Goal: Task Accomplishment & Management: Use online tool/utility

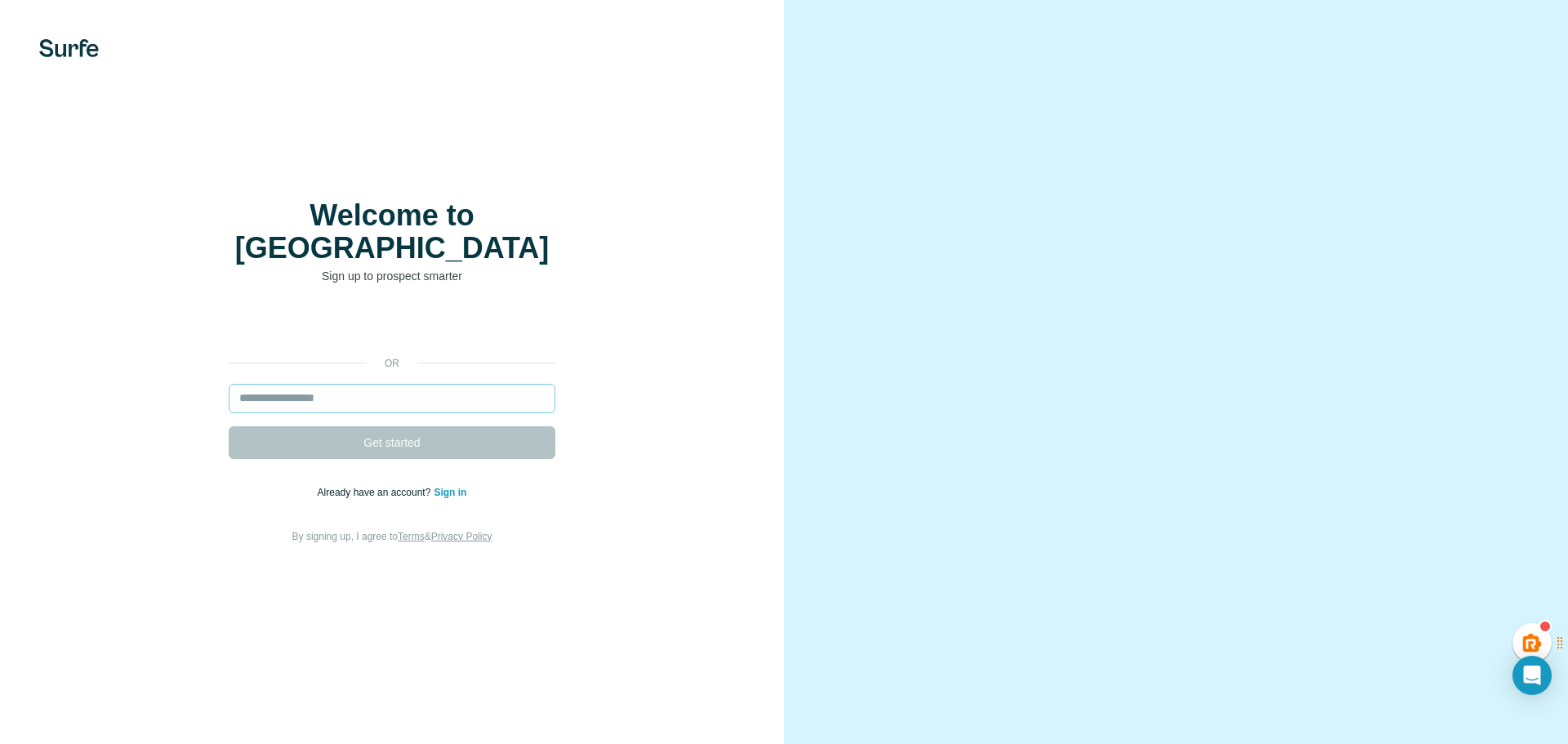
click at [308, 384] on input "email" at bounding box center [392, 398] width 327 height 29
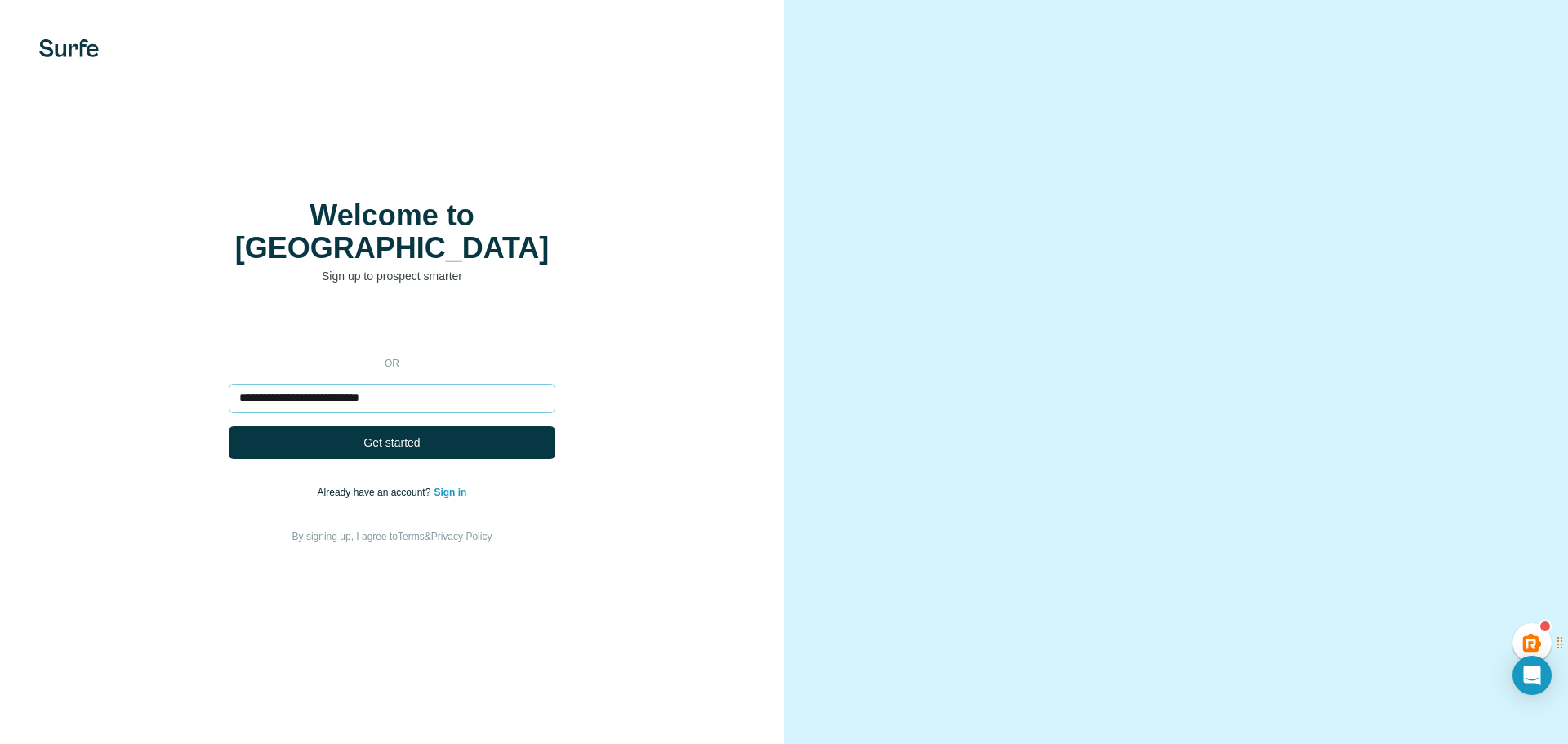
type input "**********"
click at [229, 426] on button "Get started" at bounding box center [392, 442] width 327 height 33
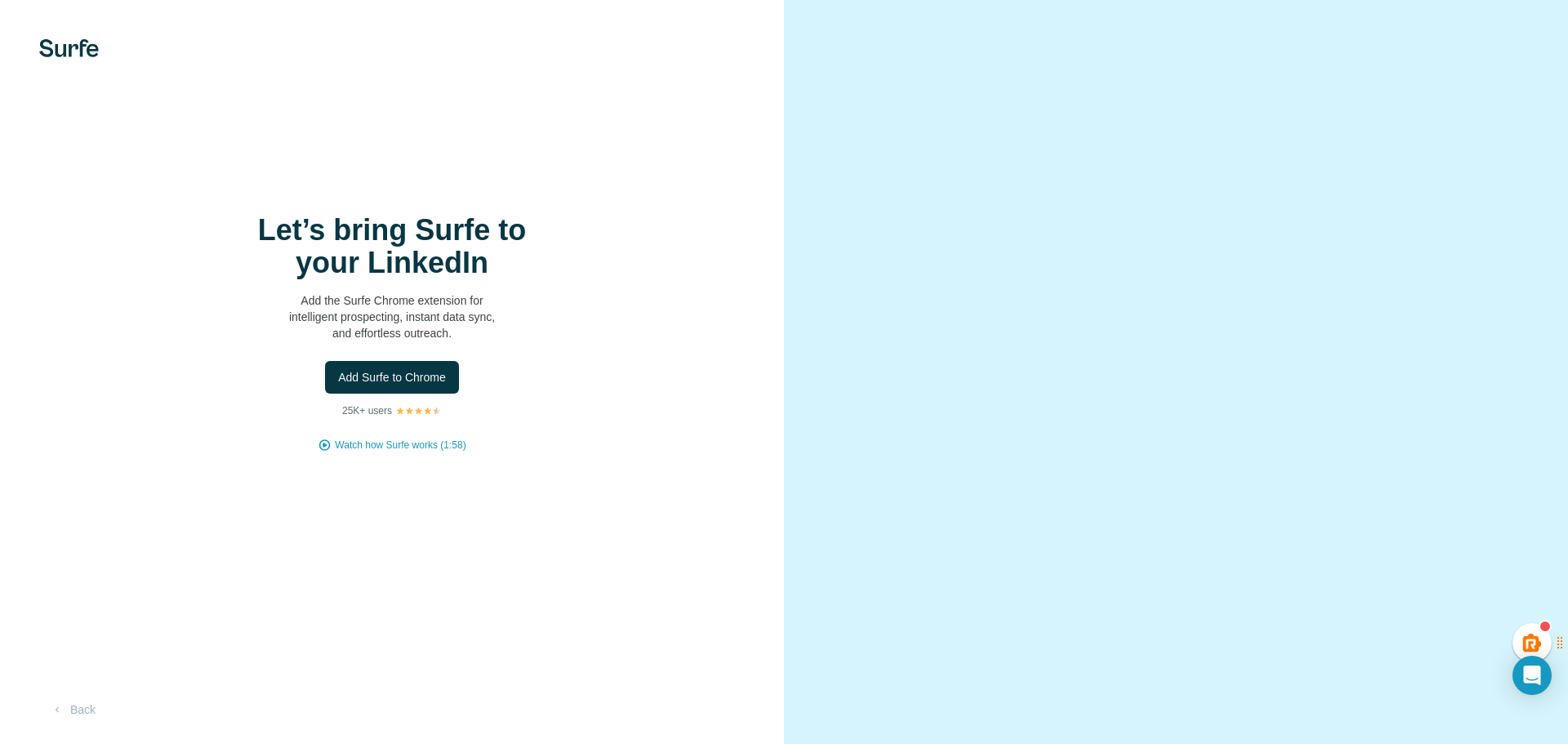
click at [398, 431] on div "Let’s bring Surfe to your LinkedIn Add the Surfe Chrome extension for intellige…" at bounding box center [392, 333] width 719 height 238
click at [399, 382] on span "Add Surfe to Chrome" at bounding box center [391, 376] width 108 height 16
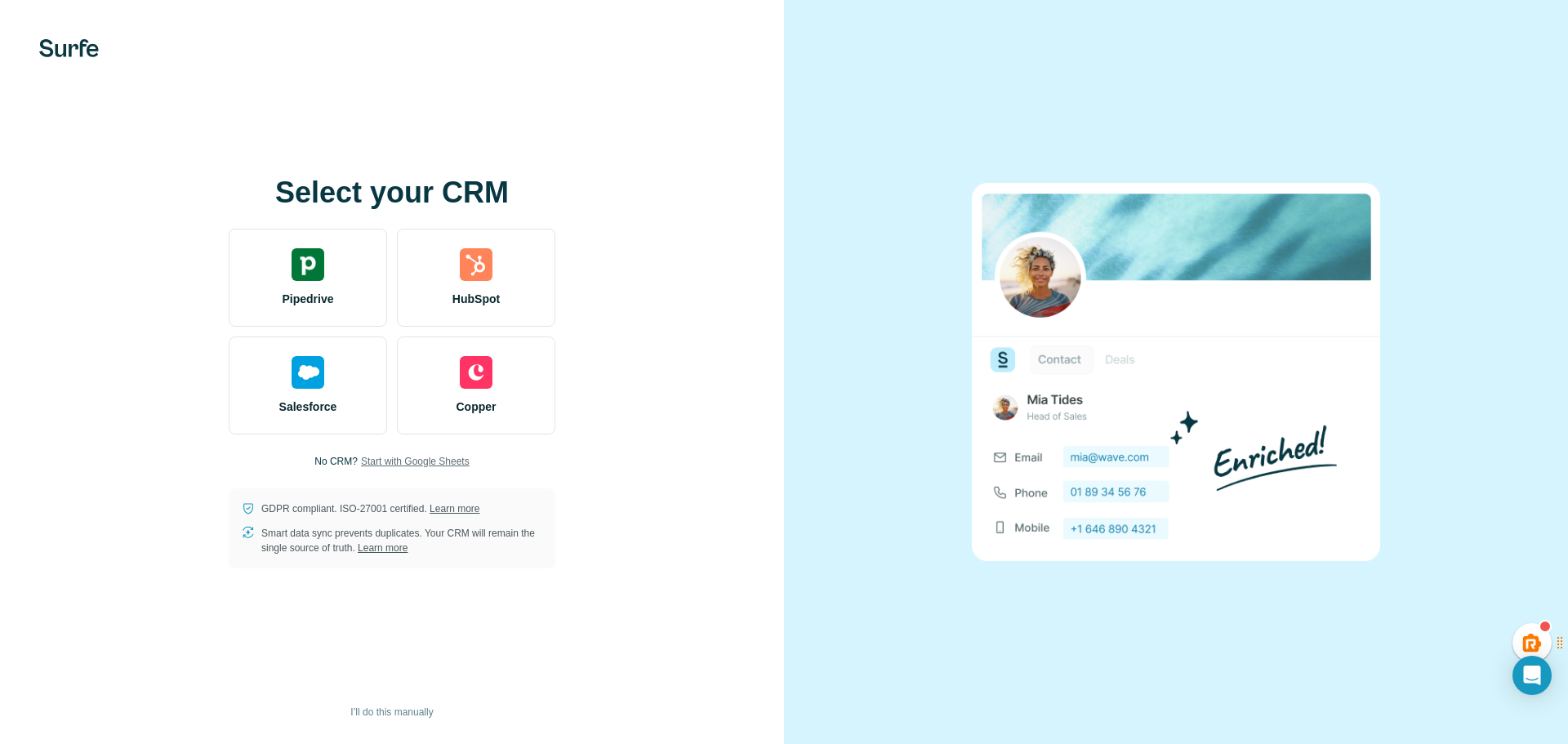
click at [419, 462] on span "Start with Google Sheets" at bounding box center [416, 462] width 109 height 15
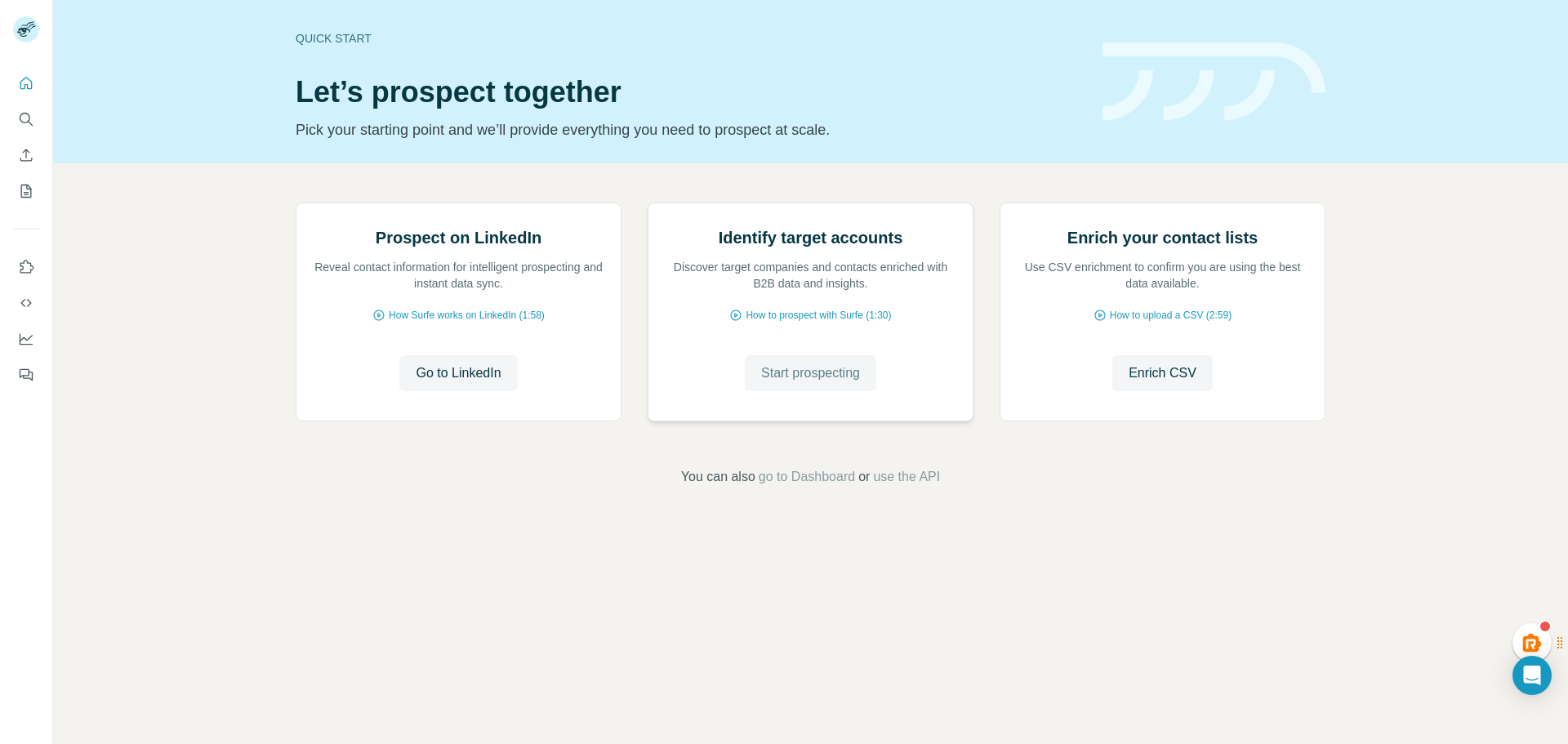
click at [780, 383] on span "Start prospecting" at bounding box center [810, 372] width 99 height 20
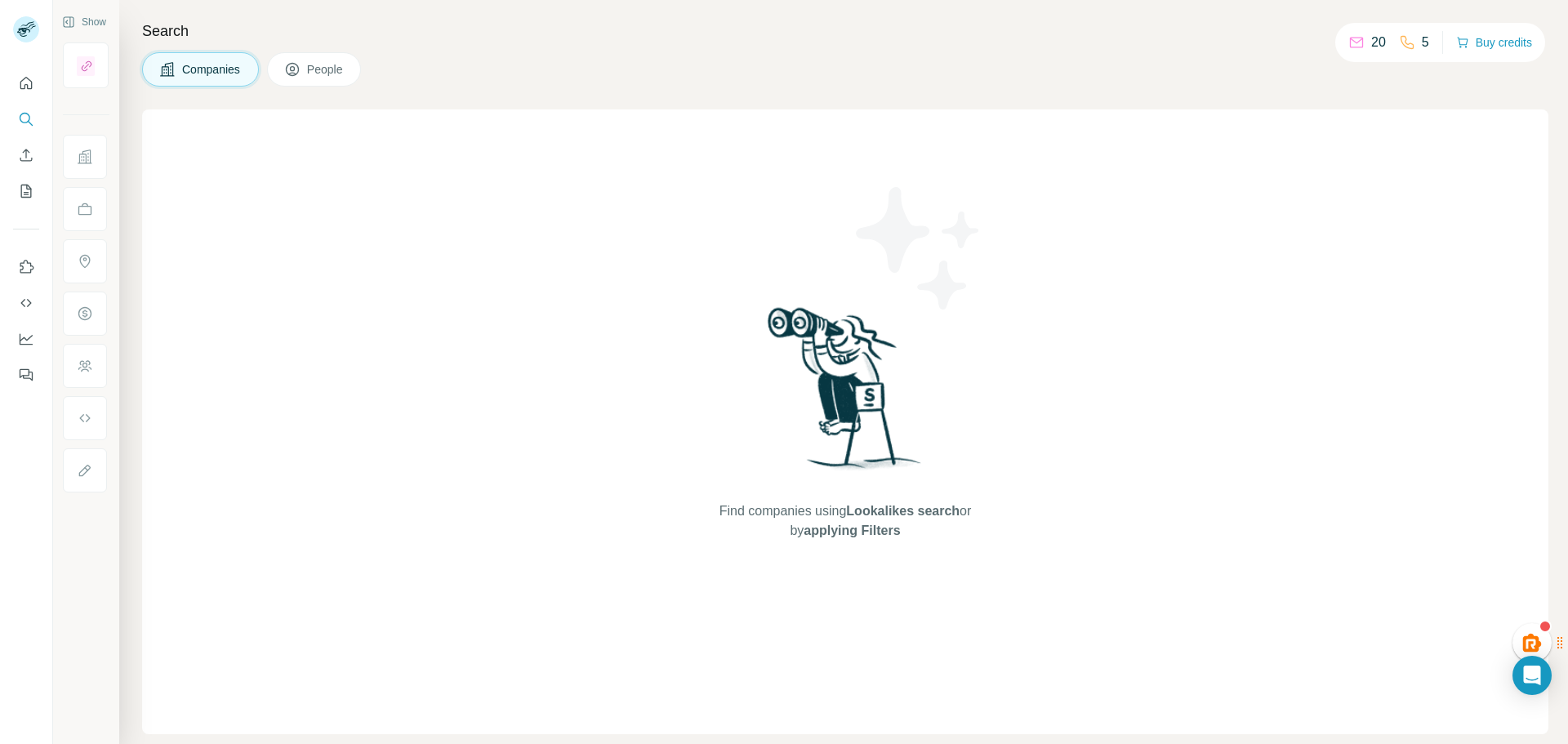
click at [193, 70] on span "Companies" at bounding box center [212, 68] width 60 height 16
click at [322, 70] on span "People" at bounding box center [326, 68] width 38 height 16
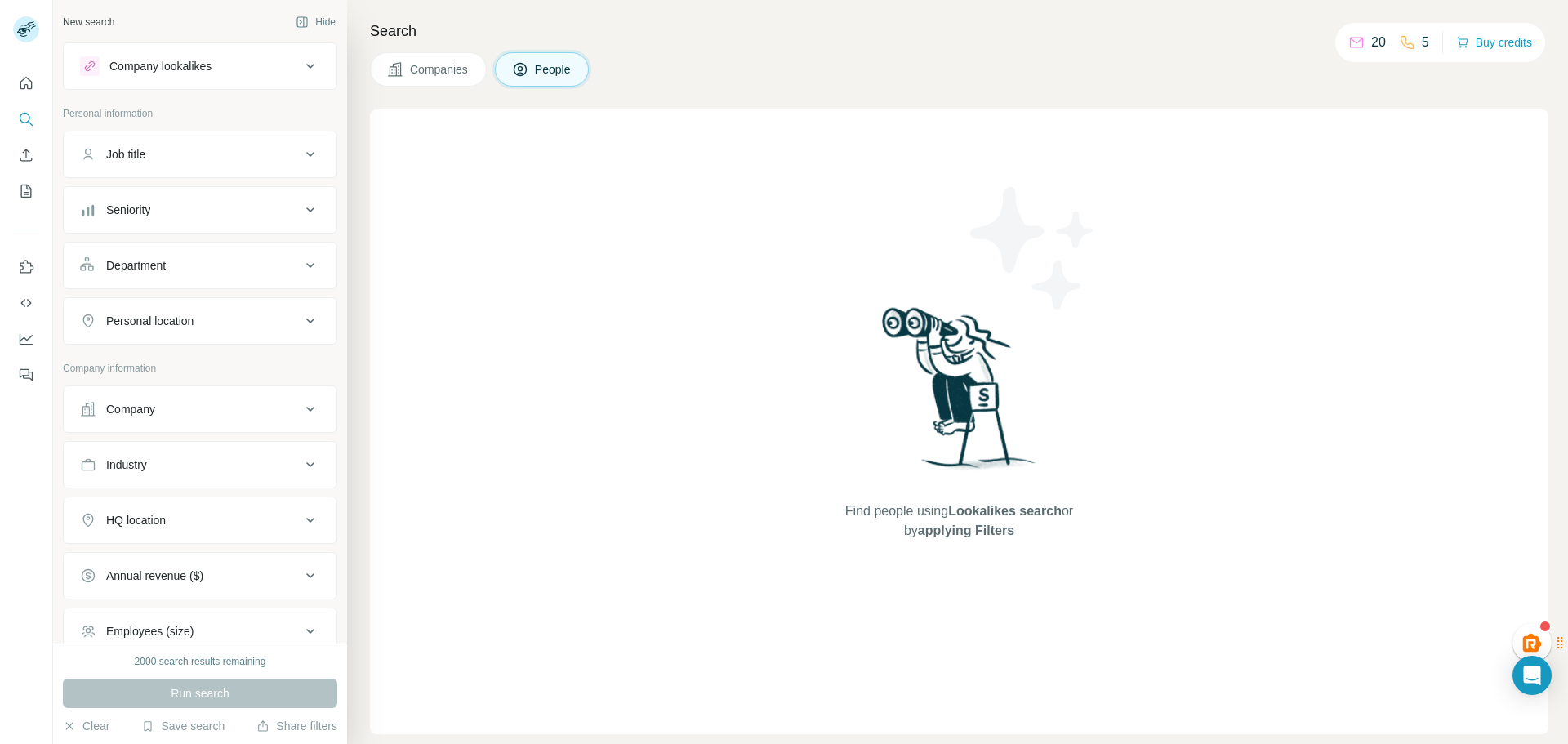
click at [243, 156] on div "Job title" at bounding box center [190, 154] width 221 height 16
click at [190, 191] on input "text" at bounding box center [183, 194] width 207 height 29
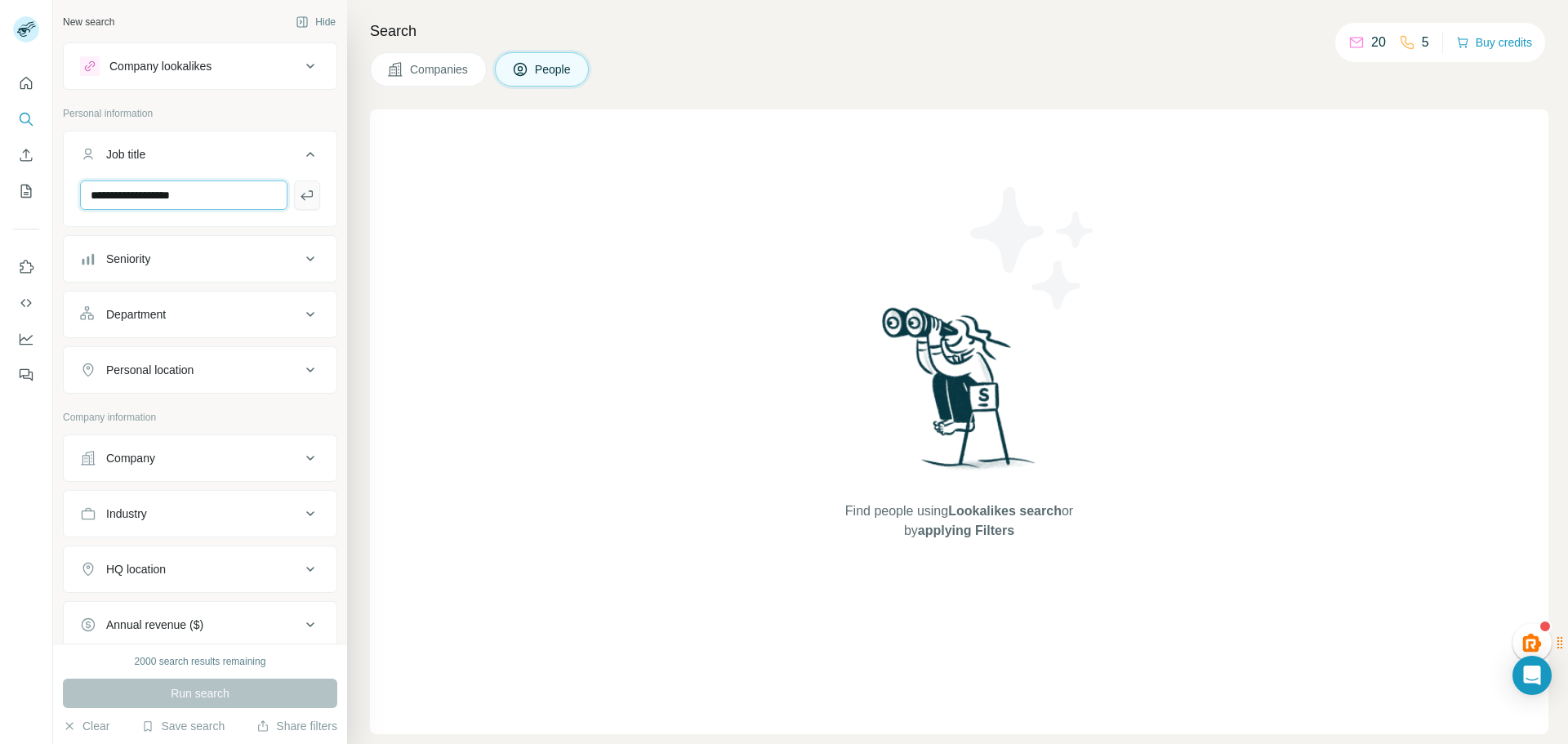
type input "**********"
click at [299, 199] on icon "button" at bounding box center [307, 194] width 16 height 16
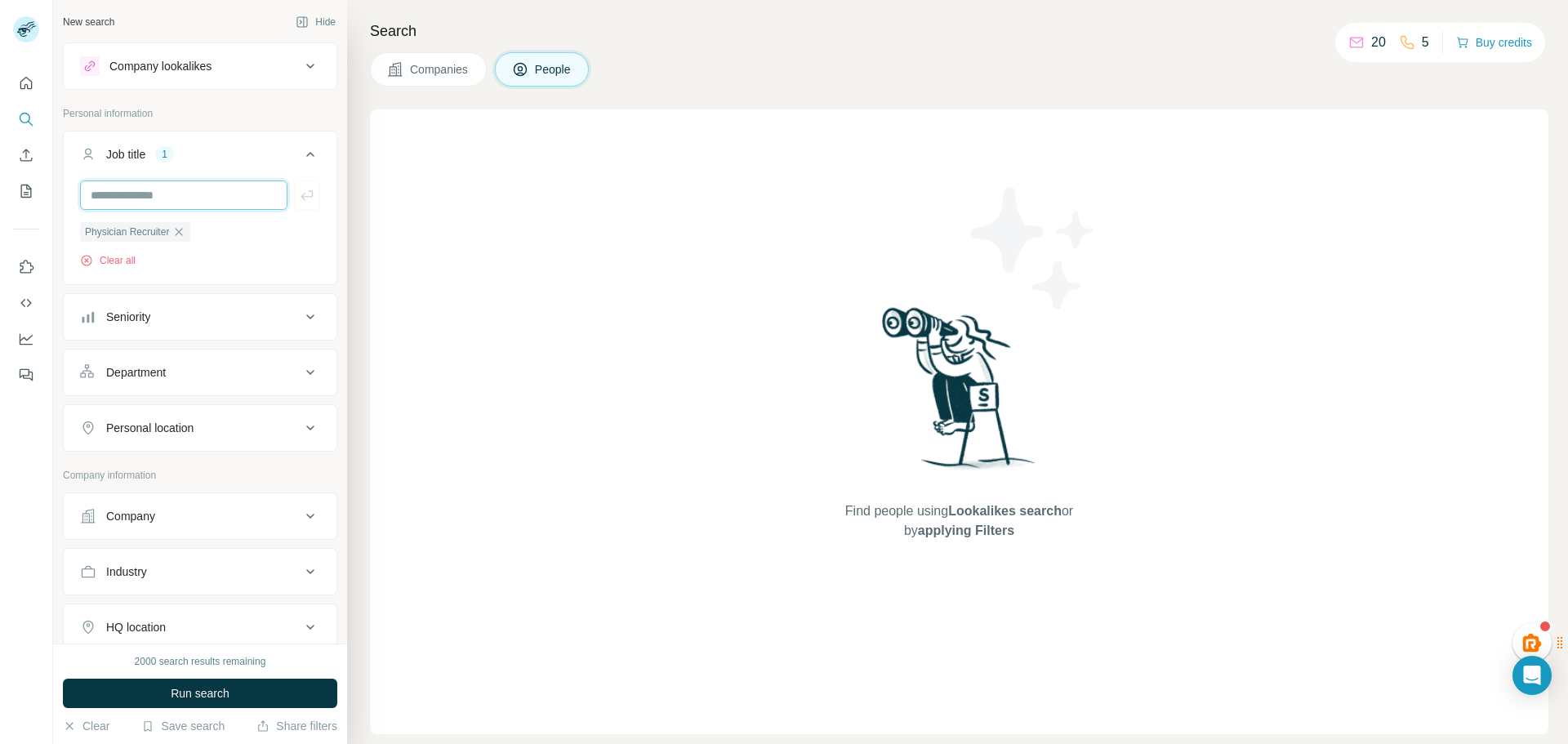
click at [214, 198] on input "text" at bounding box center [183, 194] width 207 height 29
type input "*"
type input "**********"
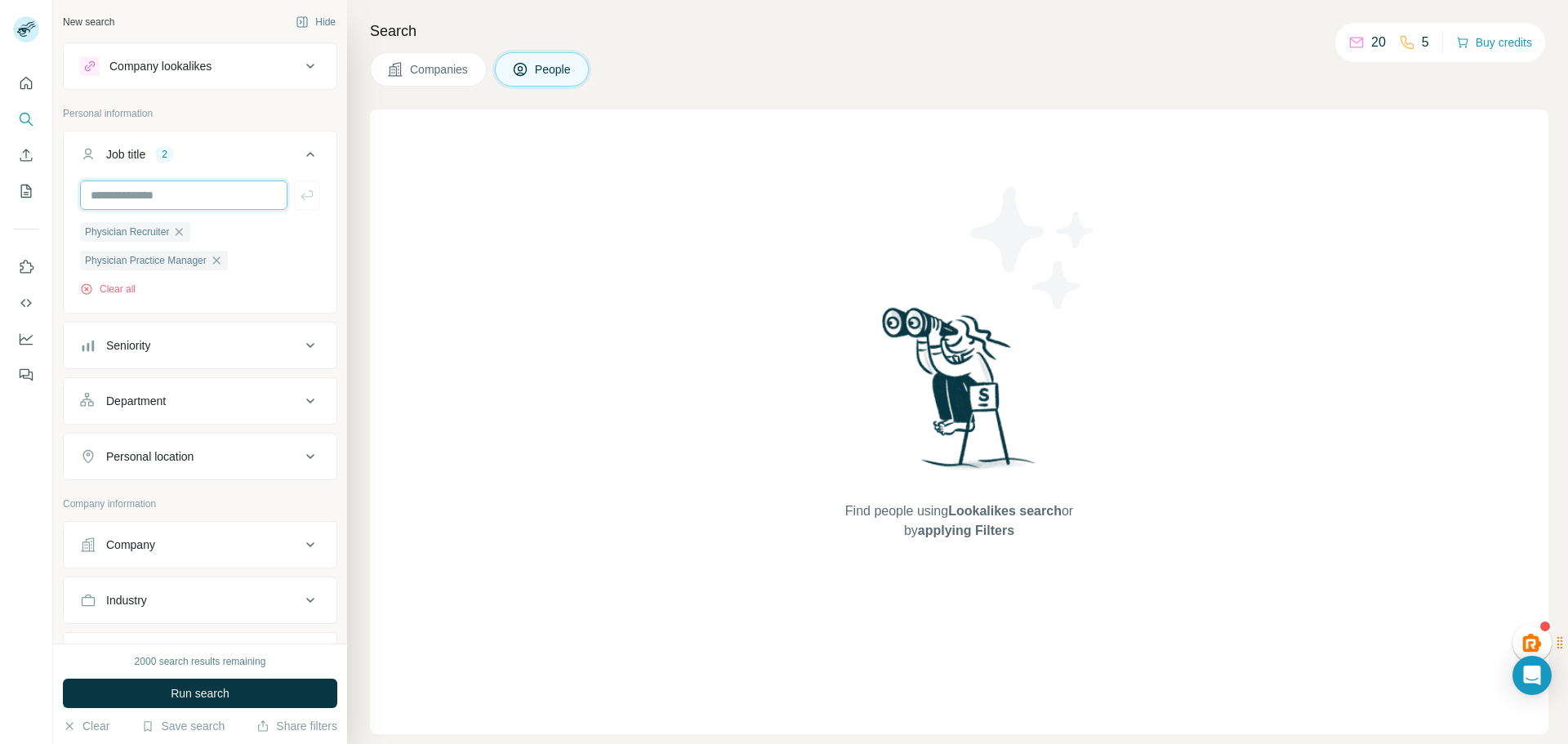
click at [210, 197] on input "text" at bounding box center [183, 194] width 207 height 29
type input "**********"
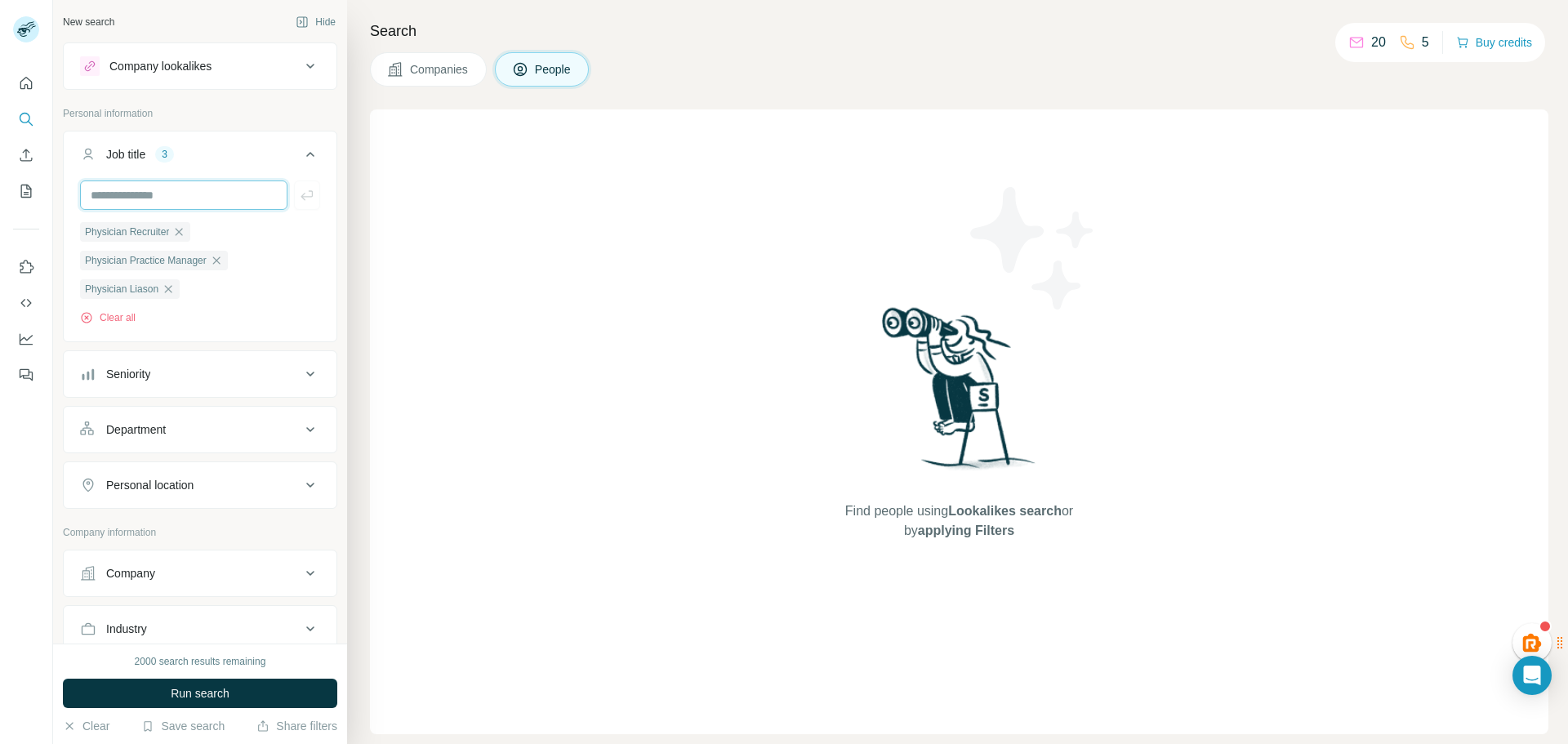
click at [214, 197] on input "text" at bounding box center [183, 194] width 207 height 29
type input "**********"
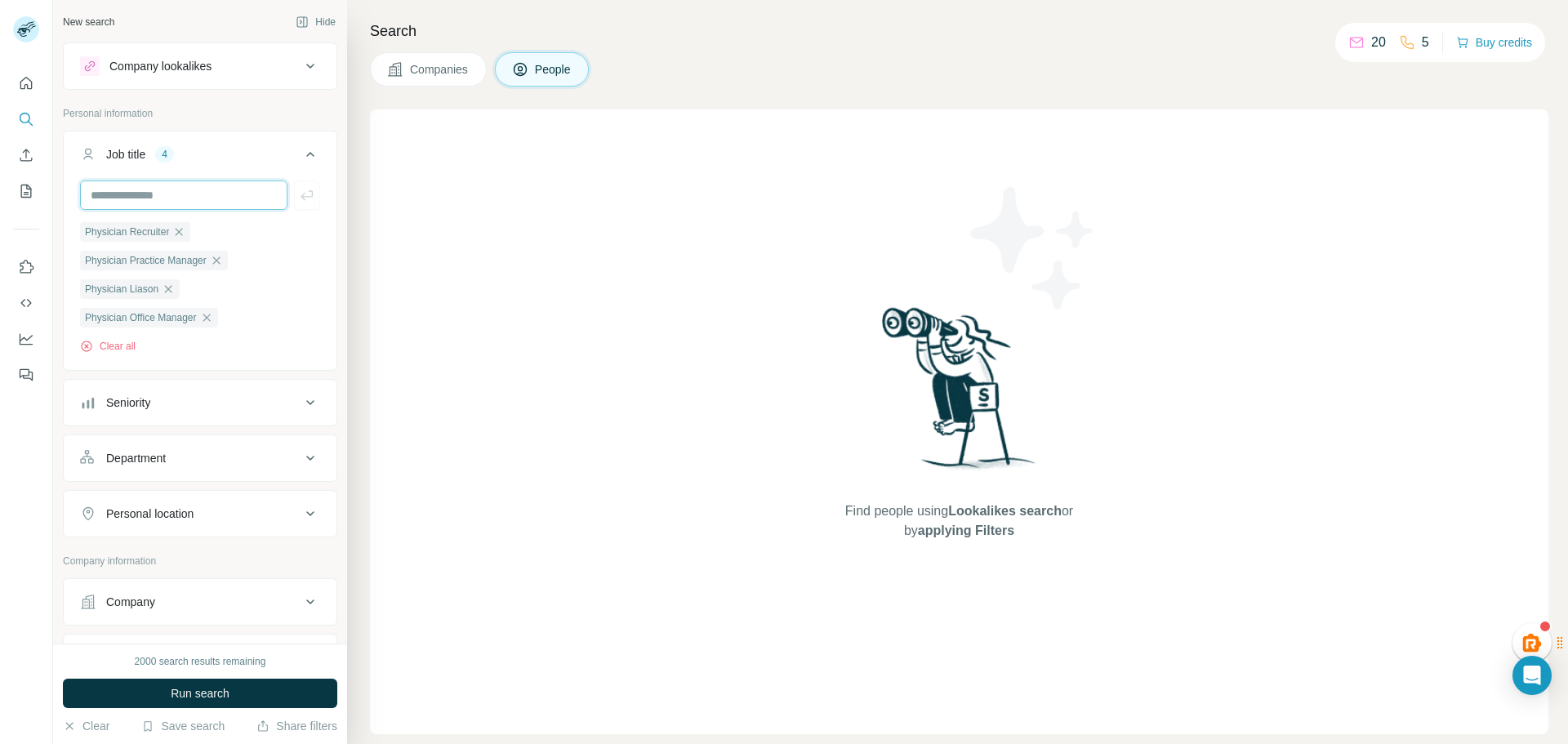
click at [199, 193] on input "text" at bounding box center [183, 194] width 207 height 29
type input "**********"
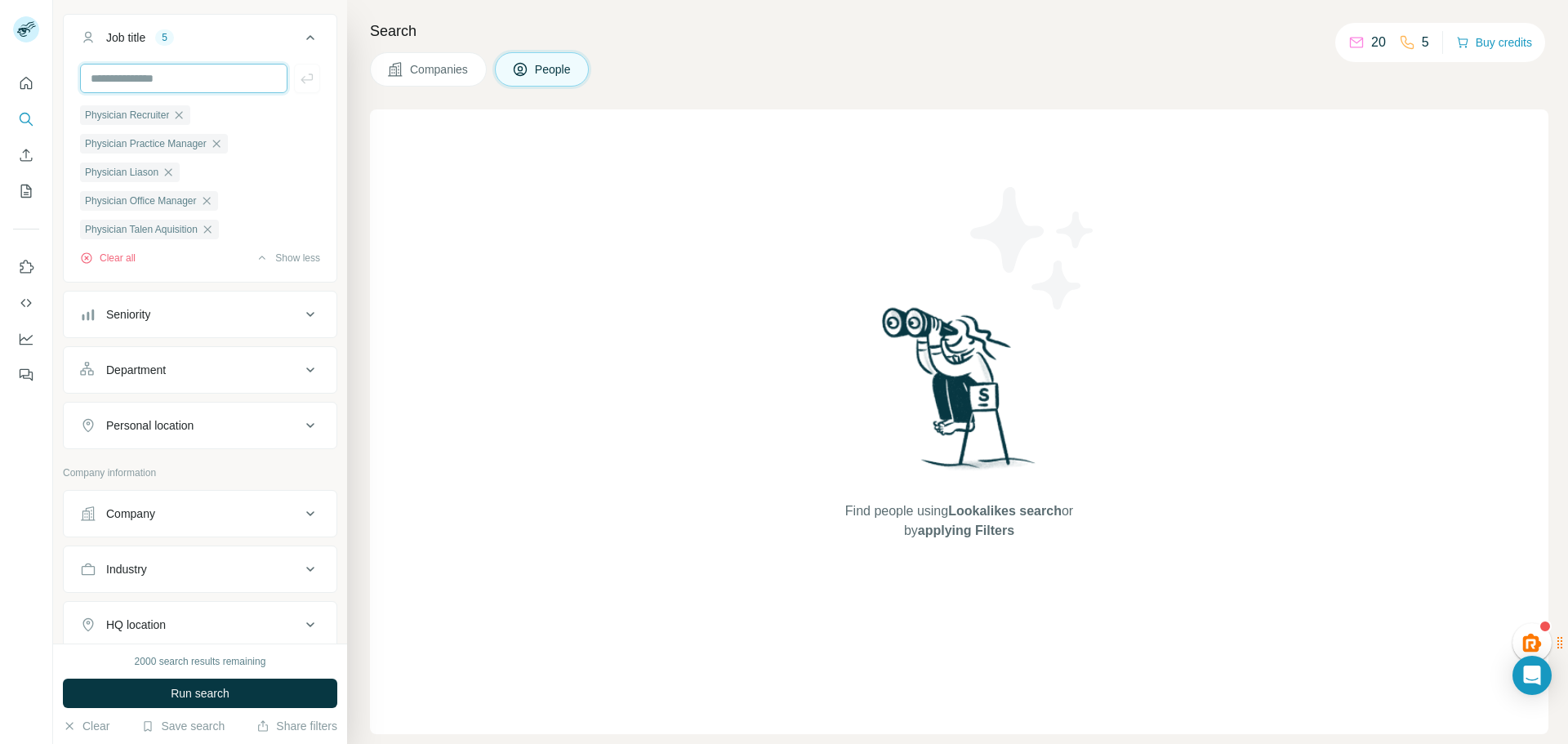
scroll to position [163, 0]
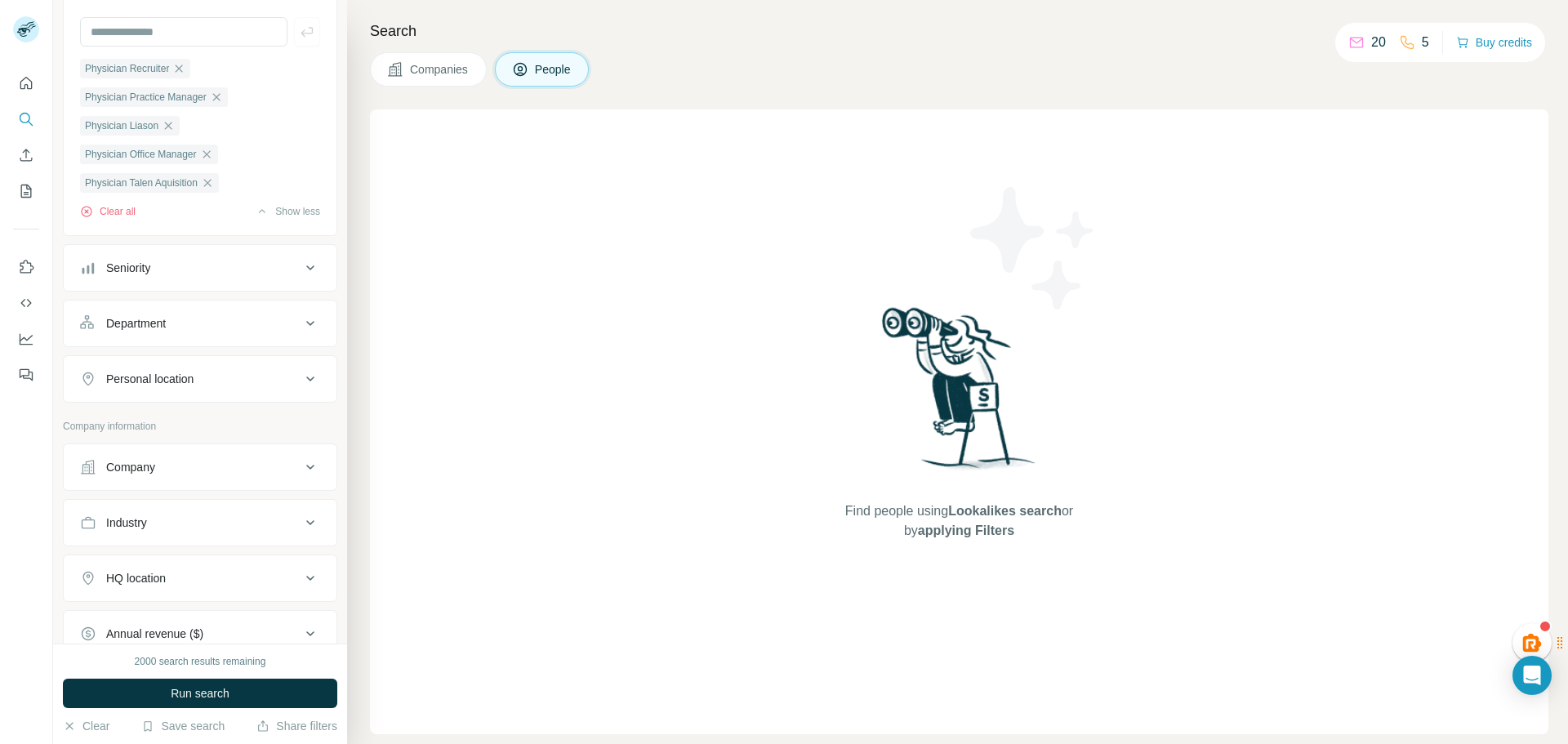
click at [213, 331] on div "Department" at bounding box center [190, 323] width 221 height 16
click at [211, 363] on input at bounding box center [191, 364] width 202 height 18
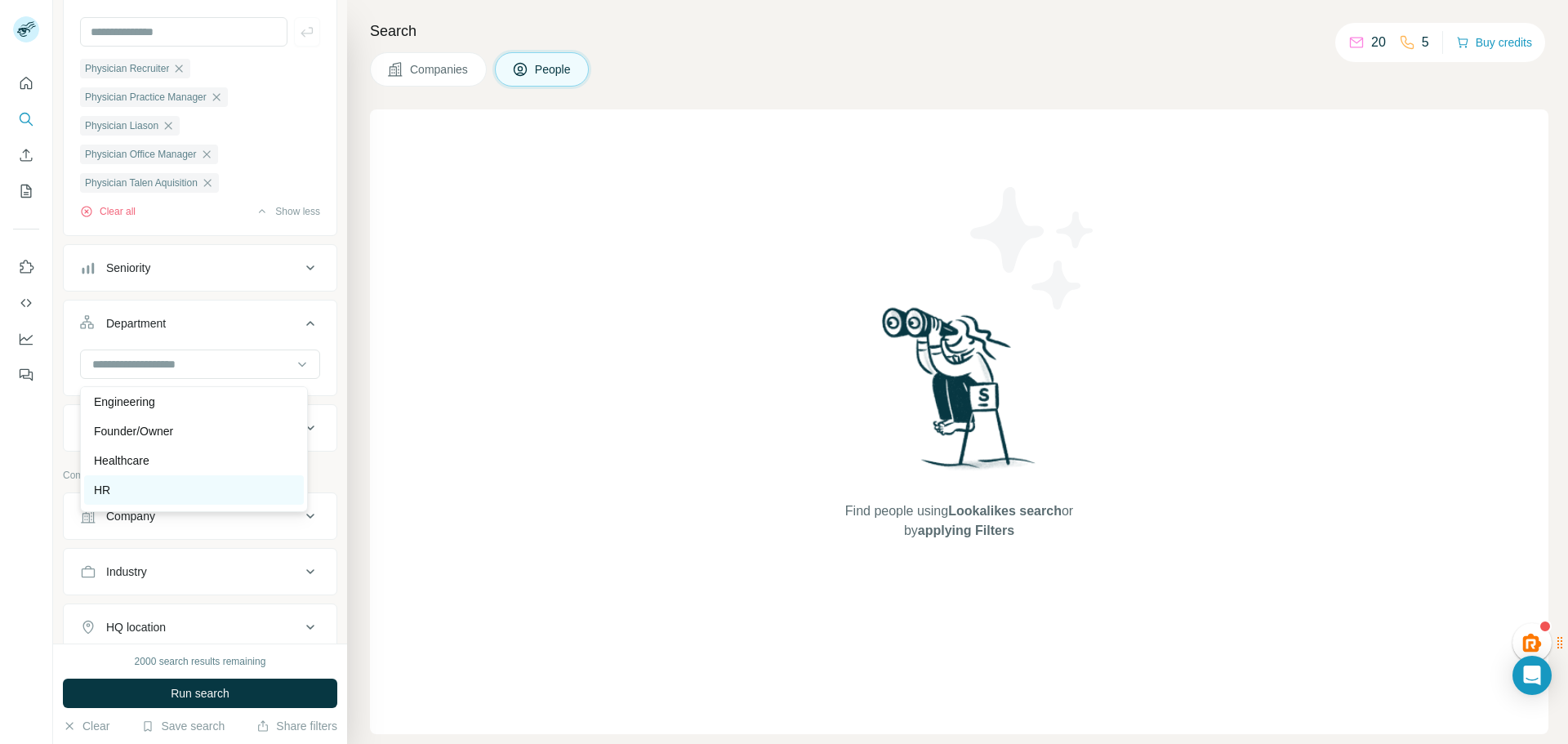
click at [175, 493] on div "HR" at bounding box center [193, 490] width 200 height 16
click at [294, 366] on icon at bounding box center [301, 364] width 16 height 16
click at [180, 460] on div "Healthcare" at bounding box center [193, 460] width 200 height 16
click at [294, 369] on icon at bounding box center [301, 364] width 16 height 16
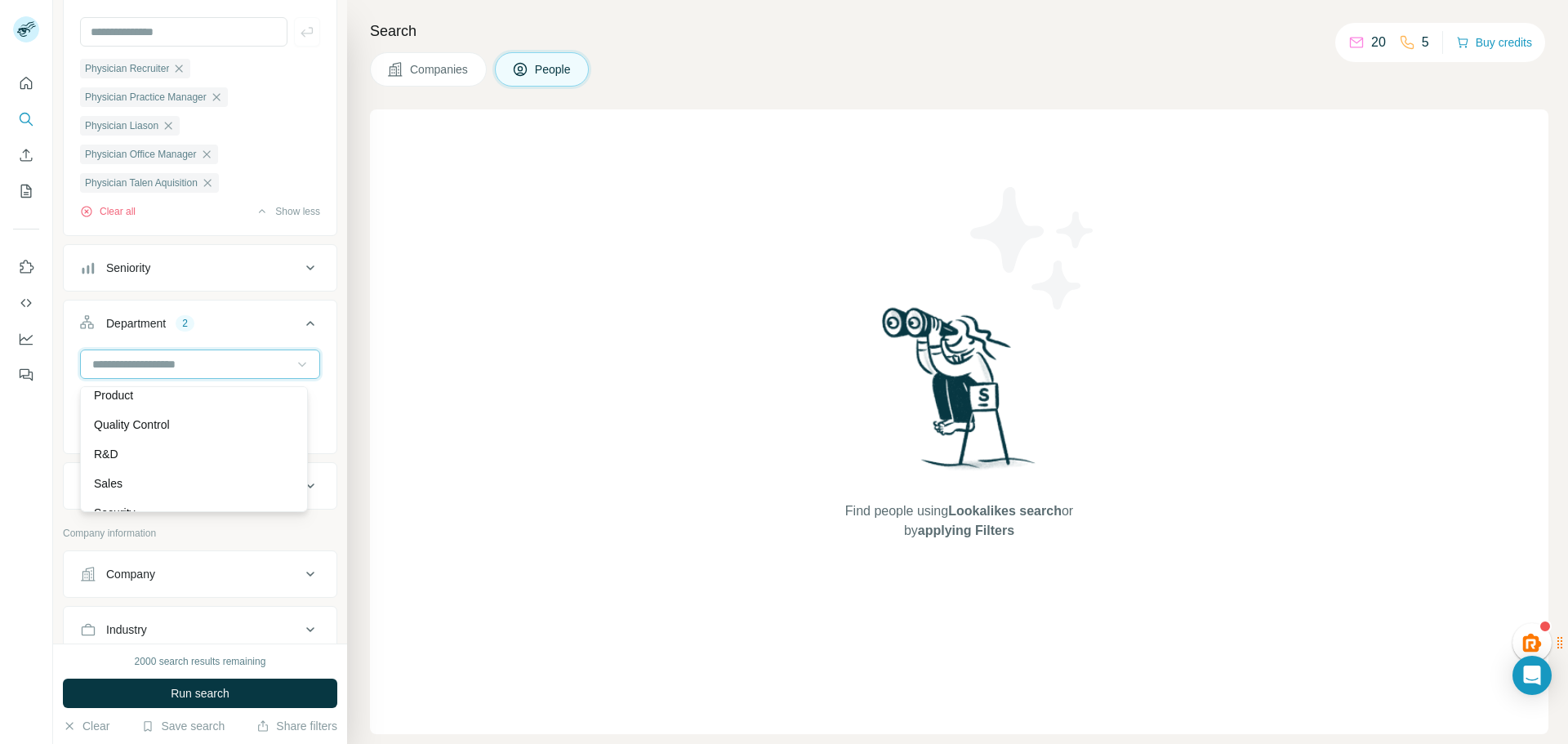
scroll to position [588, 0]
click at [261, 323] on div "Department 2" at bounding box center [190, 323] width 221 height 16
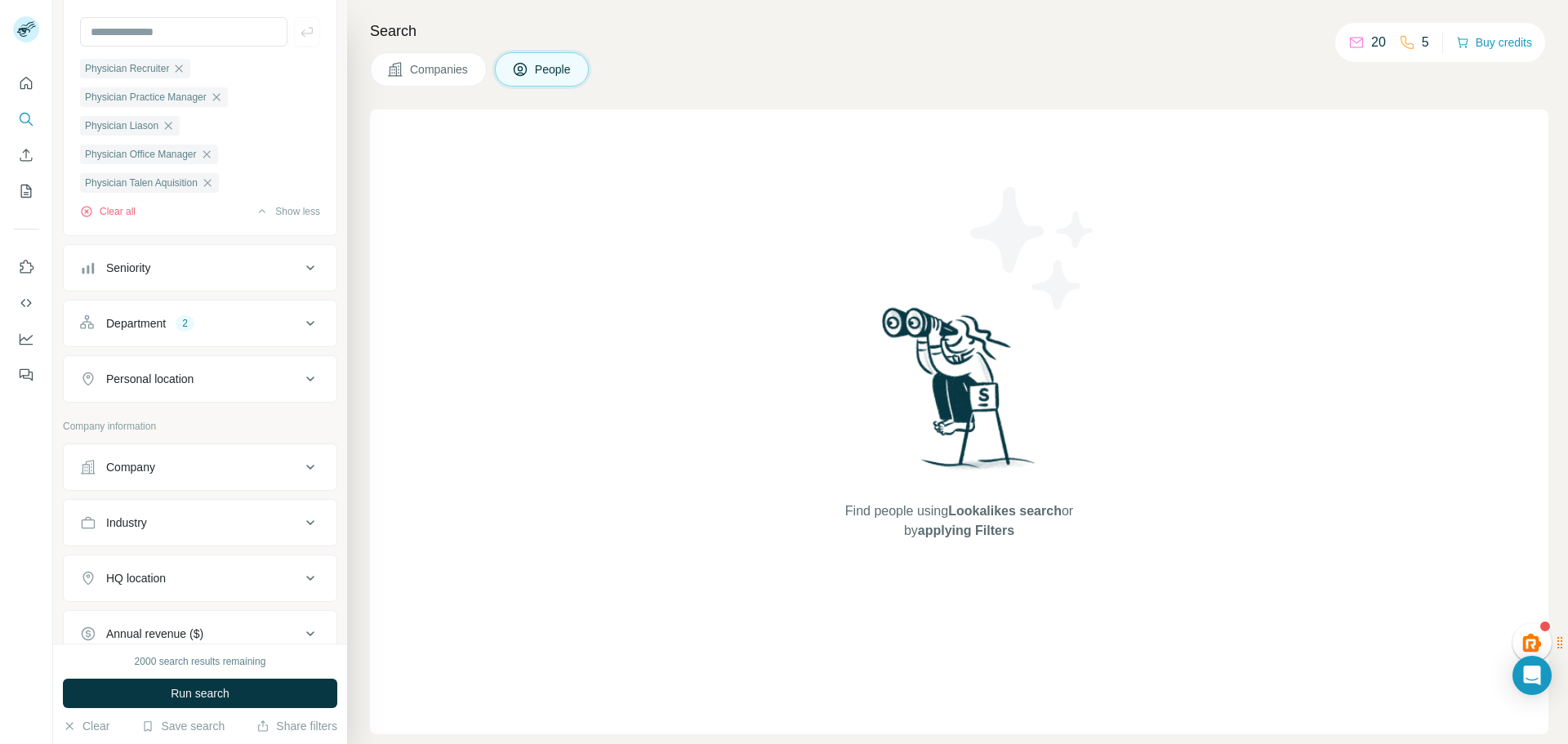
click at [300, 380] on icon at bounding box center [310, 378] width 20 height 20
click at [206, 426] on input "text" at bounding box center [200, 419] width 240 height 29
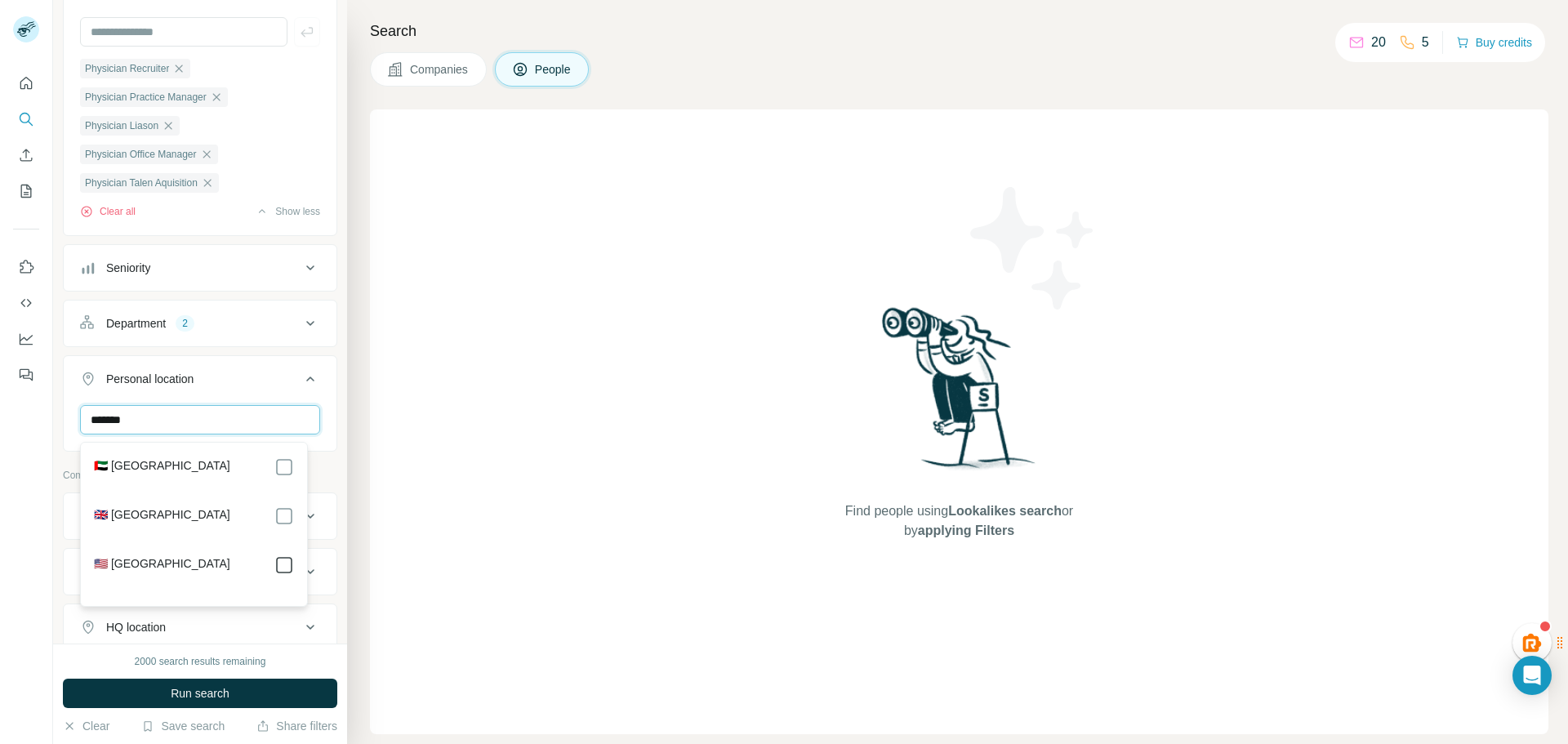
type input "******"
click at [243, 394] on button "Personal location 1" at bounding box center [200, 382] width 273 height 46
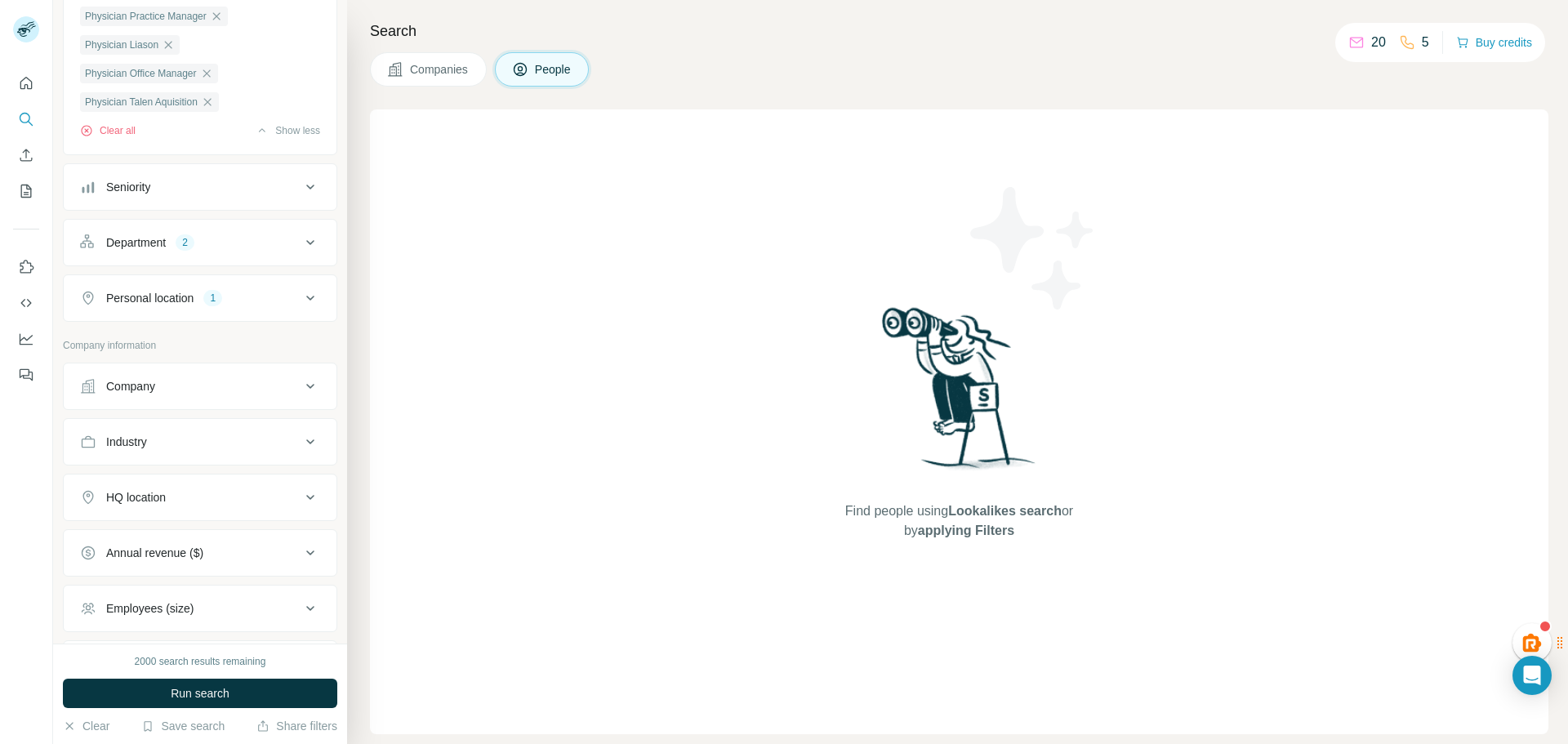
scroll to position [245, 0]
click at [211, 445] on div "Industry" at bounding box center [190, 440] width 221 height 16
click at [199, 483] on input at bounding box center [191, 481] width 202 height 18
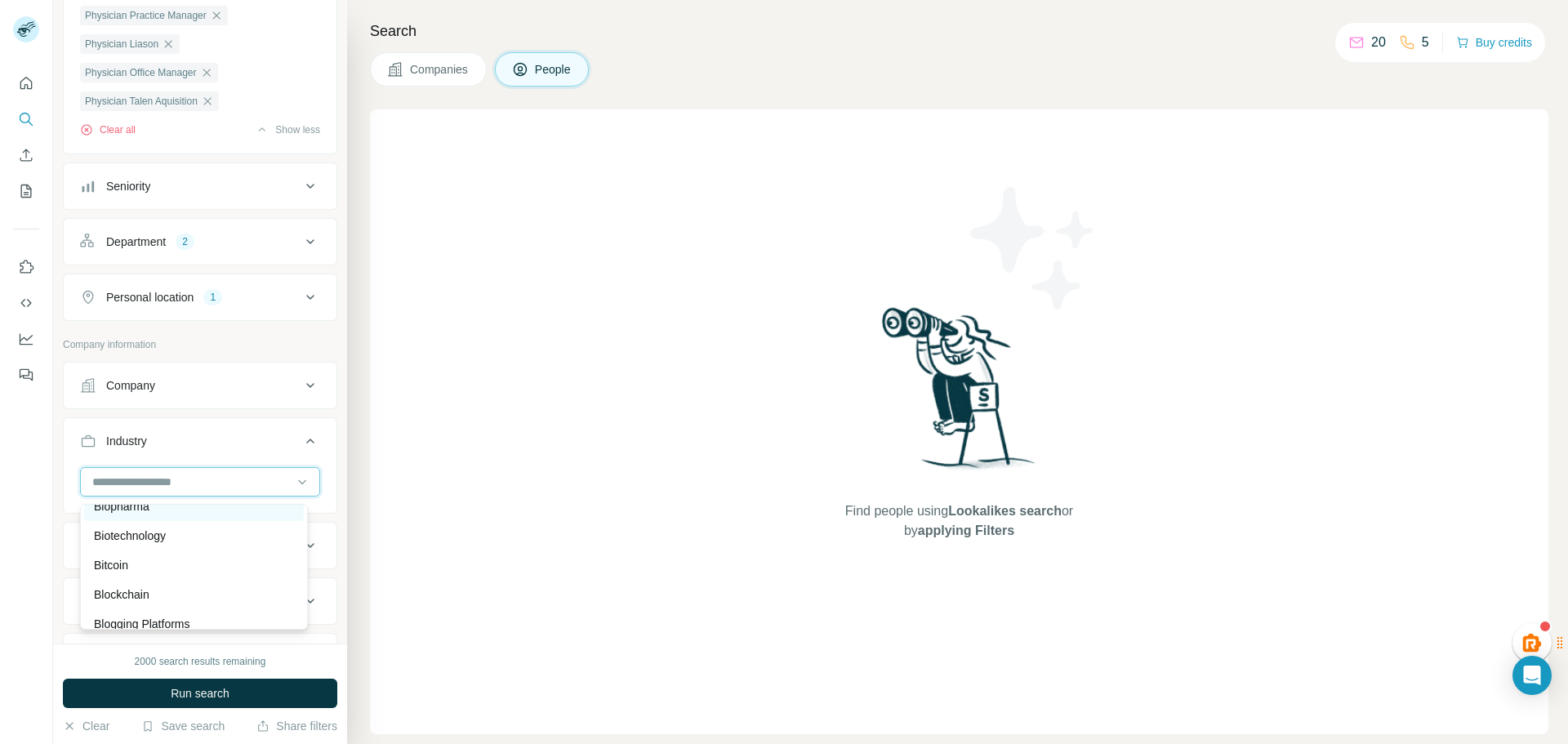
scroll to position [2123, 0]
click at [177, 479] on input at bounding box center [191, 481] width 202 height 18
click at [175, 486] on input at bounding box center [191, 481] width 202 height 18
type input "***"
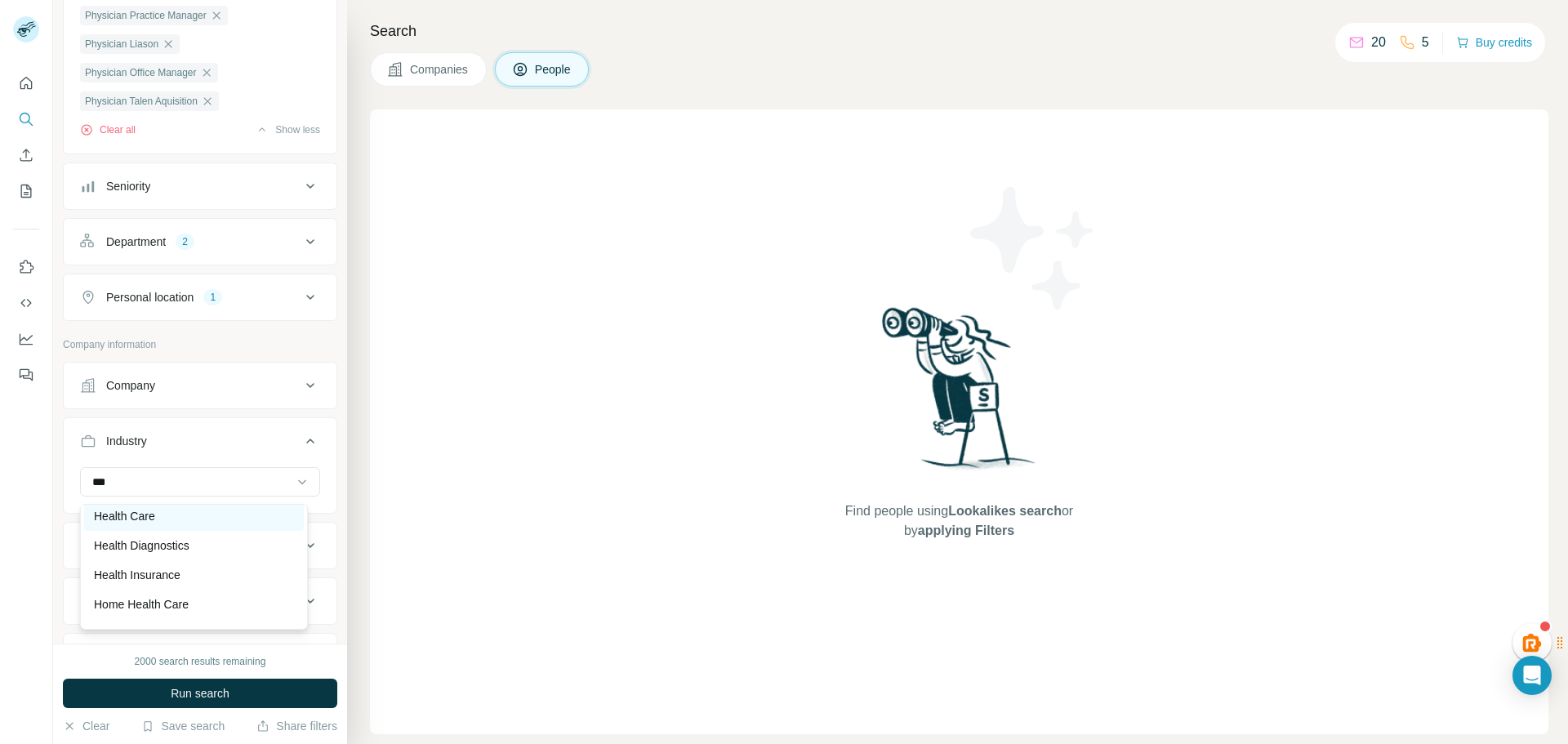
click at [167, 515] on div "Health Care" at bounding box center [193, 515] width 200 height 16
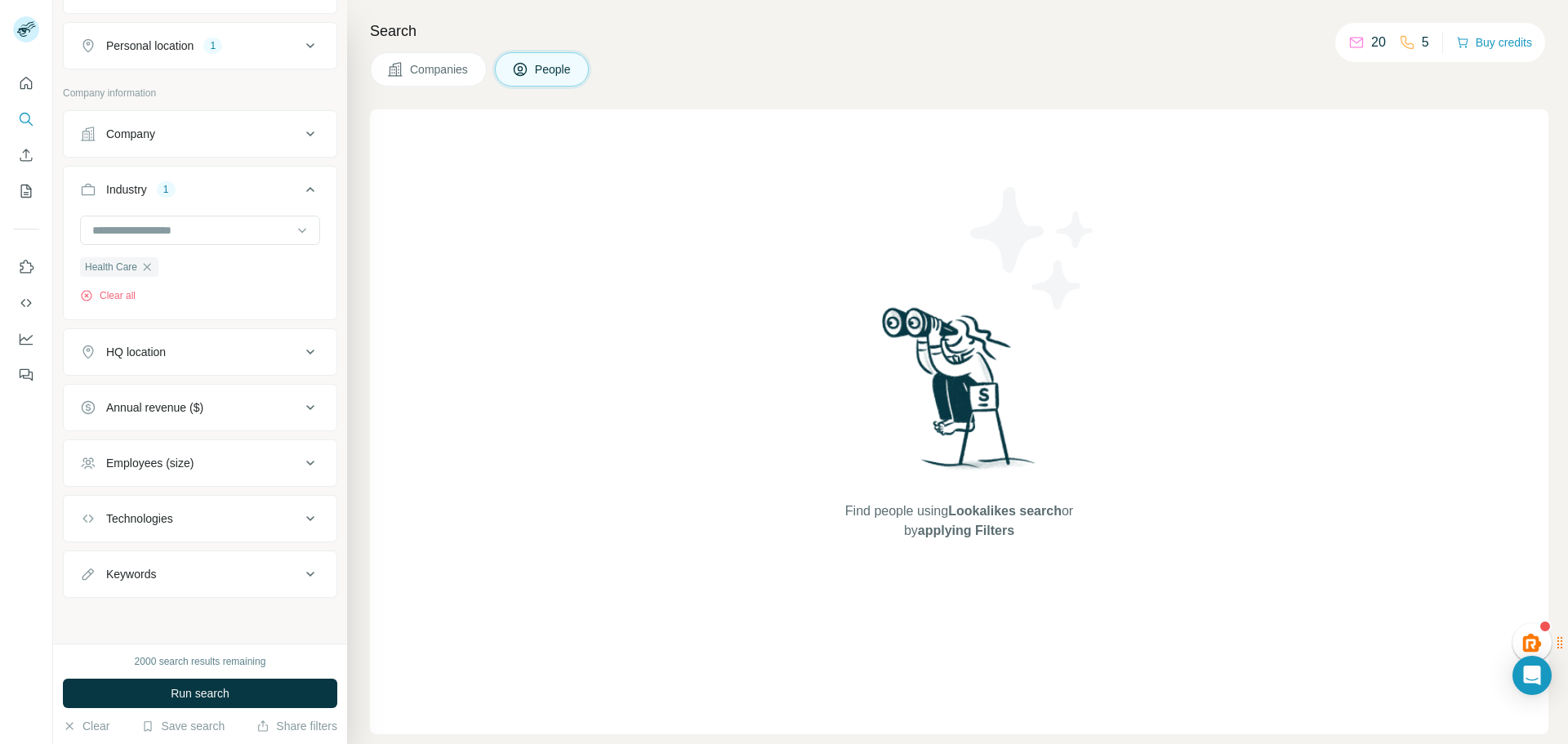
scroll to position [501, 0]
click at [226, 688] on span "Run search" at bounding box center [200, 692] width 59 height 16
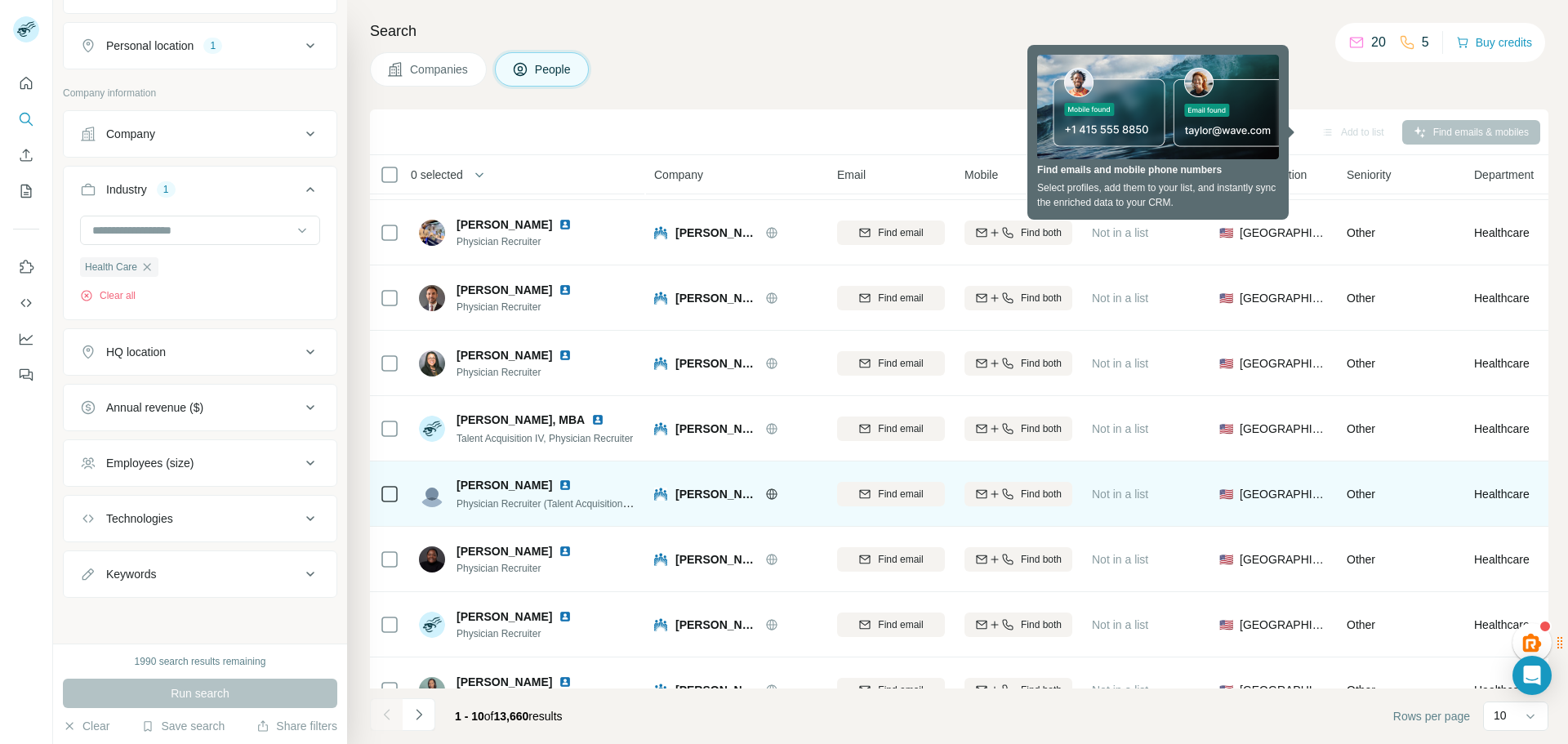
scroll to position [167, 0]
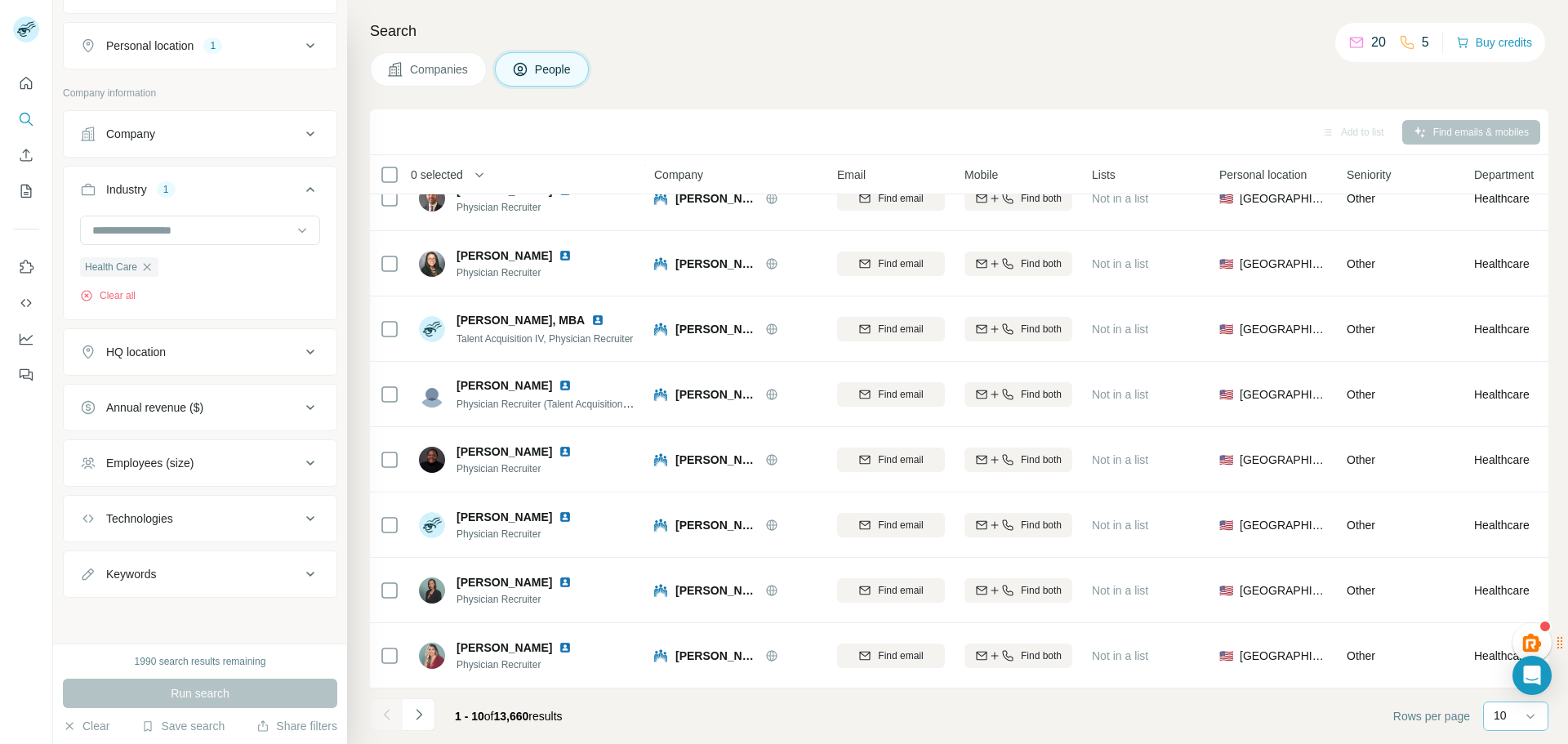
click at [1494, 717] on div "10" at bounding box center [1515, 715] width 41 height 16
click at [1504, 716] on input at bounding box center [1518, 716] width 49 height 18
click at [1504, 716] on p "10" at bounding box center [1500, 715] width 13 height 16
click at [1504, 593] on p "60" at bounding box center [1504, 591] width 13 height 16
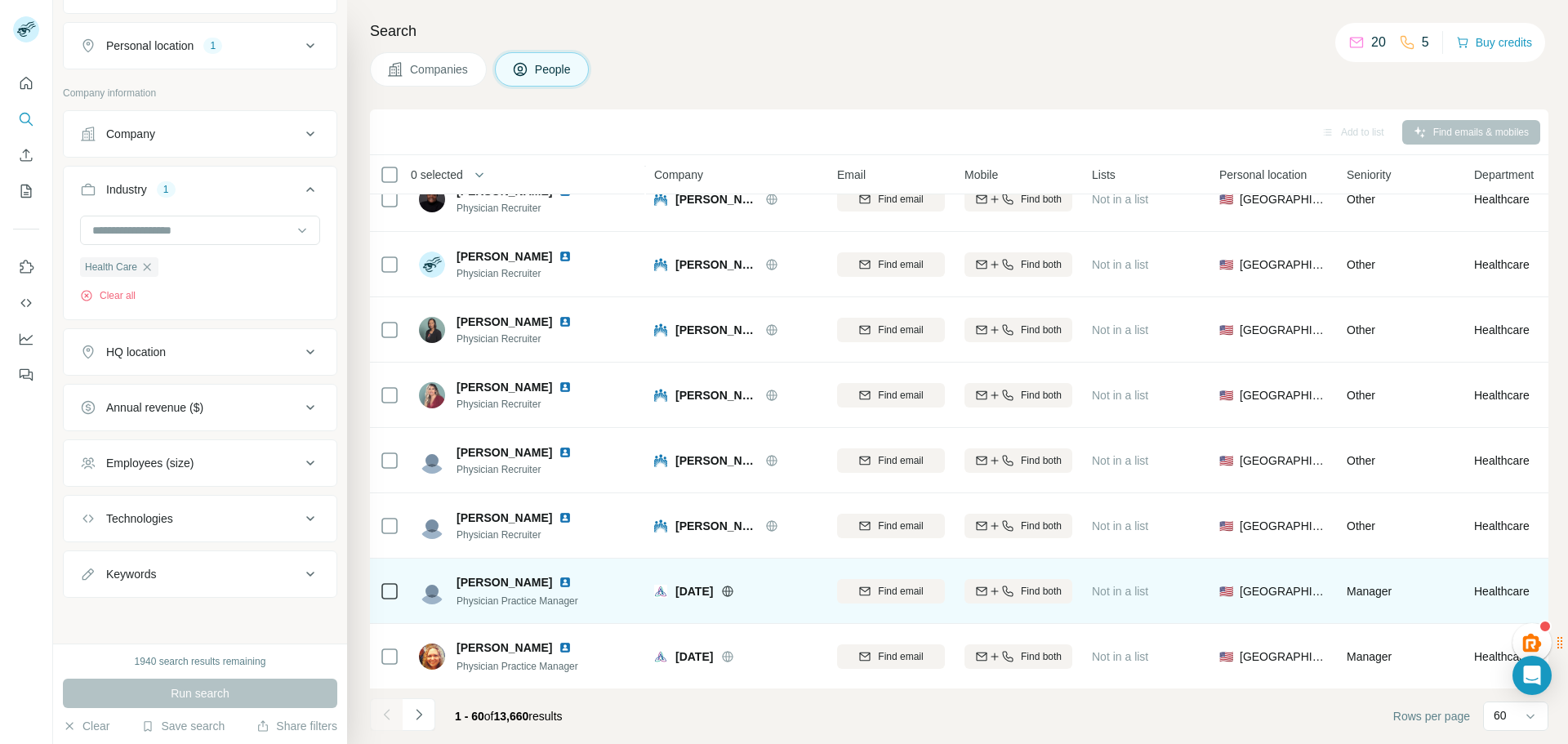
scroll to position [413, 0]
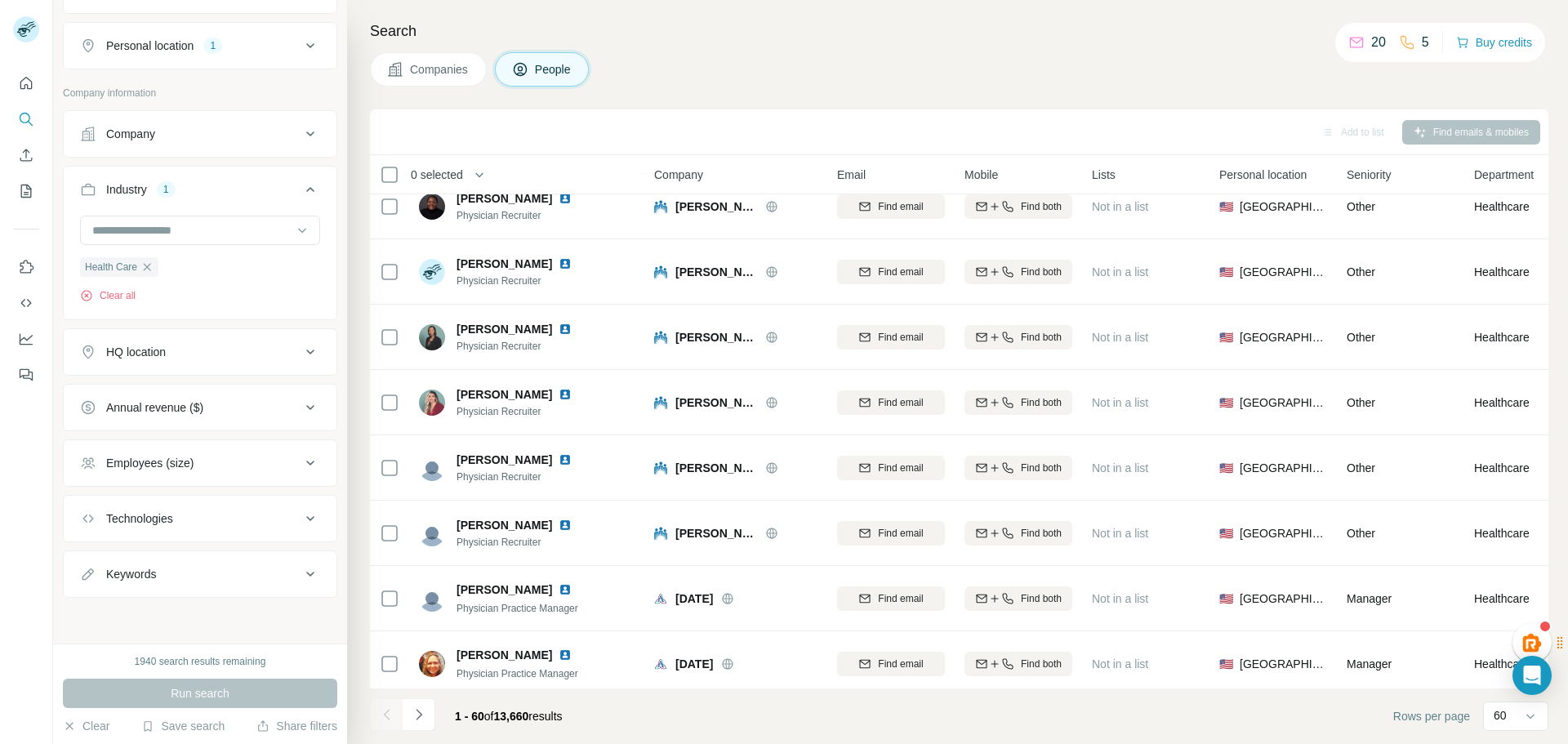
click at [266, 131] on div "Company" at bounding box center [190, 133] width 221 height 16
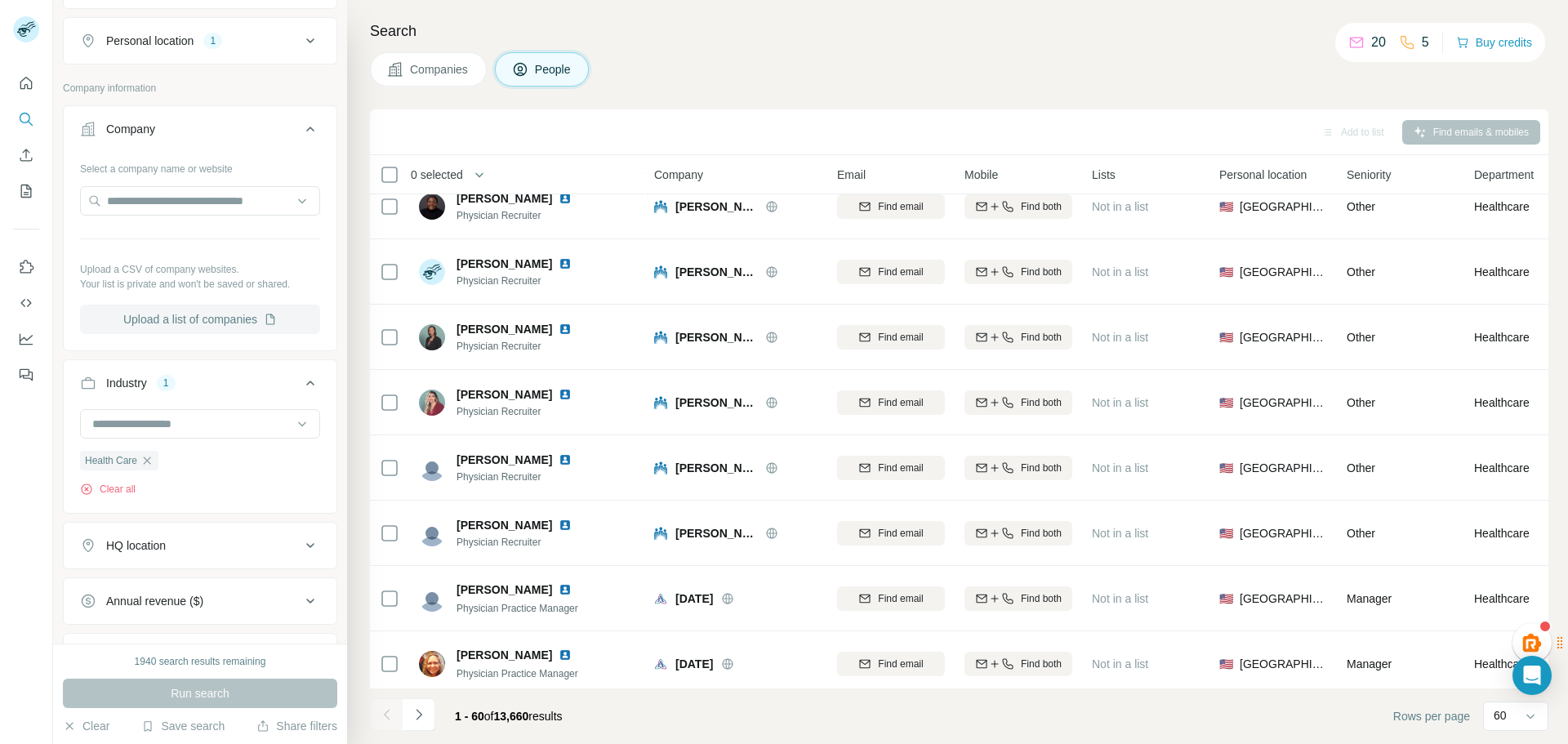
click at [219, 325] on button "Upload a list of companies" at bounding box center [200, 319] width 240 height 29
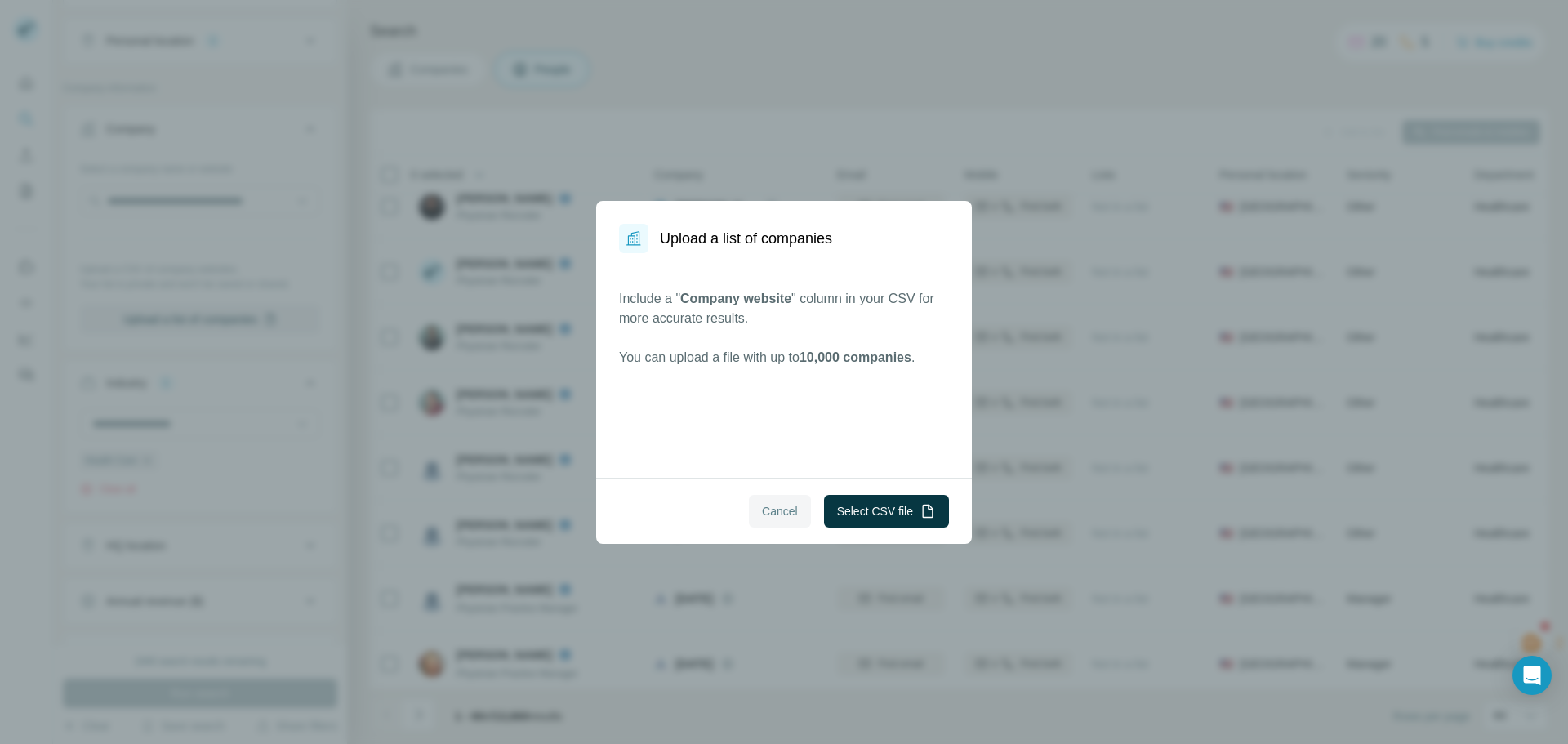
click at [784, 510] on span "Cancel" at bounding box center [780, 510] width 36 height 16
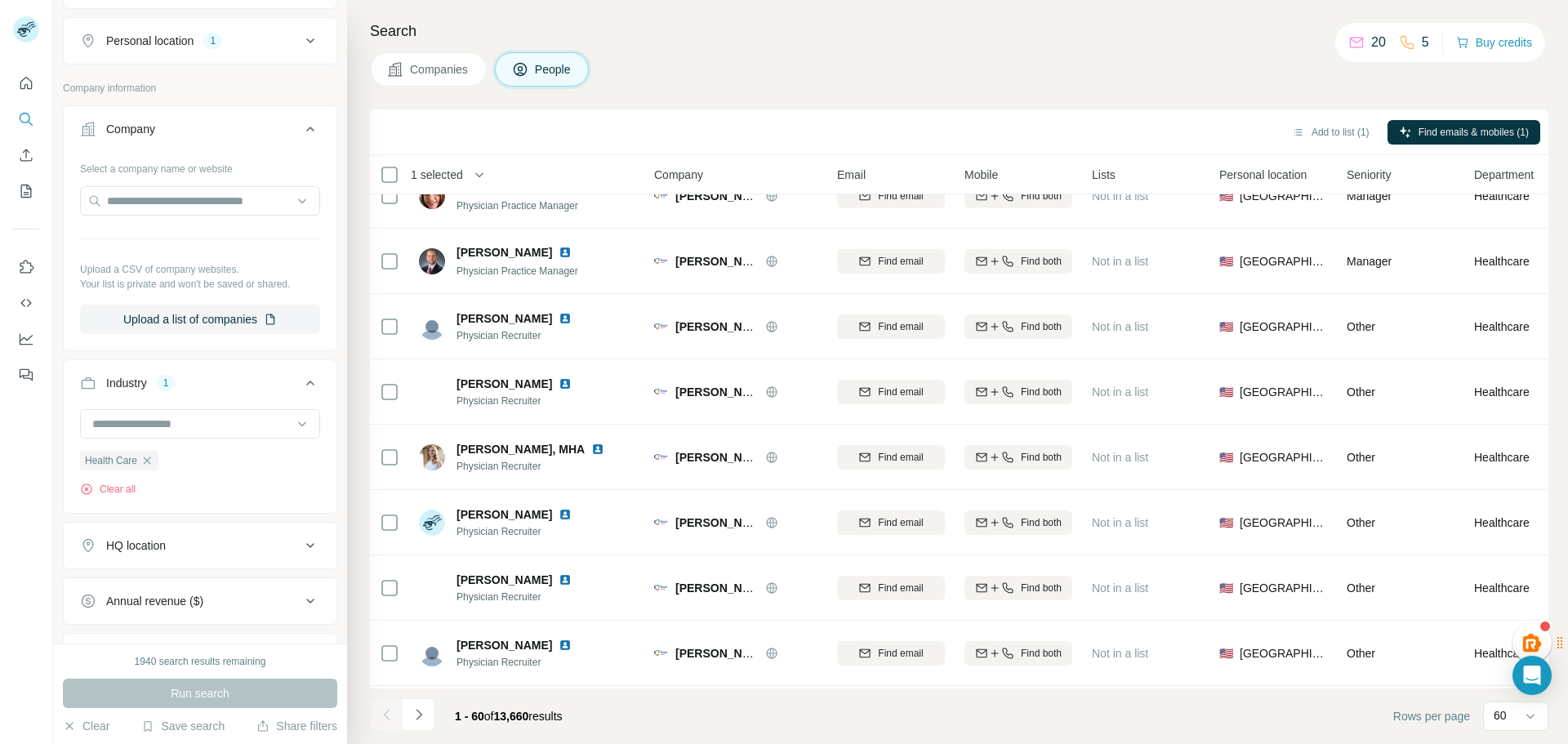
scroll to position [3434, 0]
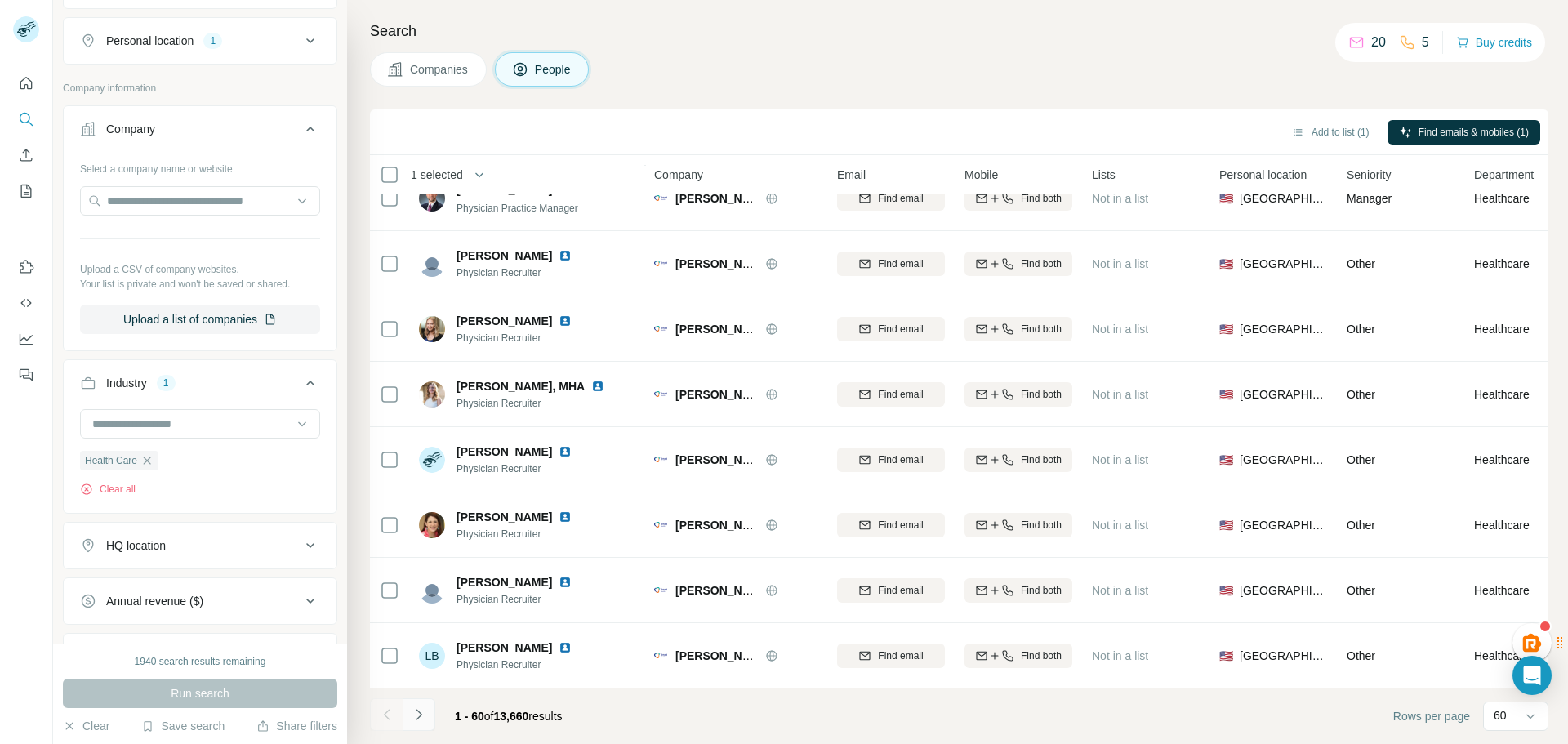
click at [418, 720] on icon "Navigate to next page" at bounding box center [419, 714] width 16 height 16
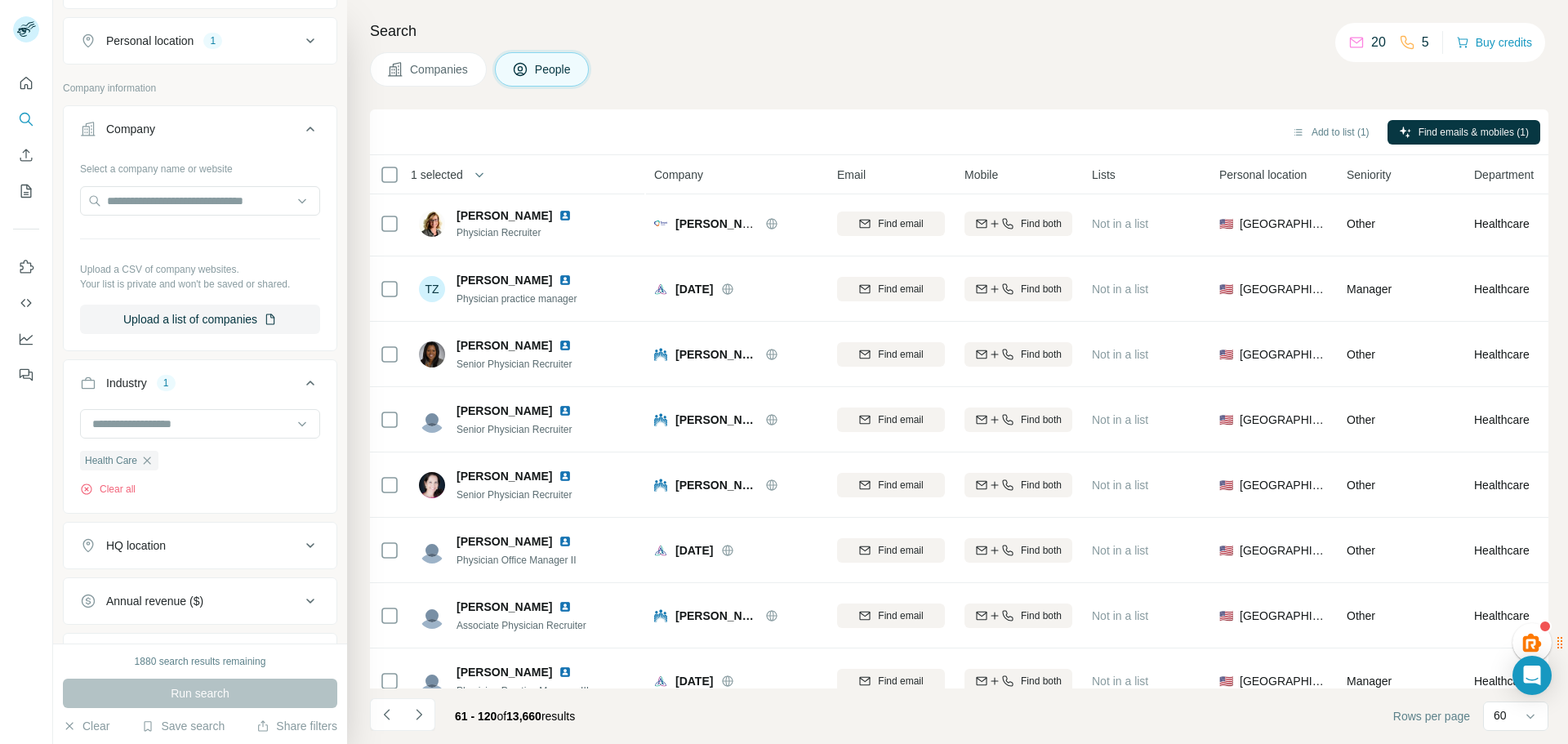
scroll to position [0, 0]
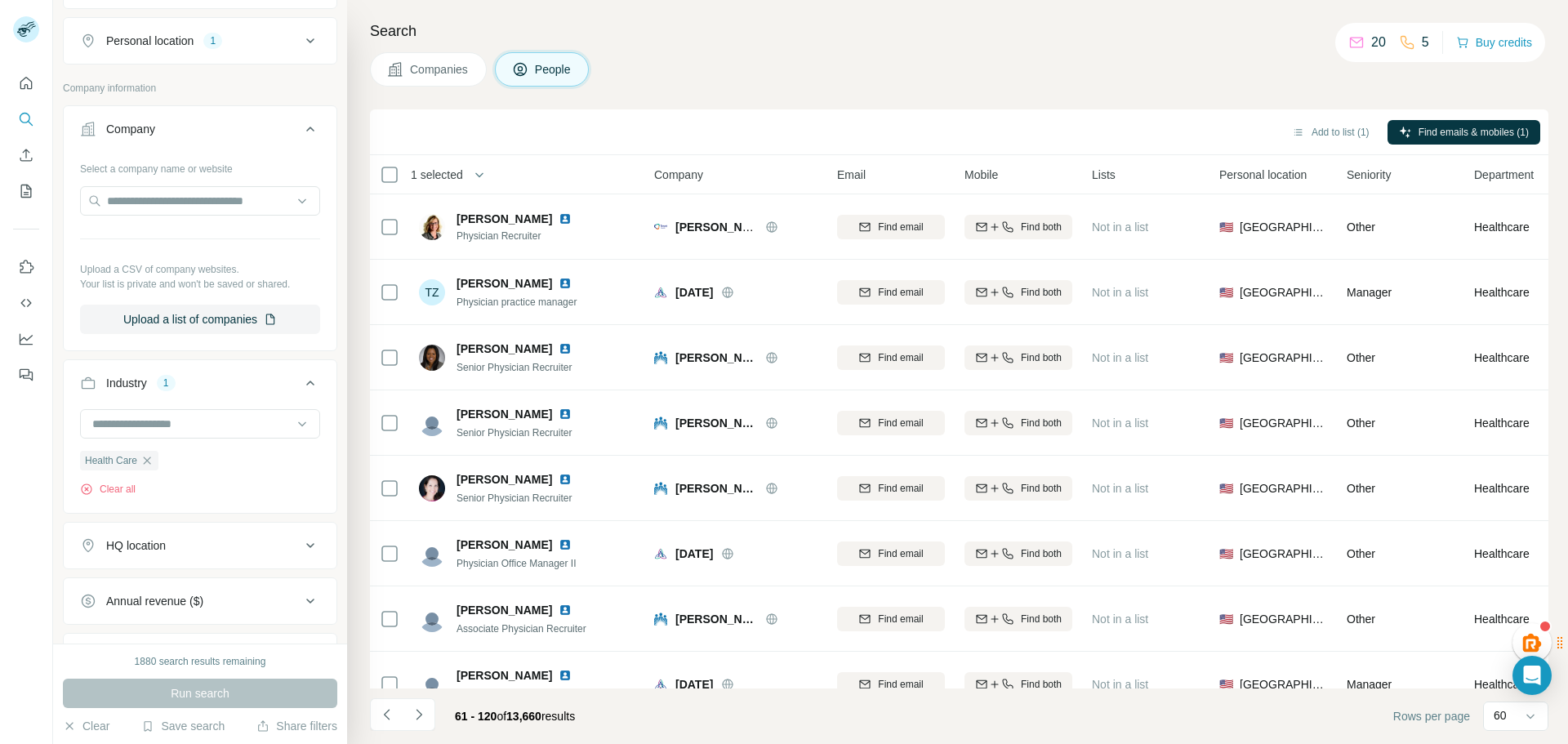
click at [730, 177] on div "Company" at bounding box center [736, 175] width 163 height 19
click at [421, 715] on icon "Navigate to next page" at bounding box center [419, 714] width 16 height 16
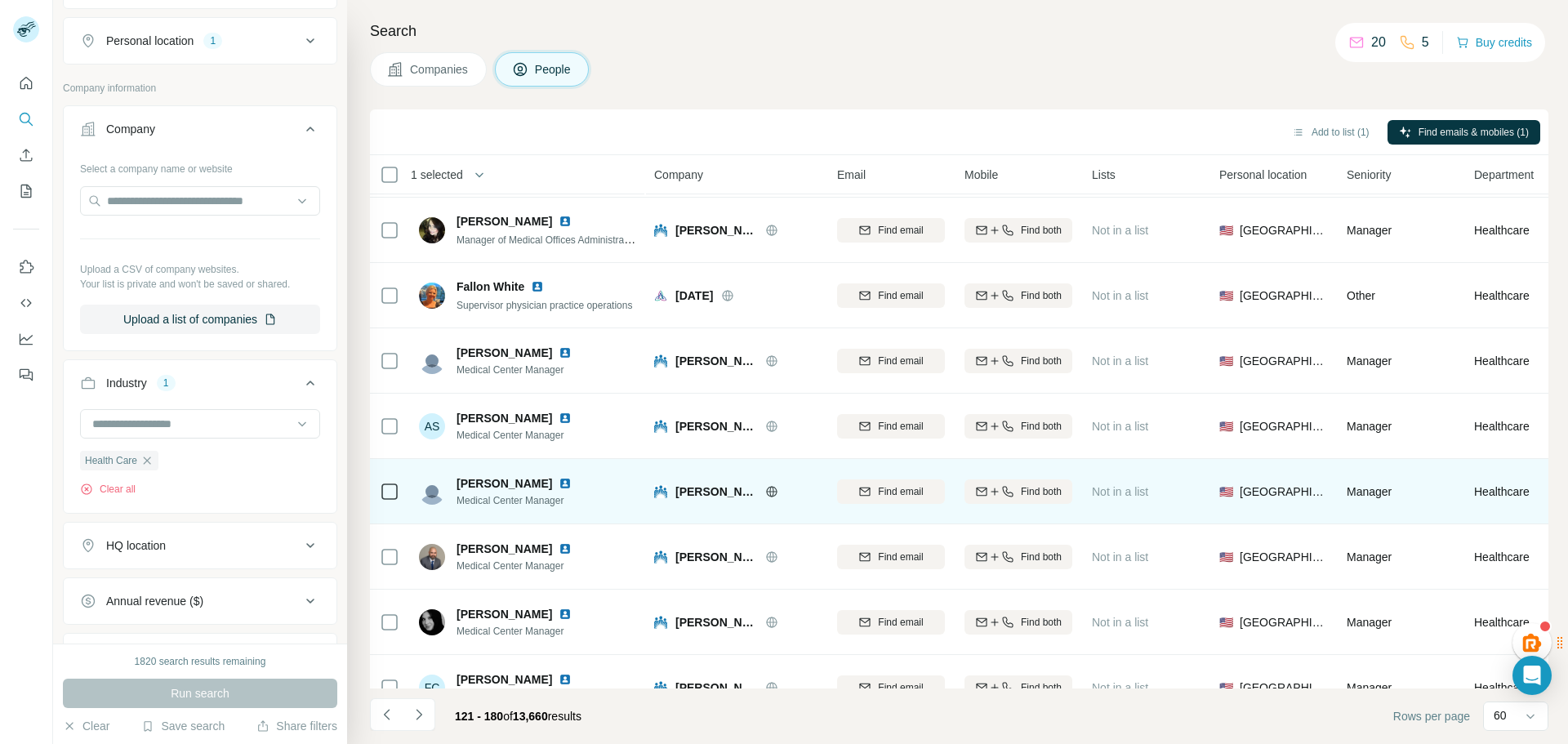
scroll to position [3434, 0]
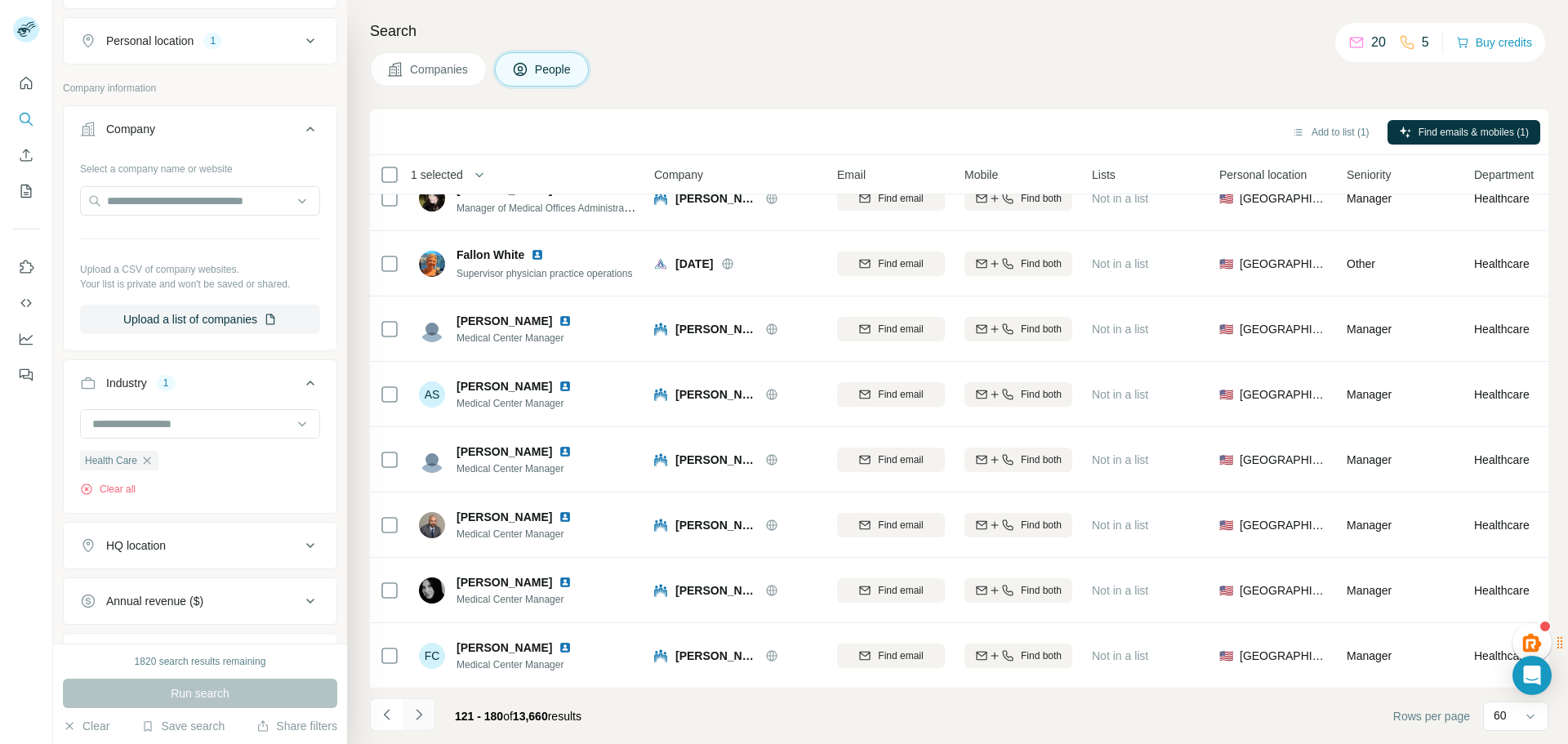
click at [419, 718] on icon "Navigate to next page" at bounding box center [419, 714] width 16 height 16
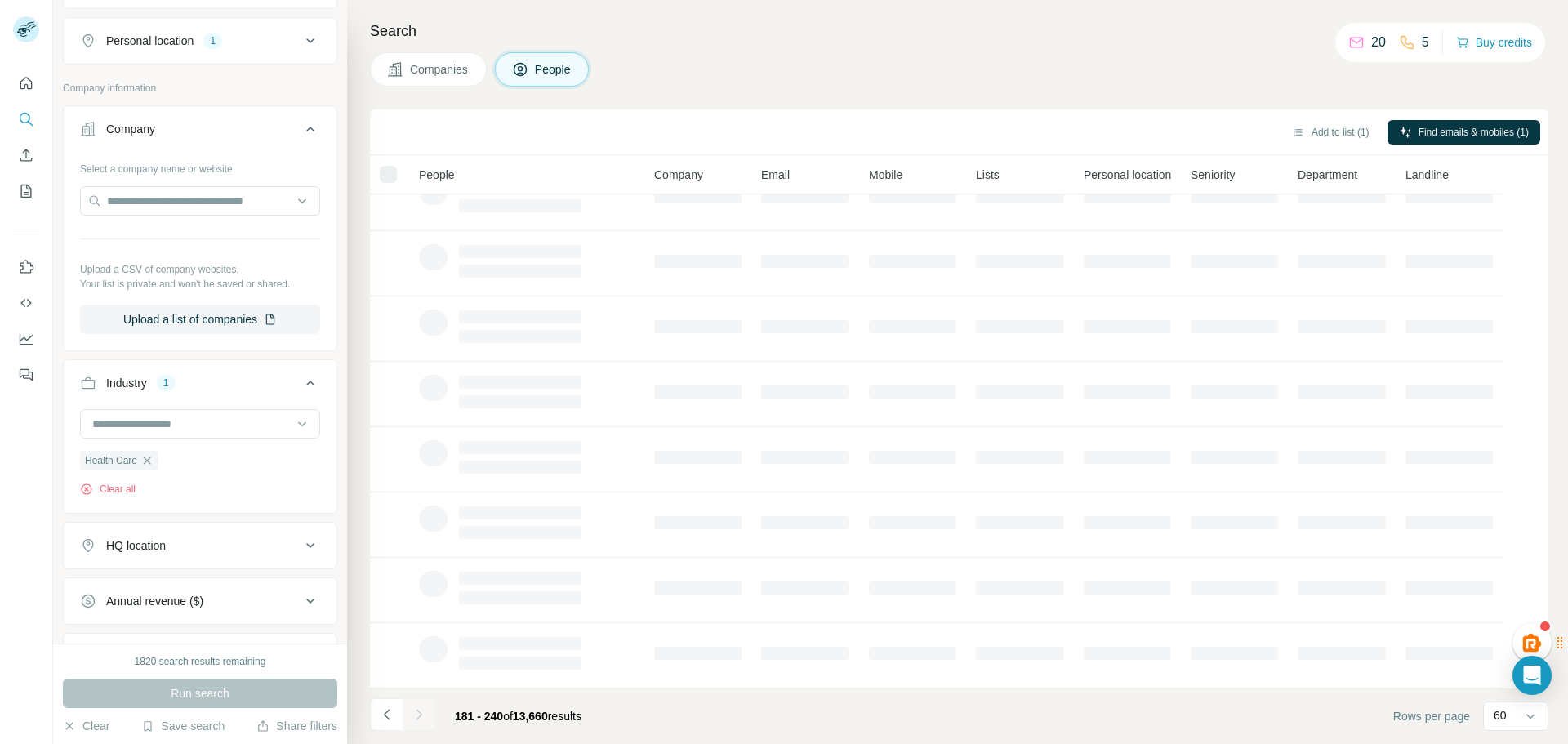
scroll to position [167, 0]
click at [301, 608] on icon at bounding box center [310, 600] width 20 height 20
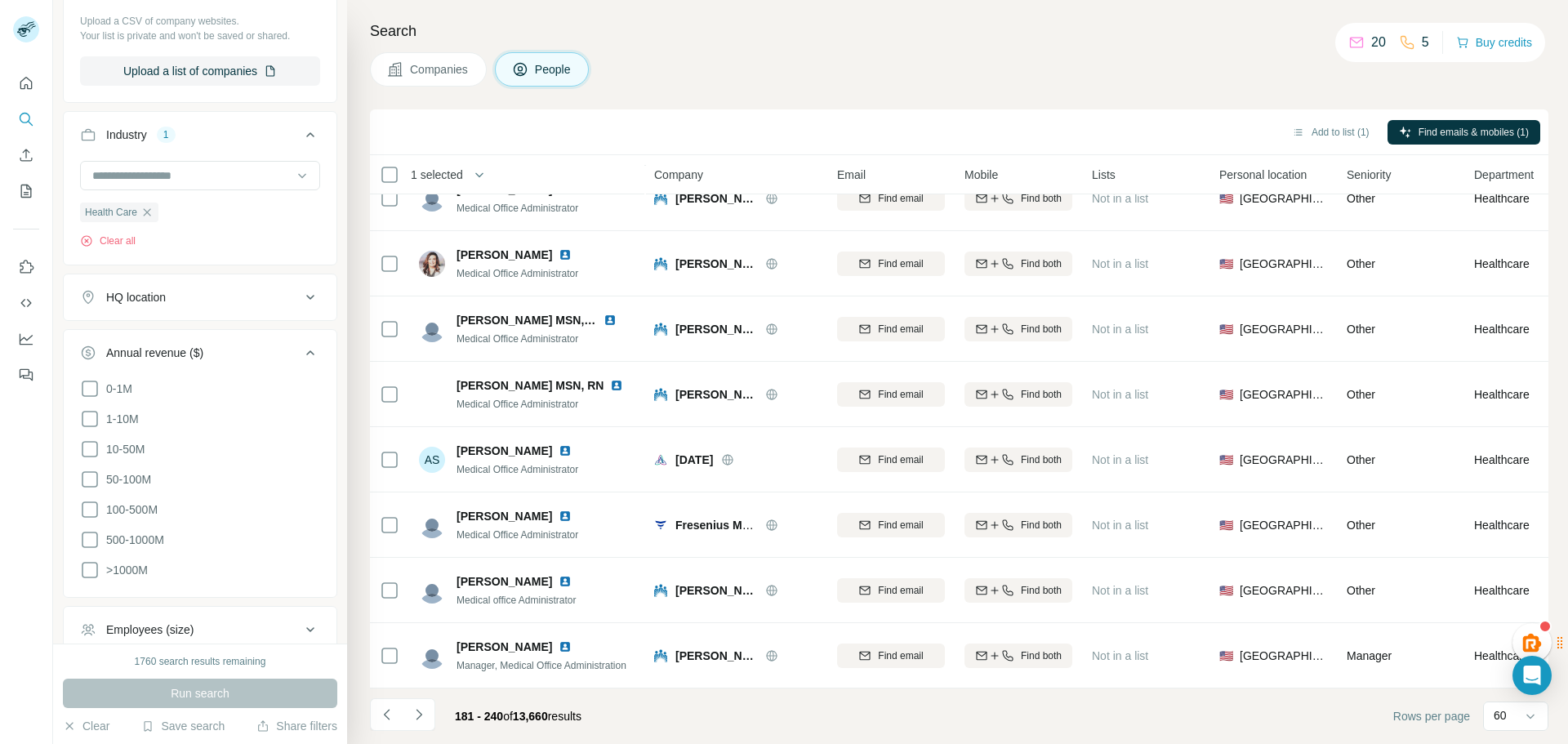
scroll to position [828, 0]
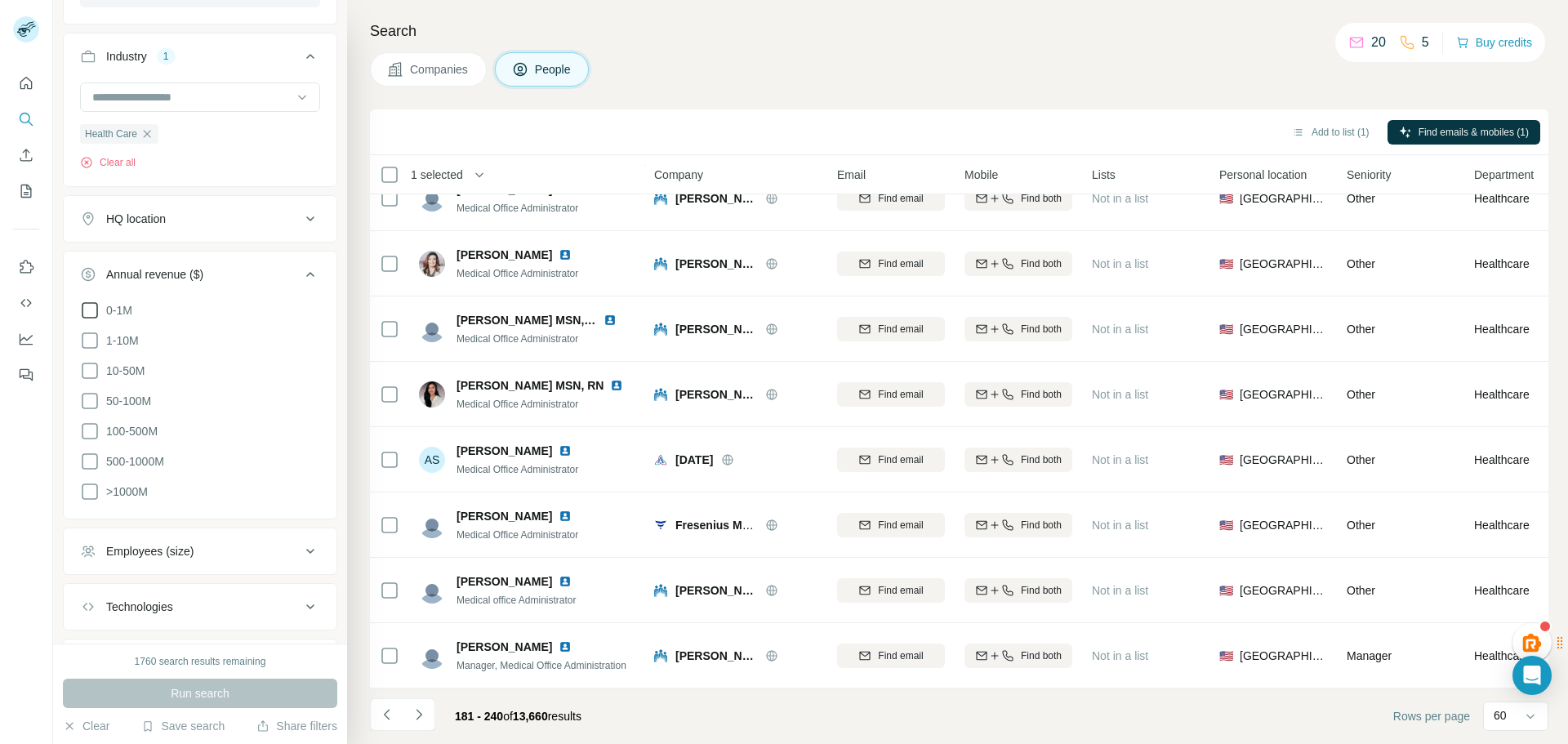
click at [85, 311] on icon at bounding box center [89, 310] width 20 height 20
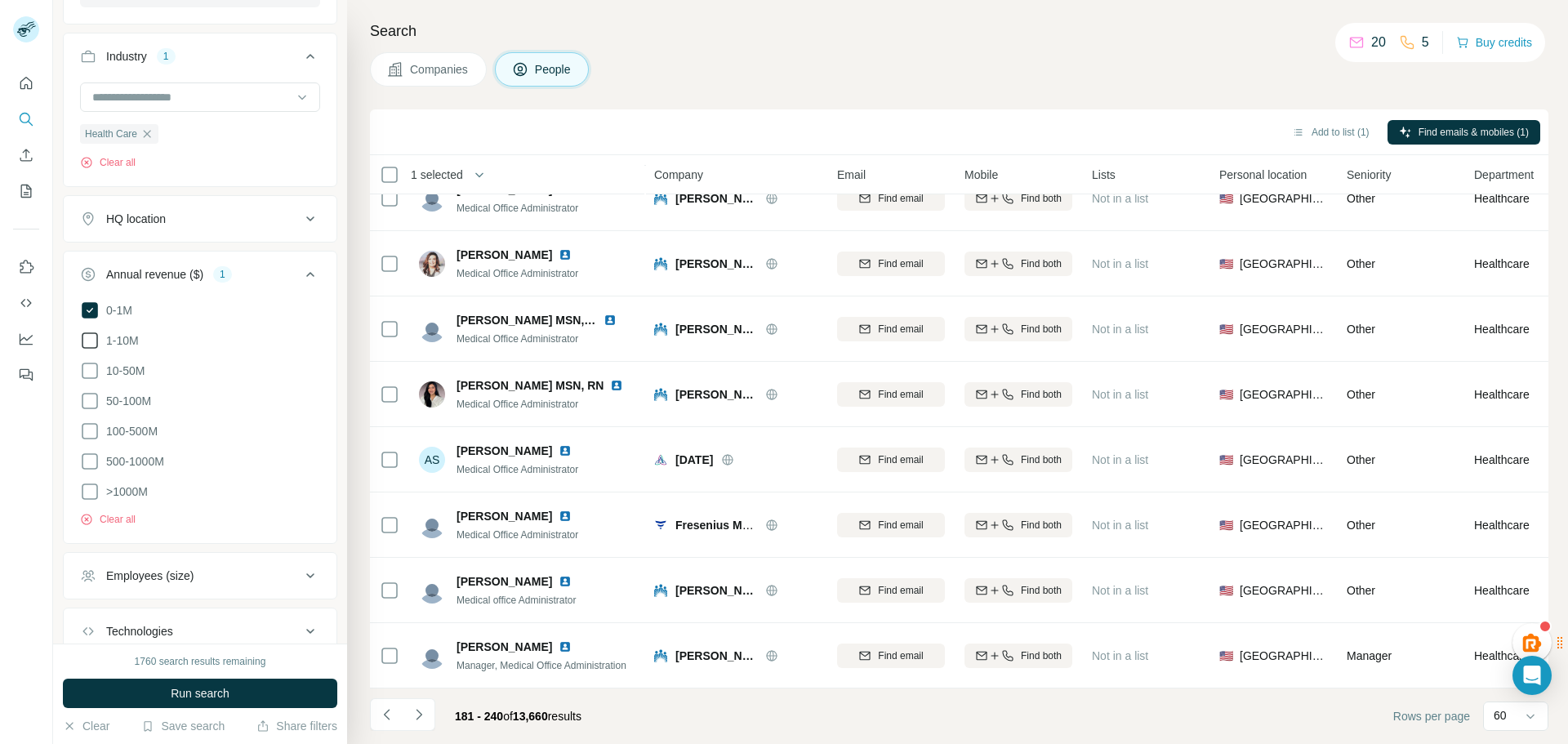
click at [91, 343] on icon at bounding box center [89, 341] width 20 height 20
click at [87, 369] on icon at bounding box center [89, 371] width 20 height 20
click at [87, 401] on icon at bounding box center [89, 401] width 20 height 20
click at [213, 689] on span "Run search" at bounding box center [200, 692] width 59 height 16
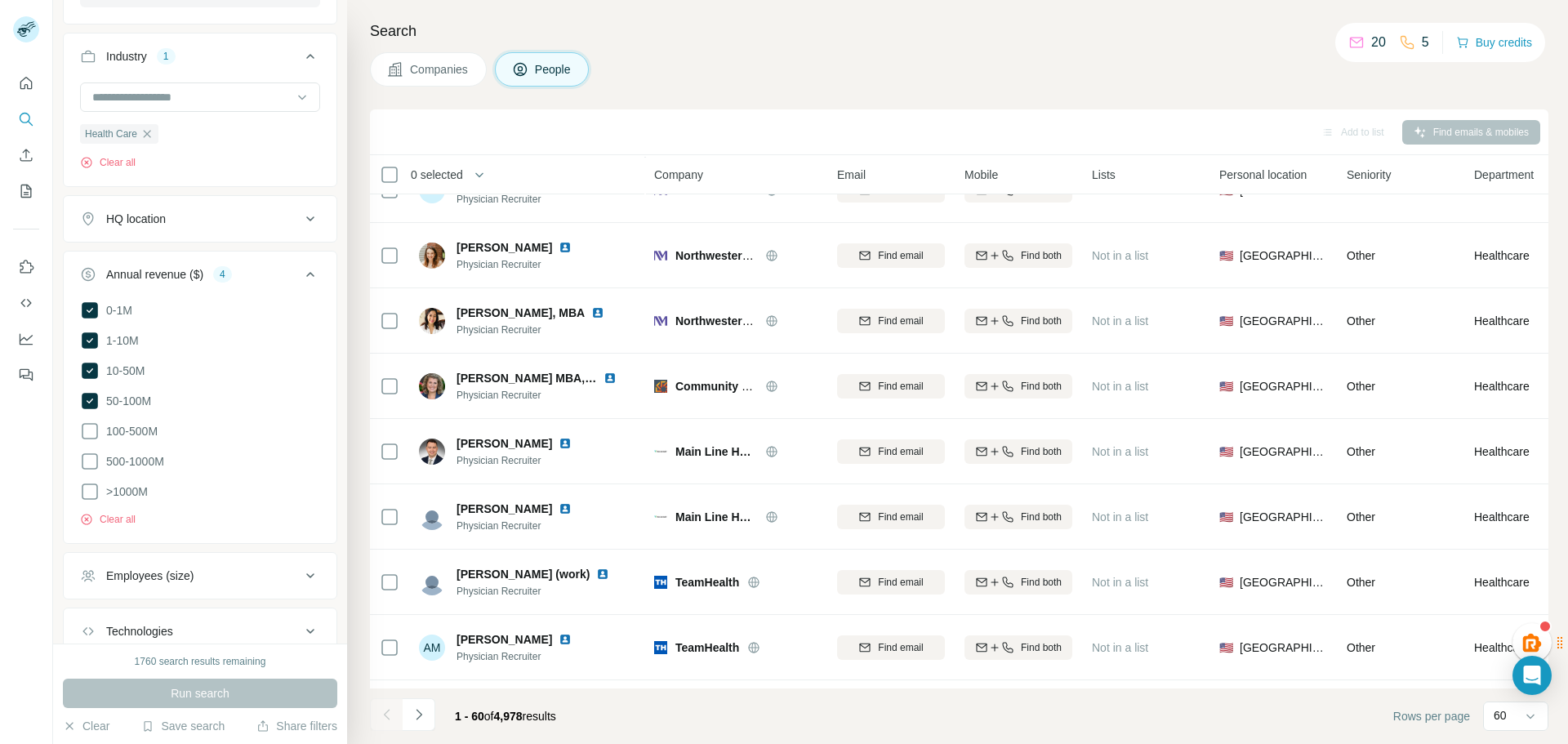
scroll to position [3434, 0]
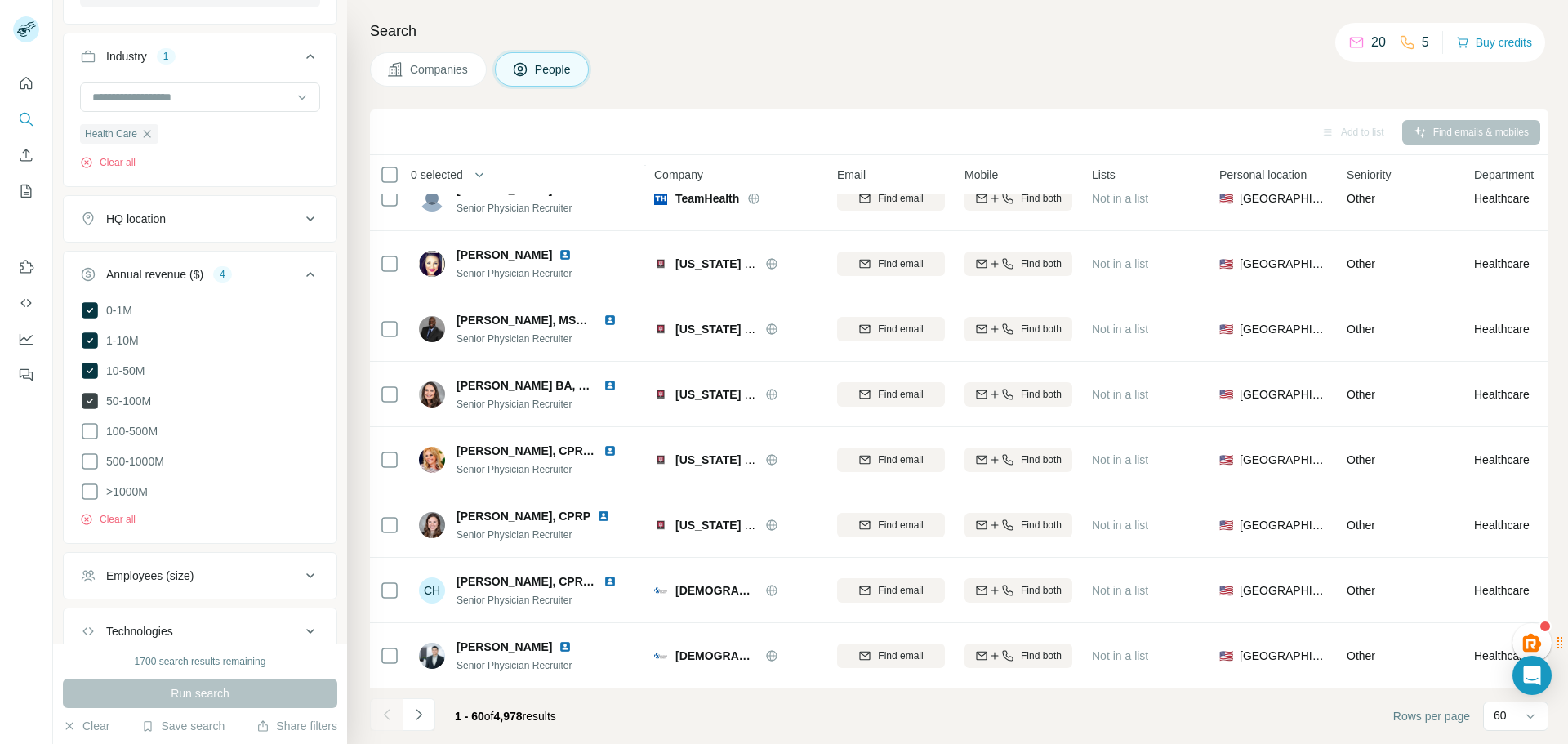
click at [91, 401] on icon at bounding box center [89, 401] width 16 height 16
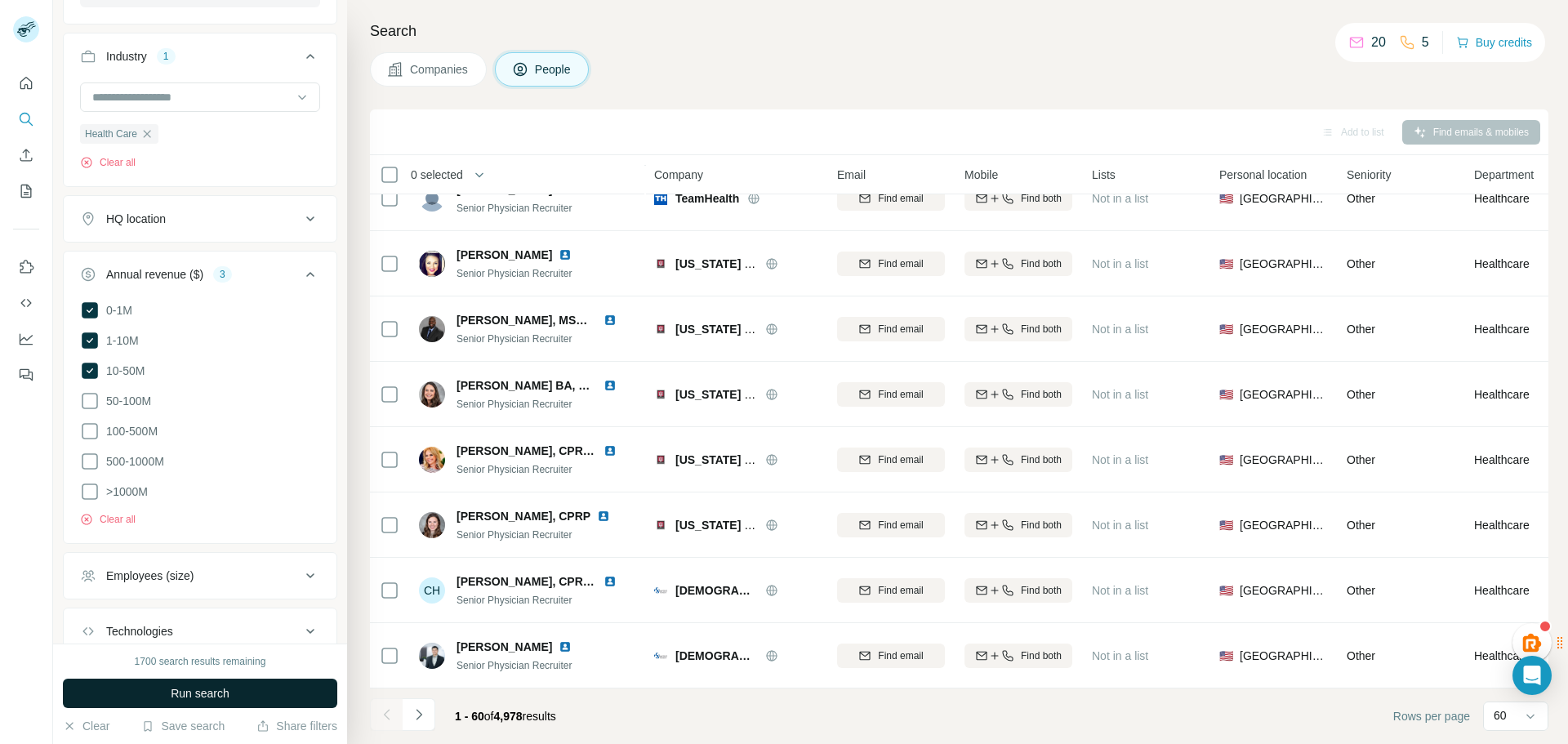
click at [199, 694] on span "Run search" at bounding box center [200, 692] width 59 height 16
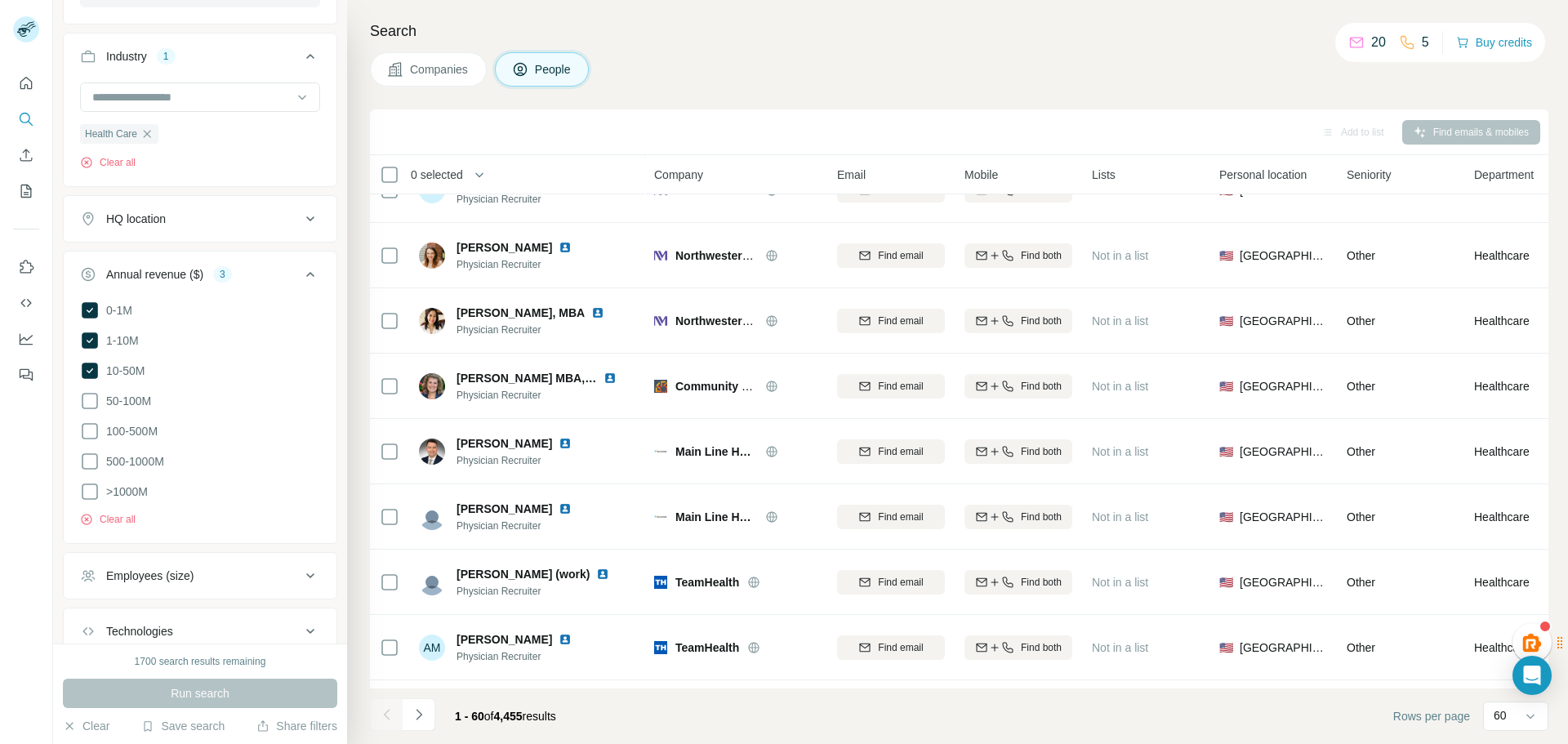
scroll to position [3434, 0]
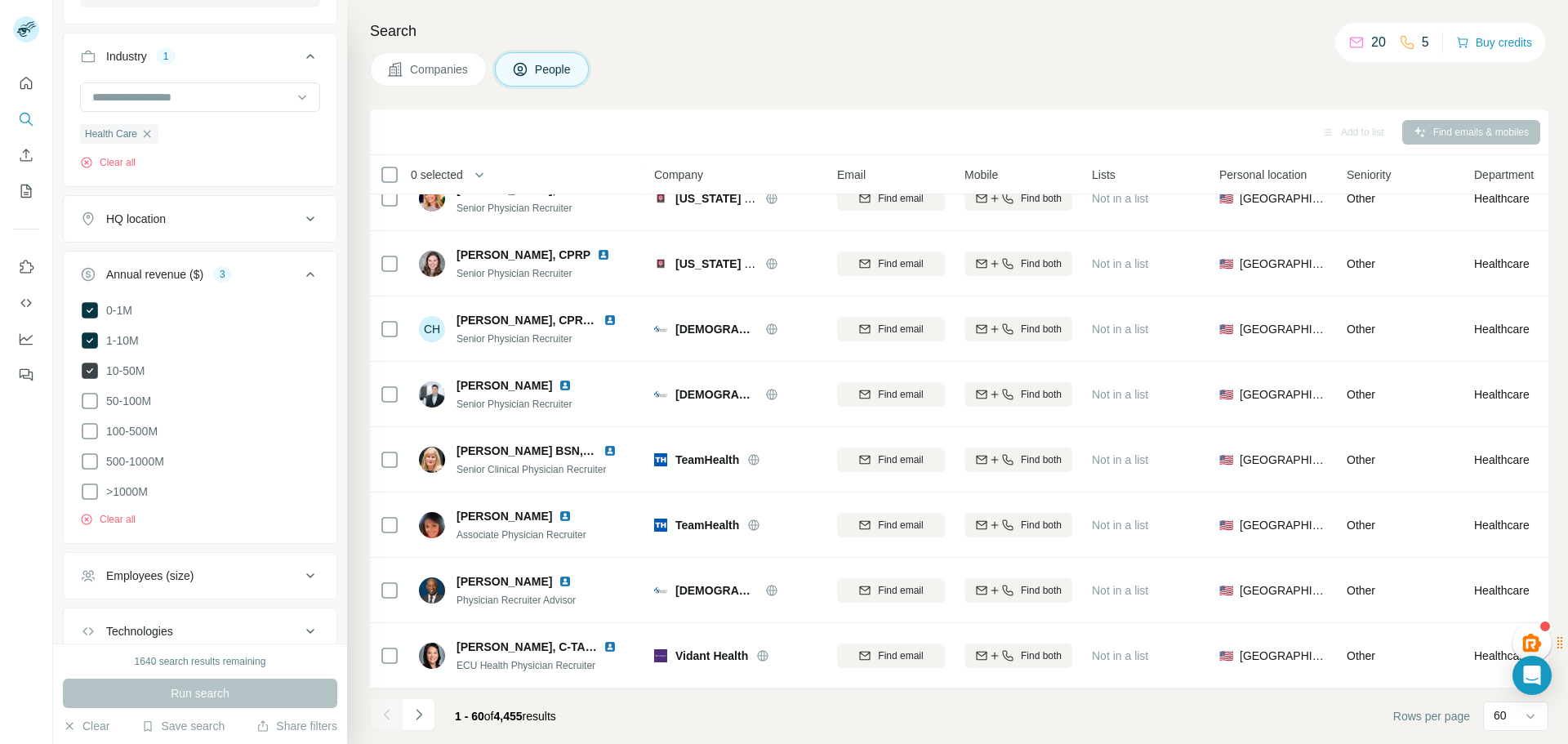
click at [89, 372] on icon at bounding box center [89, 370] width 16 height 16
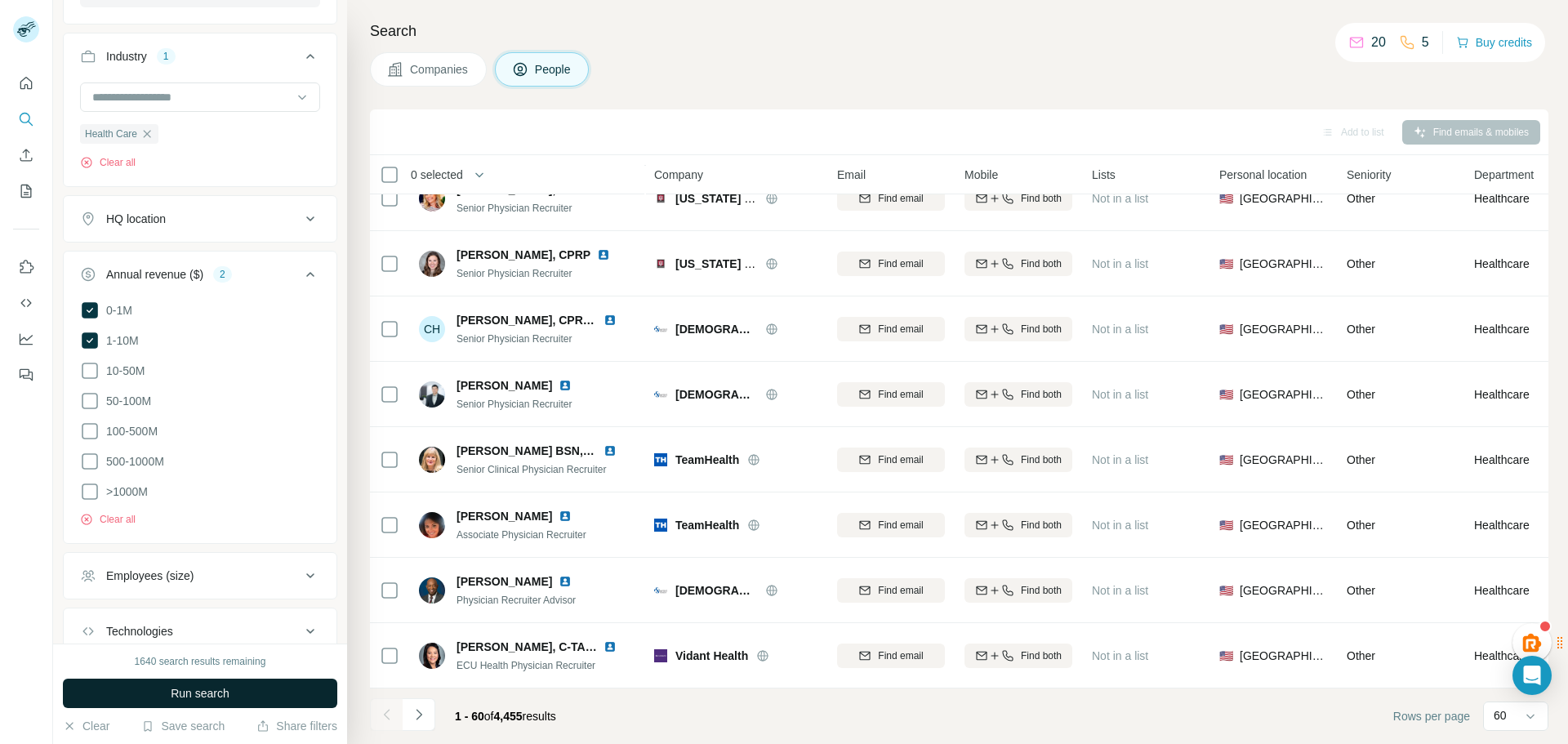
click at [248, 687] on button "Run search" at bounding box center [200, 692] width 274 height 29
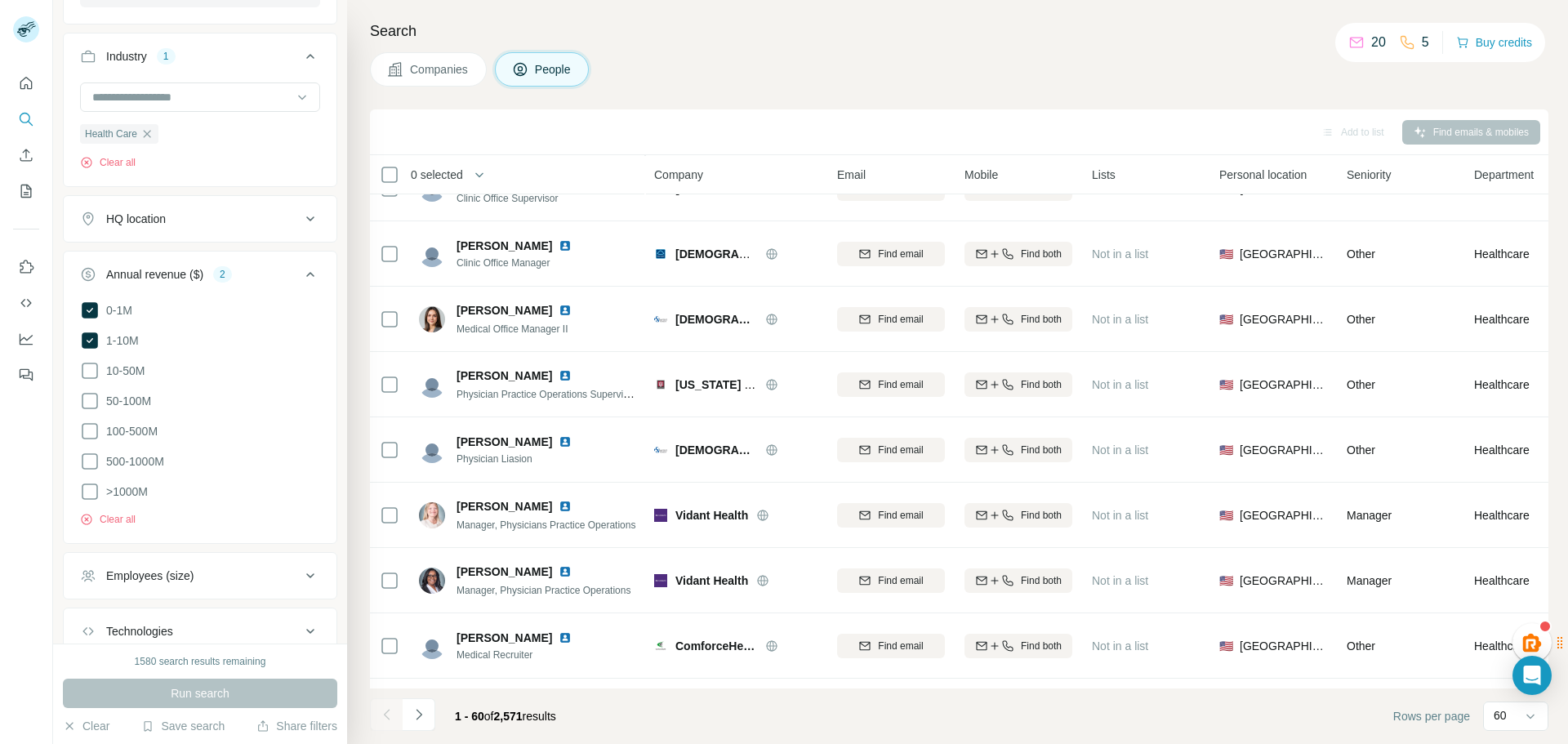
scroll to position [3434, 0]
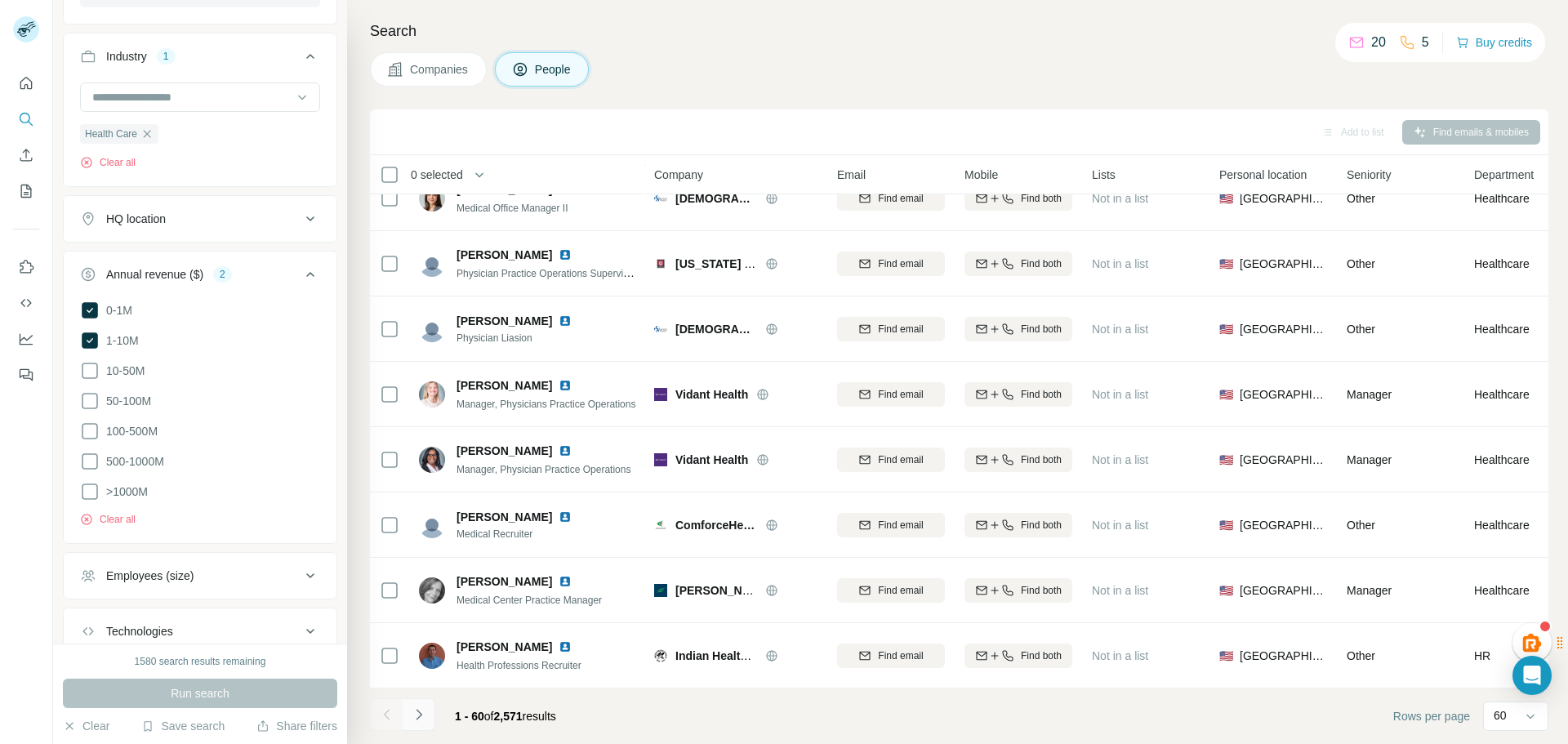
click at [413, 717] on icon "Navigate to next page" at bounding box center [419, 714] width 16 height 16
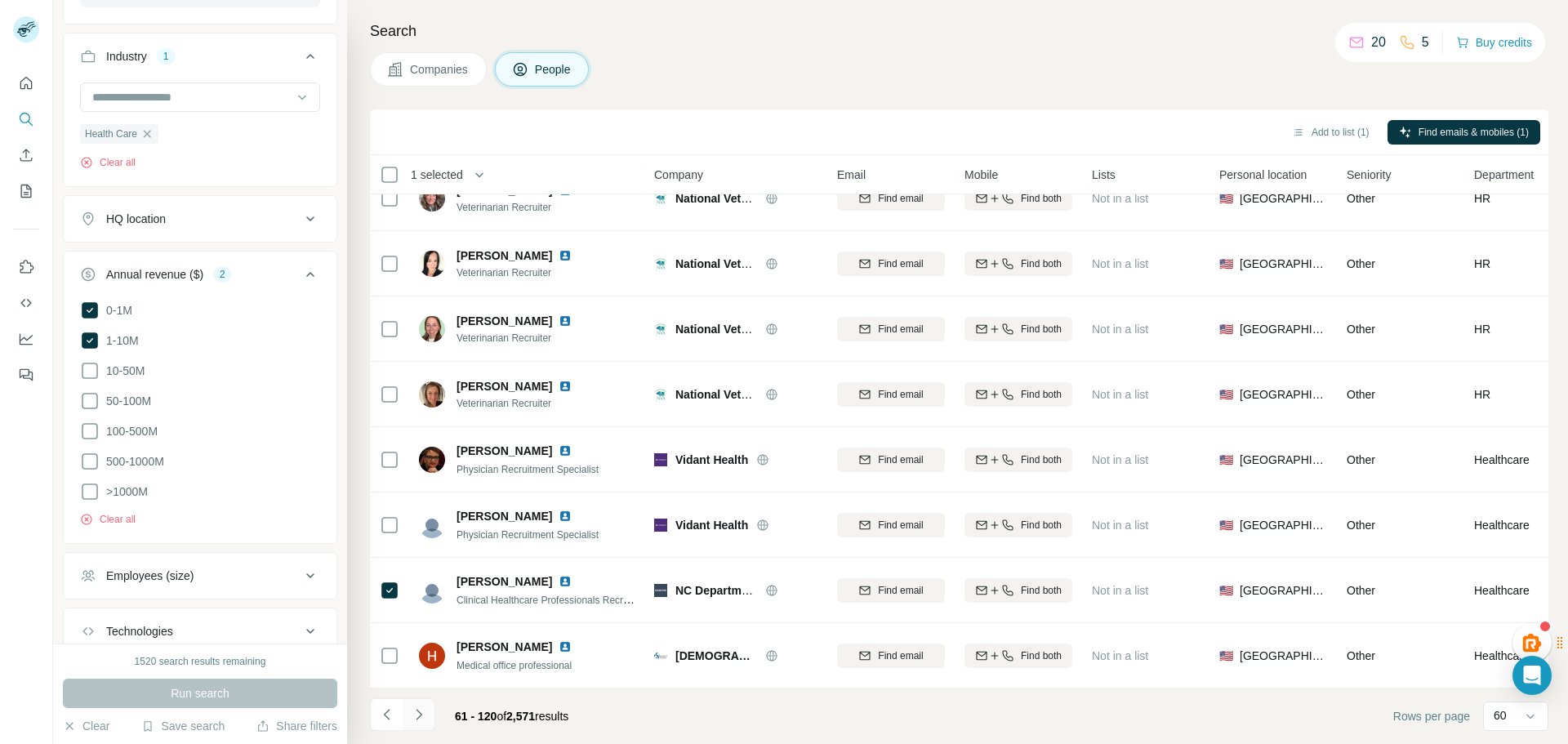
click at [418, 717] on icon "Navigate to next page" at bounding box center [419, 714] width 16 height 16
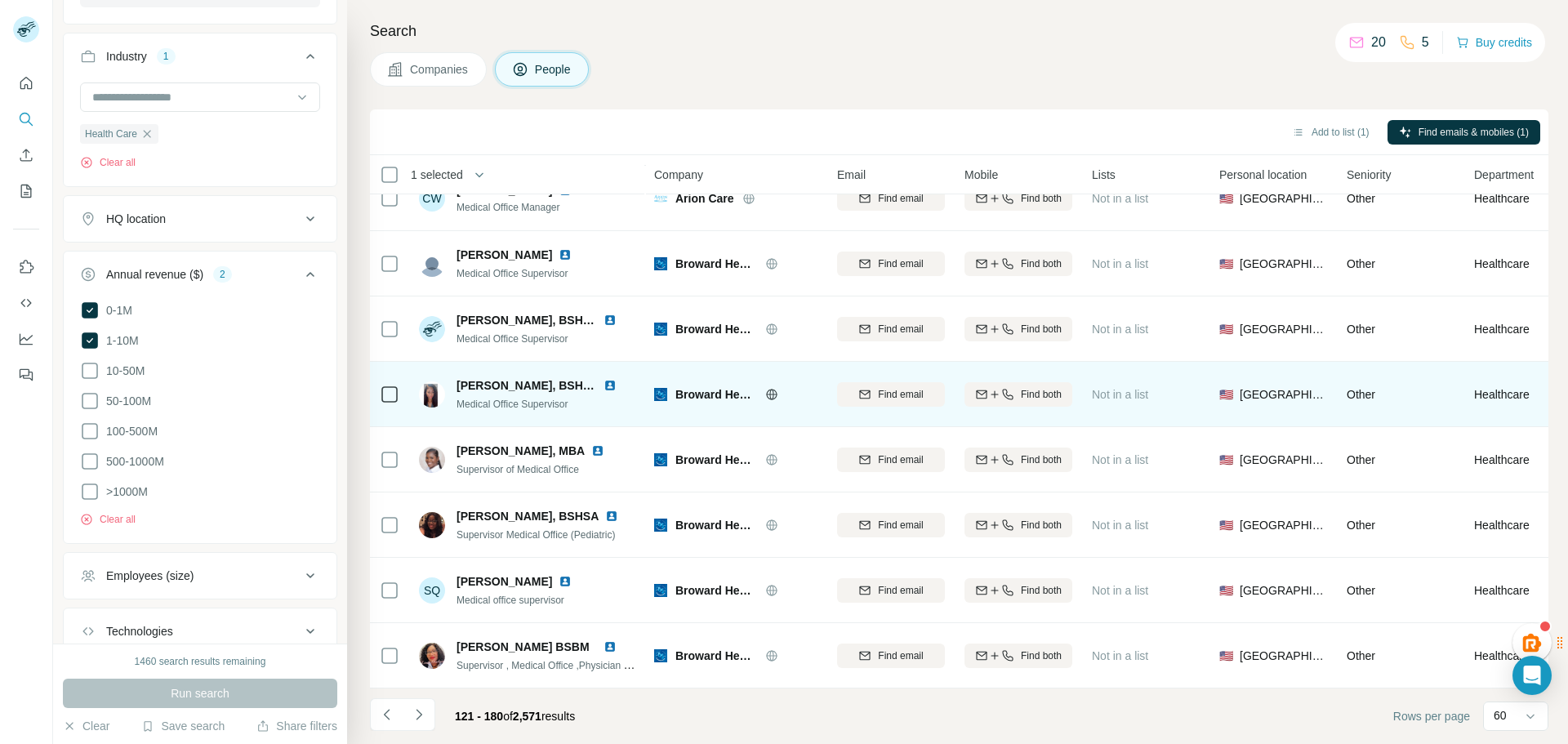
click at [680, 390] on span "Broward Health" at bounding box center [716, 394] width 82 height 16
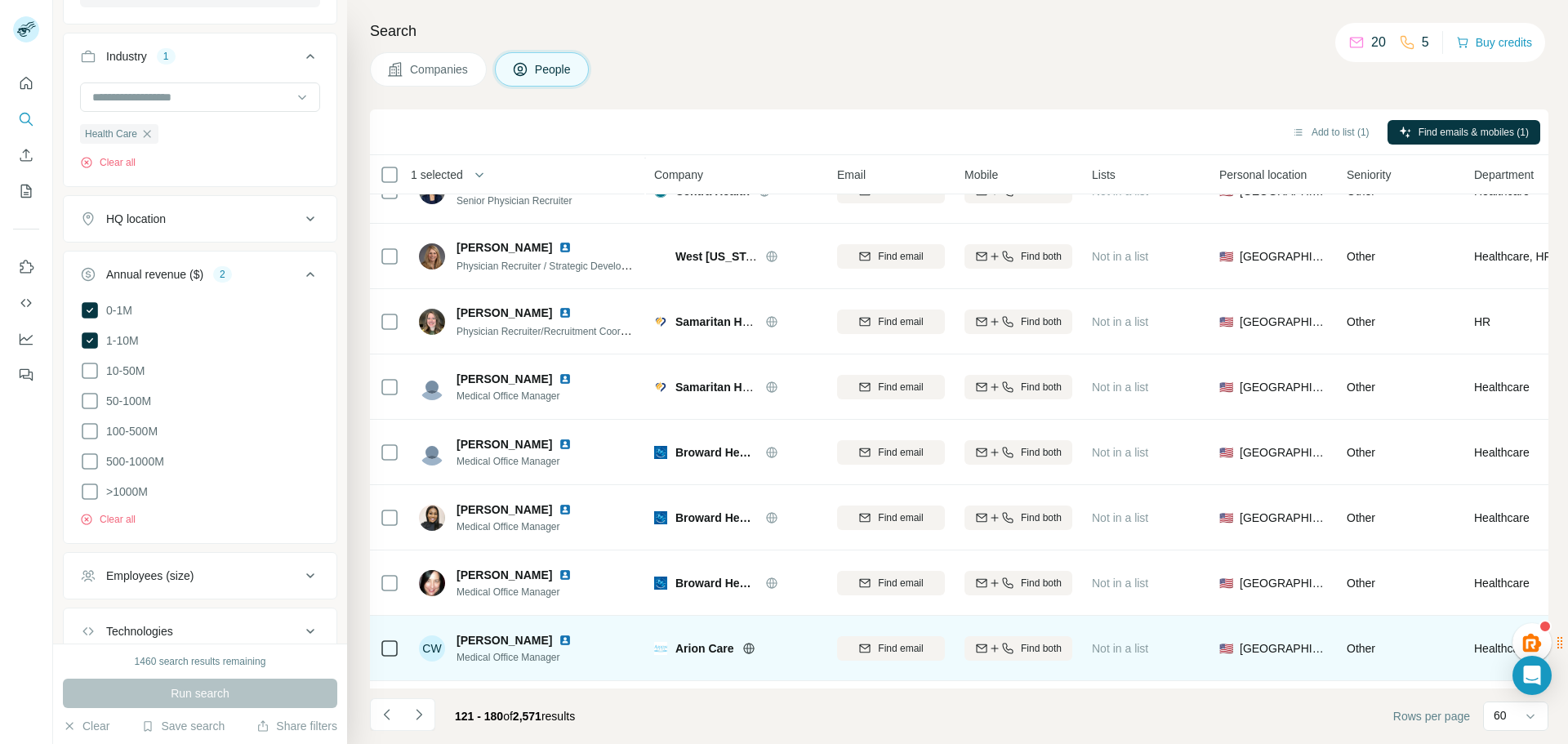
scroll to position [2944, 0]
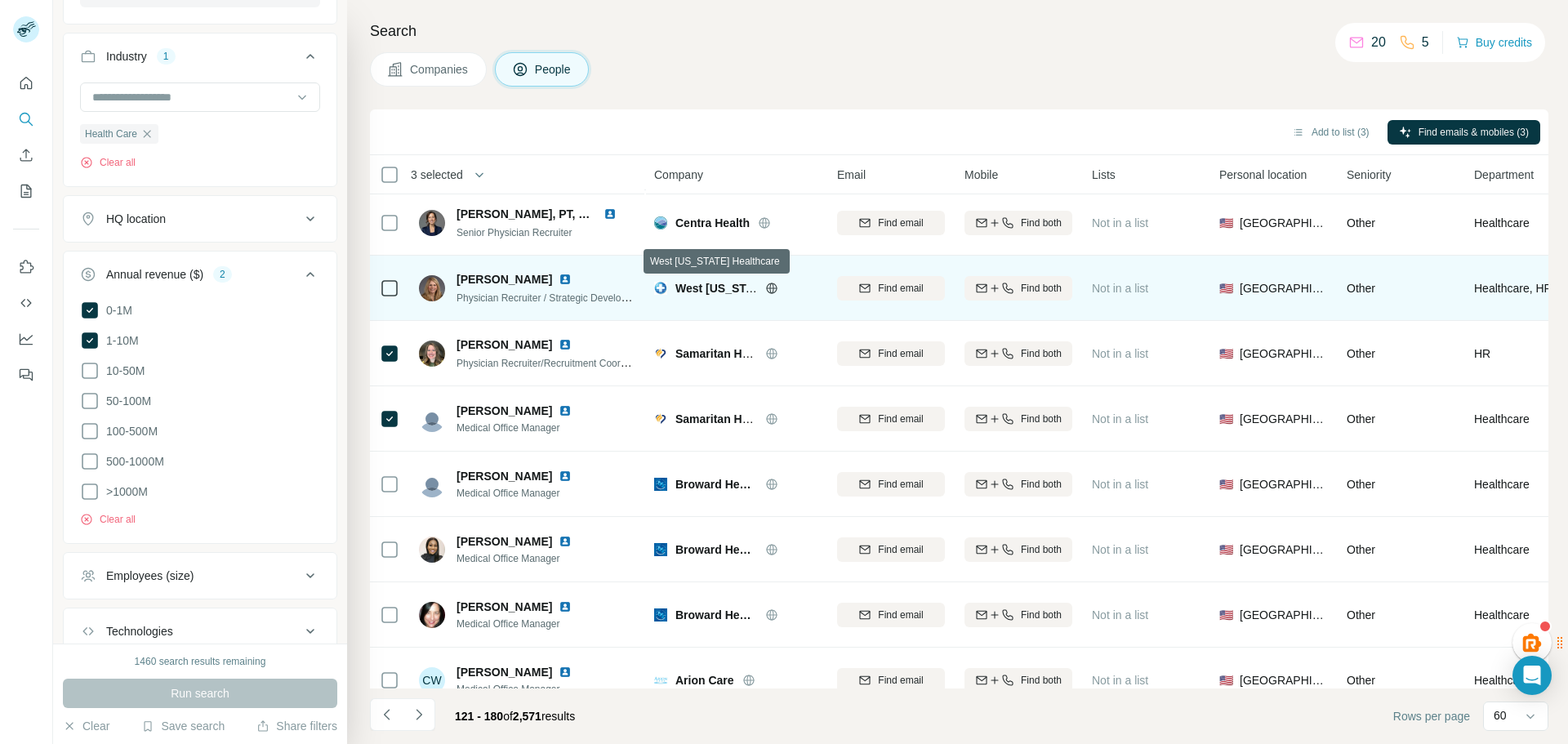
click at [699, 282] on span "West Tennessee Healthcare" at bounding box center [754, 288] width 158 height 13
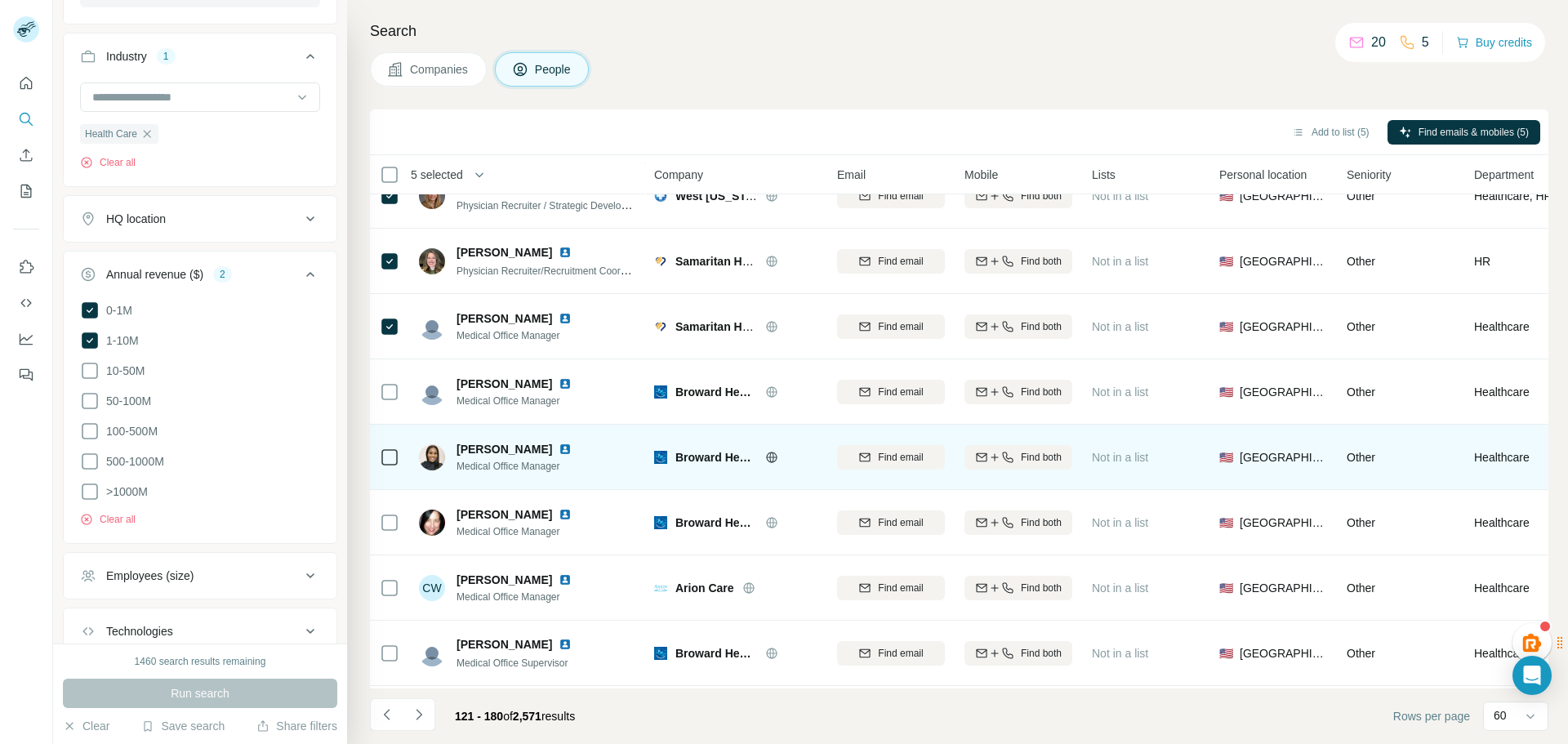
scroll to position [3026, 0]
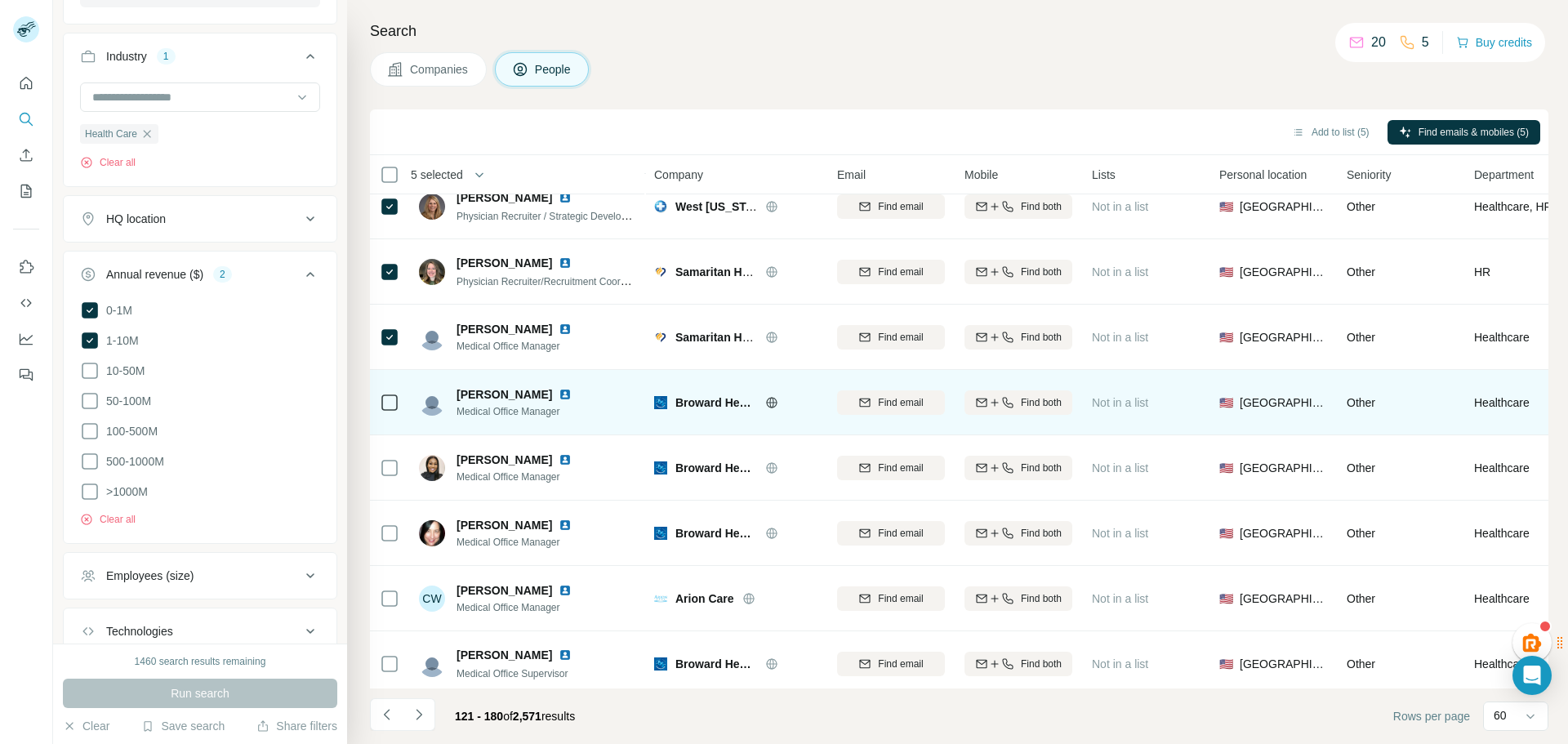
click at [700, 402] on span "Broward Health" at bounding box center [716, 402] width 82 height 16
drag, startPoint x: 664, startPoint y: 402, endPoint x: 704, endPoint y: 400, distance: 40.0
click at [704, 400] on span "Broward Health" at bounding box center [716, 402] width 82 height 16
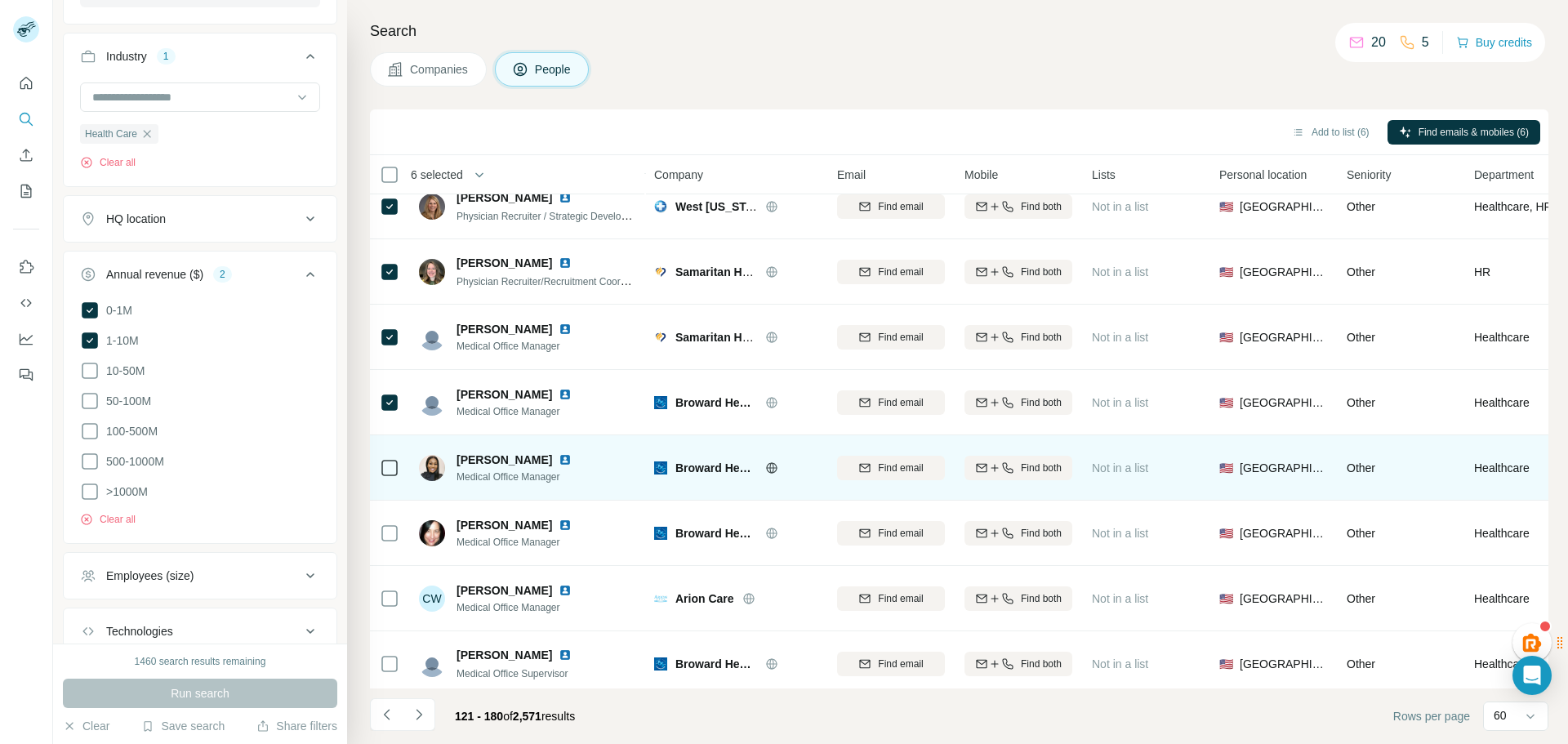
click at [381, 467] on icon at bounding box center [389, 467] width 20 height 20
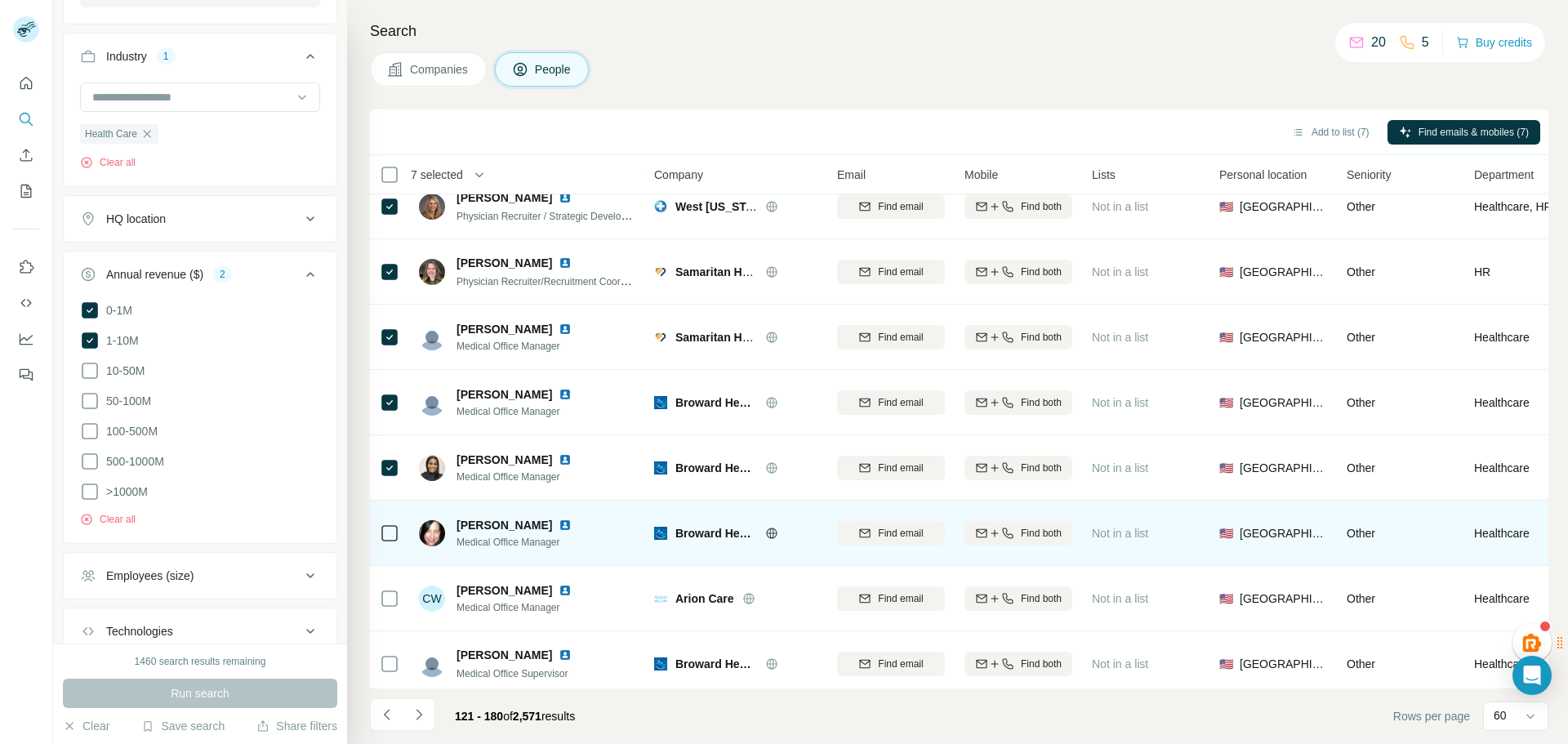
click at [377, 539] on td at bounding box center [389, 534] width 39 height 66
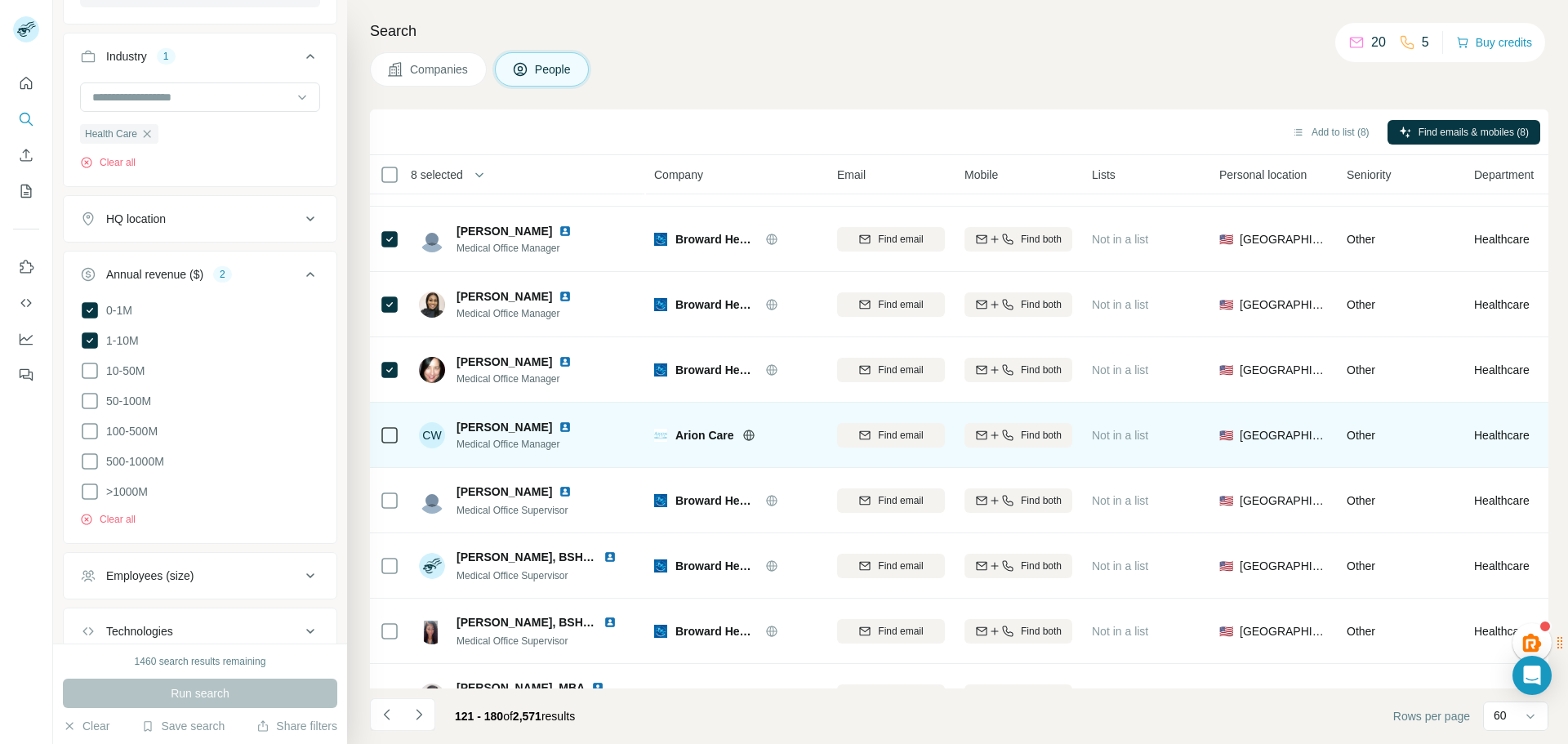
click at [711, 438] on span "Arion Care" at bounding box center [705, 434] width 59 height 16
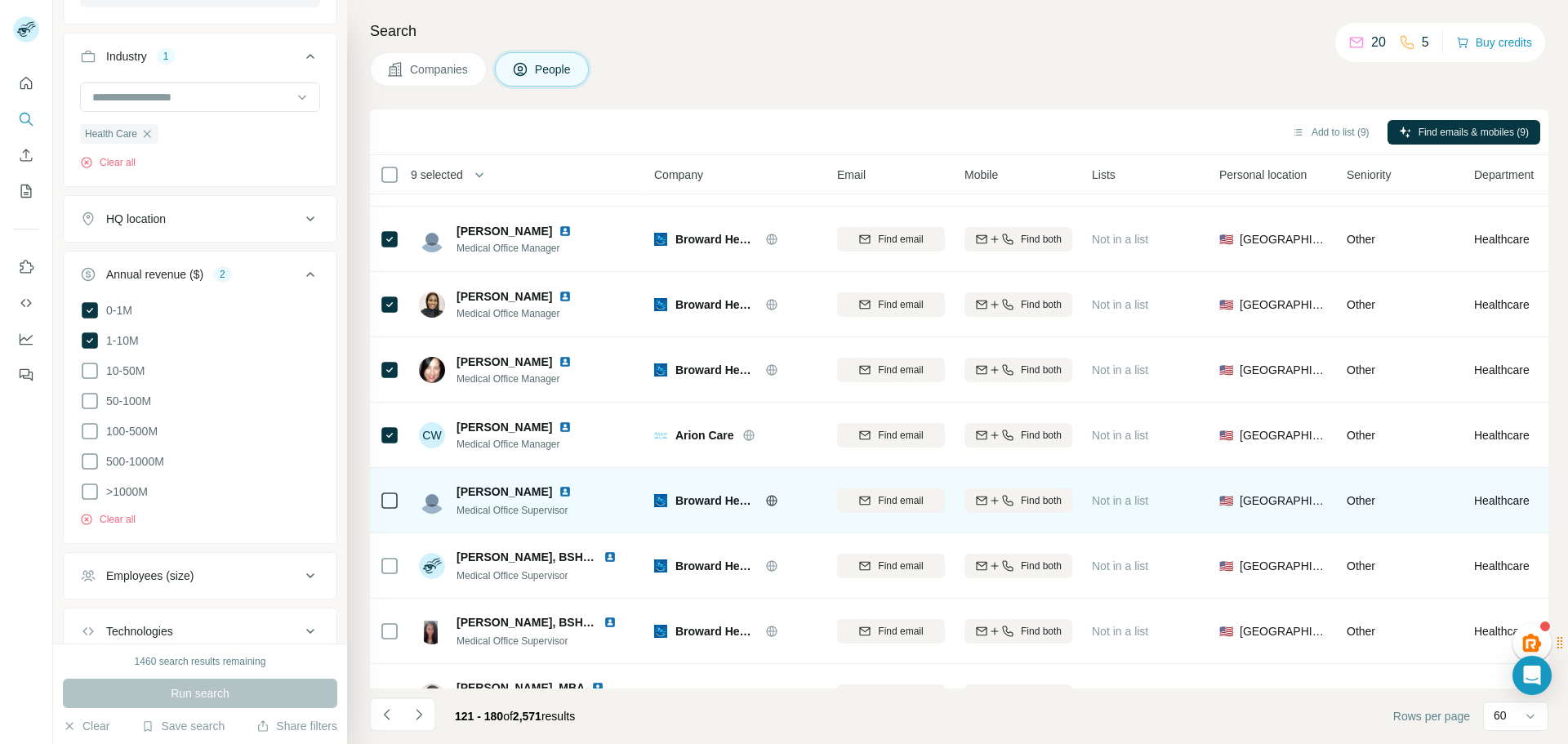
click at [380, 497] on icon at bounding box center [389, 500] width 20 height 20
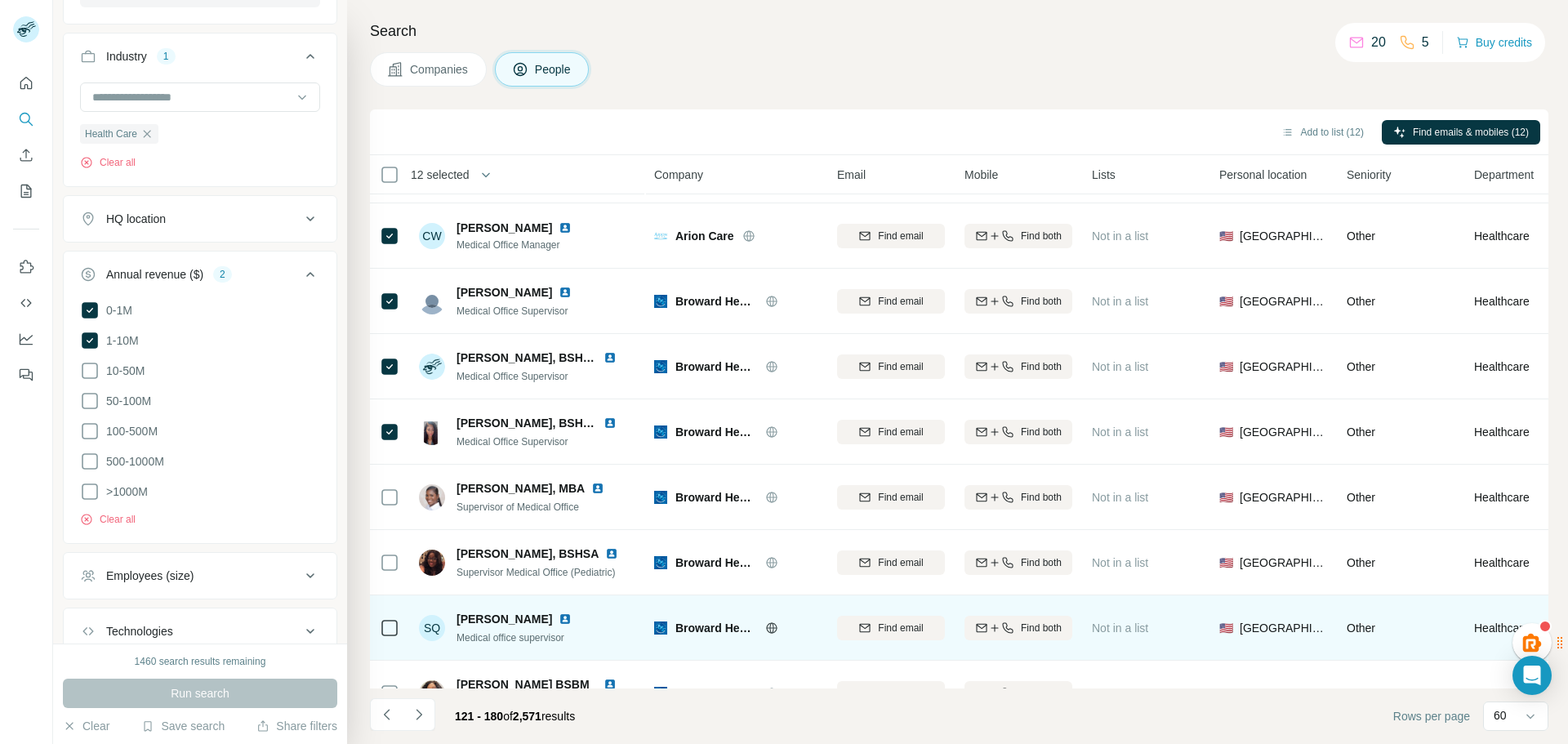
scroll to position [3434, 0]
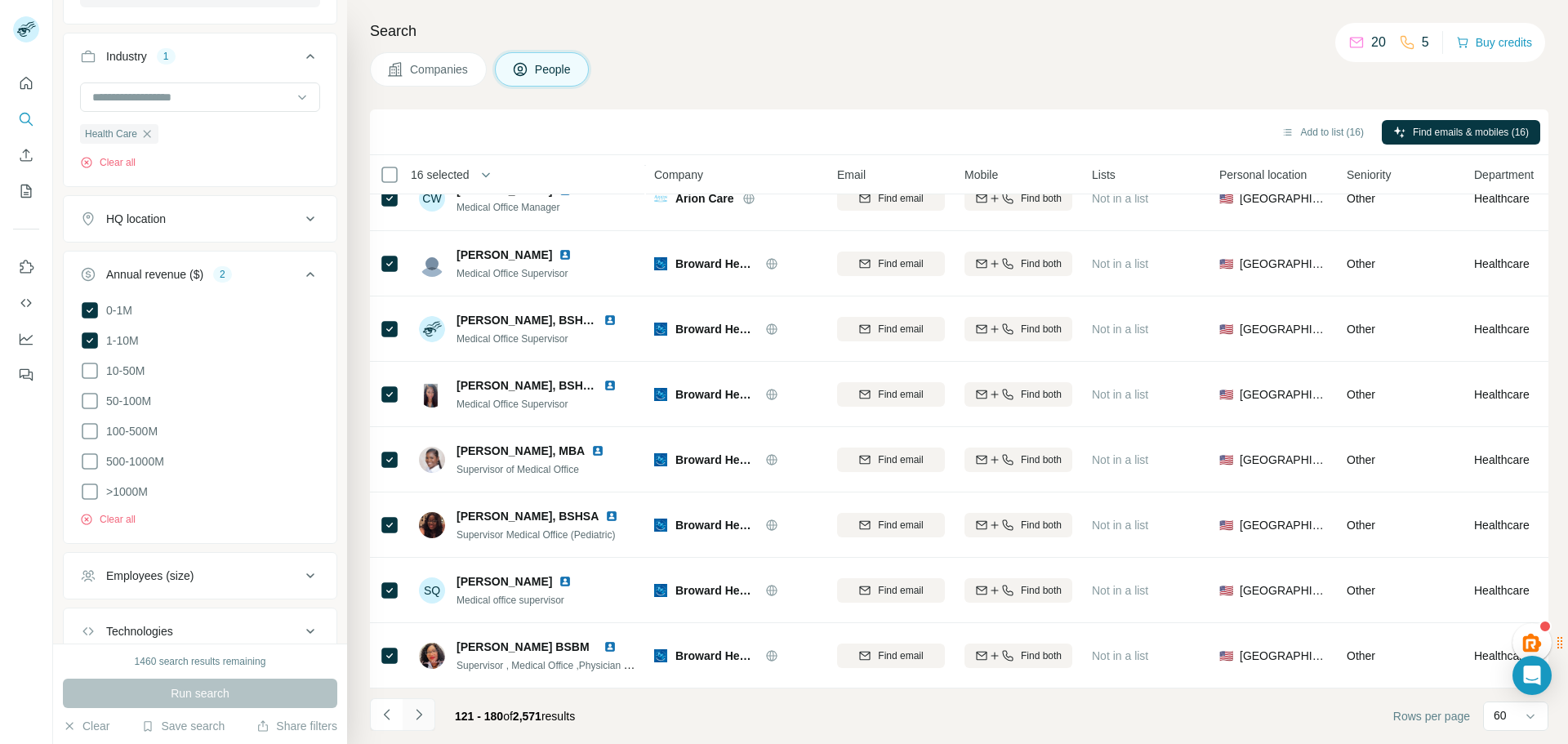
click at [422, 719] on icon "Navigate to next page" at bounding box center [419, 714] width 16 height 16
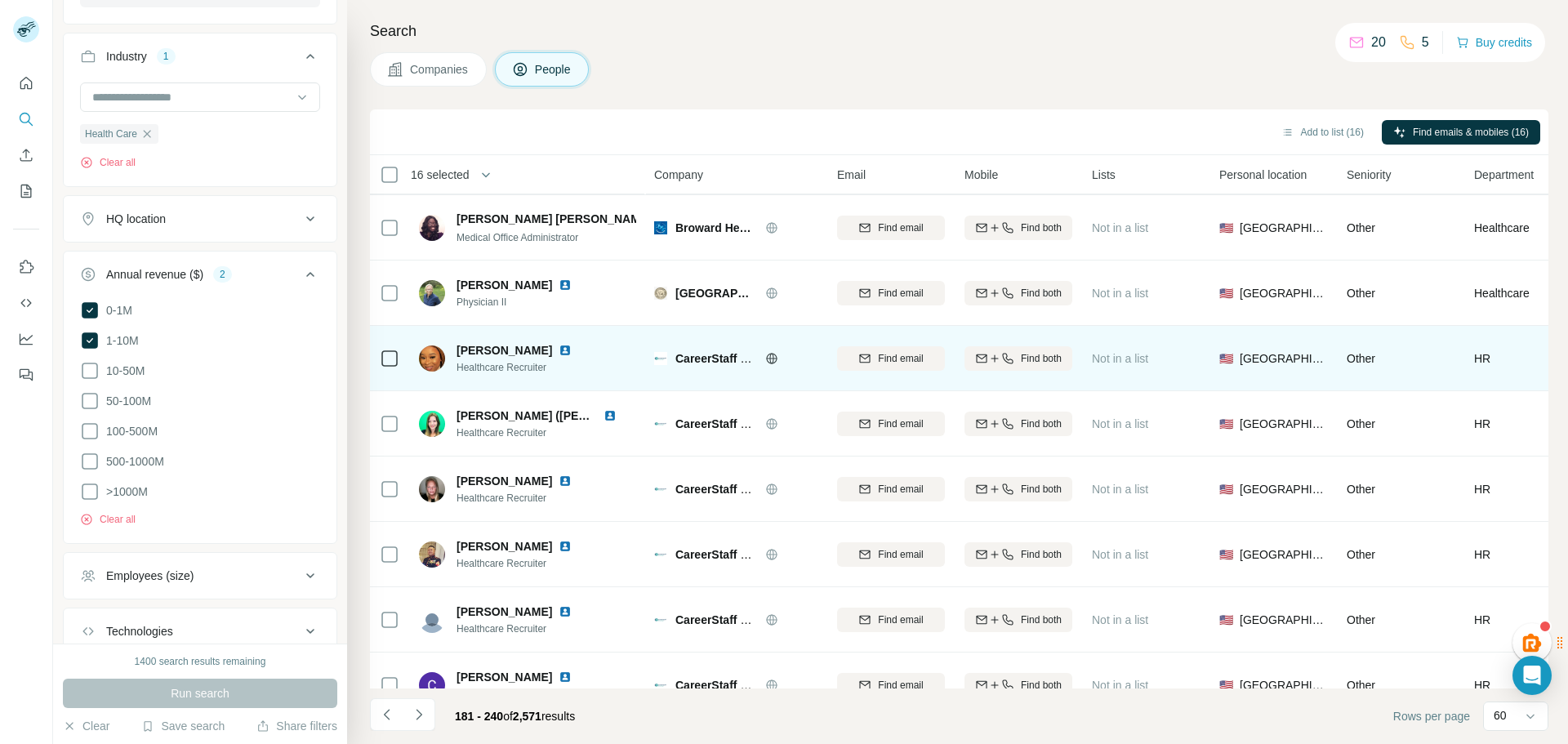
scroll to position [903, 0]
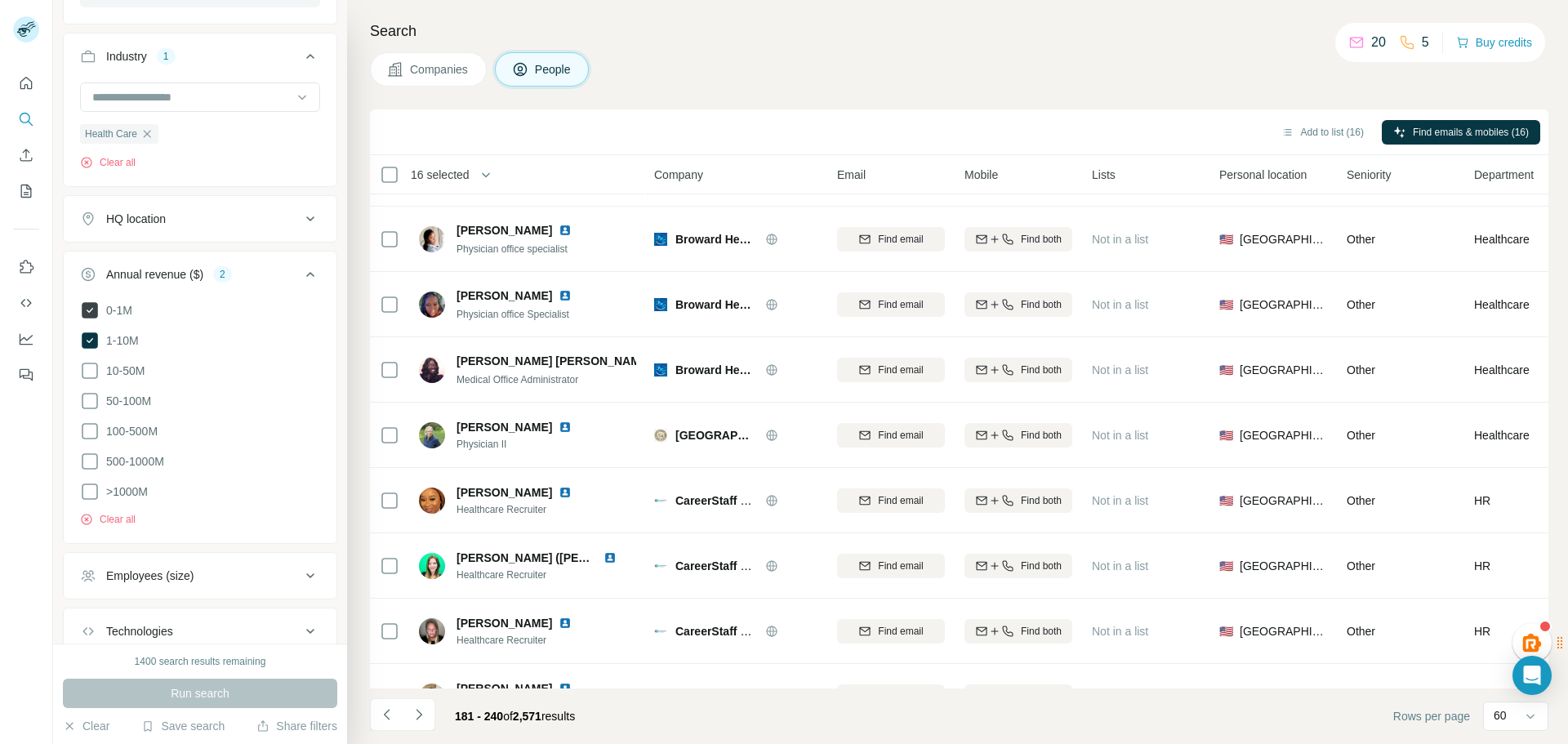
click at [90, 314] on icon at bounding box center [89, 310] width 16 height 16
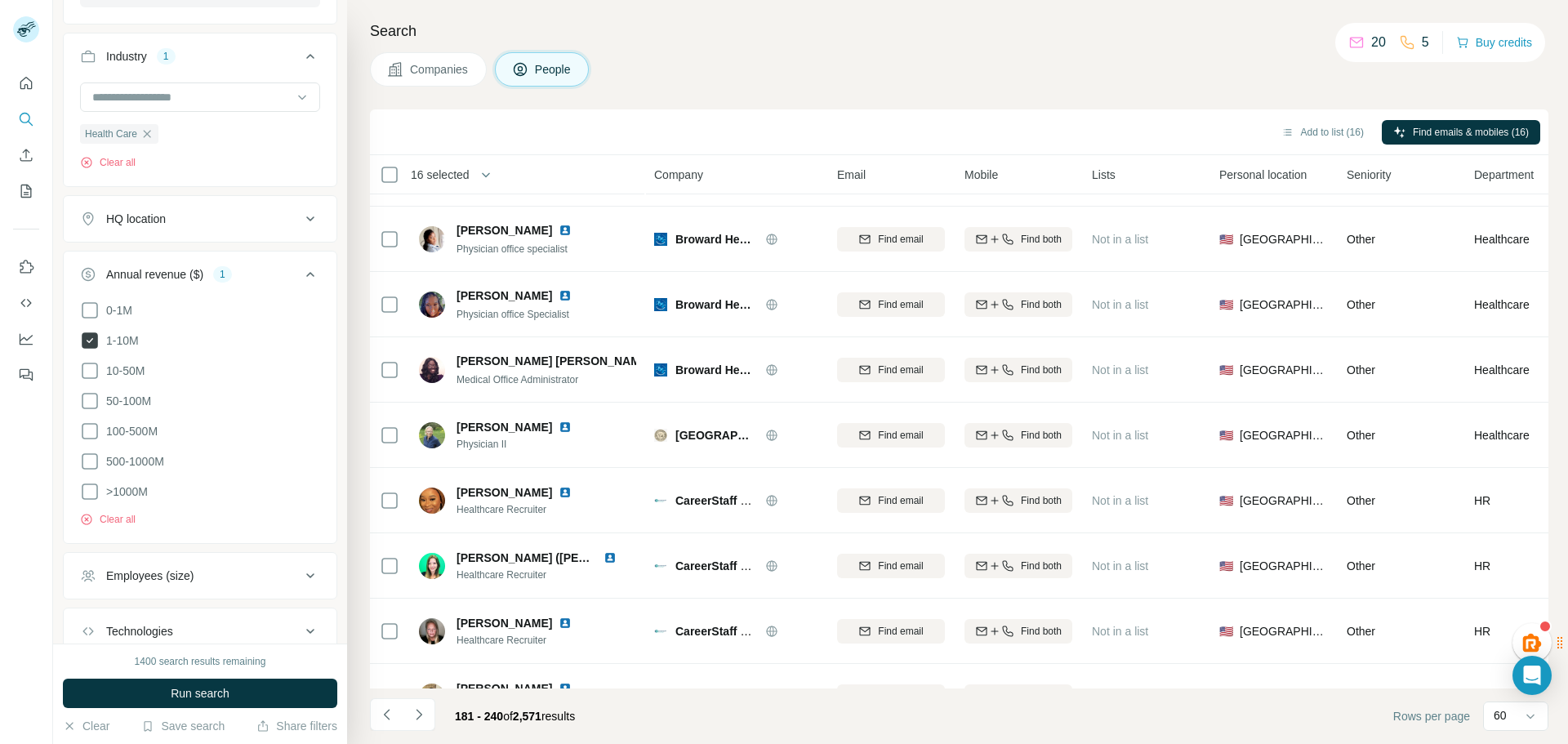
click at [92, 344] on icon at bounding box center [89, 340] width 16 height 16
click at [87, 320] on icon at bounding box center [89, 310] width 20 height 20
click at [203, 690] on span "Run search" at bounding box center [200, 692] width 59 height 16
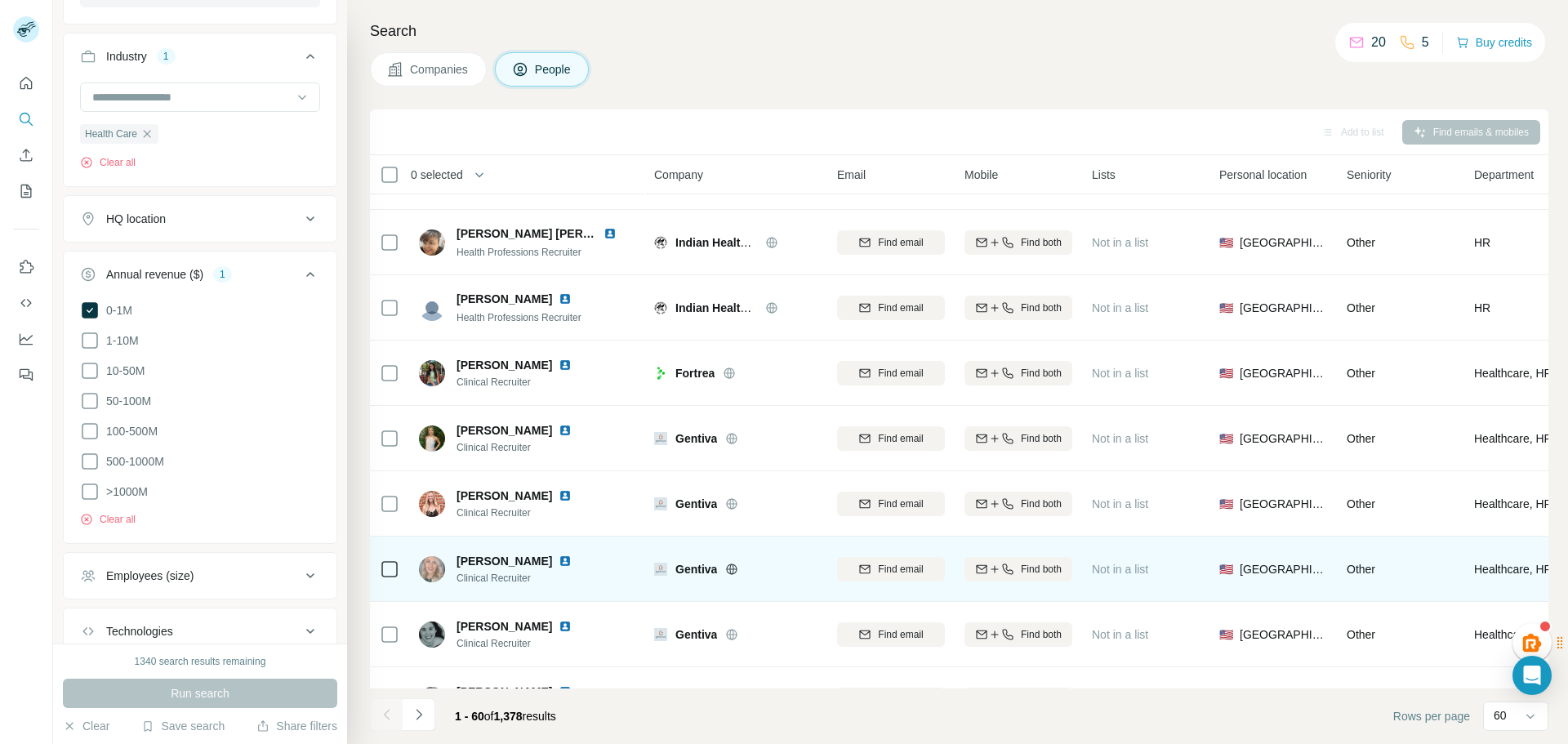
scroll to position [3434, 0]
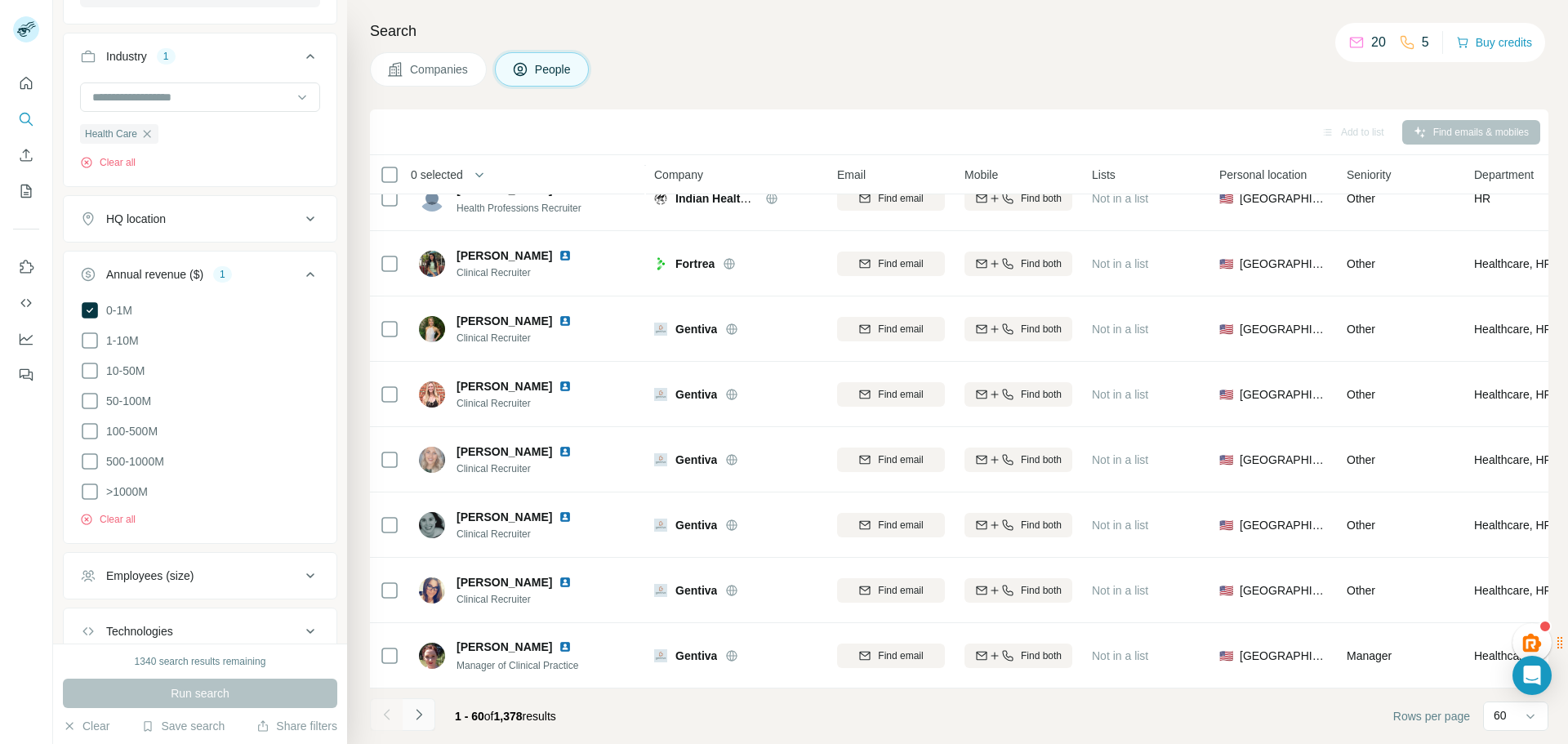
click at [424, 719] on icon "Navigate to next page" at bounding box center [419, 714] width 16 height 16
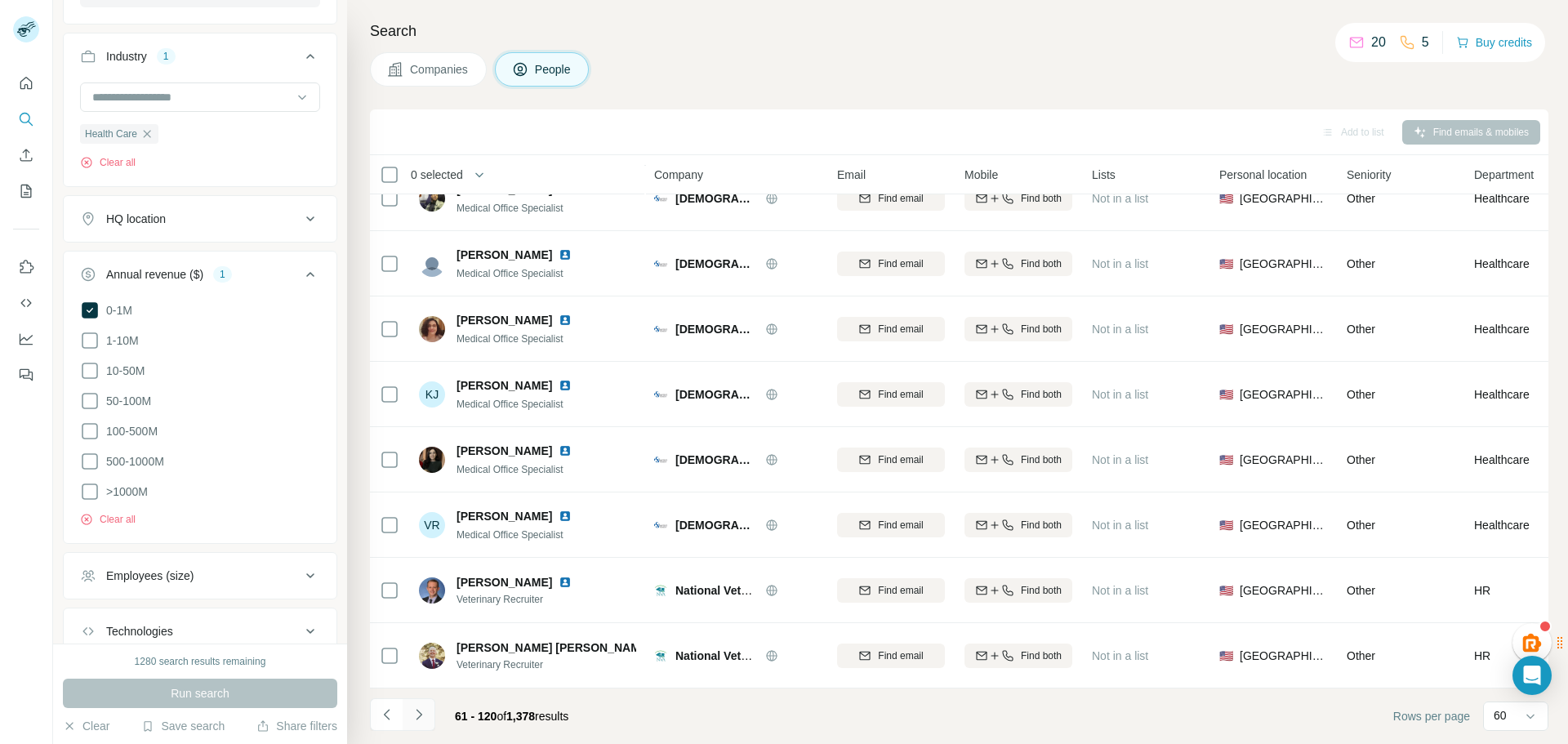
click at [419, 715] on icon "Navigate to next page" at bounding box center [419, 714] width 16 height 16
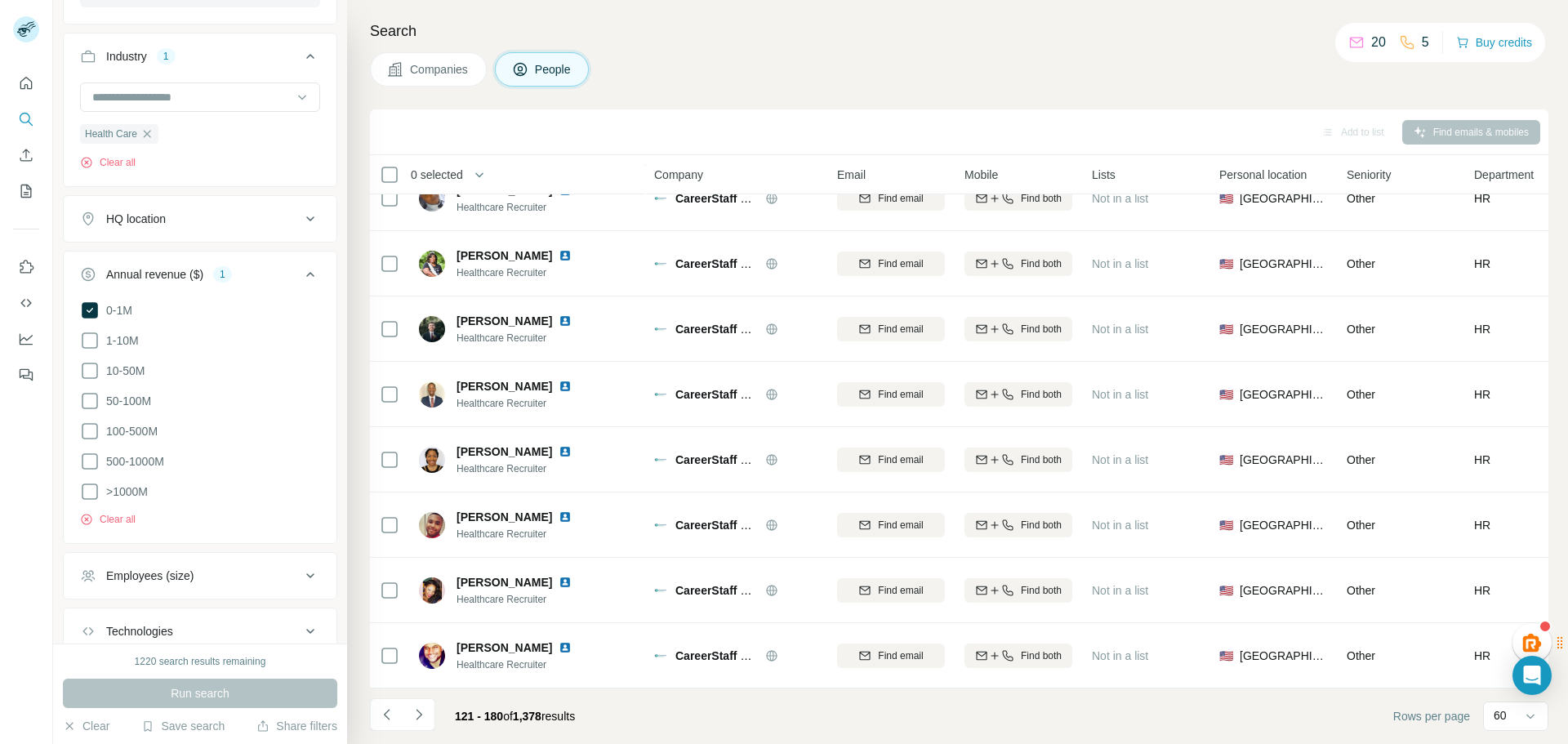
scroll to position [940, 0]
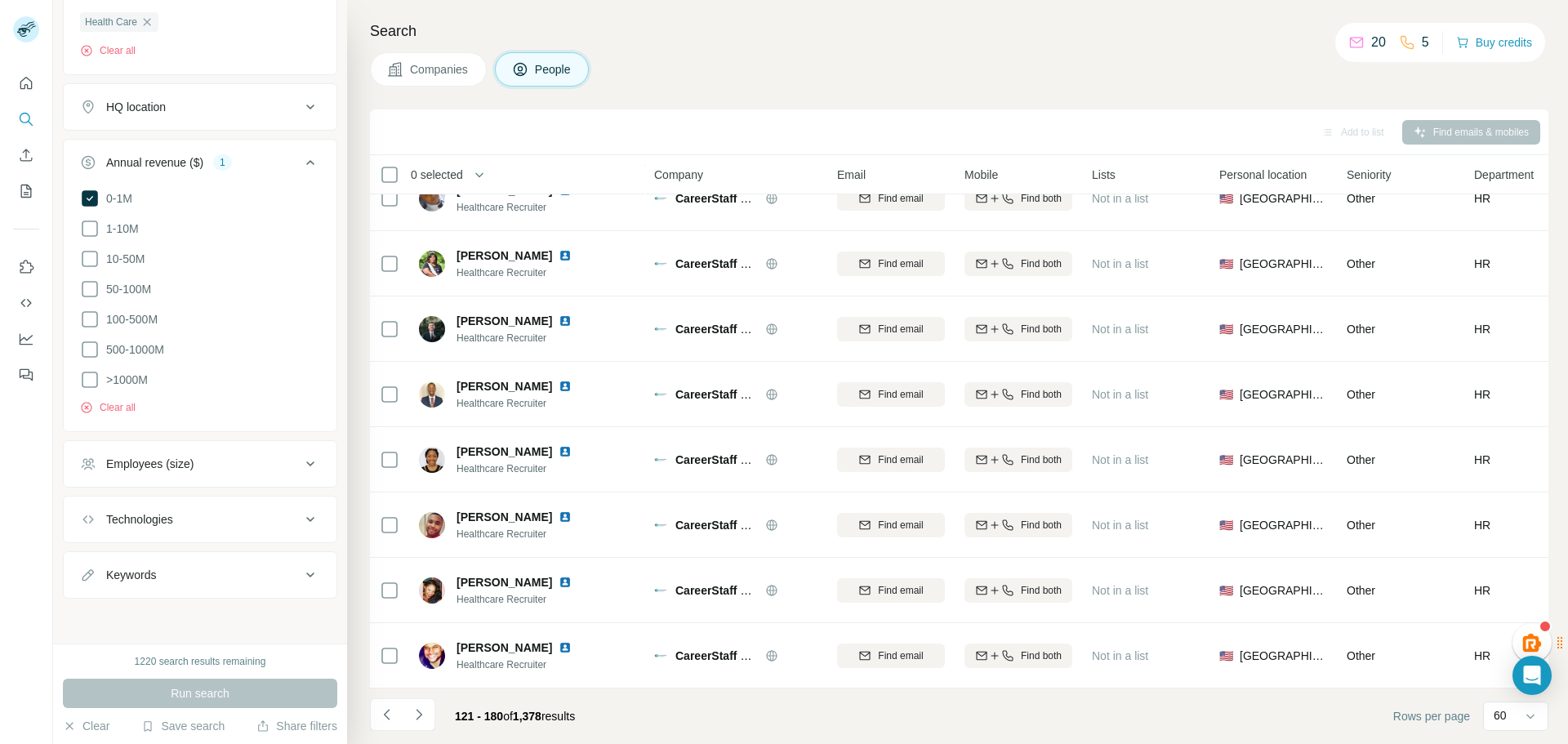
click at [303, 514] on icon at bounding box center [310, 519] width 20 height 20
click at [299, 584] on button "Keywords" at bounding box center [200, 575] width 273 height 39
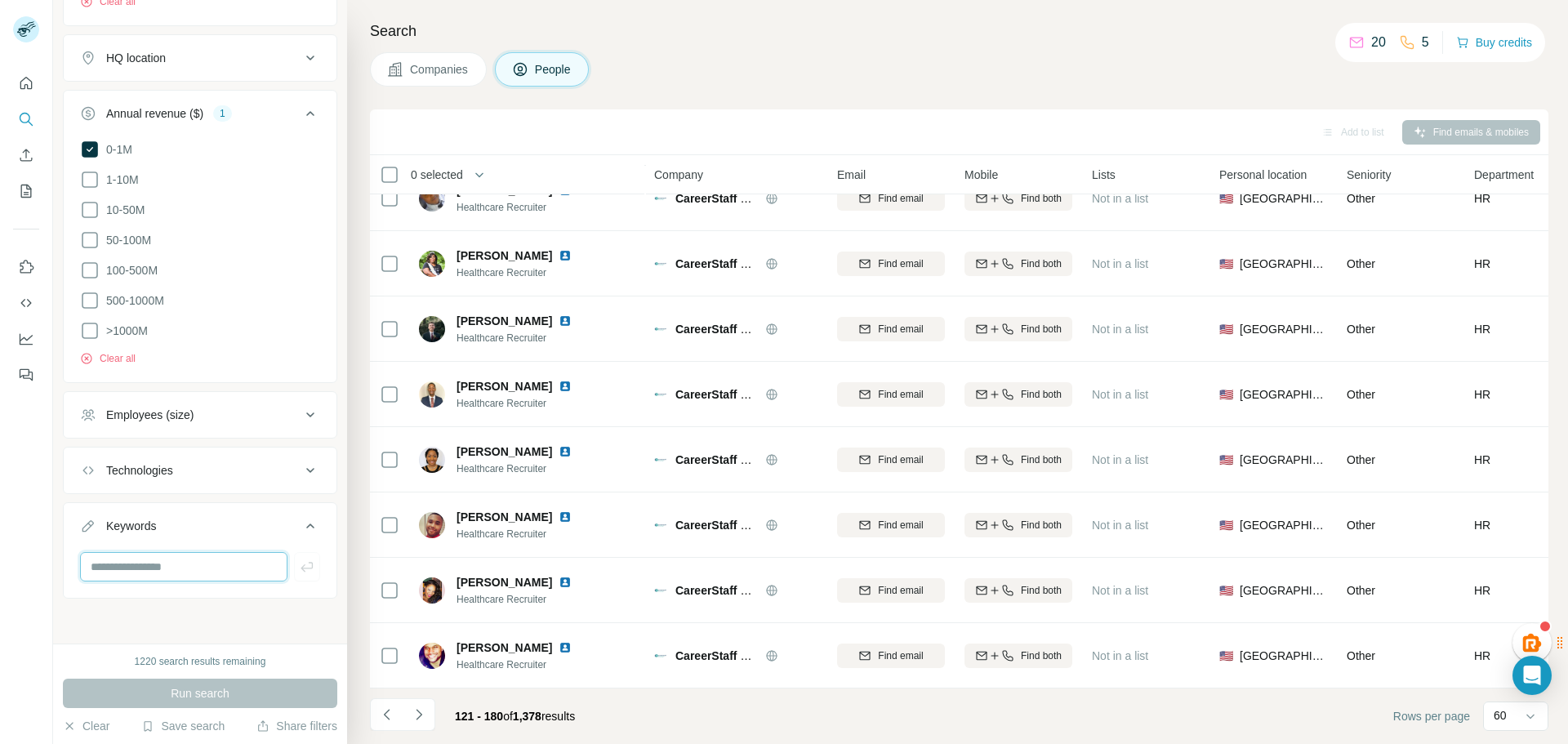
click at [206, 565] on input "text" at bounding box center [183, 566] width 207 height 29
type input "**********"
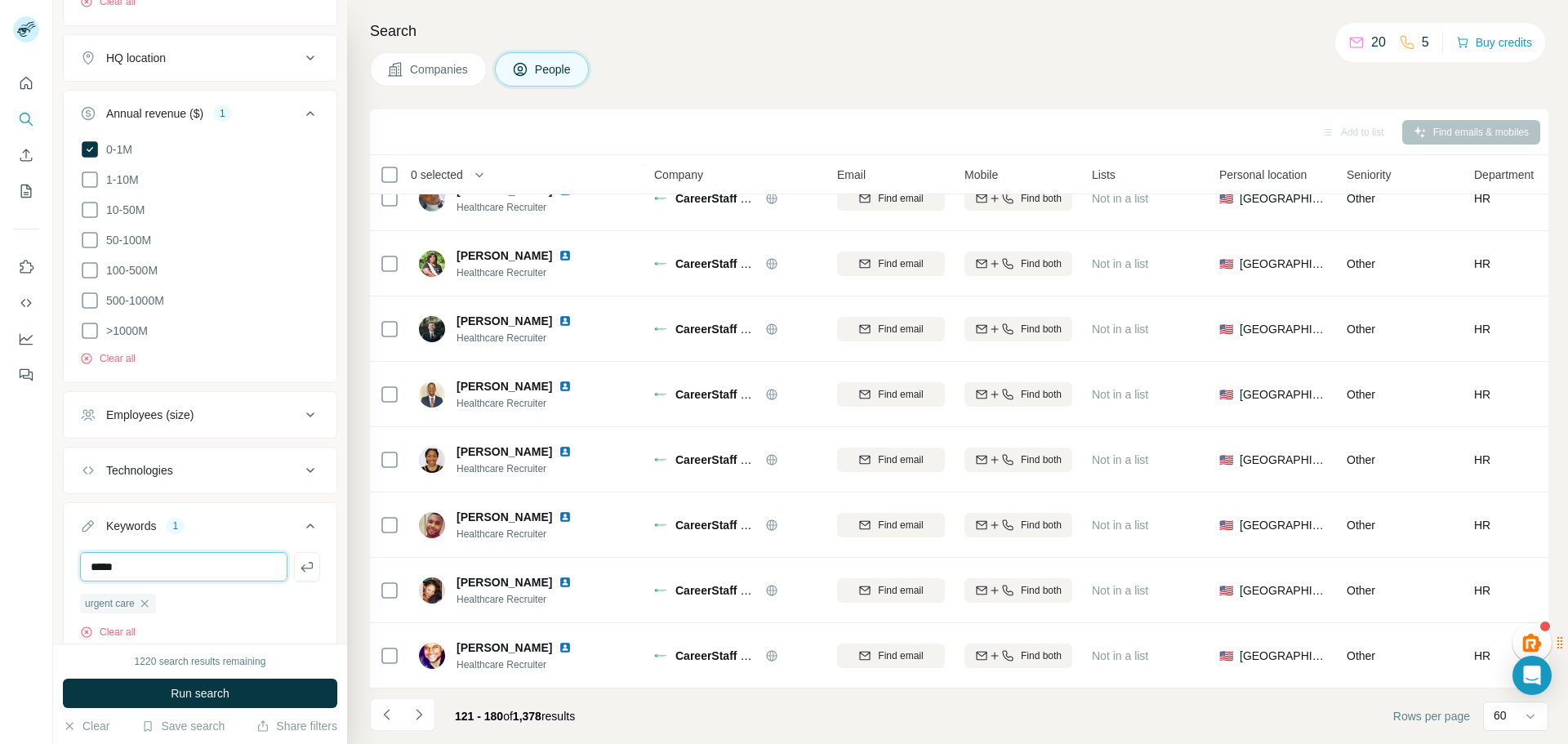
type input "*****"
click at [220, 555] on input "text" at bounding box center [183, 566] width 207 height 29
type input "**********"
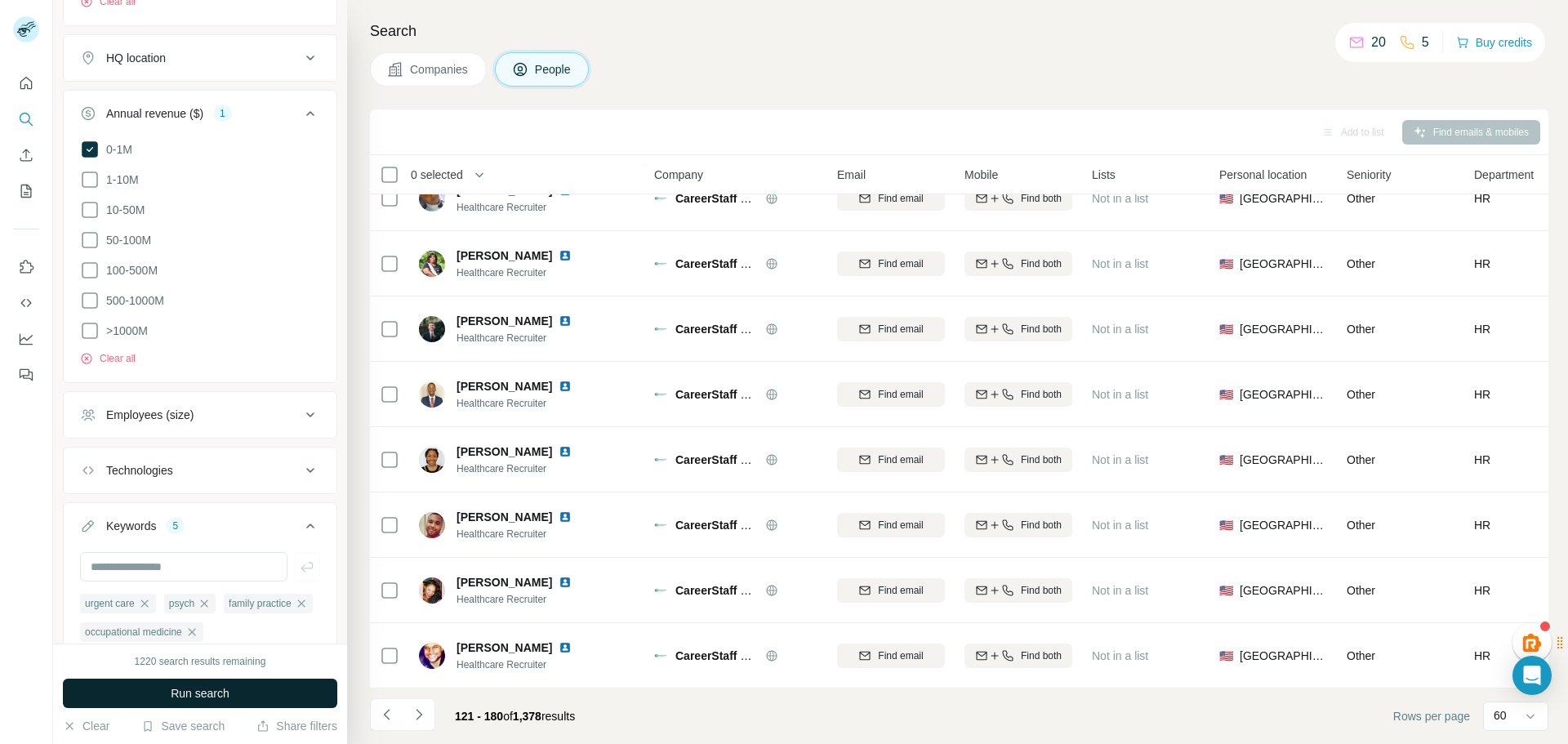
click at [242, 685] on button "Run search" at bounding box center [200, 692] width 274 height 29
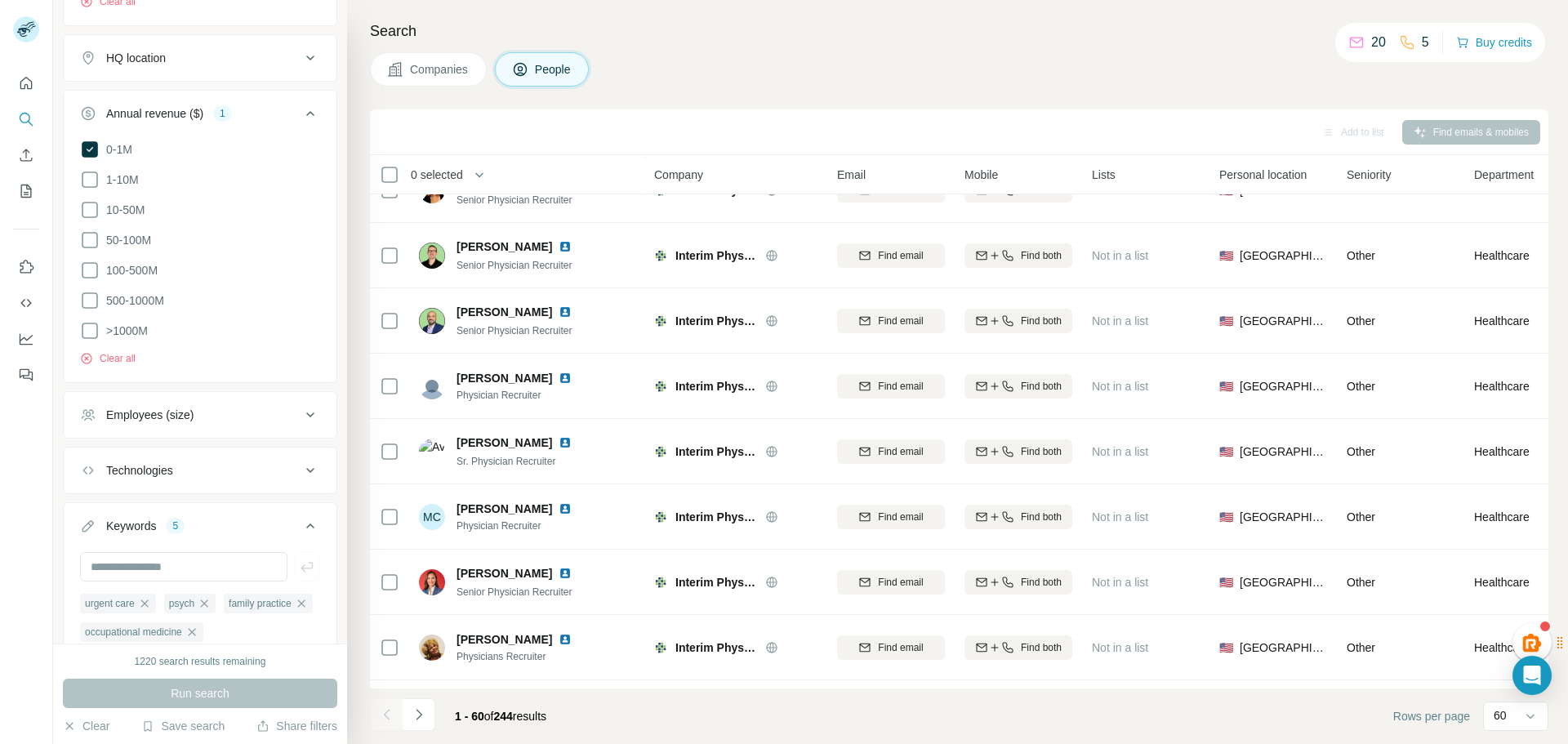
scroll to position [3434, 0]
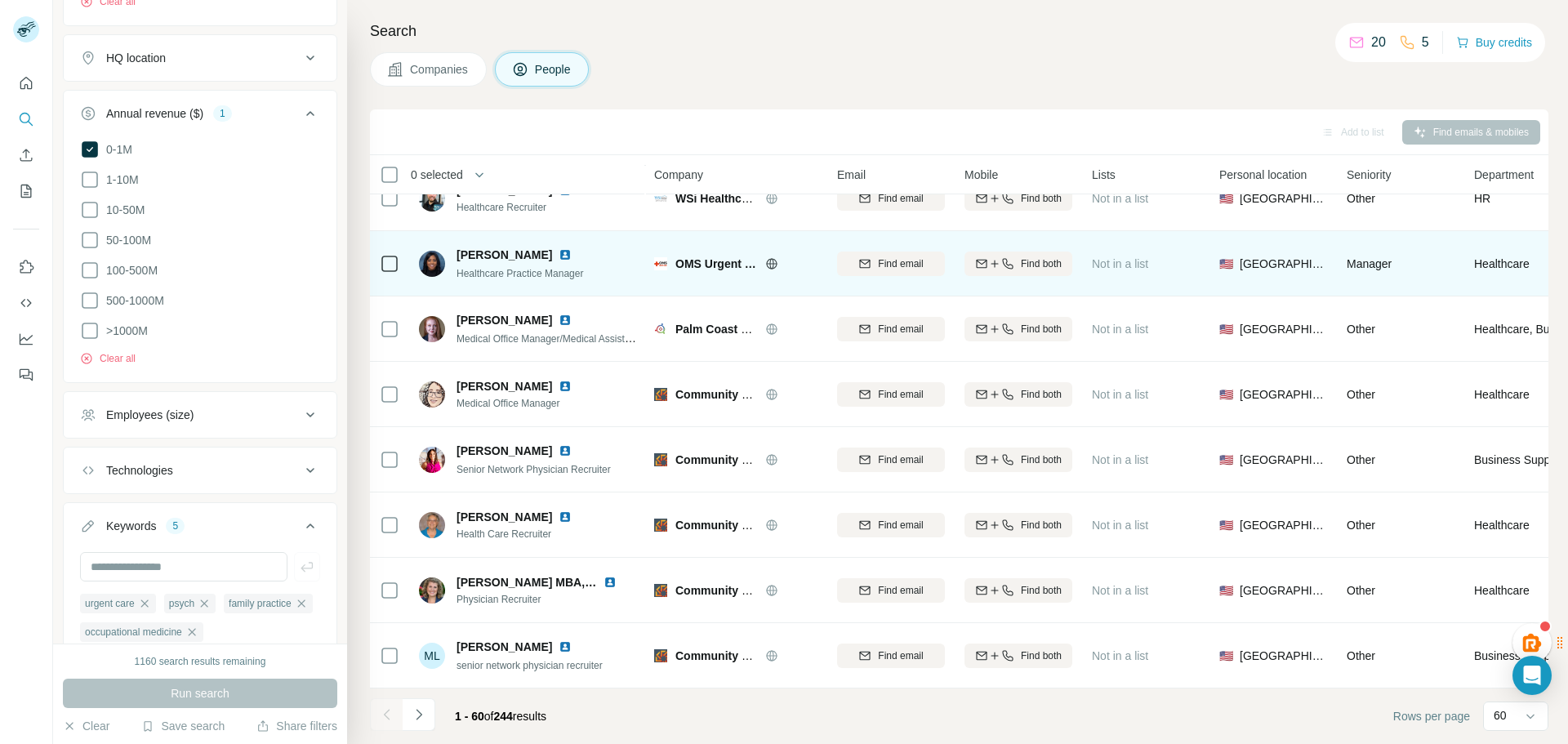
click at [698, 255] on span "OMS Urgent Care" at bounding box center [716, 263] width 82 height 16
click at [510, 248] on span "[PERSON_NAME]" at bounding box center [505, 254] width 96 height 16
click at [532, 250] on span "[PERSON_NAME]" at bounding box center [505, 254] width 96 height 16
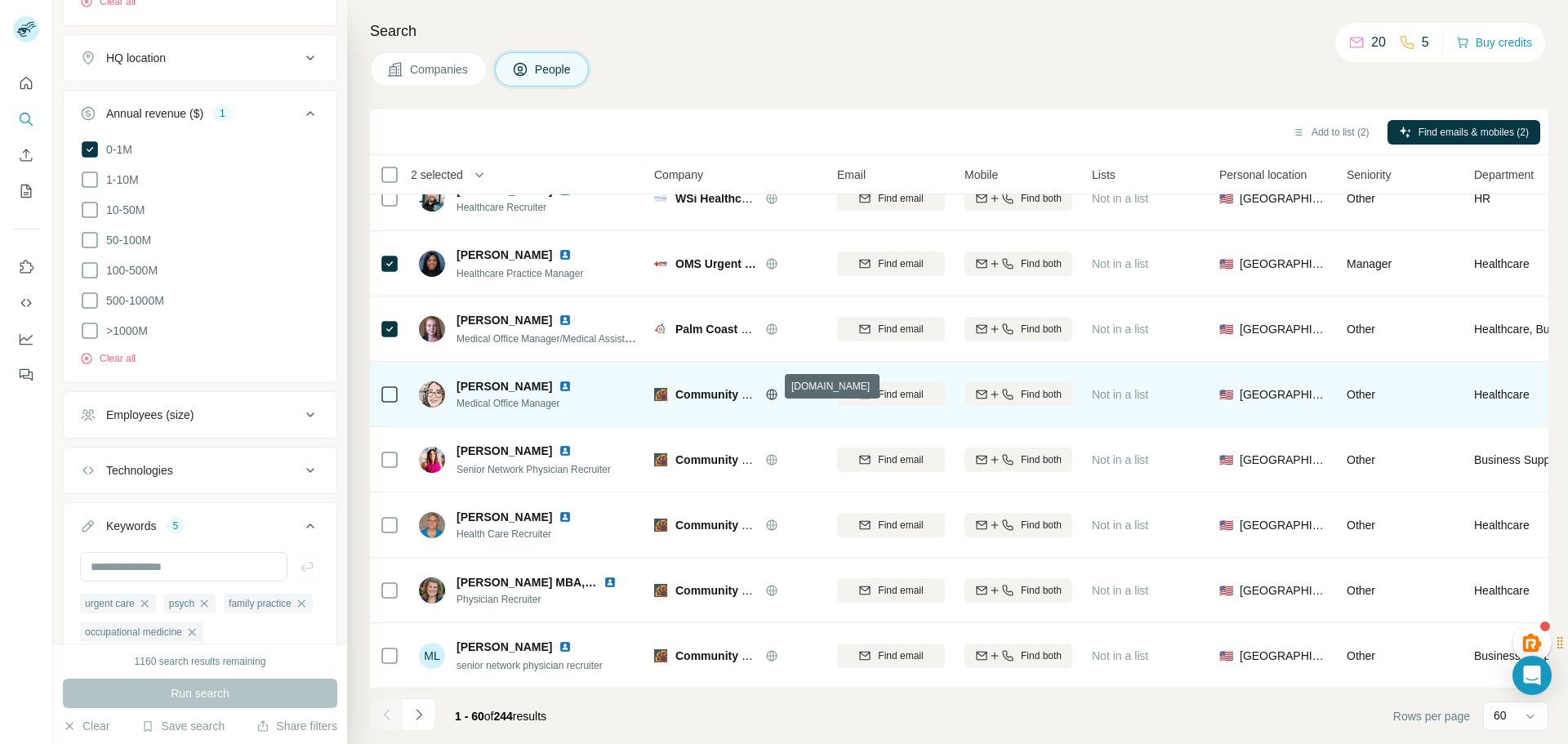
click at [772, 387] on icon at bounding box center [772, 394] width 13 height 13
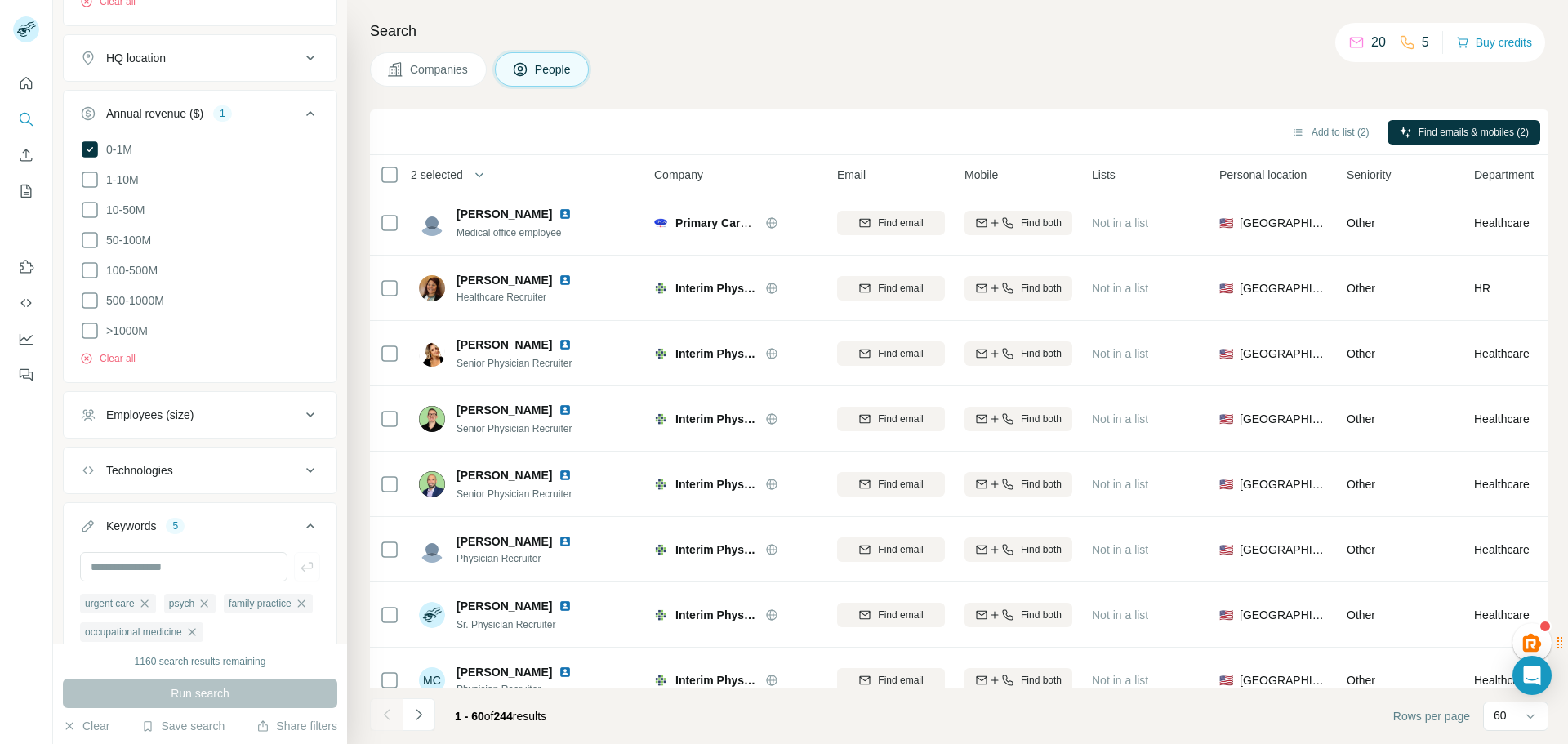
scroll to position [0, 0]
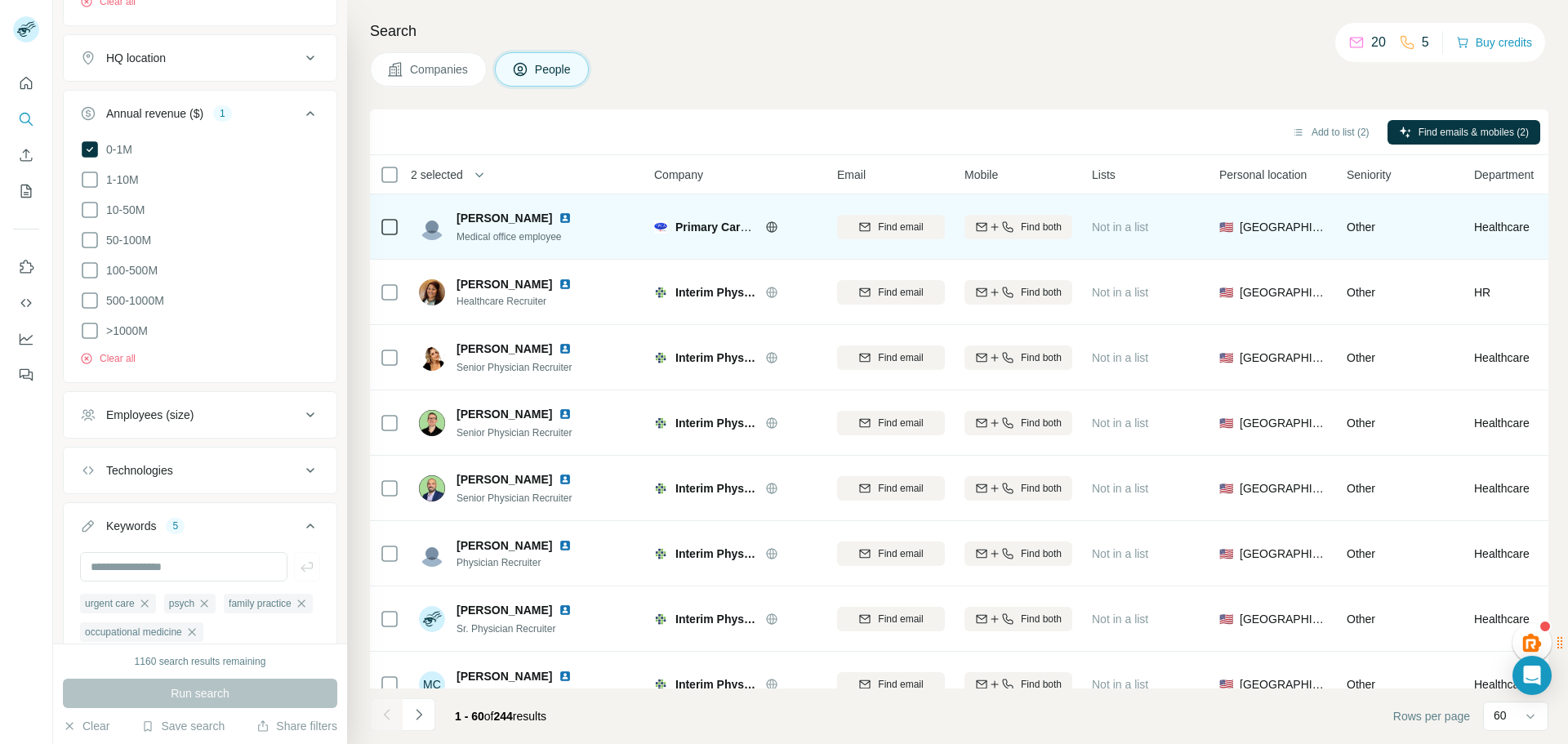
click at [770, 228] on icon at bounding box center [771, 226] width 4 height 10
click at [381, 223] on icon at bounding box center [389, 227] width 20 height 20
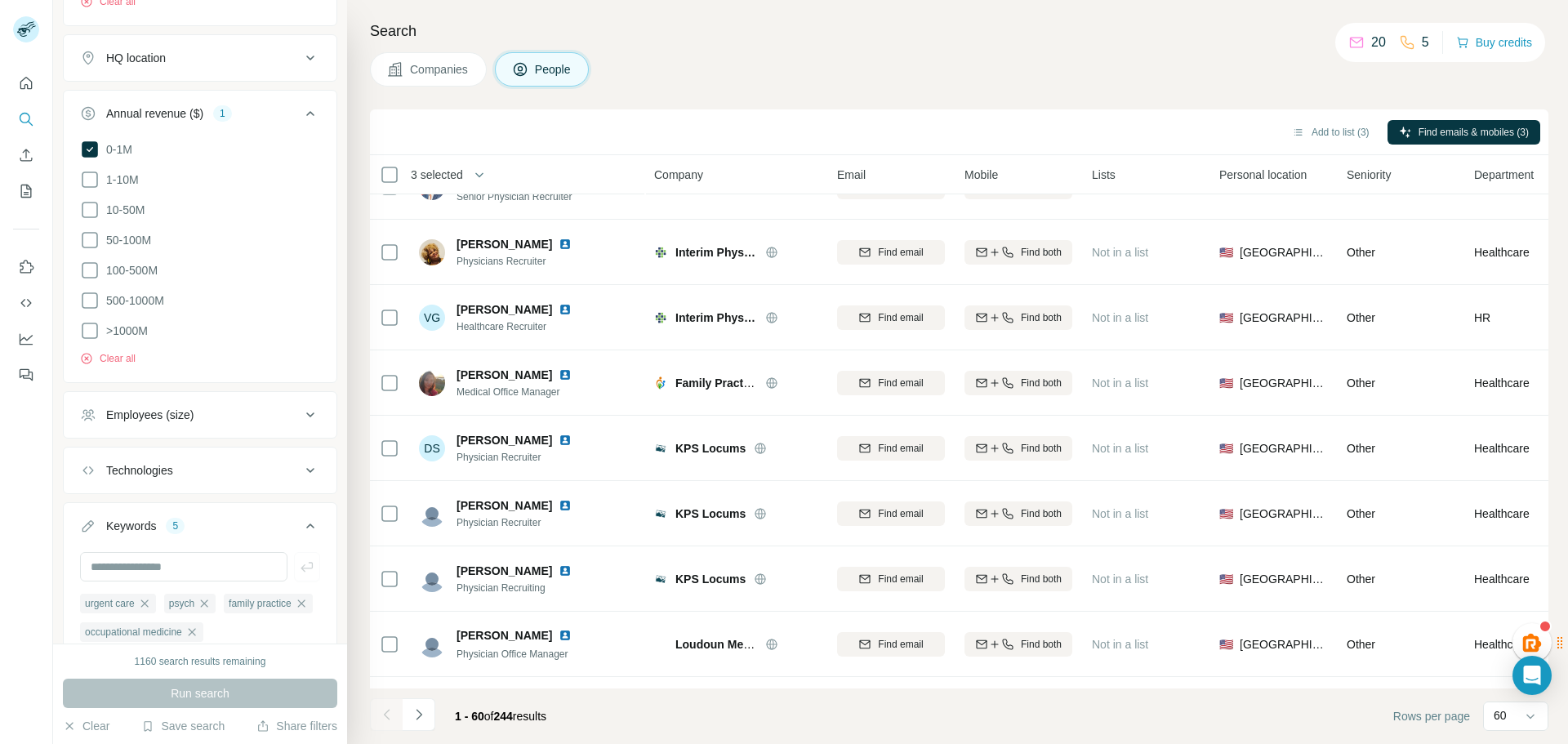
scroll to position [571, 0]
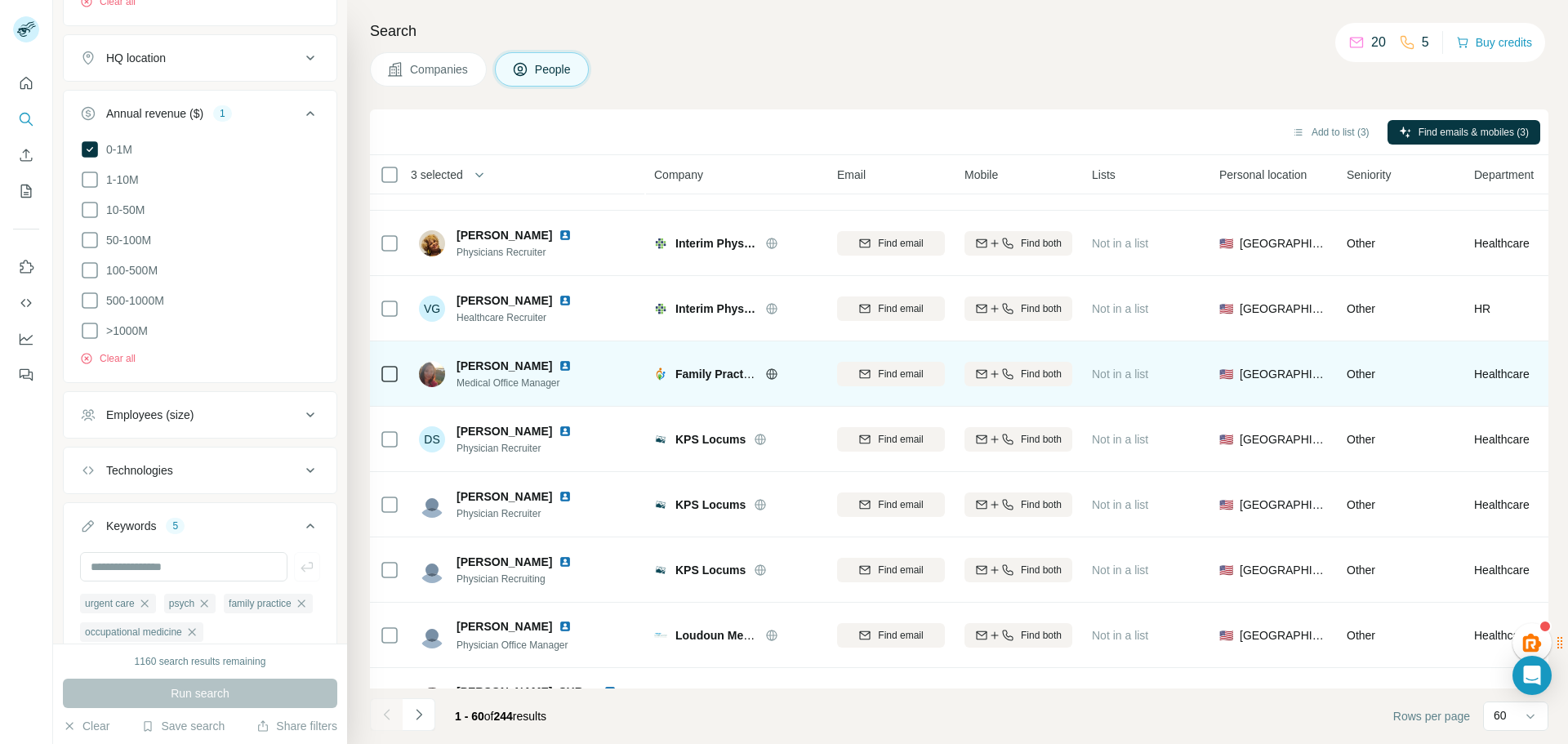
click at [772, 372] on icon at bounding box center [772, 374] width 13 height 13
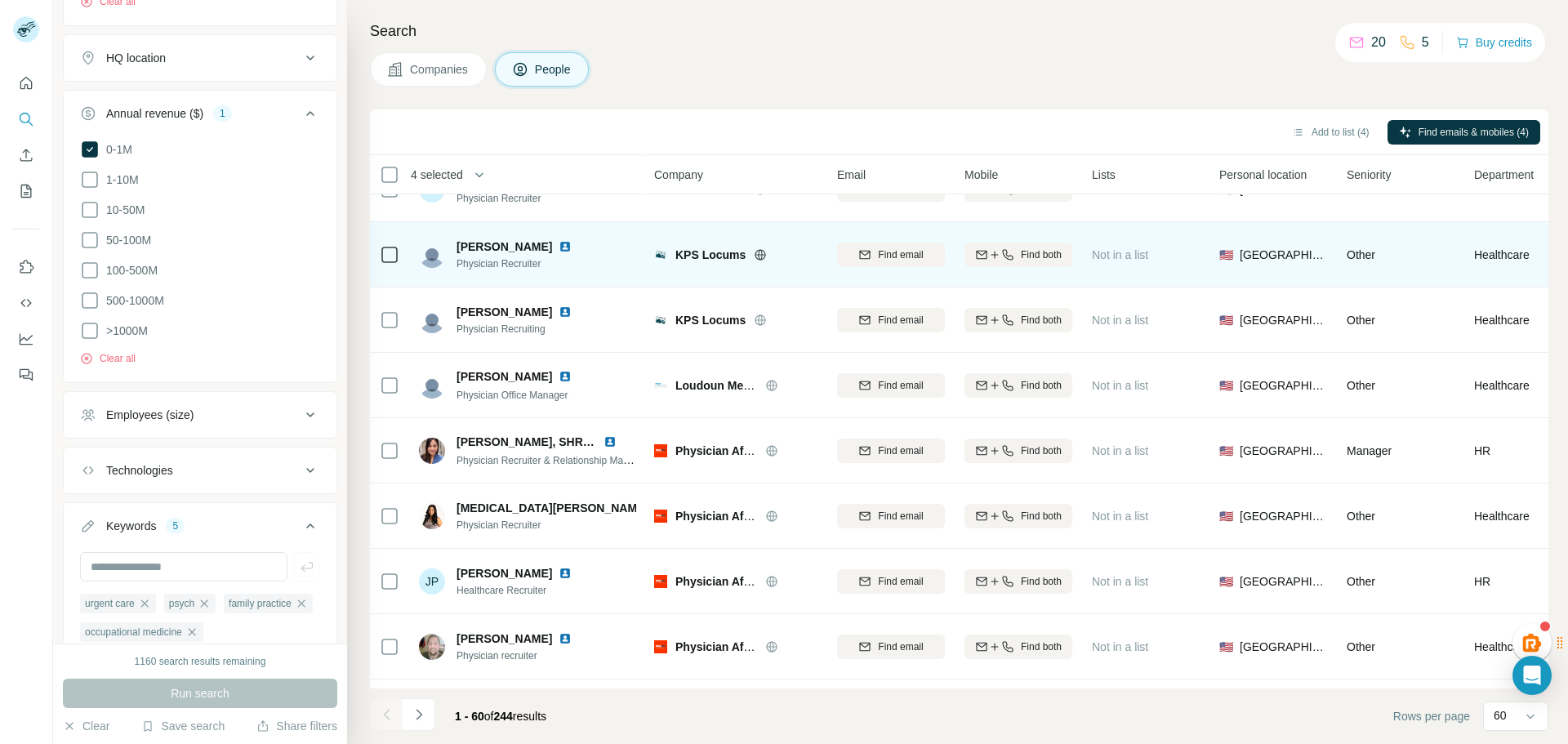
scroll to position [899, 0]
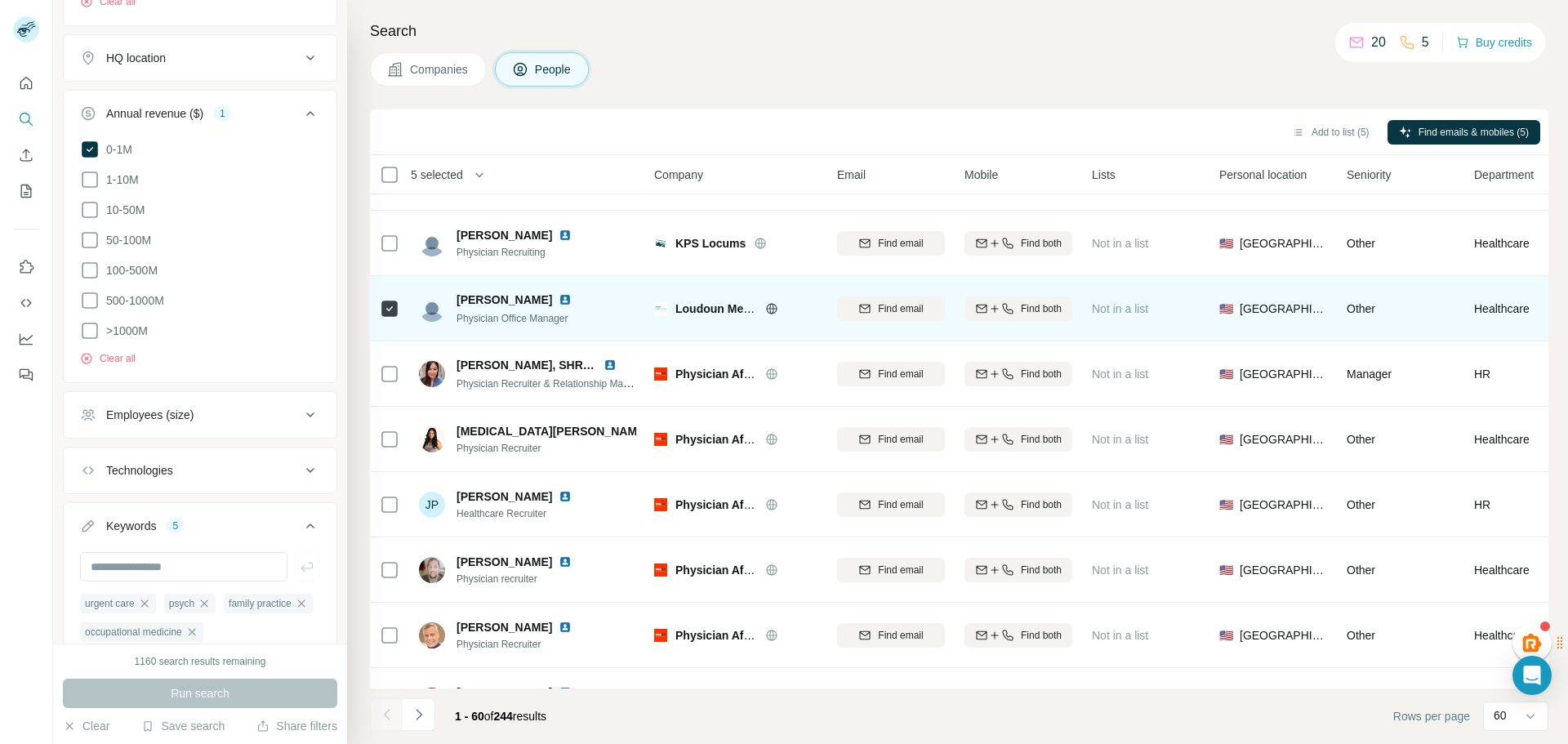
click at [769, 311] on icon at bounding box center [772, 309] width 13 height 13
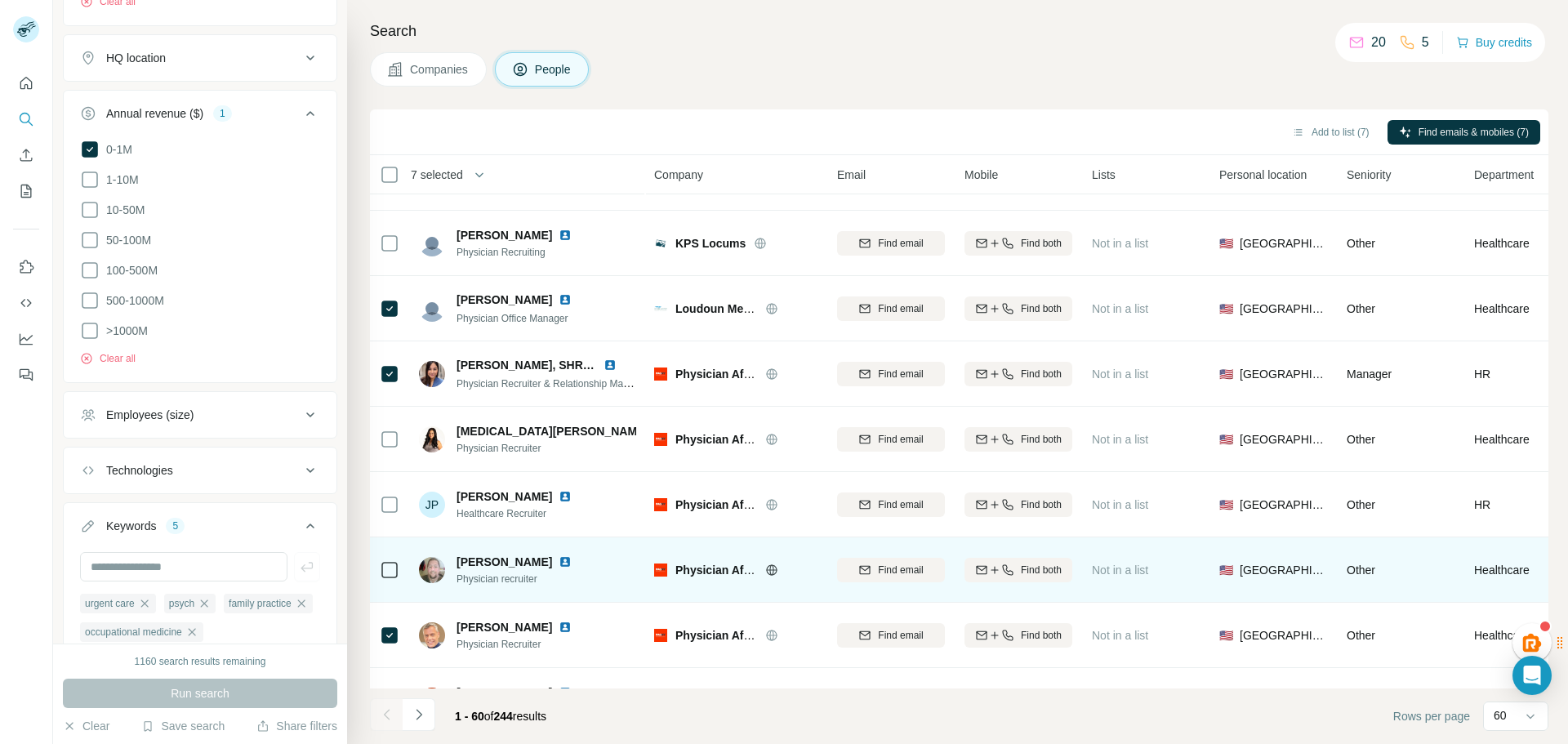
click at [389, 553] on div at bounding box center [389, 569] width 20 height 45
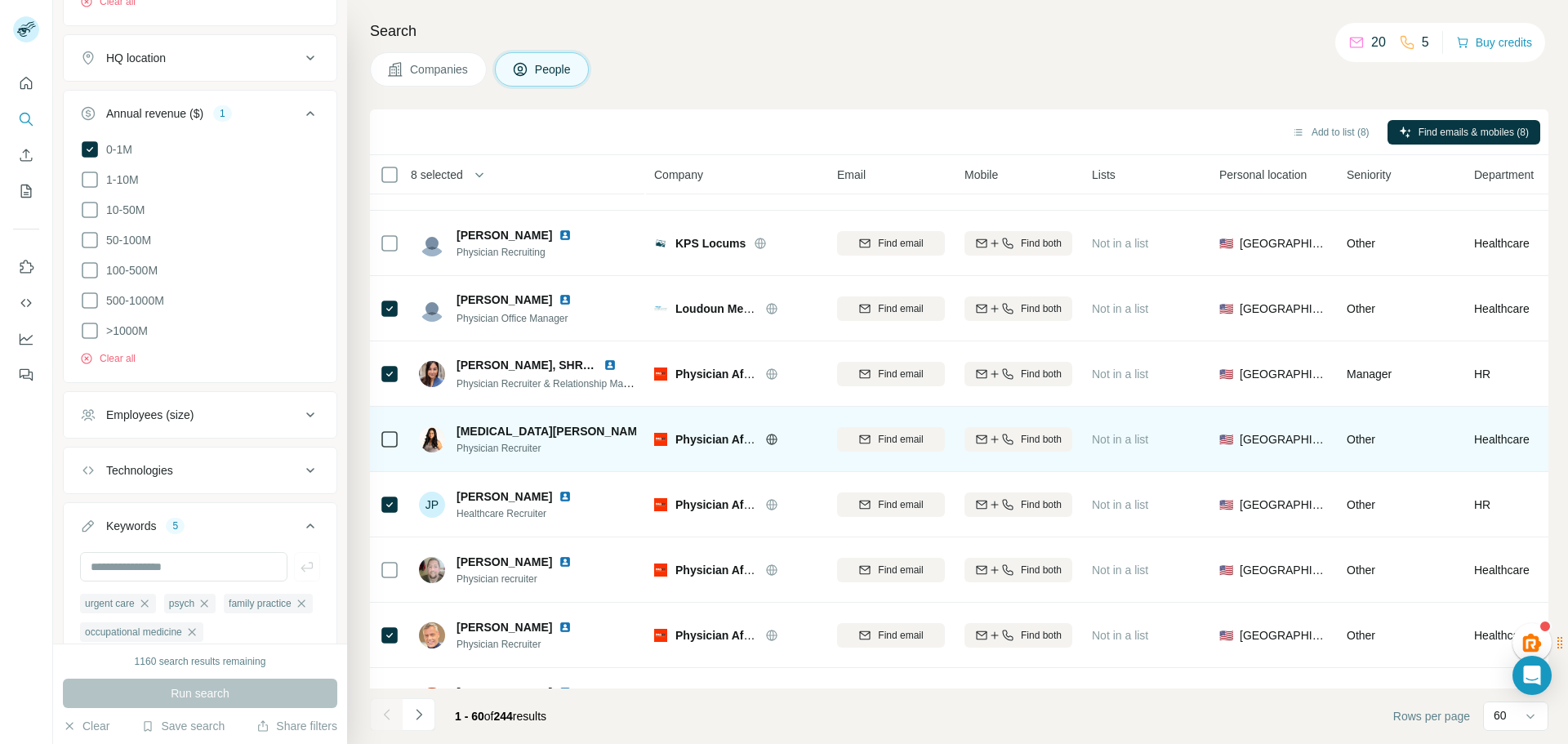
click at [390, 430] on icon at bounding box center [389, 439] width 20 height 20
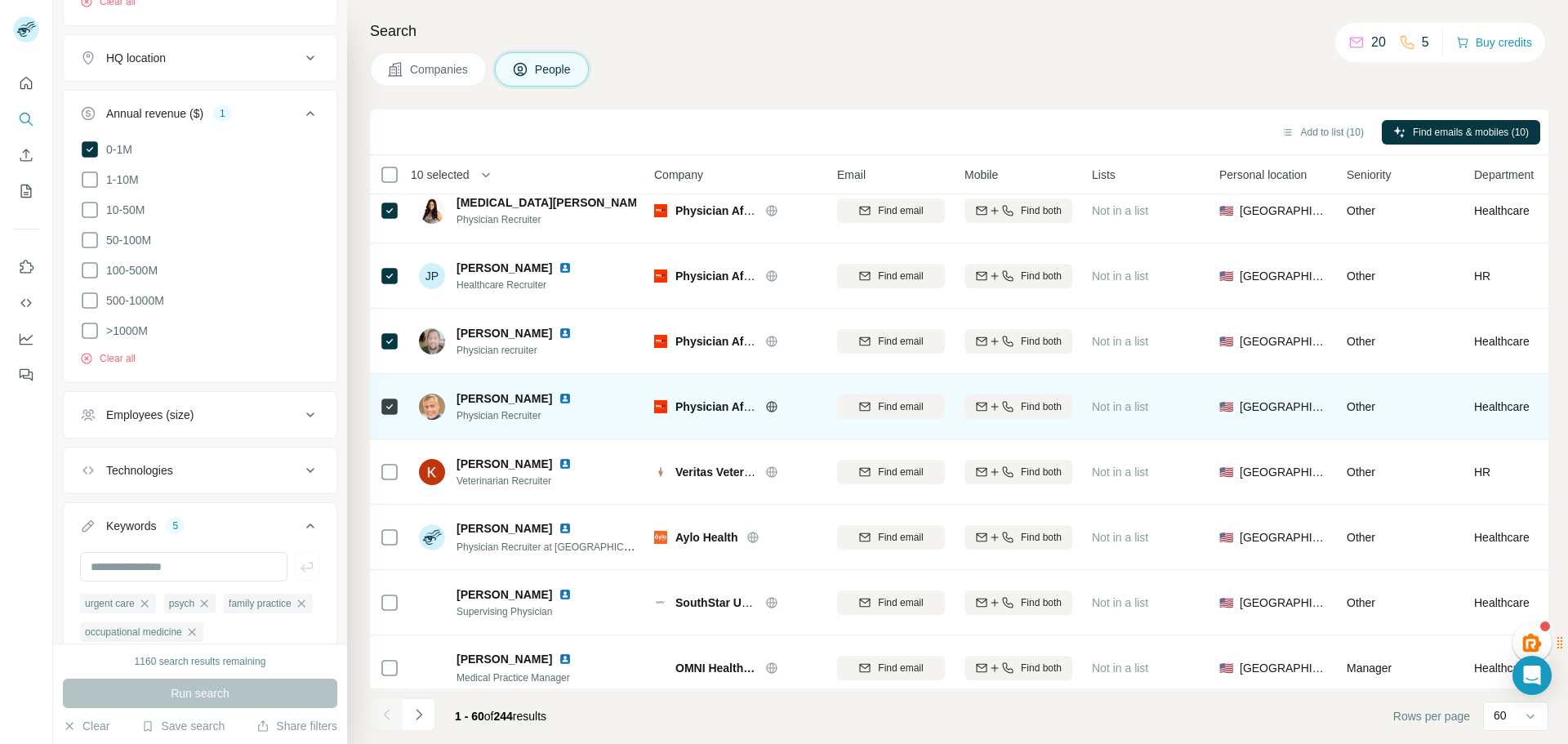
scroll to position [1144, 0]
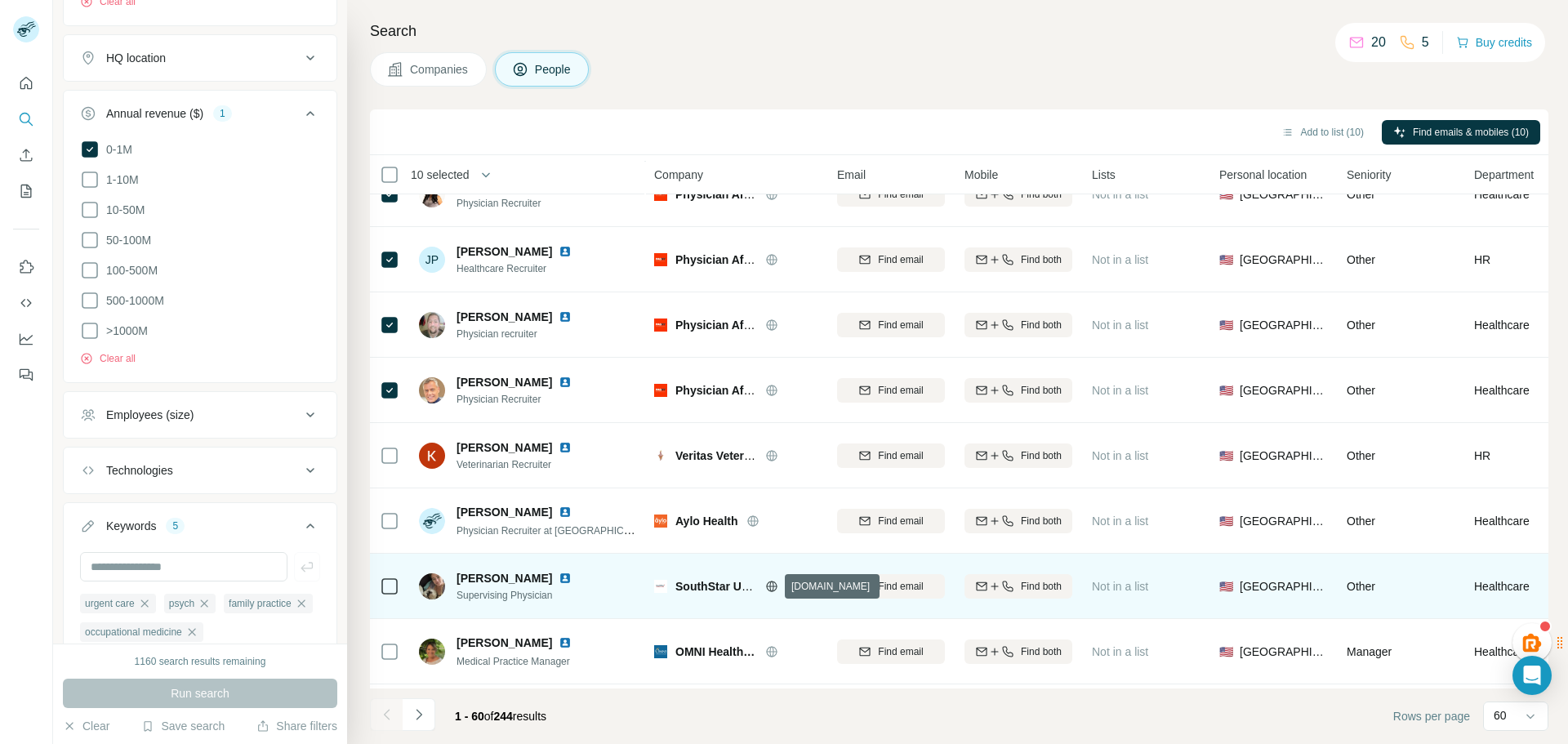
click at [767, 587] on icon at bounding box center [770, 585] width 10 height 10
click at [384, 597] on div at bounding box center [389, 586] width 20 height 45
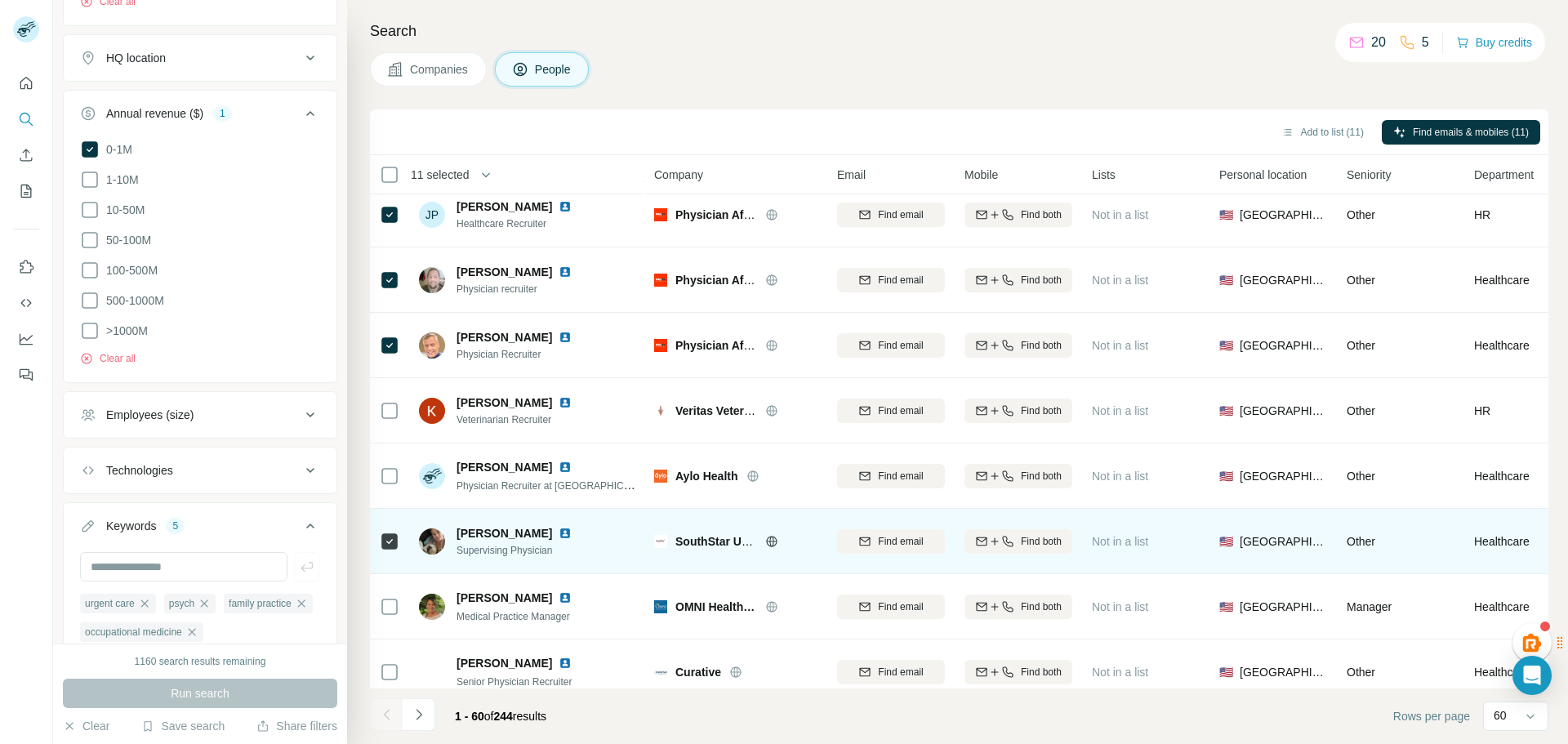
scroll to position [1225, 0]
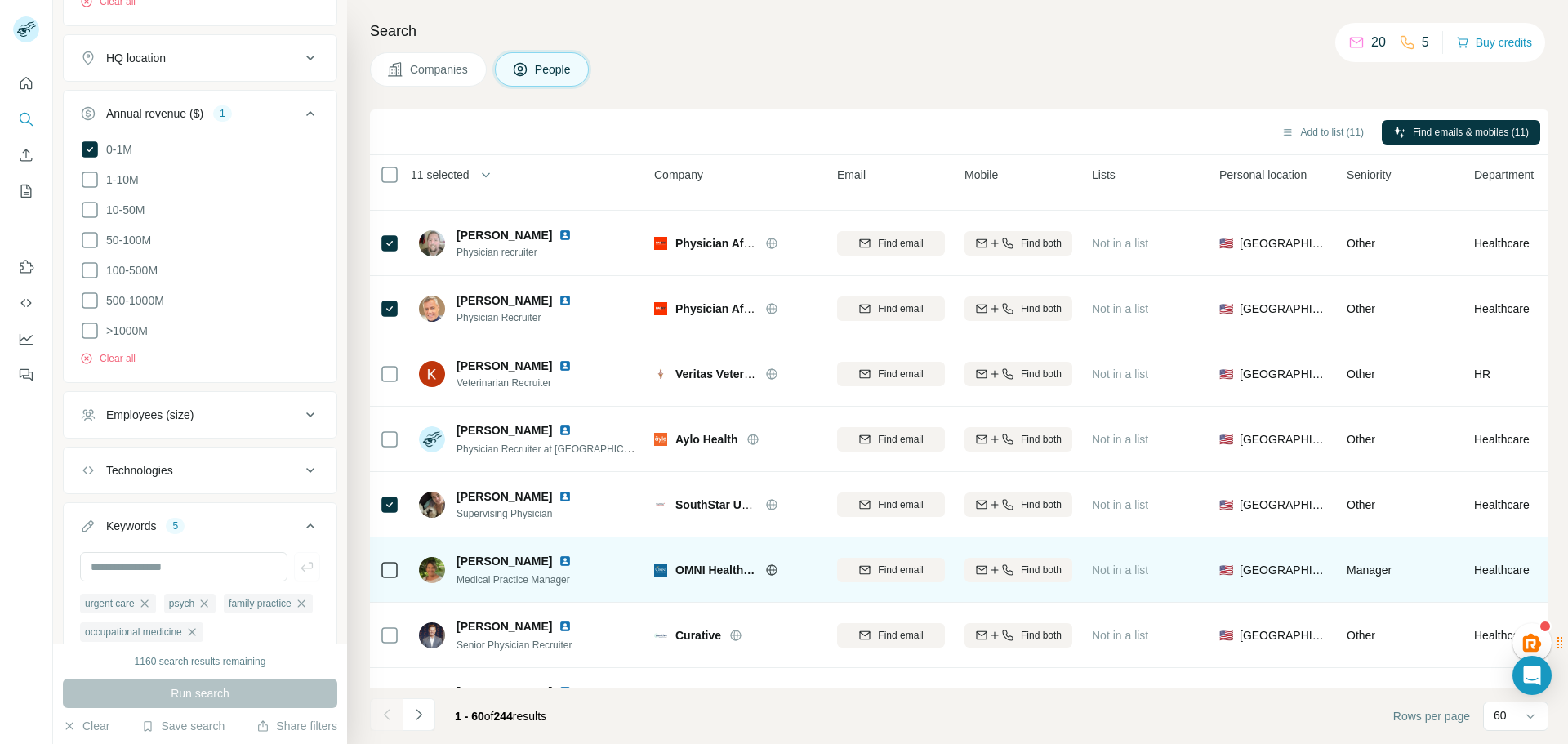
click at [772, 569] on icon at bounding box center [772, 570] width 13 height 13
click at [385, 579] on icon at bounding box center [389, 569] width 20 height 20
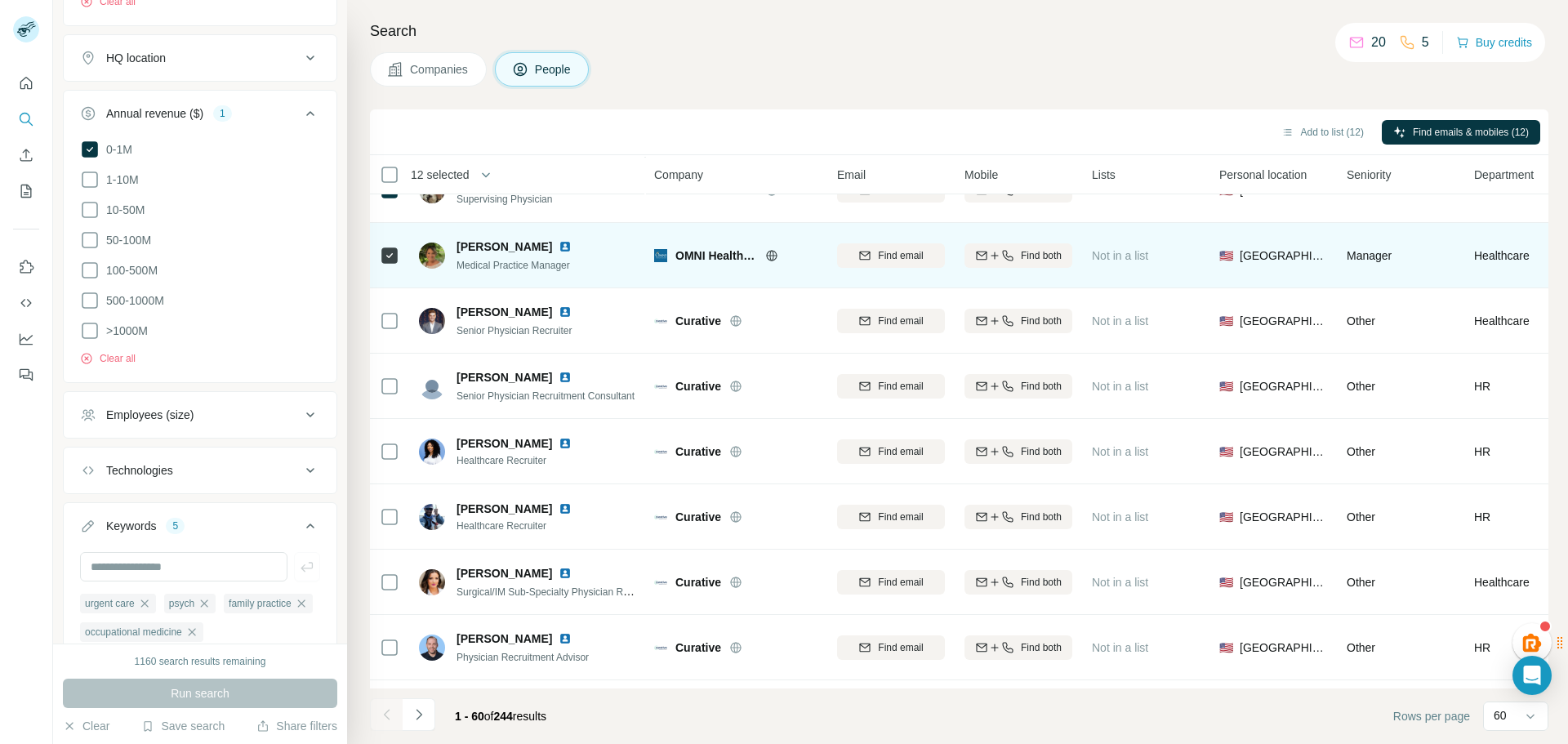
scroll to position [1552, 0]
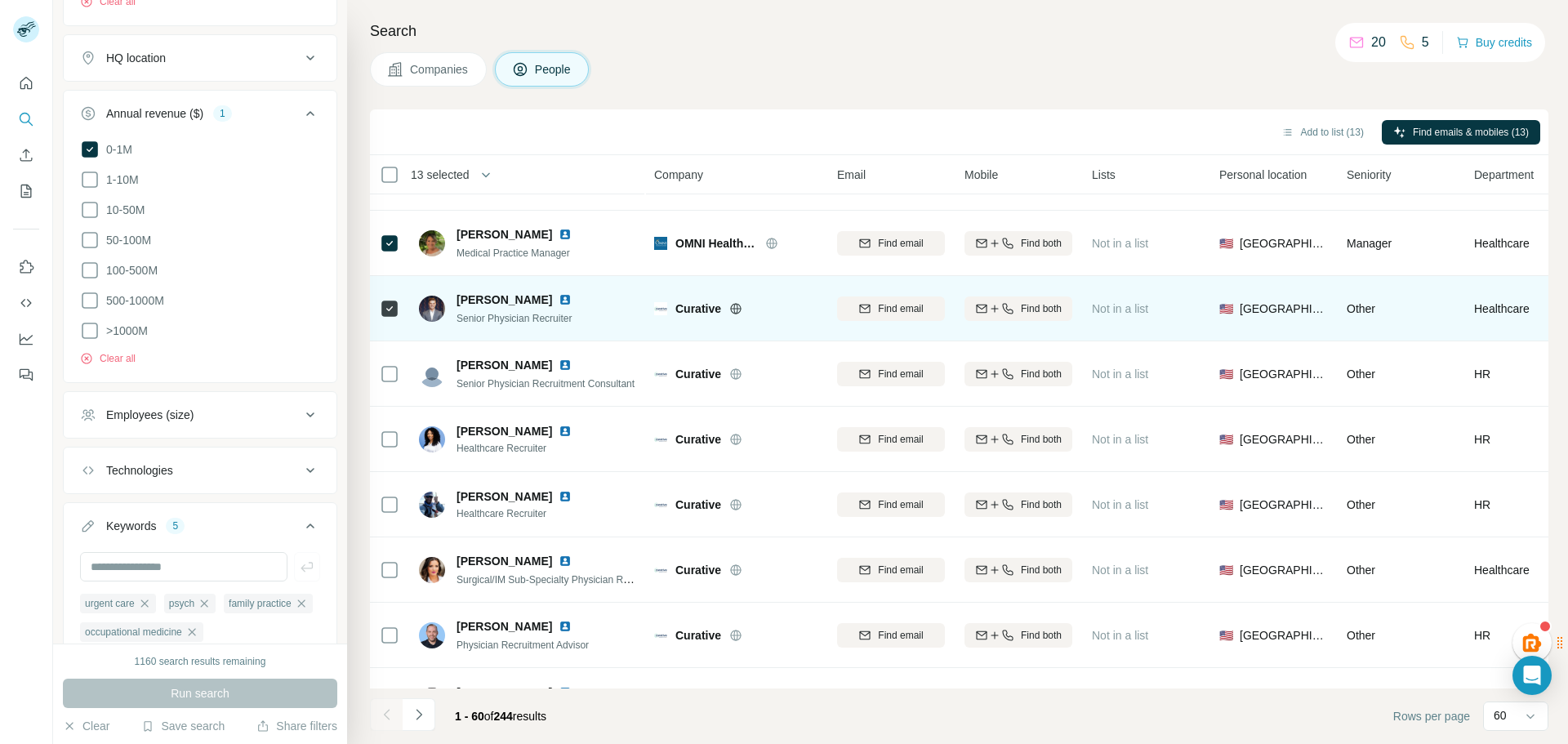
click at [741, 313] on icon at bounding box center [736, 309] width 13 height 13
click at [381, 309] on icon at bounding box center [389, 309] width 20 height 20
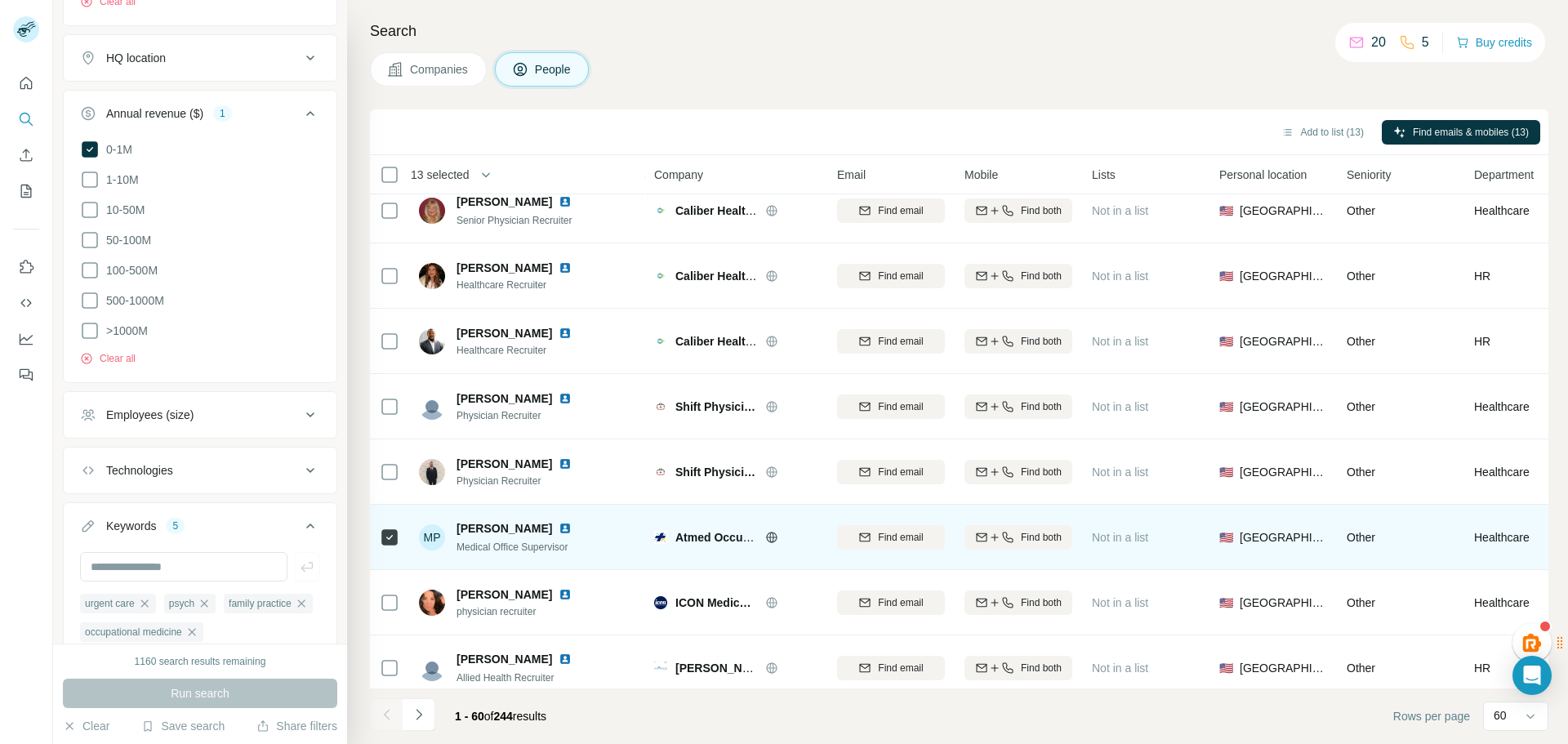
scroll to position [2777, 0]
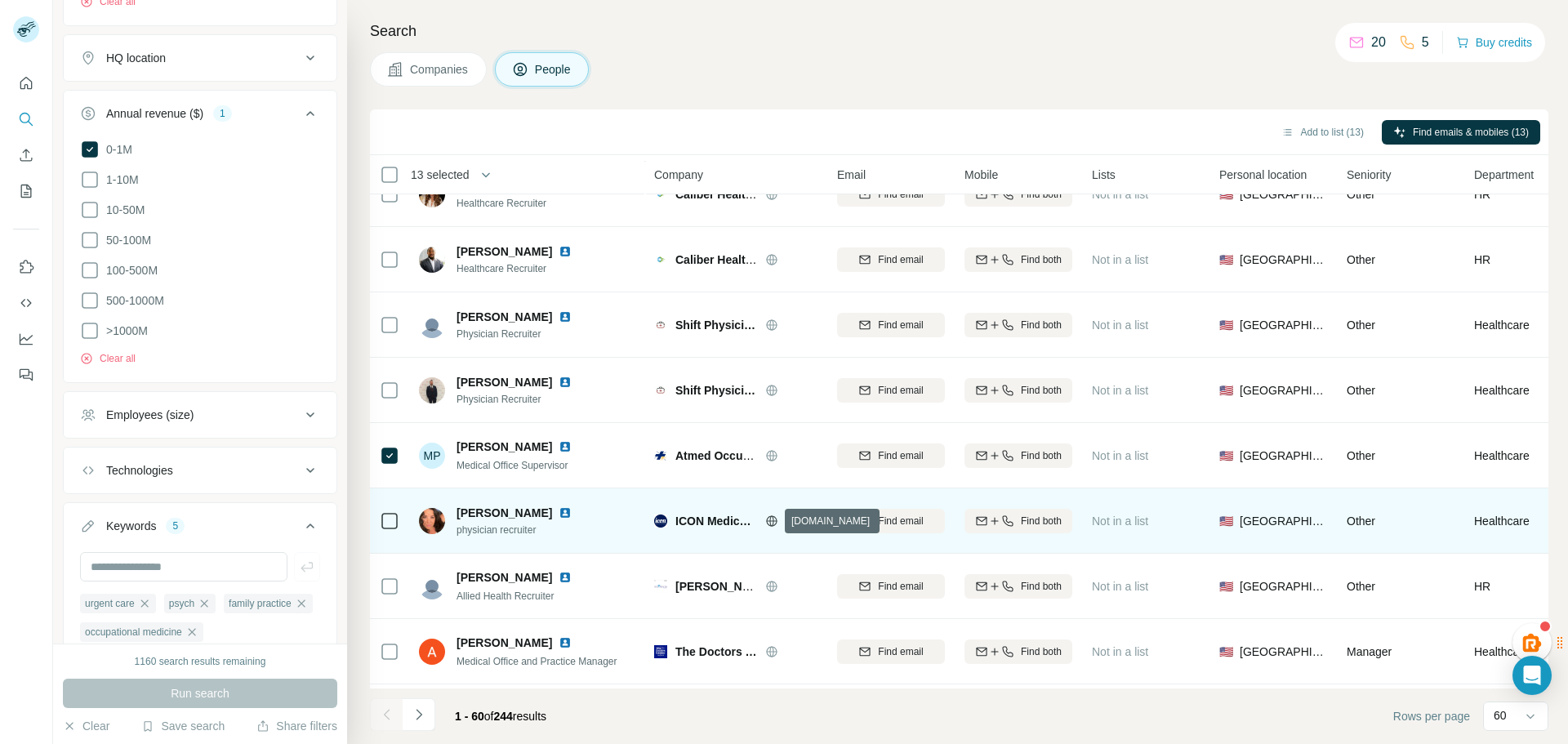
click at [772, 520] on icon at bounding box center [772, 521] width 13 height 13
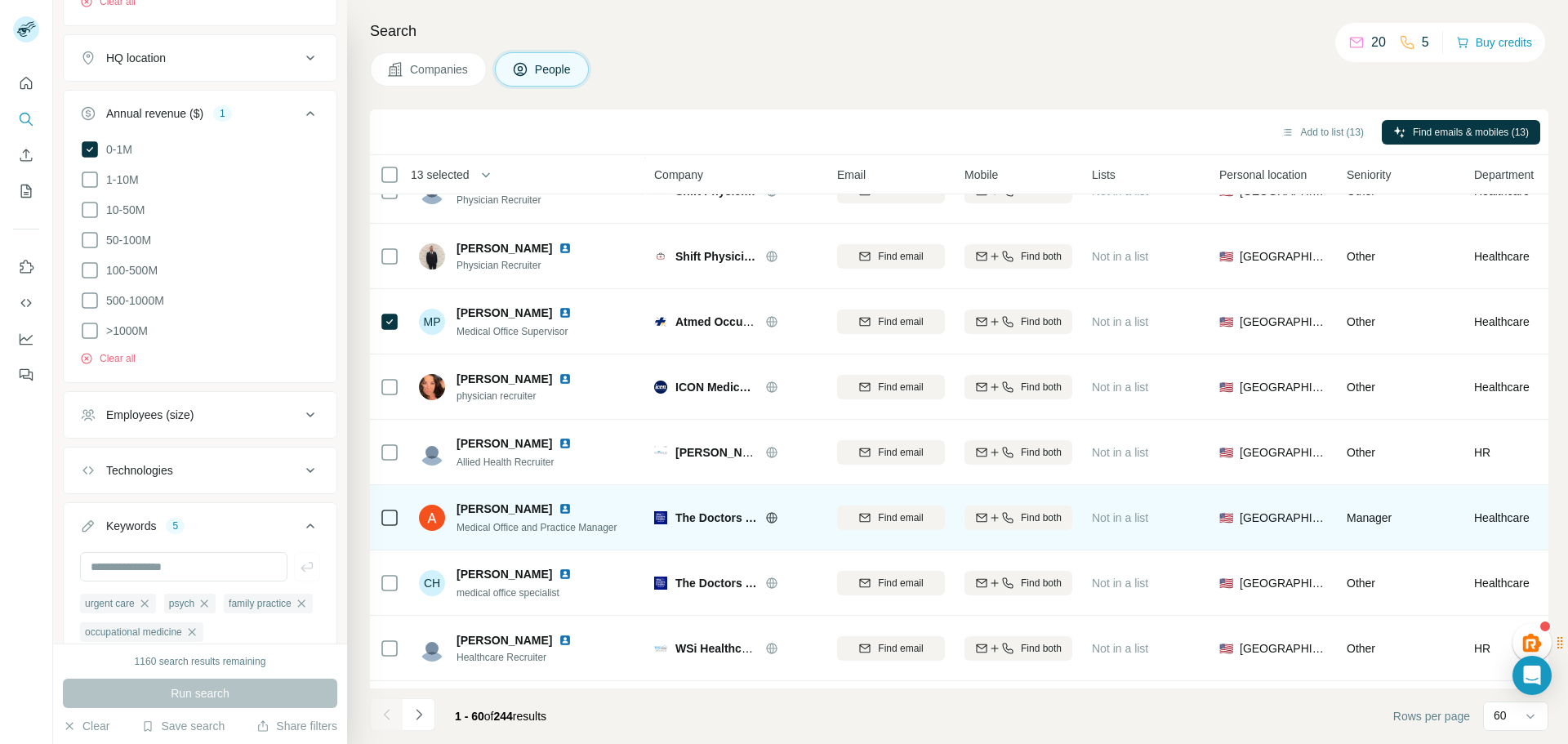
scroll to position [2940, 0]
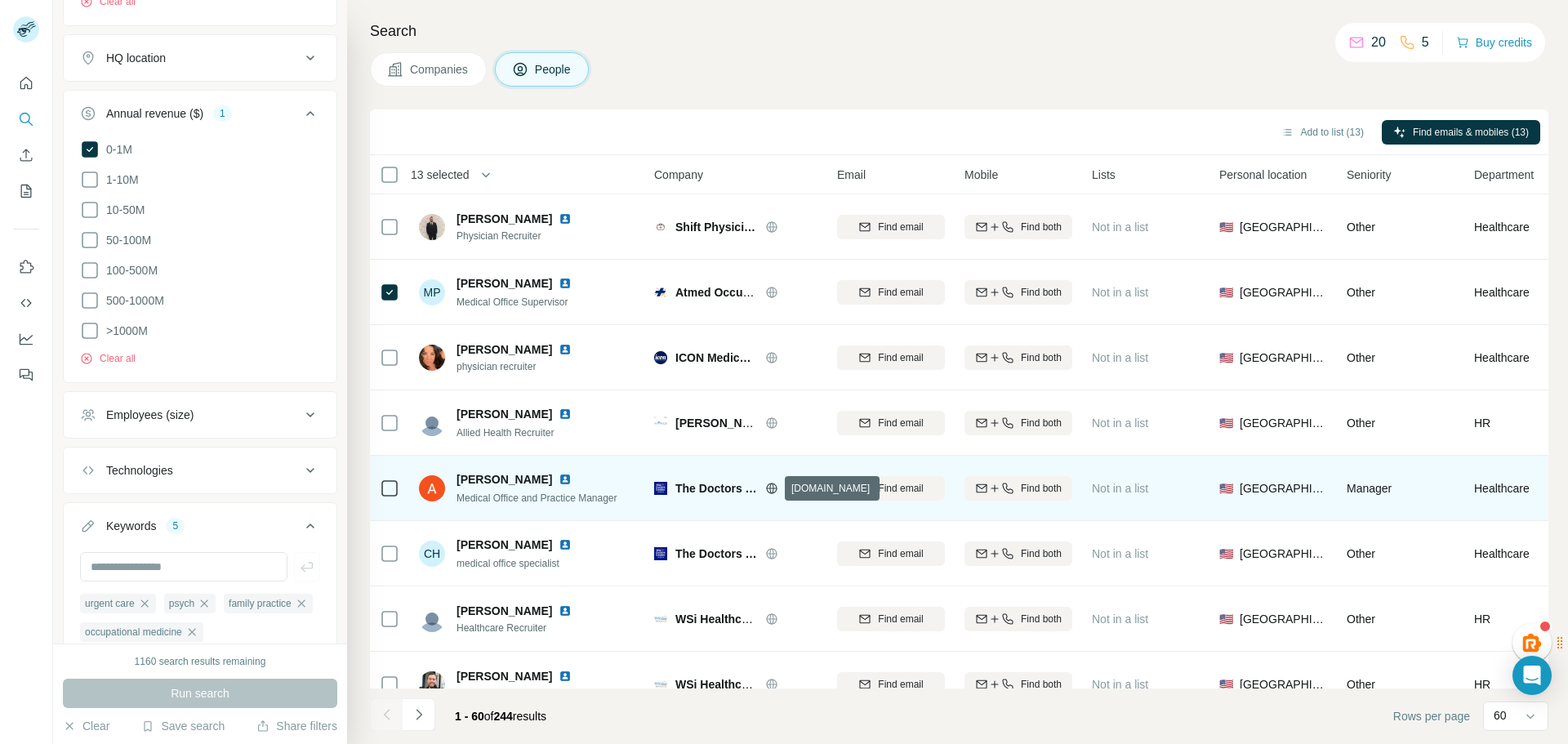
click at [771, 490] on icon at bounding box center [772, 489] width 13 height 13
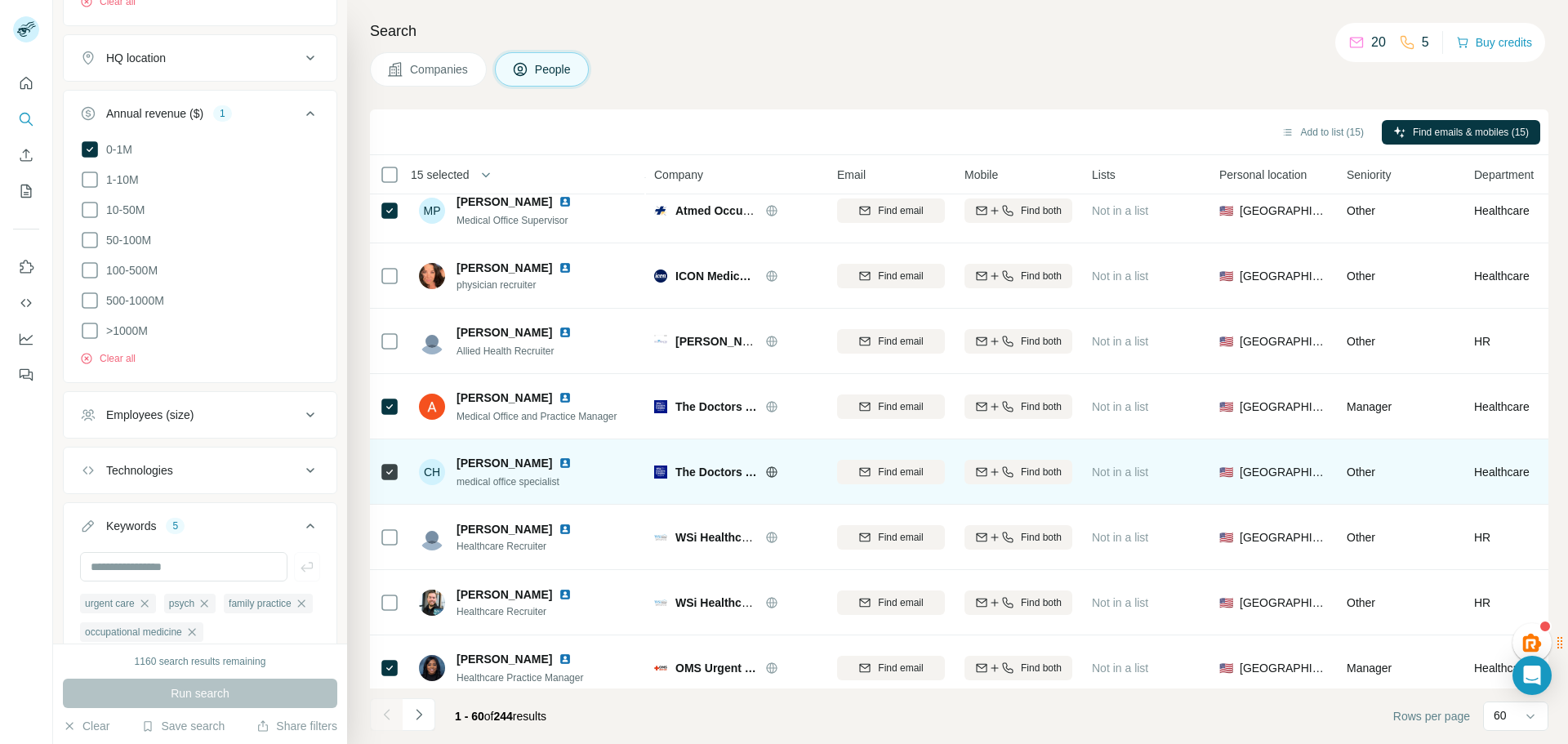
scroll to position [3104, 0]
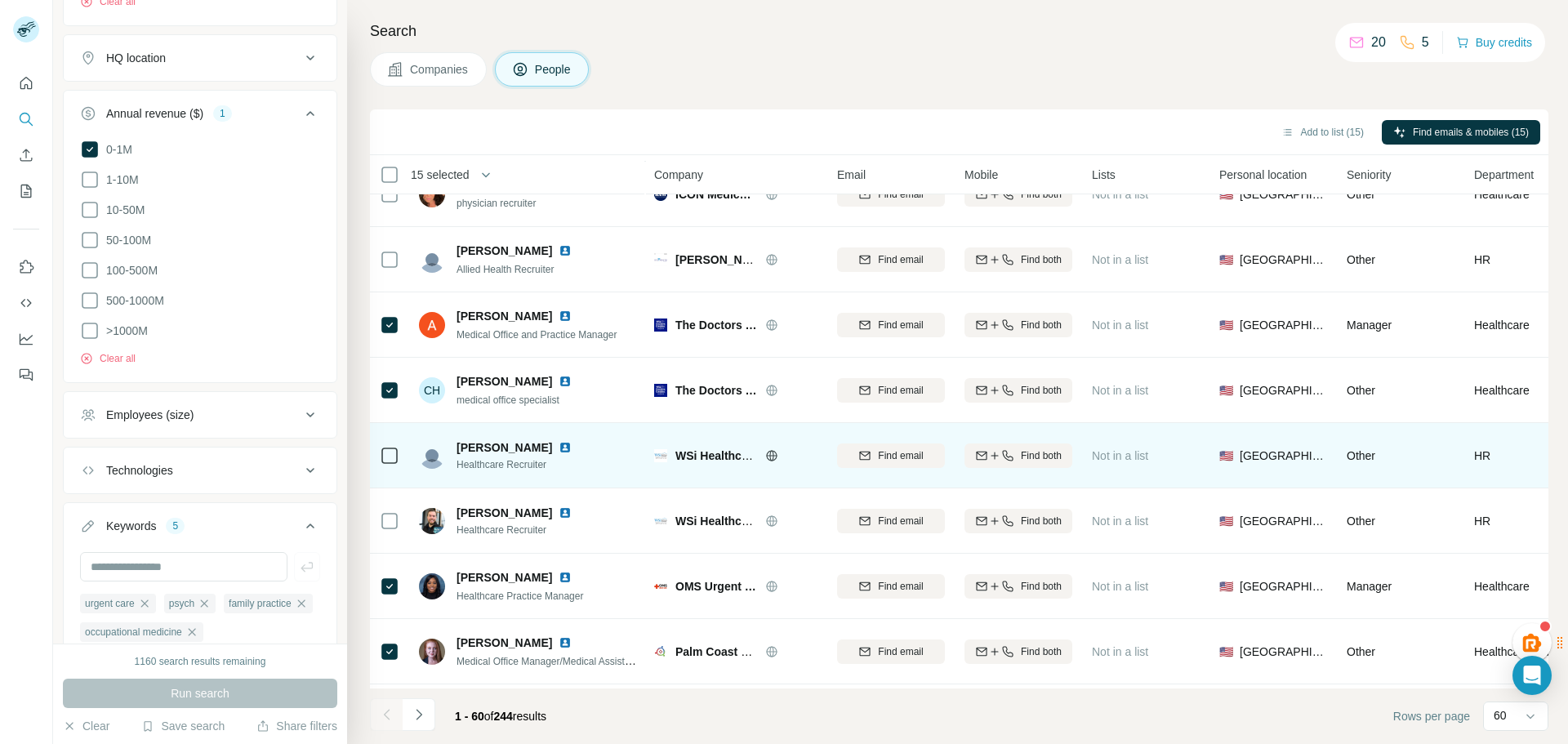
click at [771, 457] on icon at bounding box center [772, 456] width 13 height 13
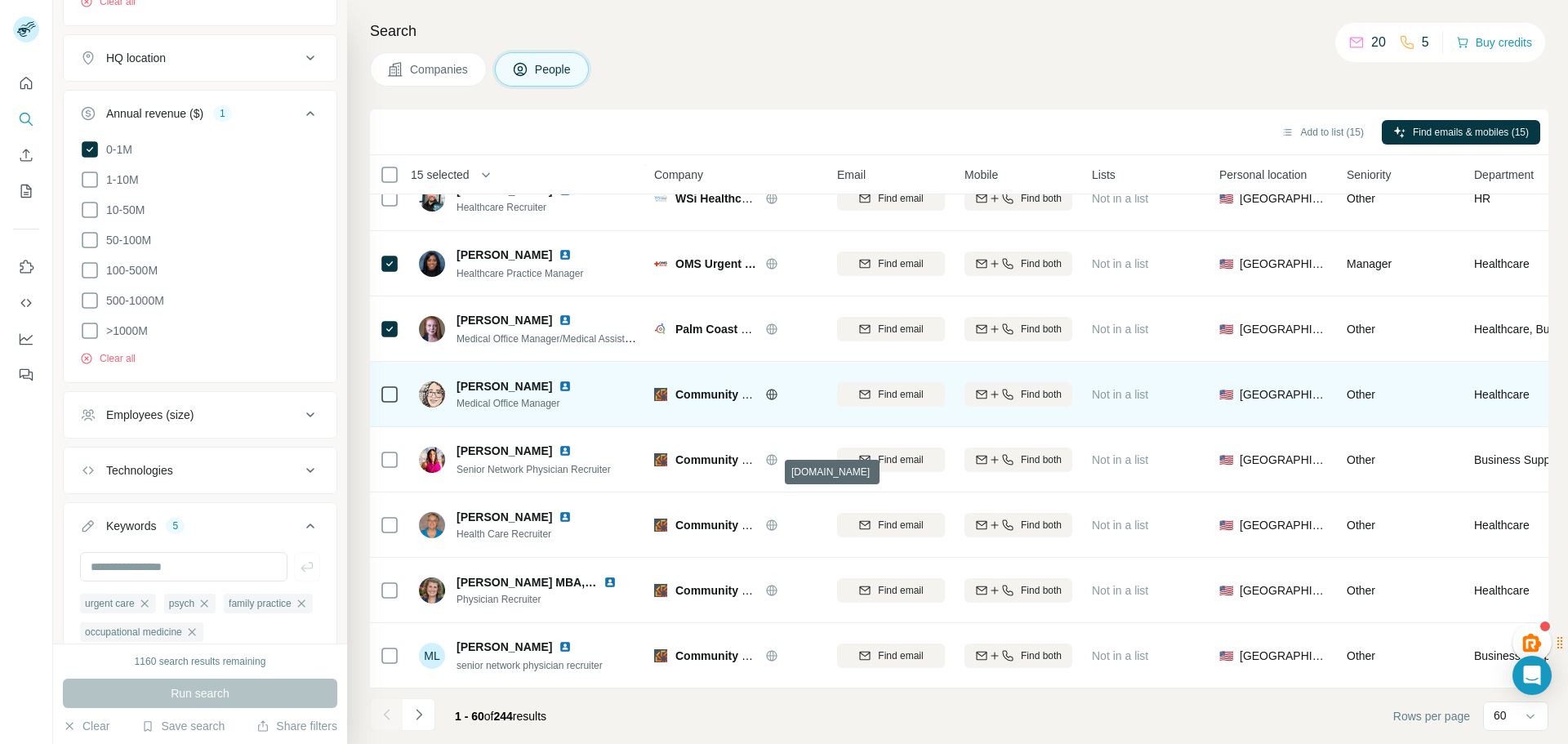
scroll to position [3434, 0]
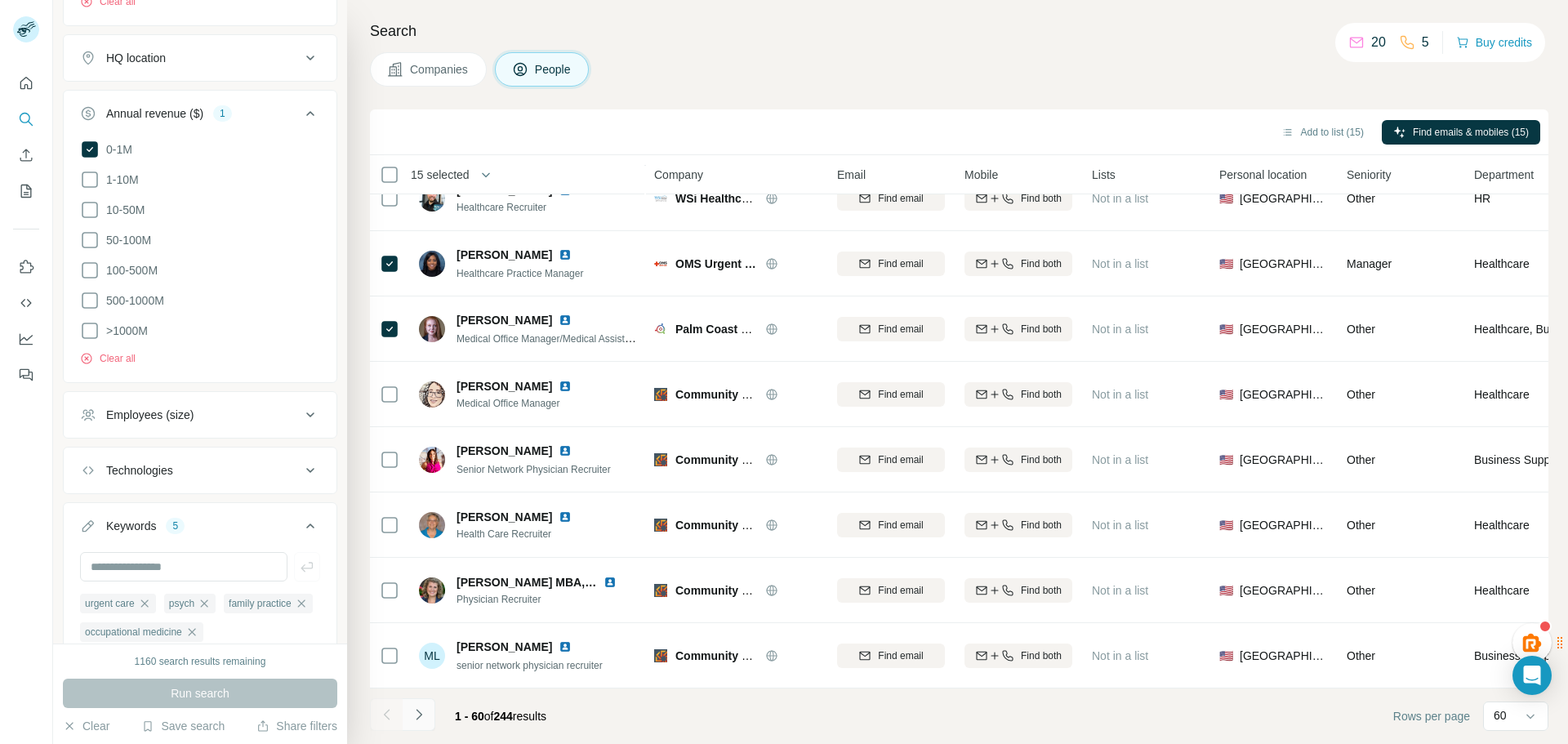
click at [421, 718] on icon "Navigate to next page" at bounding box center [419, 714] width 16 height 16
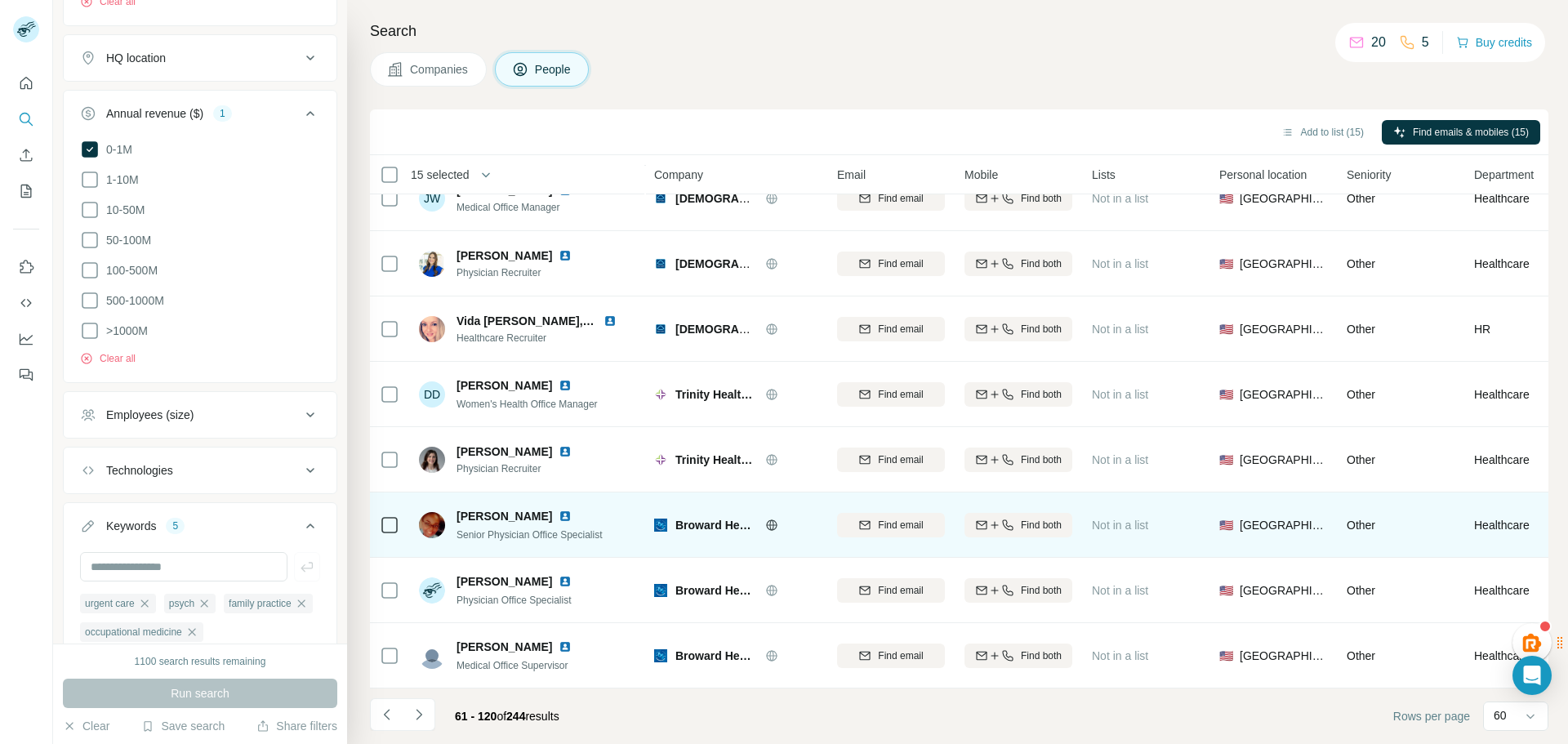
click at [391, 526] on icon at bounding box center [389, 524] width 20 height 20
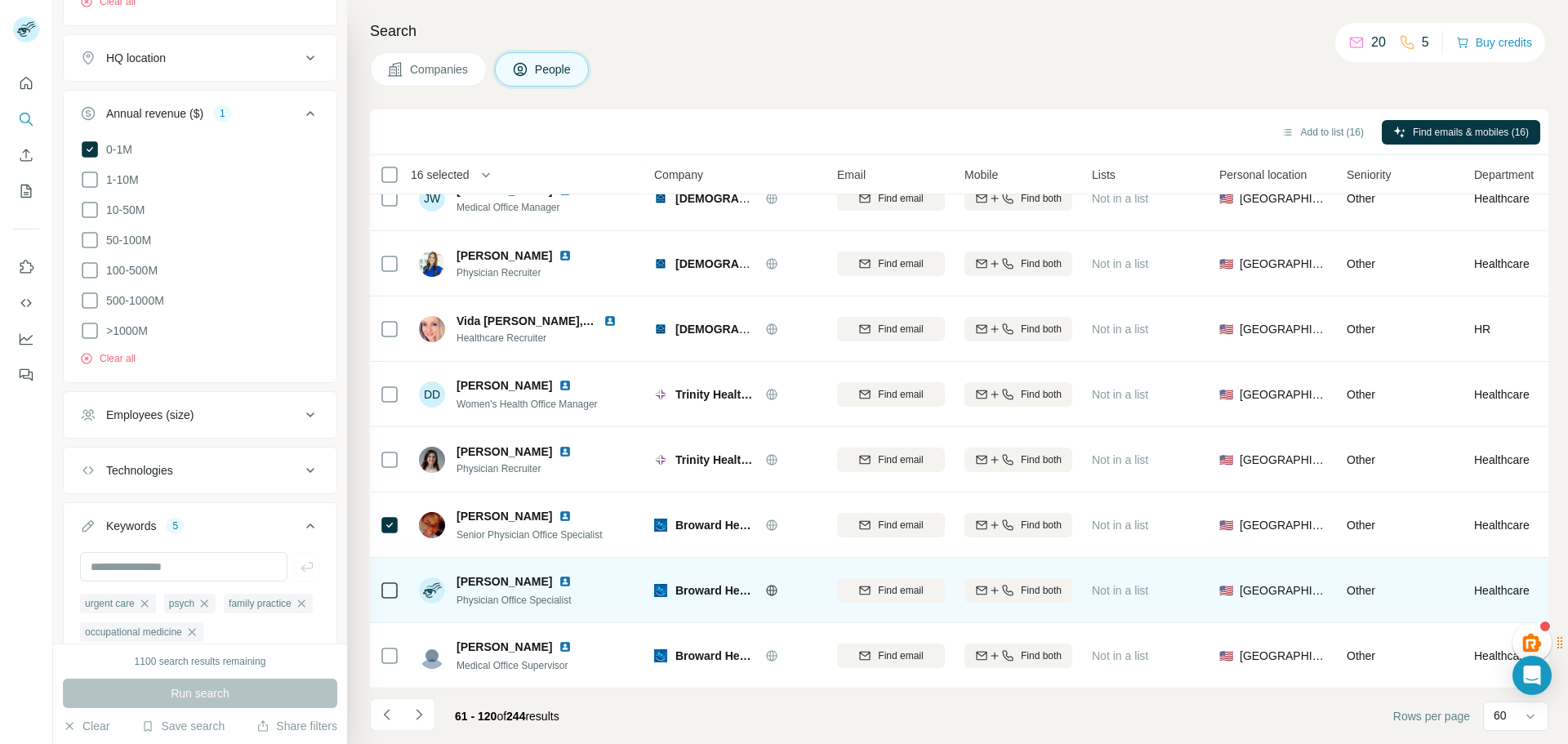
click at [379, 584] on td at bounding box center [389, 591] width 39 height 66
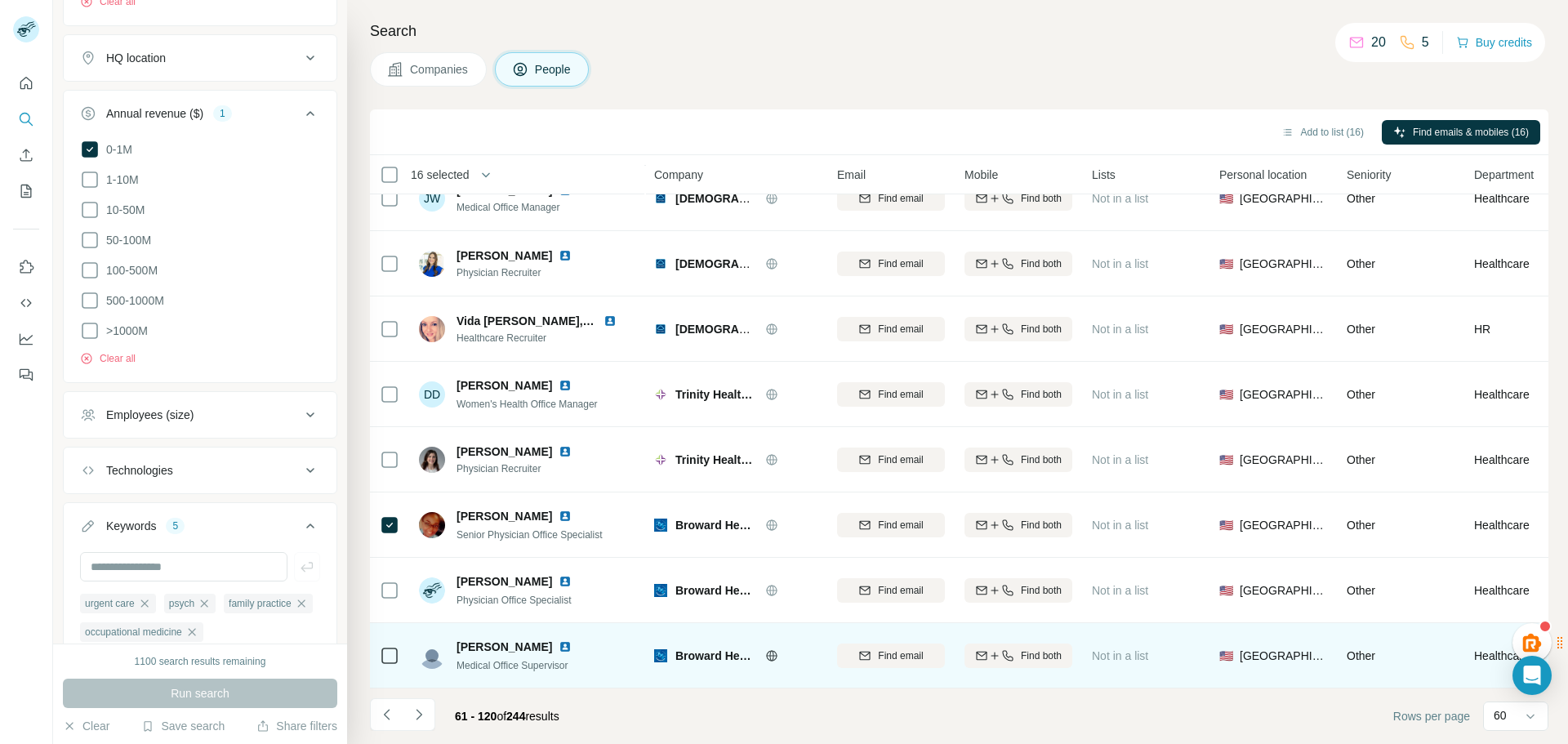
click at [391, 657] on icon at bounding box center [389, 656] width 20 height 20
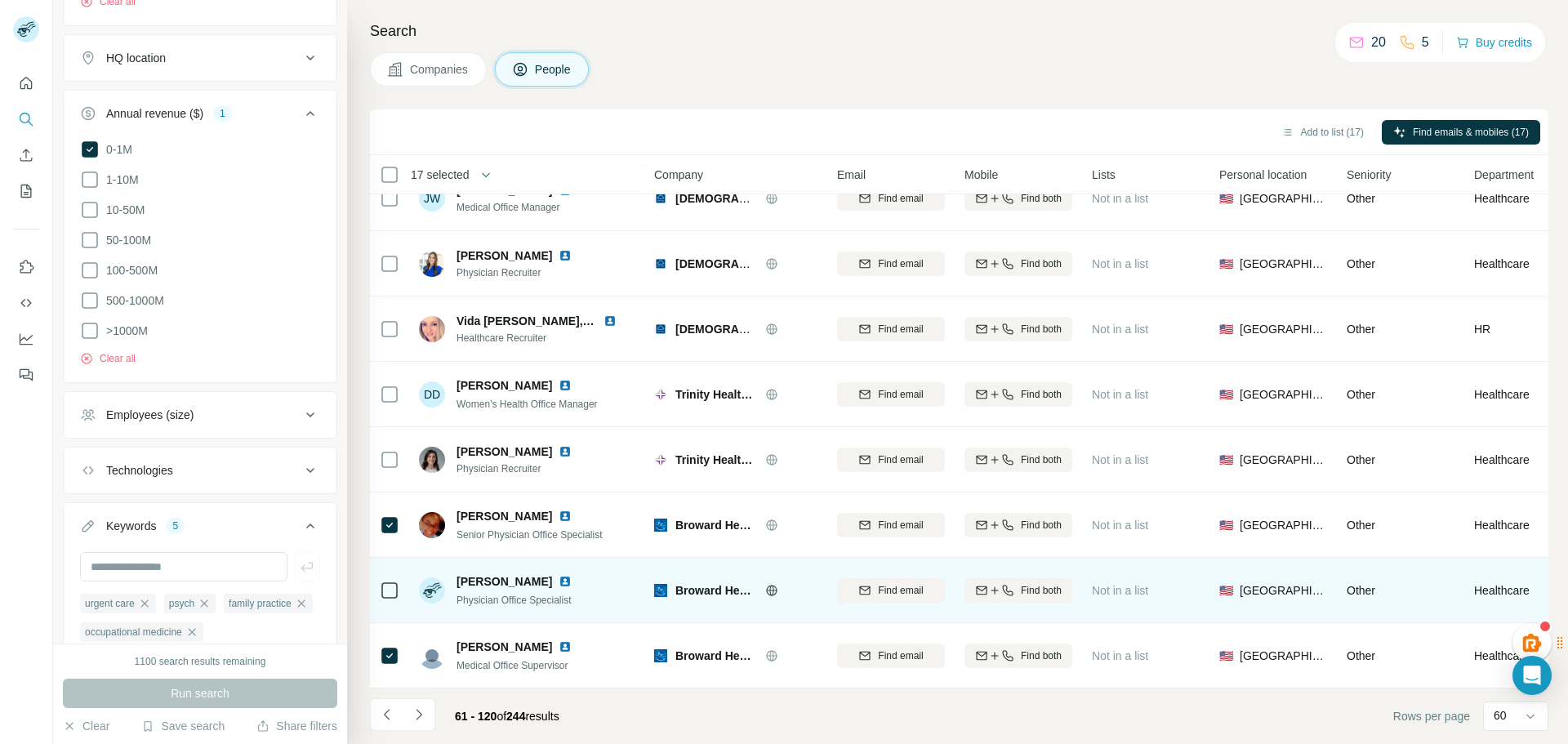
click at [384, 599] on div at bounding box center [389, 590] width 20 height 45
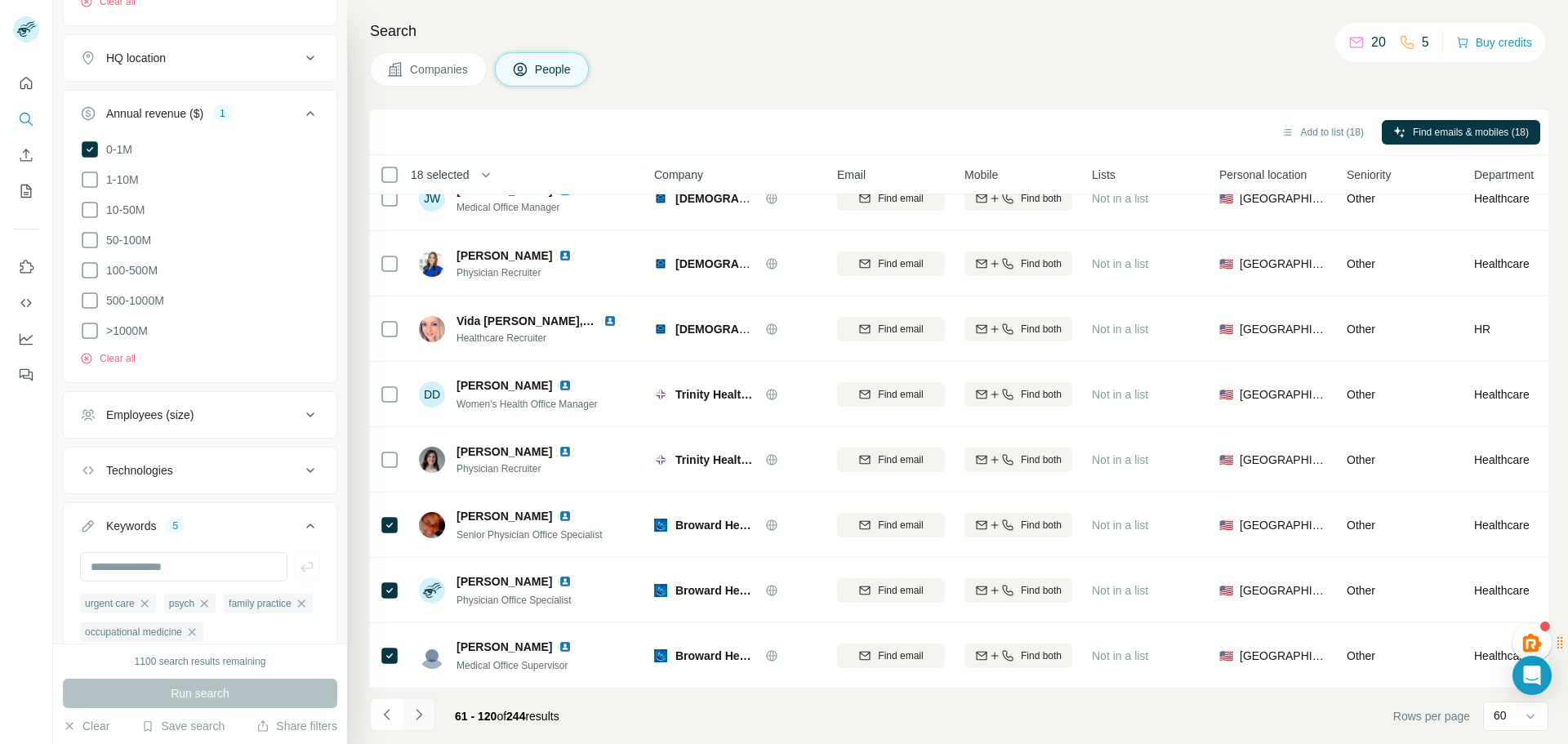
click at [419, 715] on icon "Navigate to next page" at bounding box center [419, 714] width 16 height 16
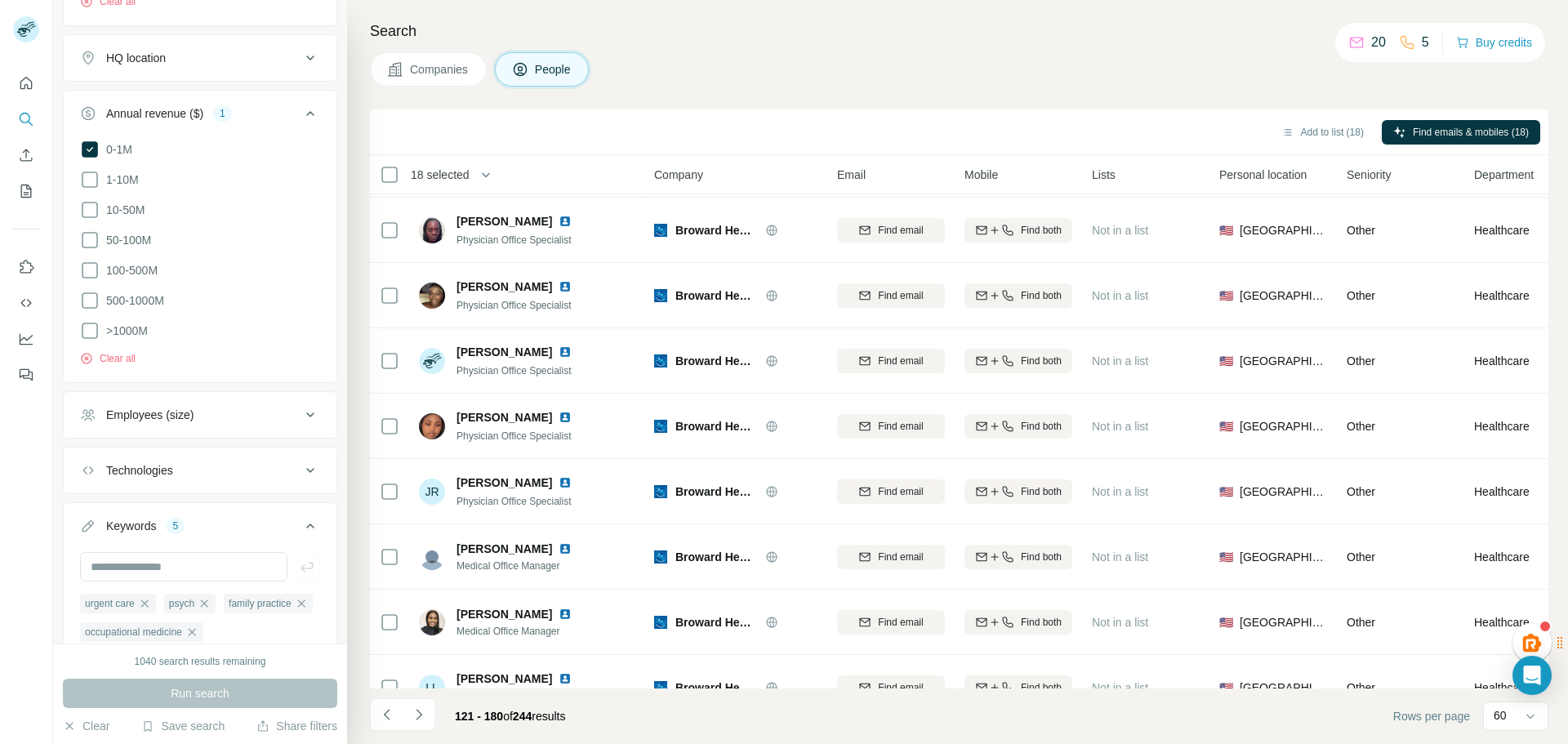
scroll to position [0, 0]
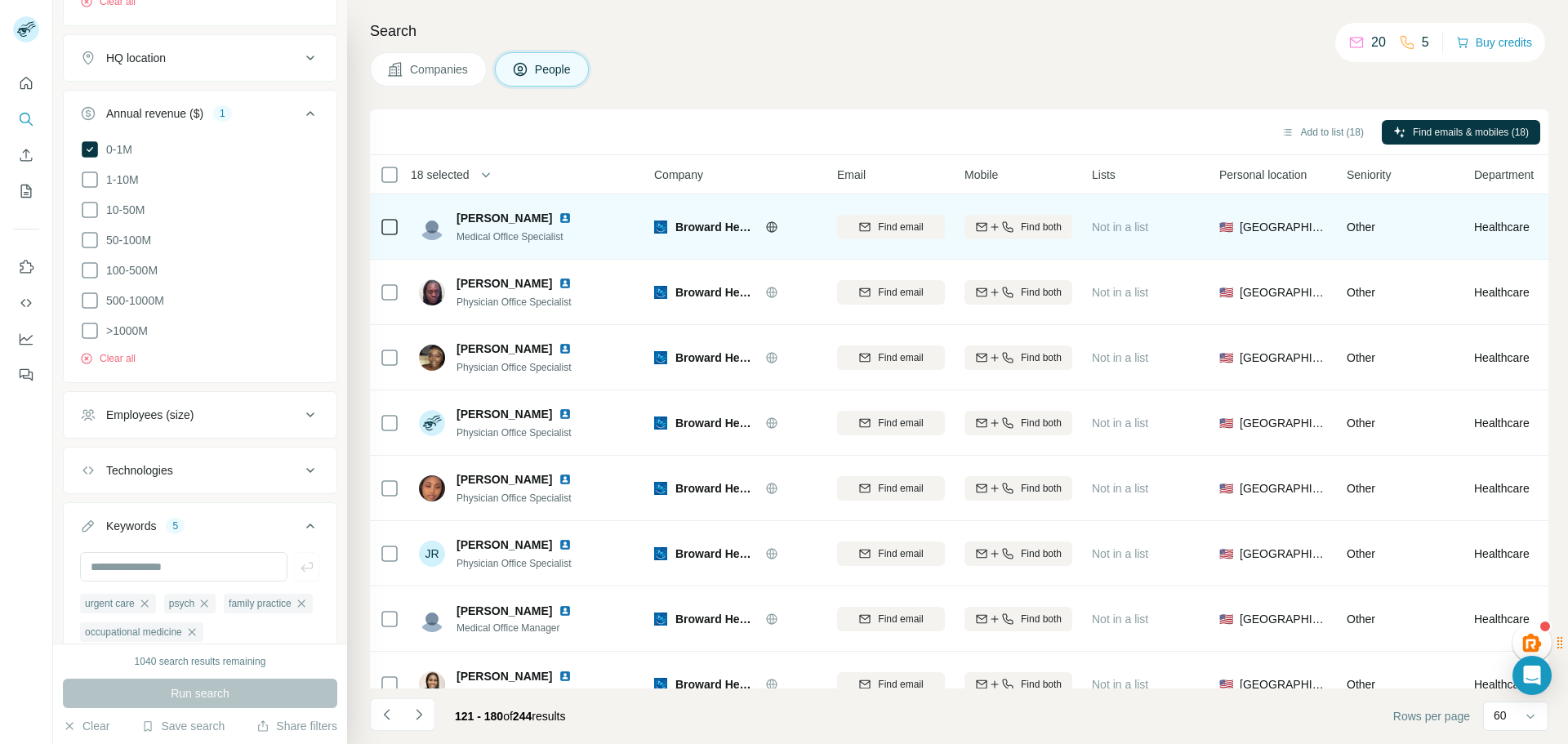
click at [386, 236] on div at bounding box center [389, 227] width 20 height 45
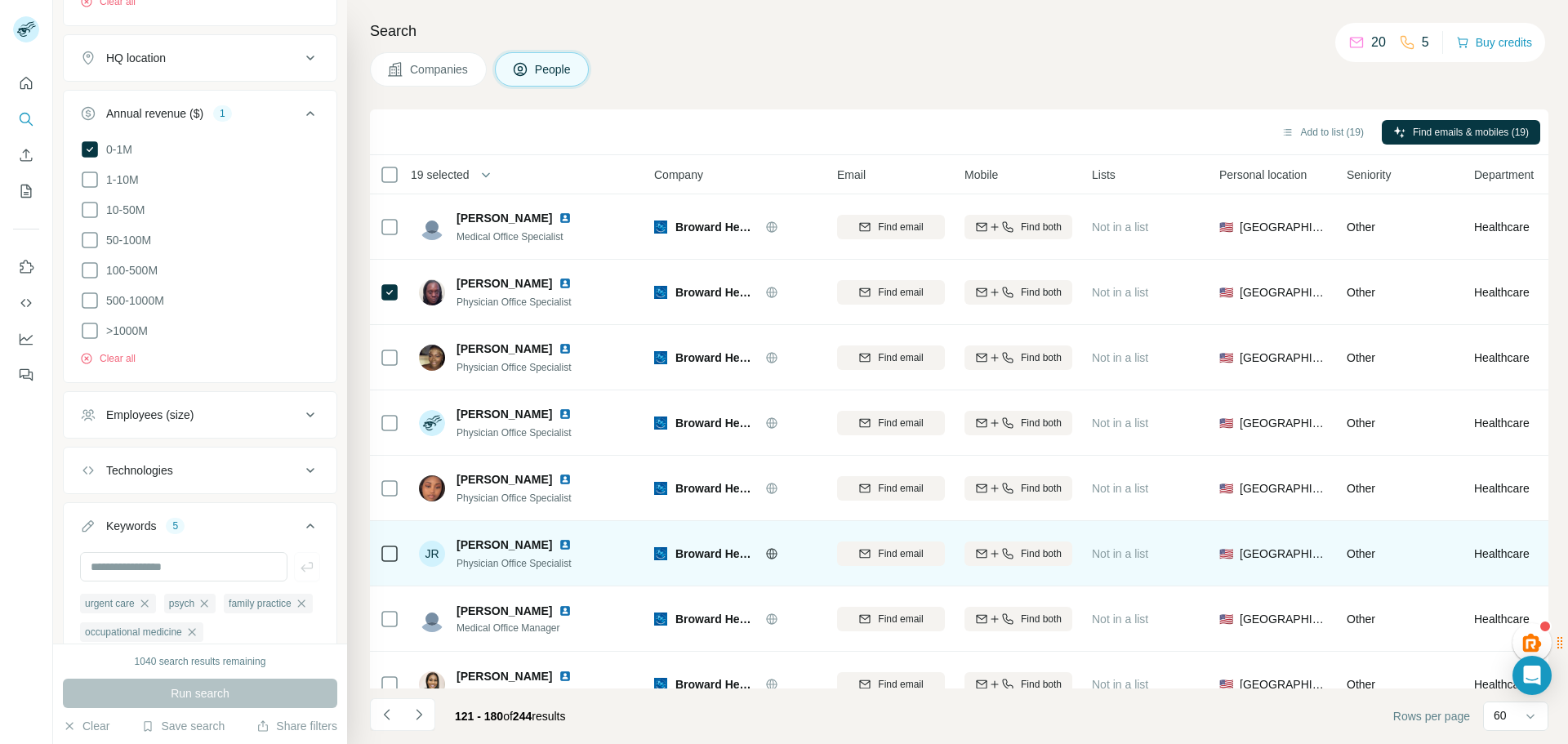
drag, startPoint x: 382, startPoint y: 633, endPoint x: 375, endPoint y: 583, distance: 50.5
click at [382, 630] on div at bounding box center [389, 618] width 20 height 45
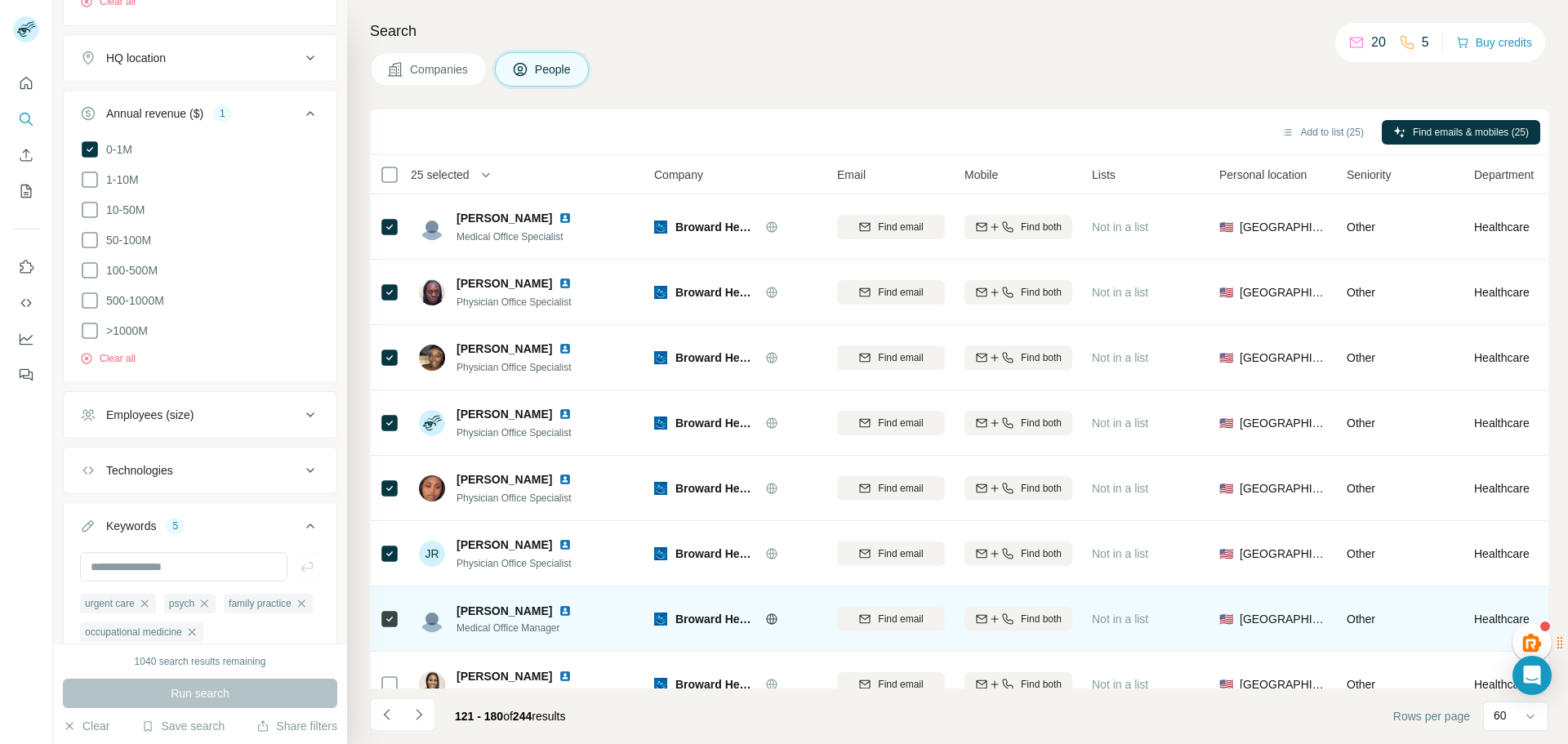
scroll to position [82, 0]
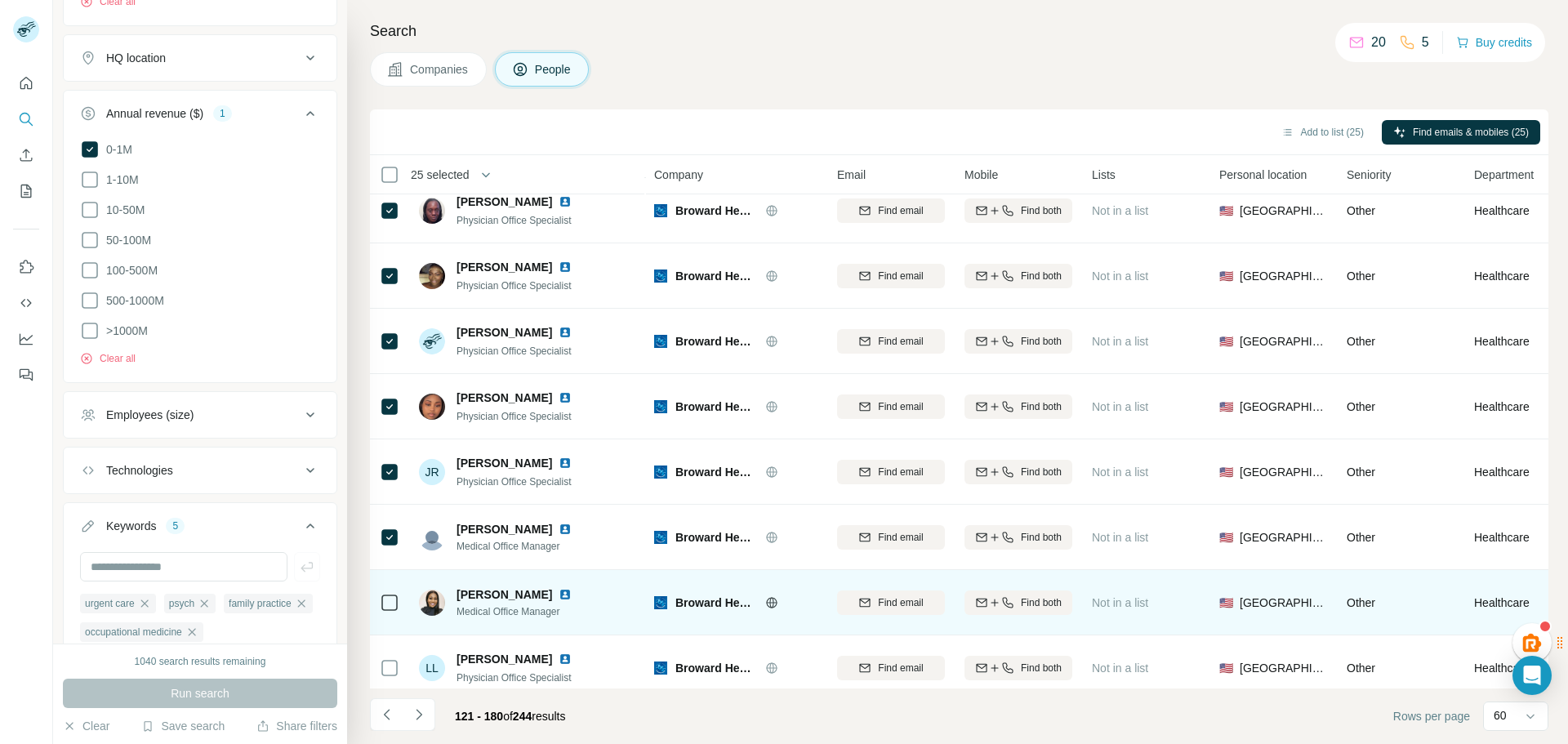
click at [393, 612] on icon at bounding box center [389, 602] width 20 height 20
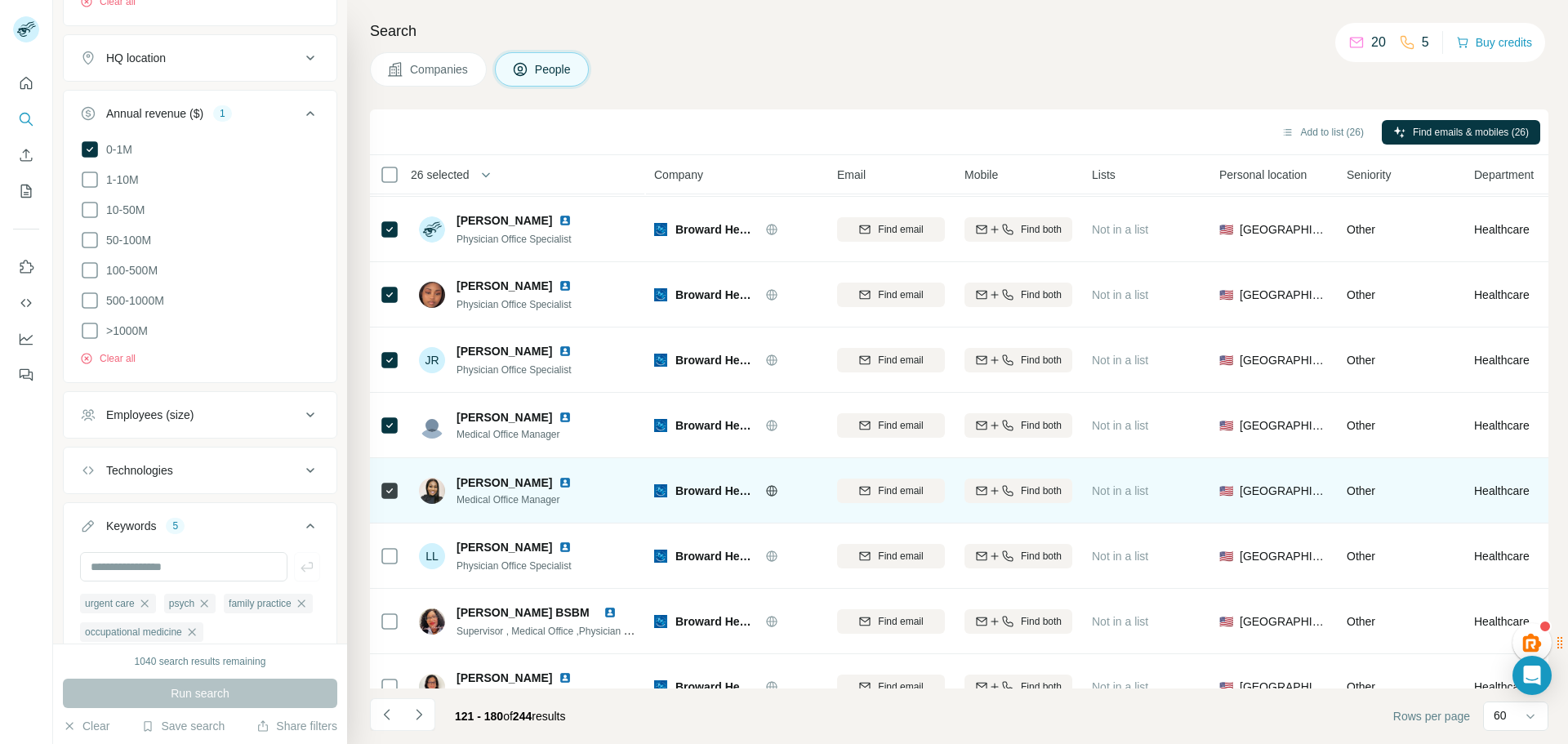
scroll to position [326, 0]
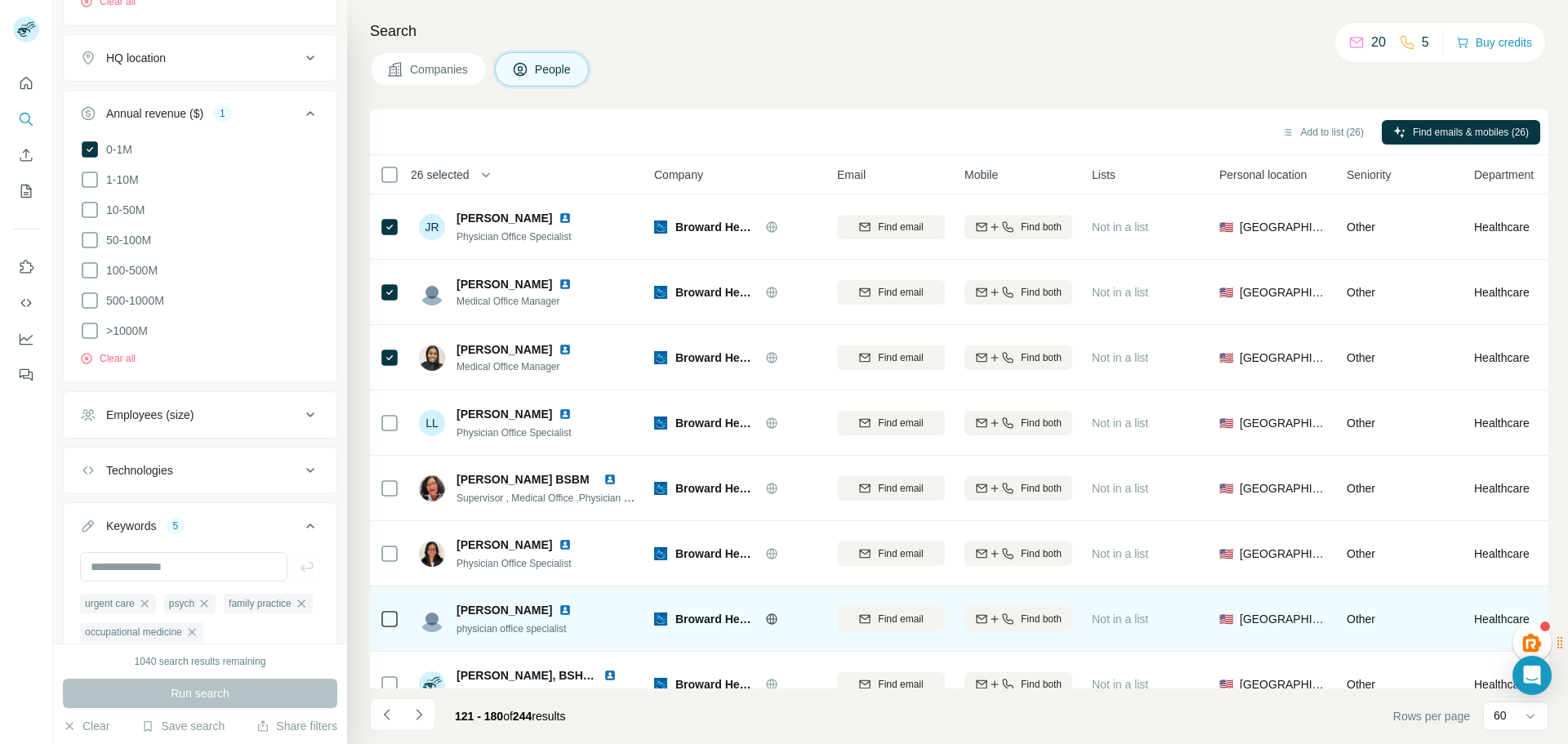
click at [394, 609] on icon at bounding box center [389, 618] width 20 height 20
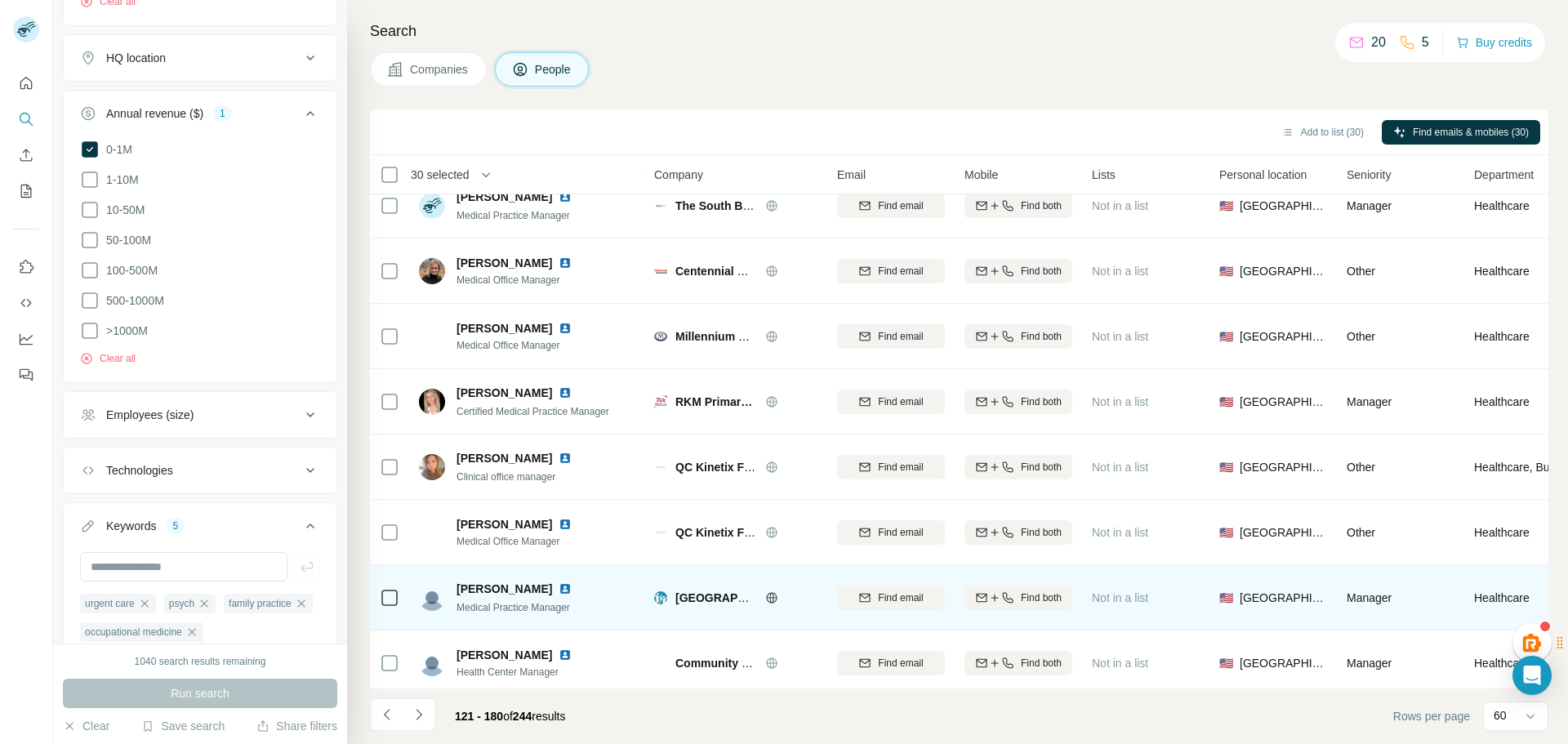
scroll to position [3434, 0]
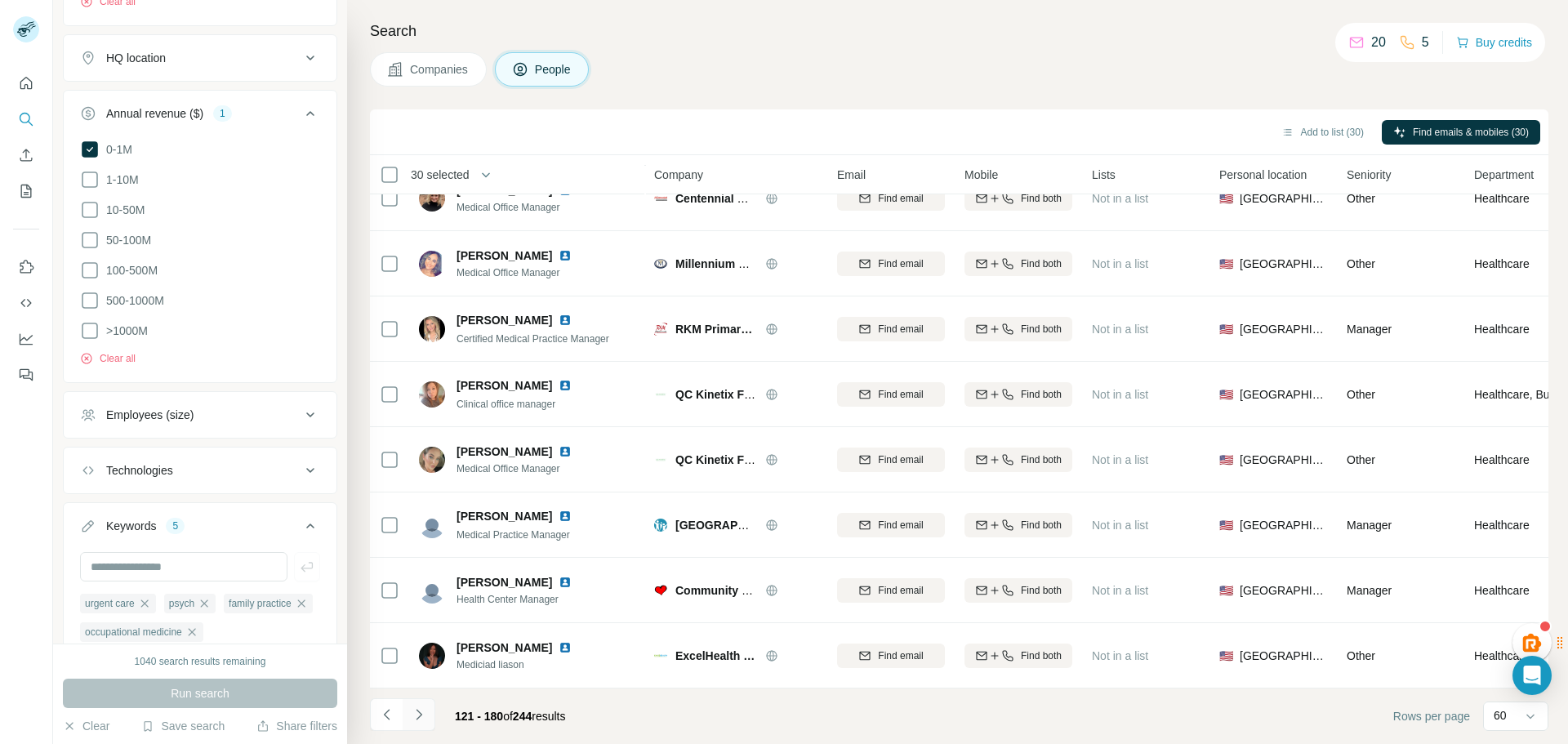
click at [421, 712] on icon "Navigate to next page" at bounding box center [419, 714] width 16 height 16
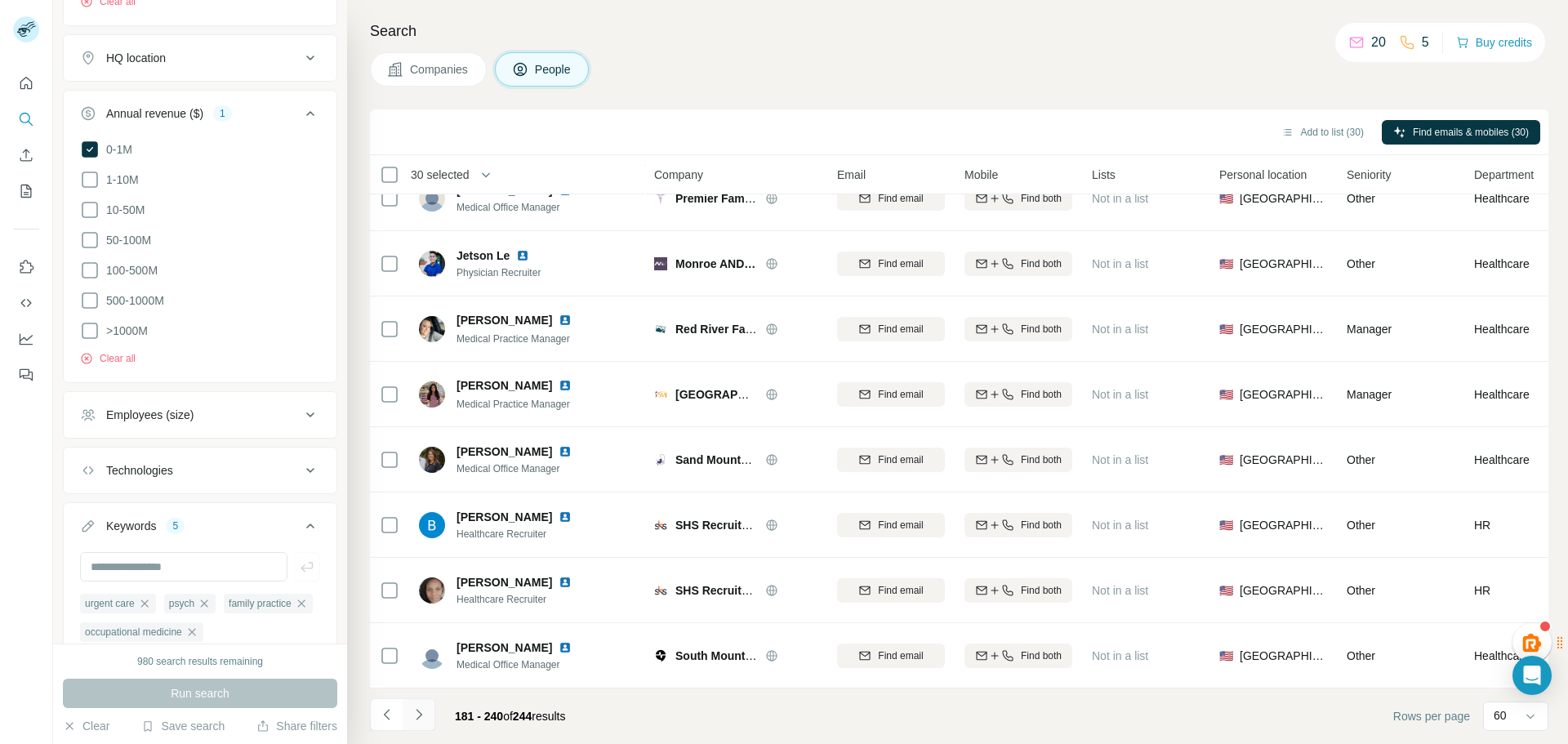
click at [426, 712] on icon "Navigate to next page" at bounding box center [419, 714] width 16 height 16
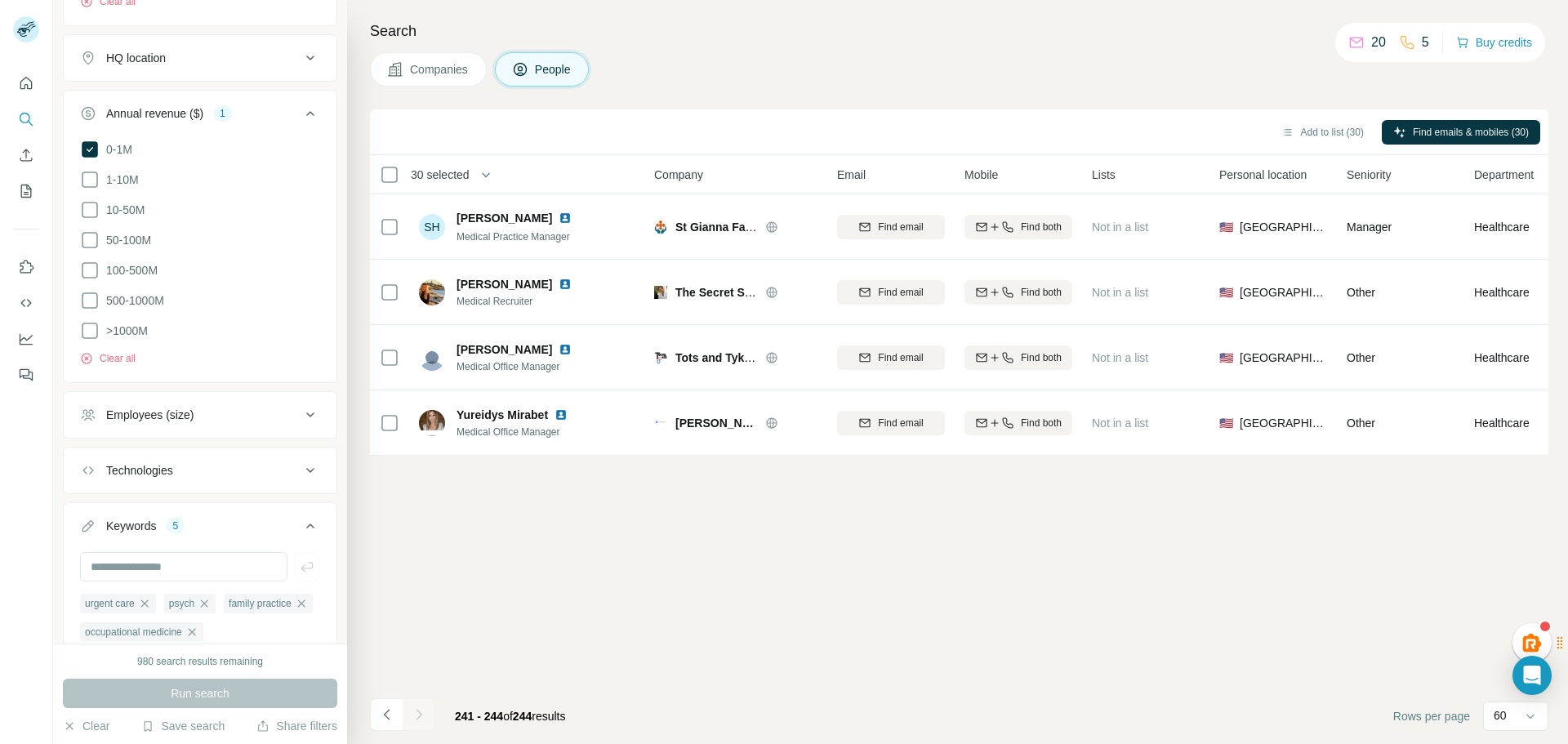
scroll to position [0, 0]
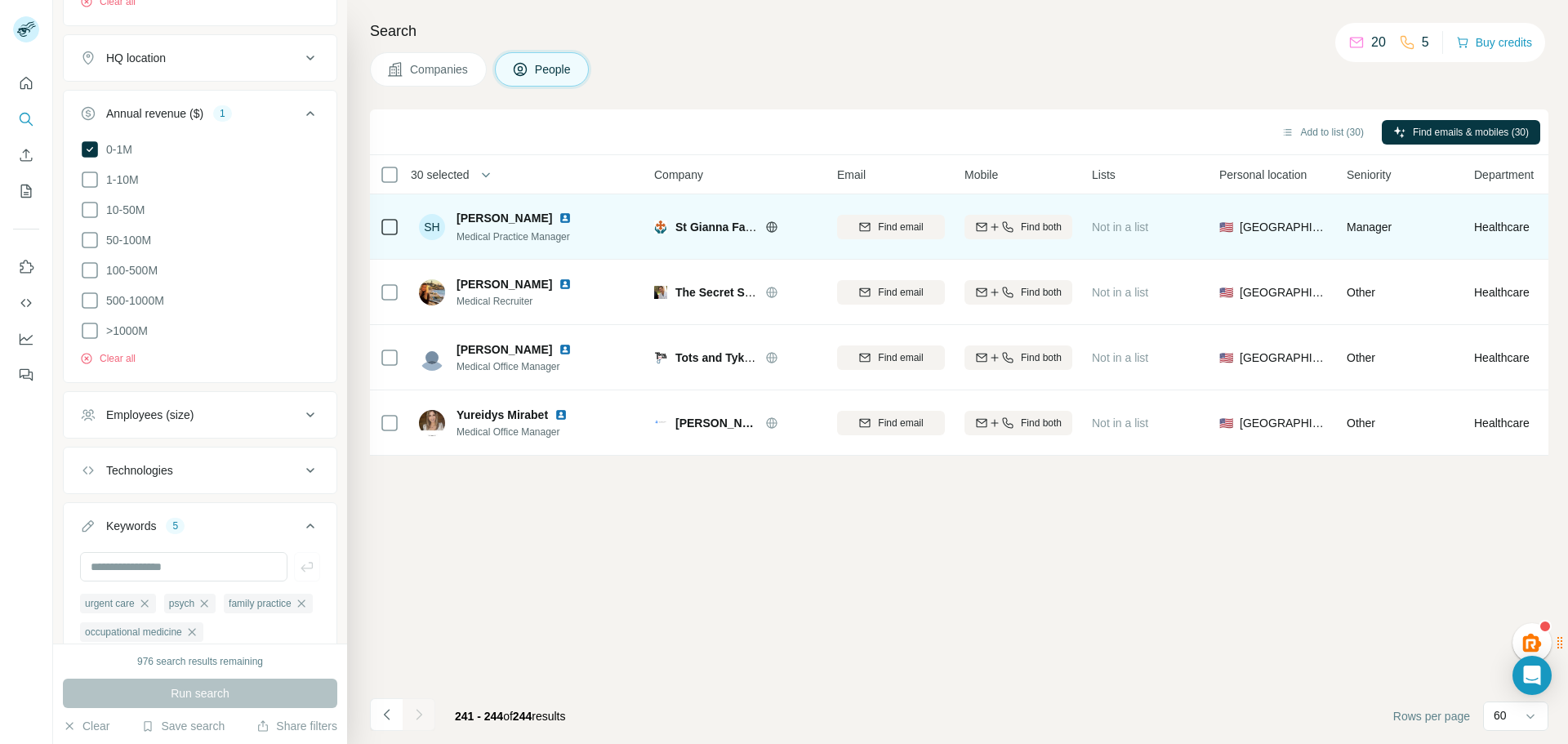
click at [768, 230] on icon at bounding box center [772, 227] width 13 height 13
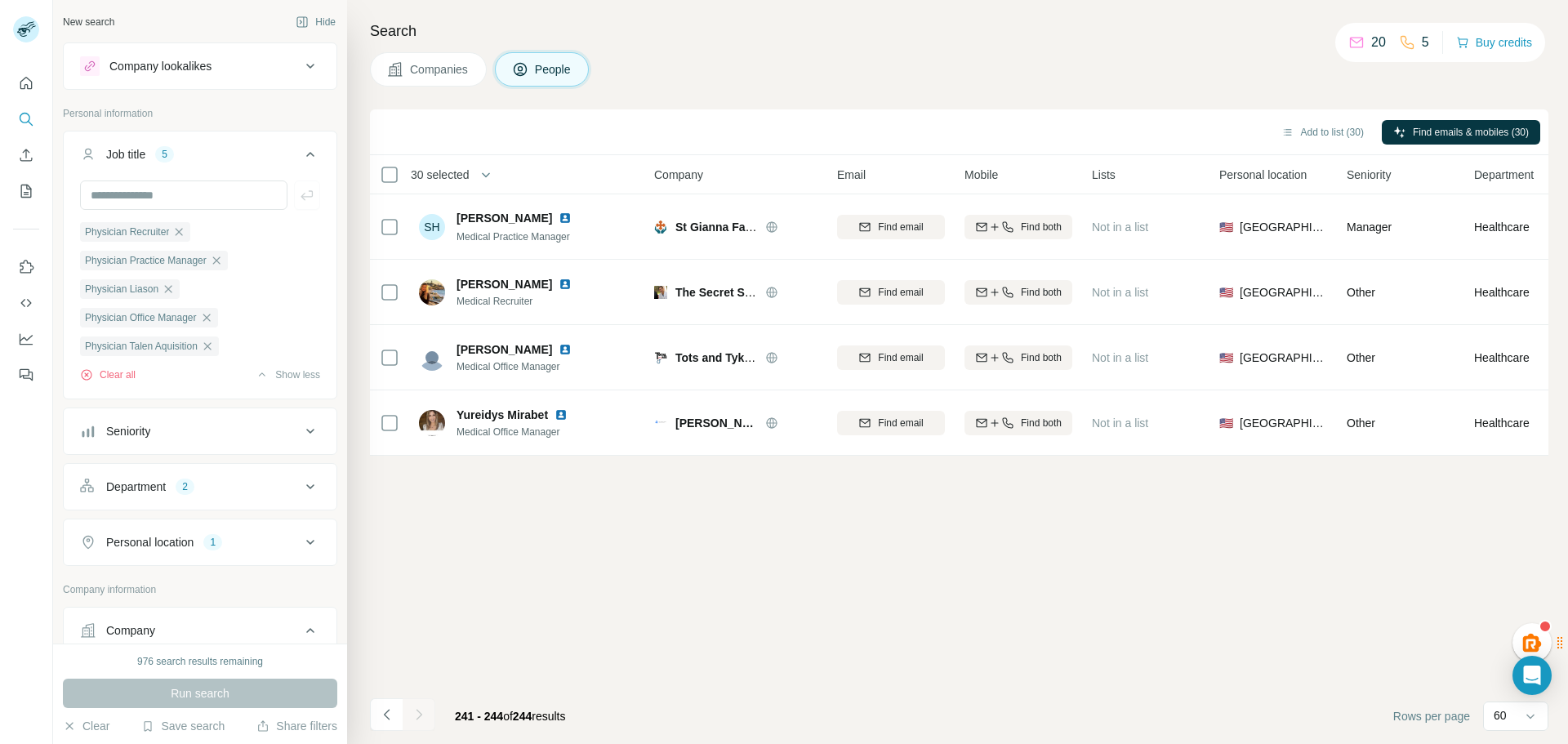
scroll to position [36, 0]
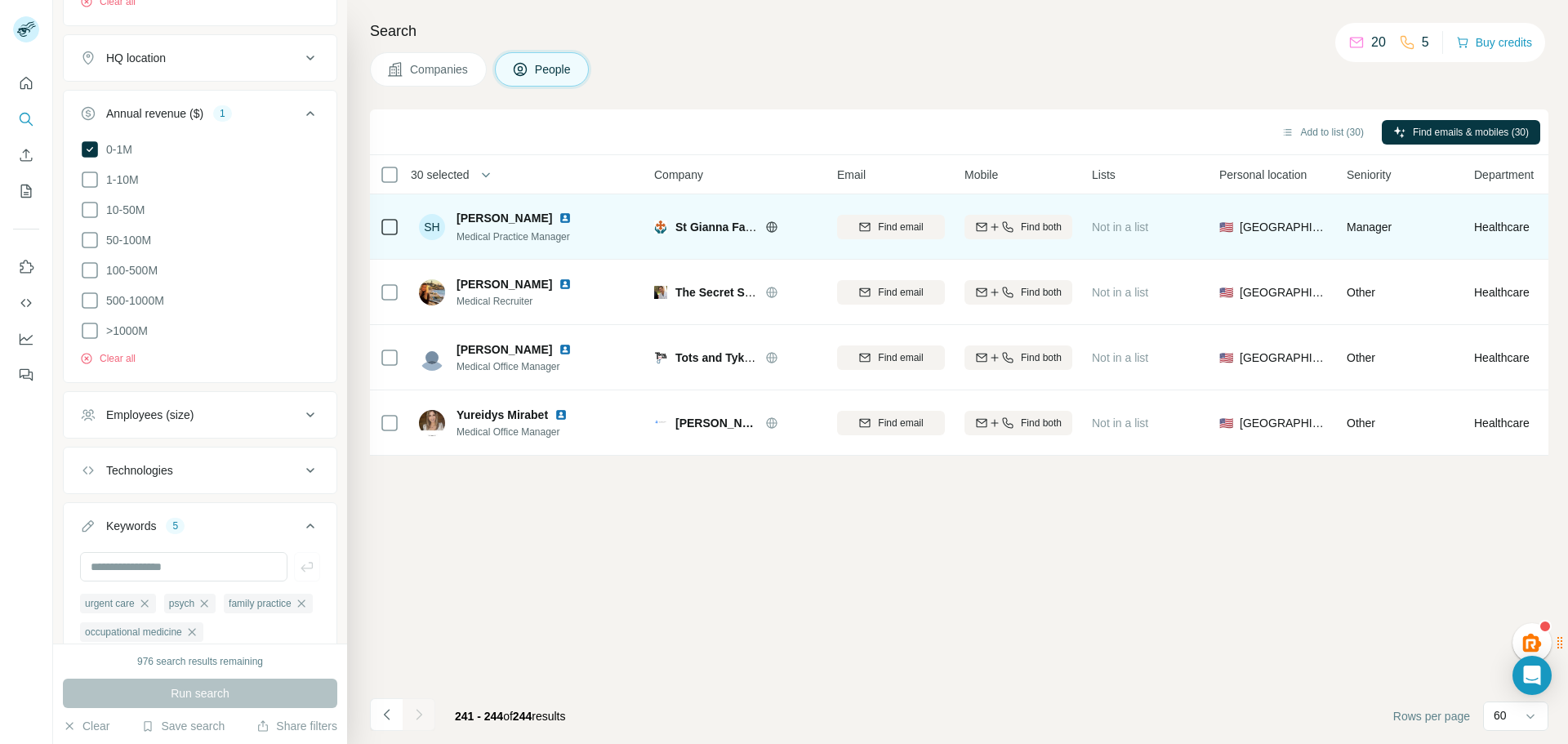
click at [395, 224] on div at bounding box center [389, 227] width 20 height 20
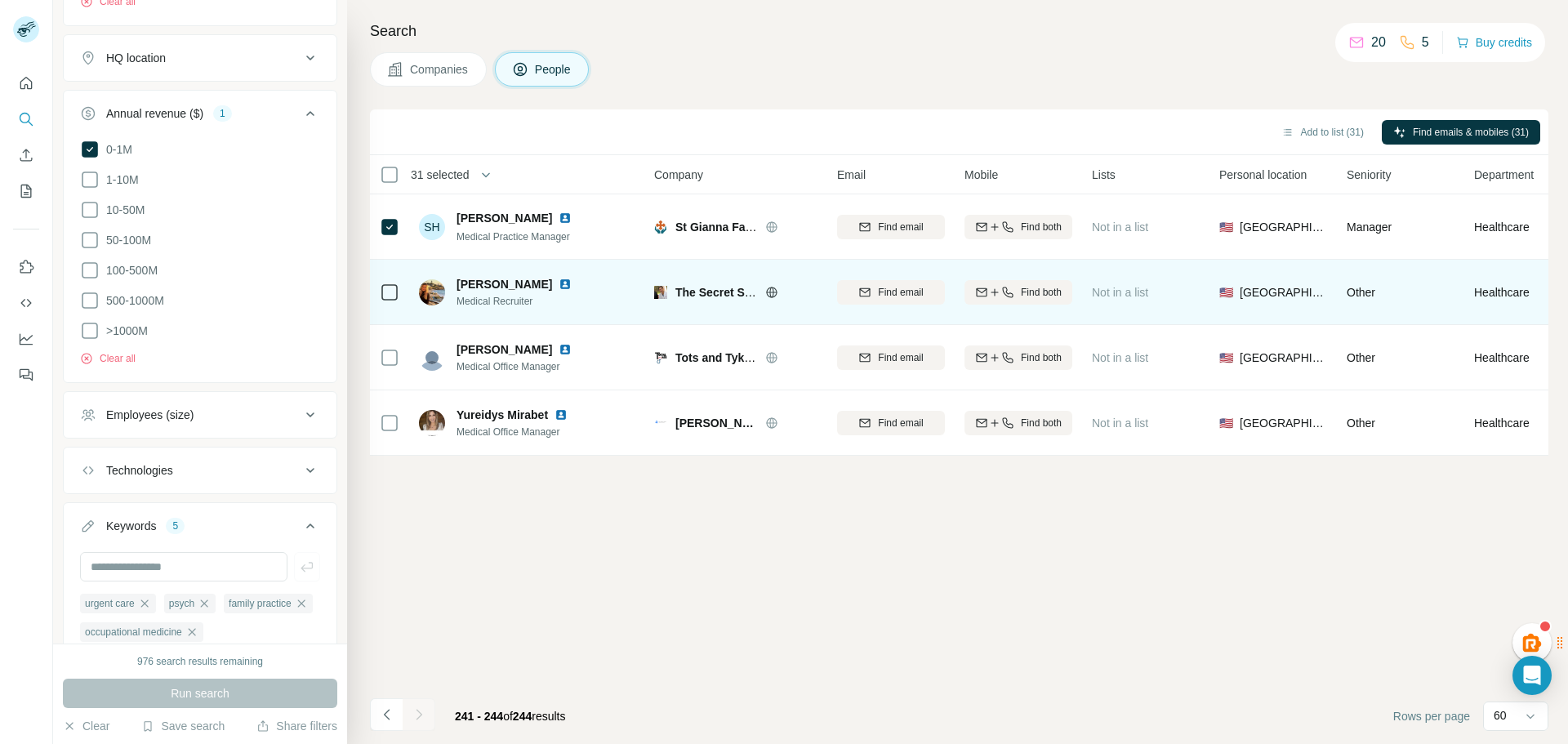
click at [768, 296] on icon at bounding box center [772, 293] width 13 height 13
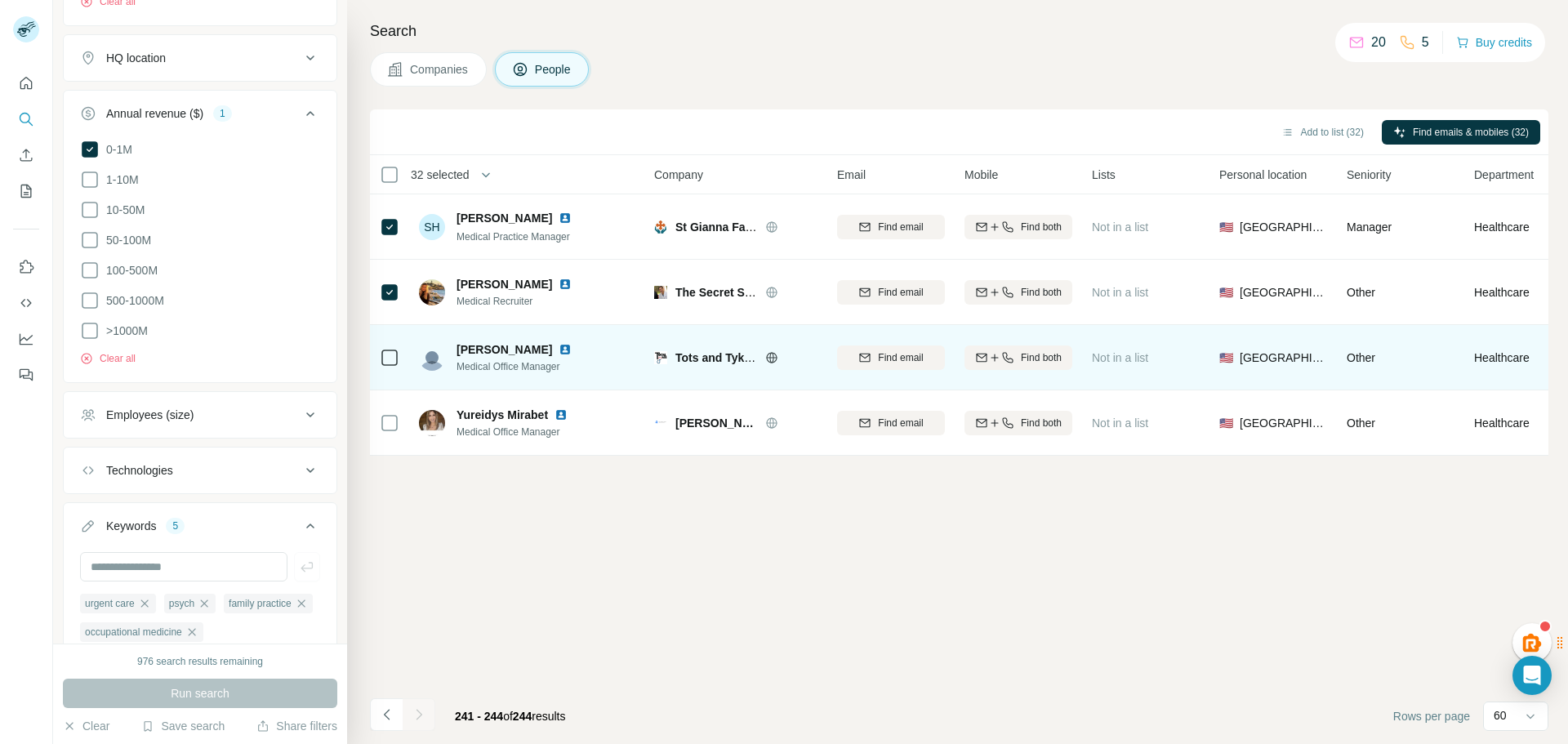
click at [768, 354] on icon at bounding box center [772, 357] width 13 height 13
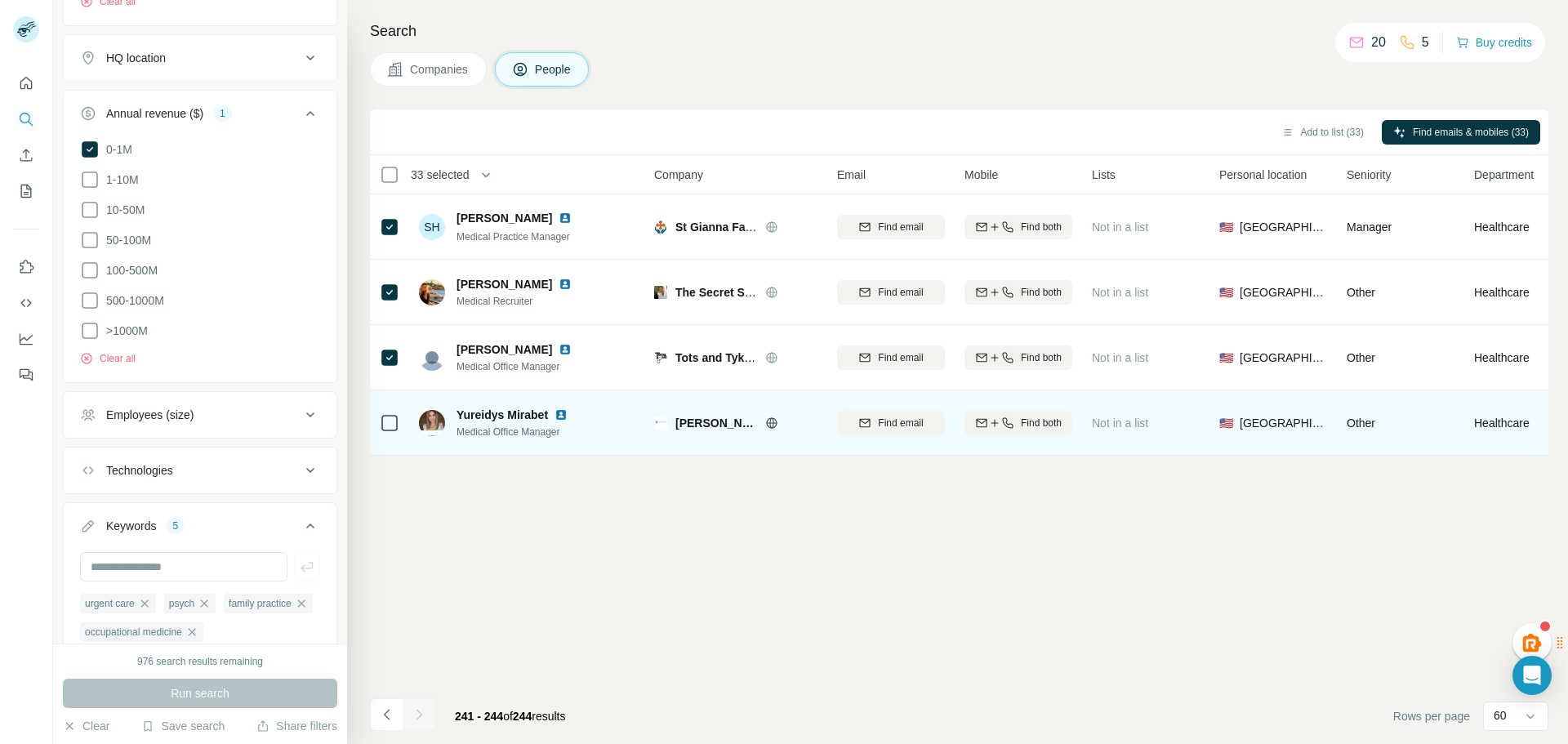
click at [771, 429] on icon at bounding box center [772, 423] width 13 height 13
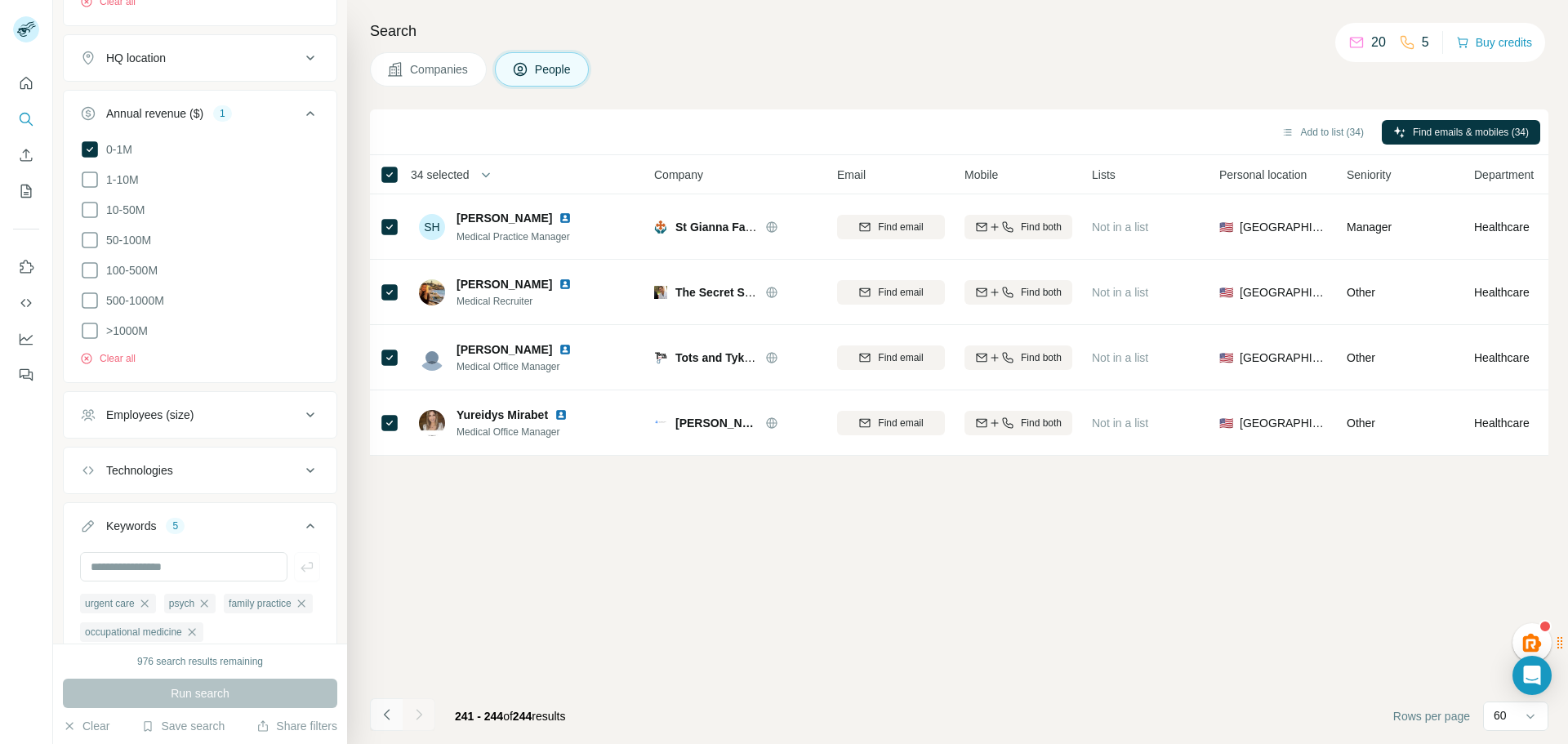
click at [390, 716] on icon "Navigate to previous page" at bounding box center [387, 714] width 16 height 16
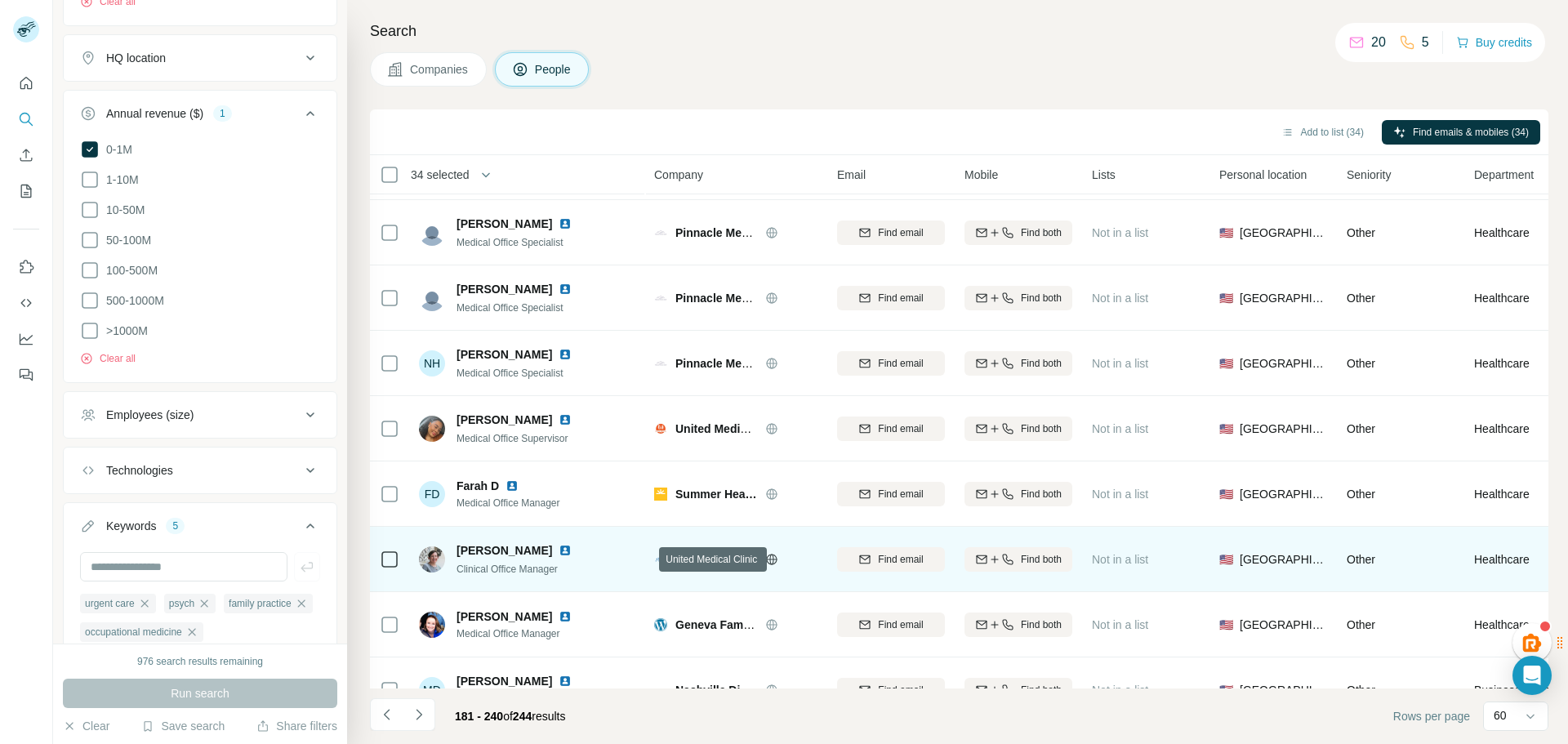
scroll to position [1633, 0]
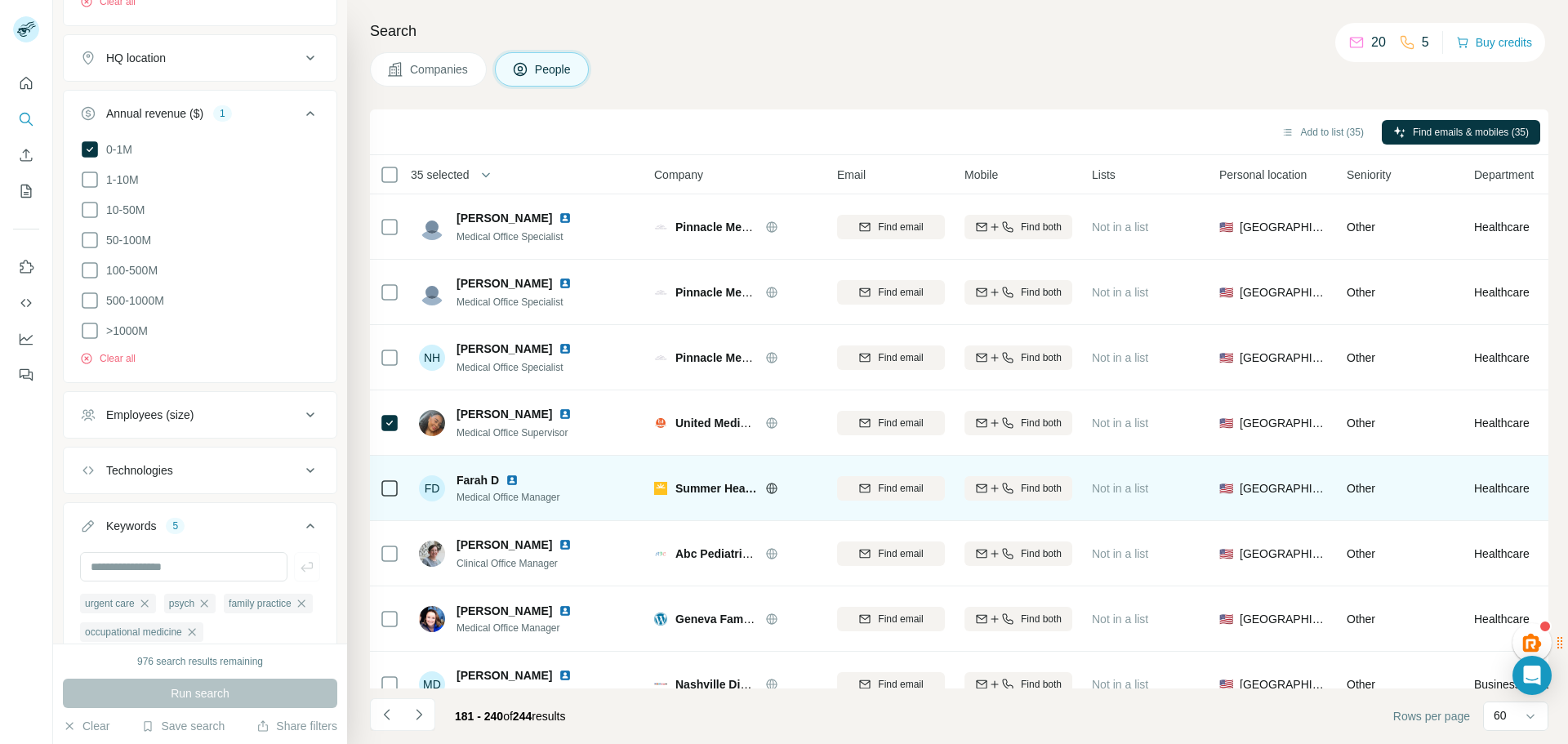
click at [388, 497] on icon at bounding box center [389, 488] width 20 height 20
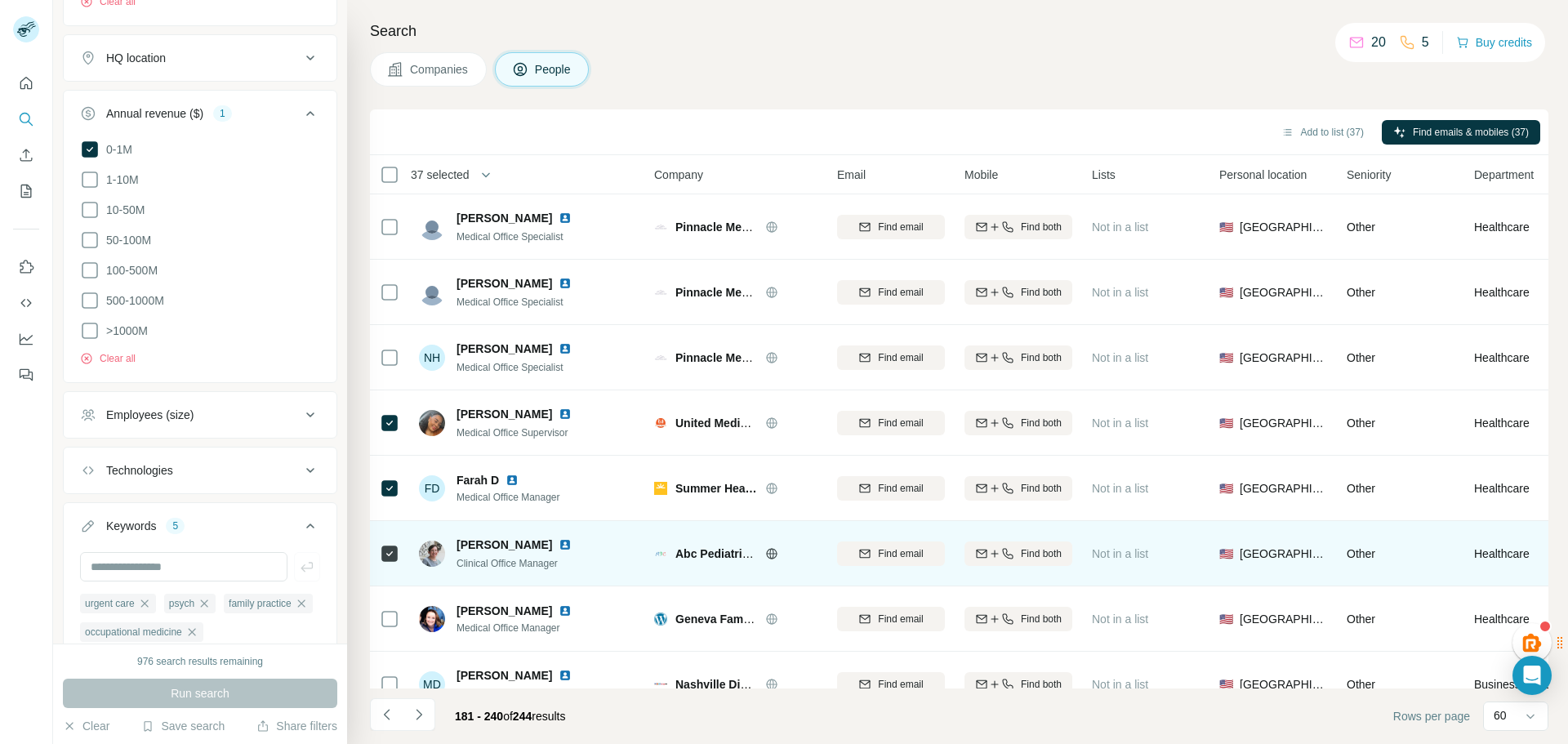
scroll to position [1715, 0]
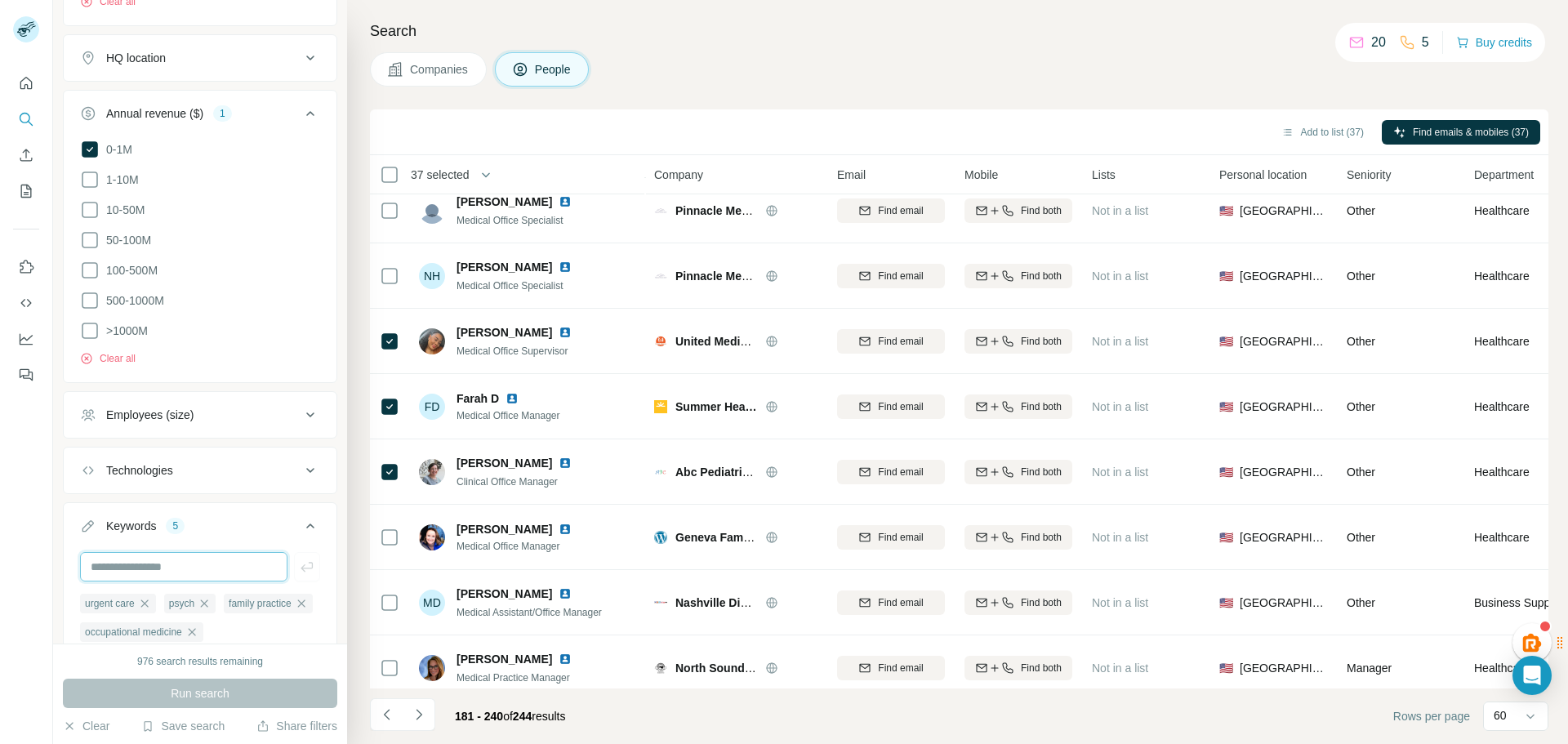
click at [189, 567] on input "text" at bounding box center [183, 566] width 207 height 29
type input "*********"
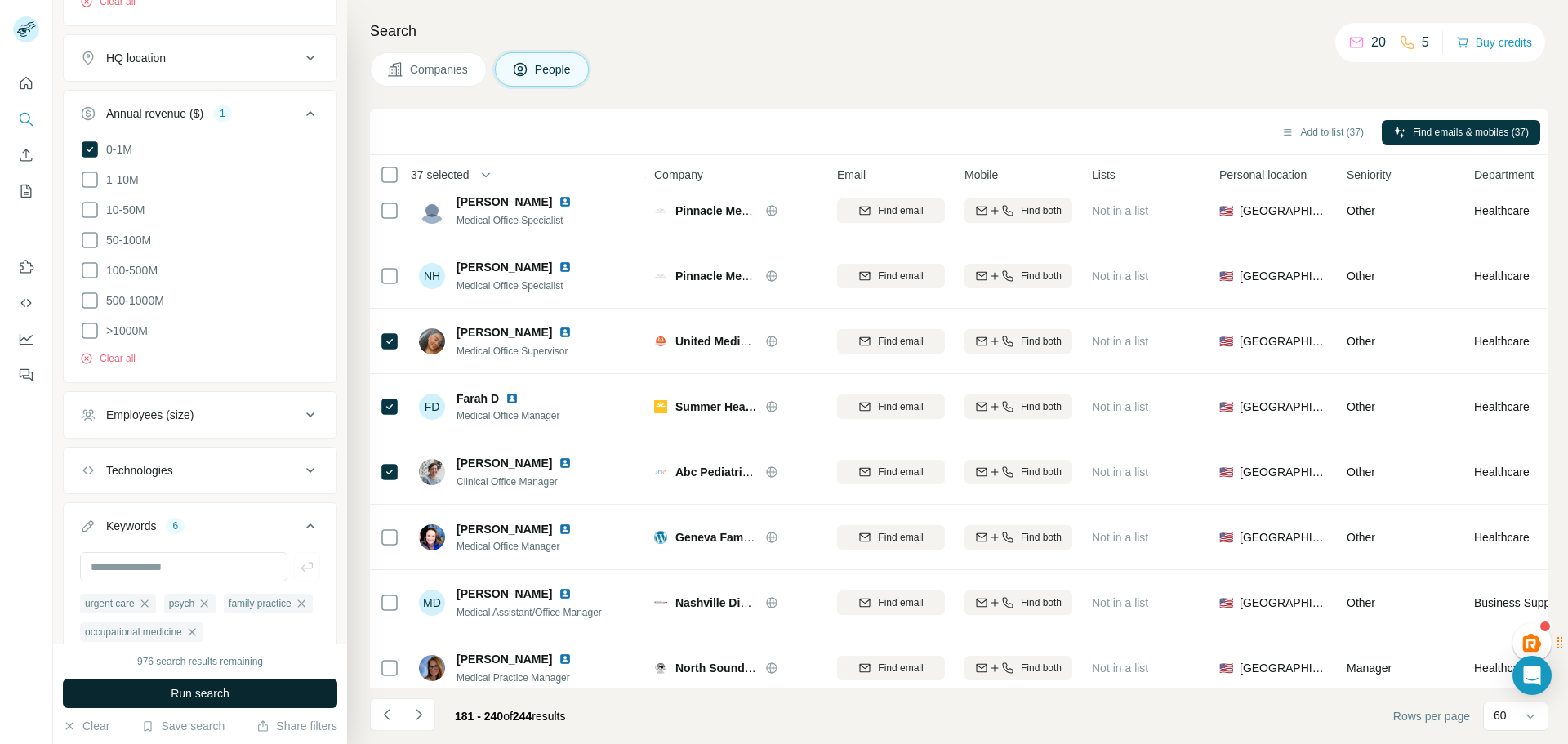
click at [217, 688] on span "Run search" at bounding box center [200, 692] width 59 height 16
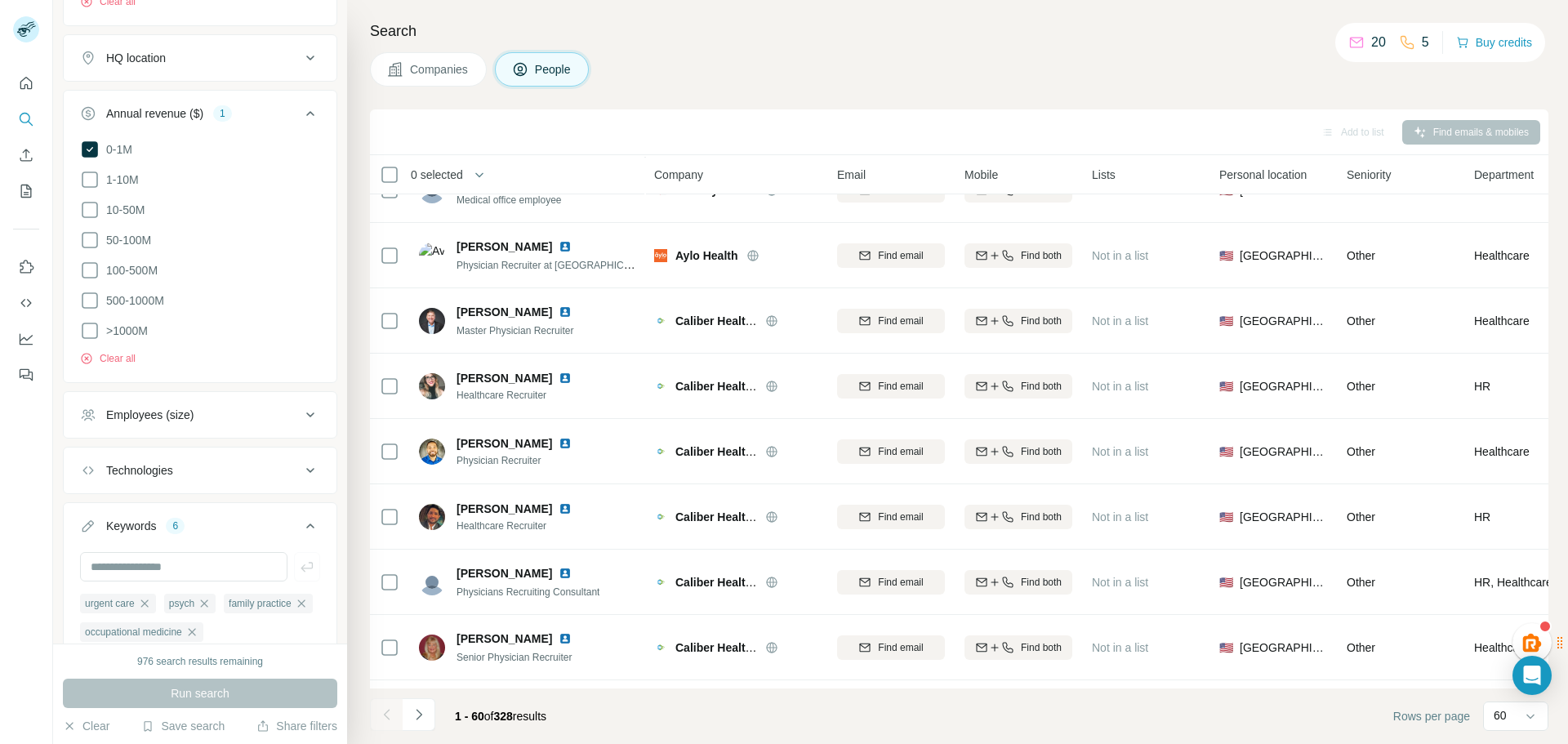
scroll to position [1715, 0]
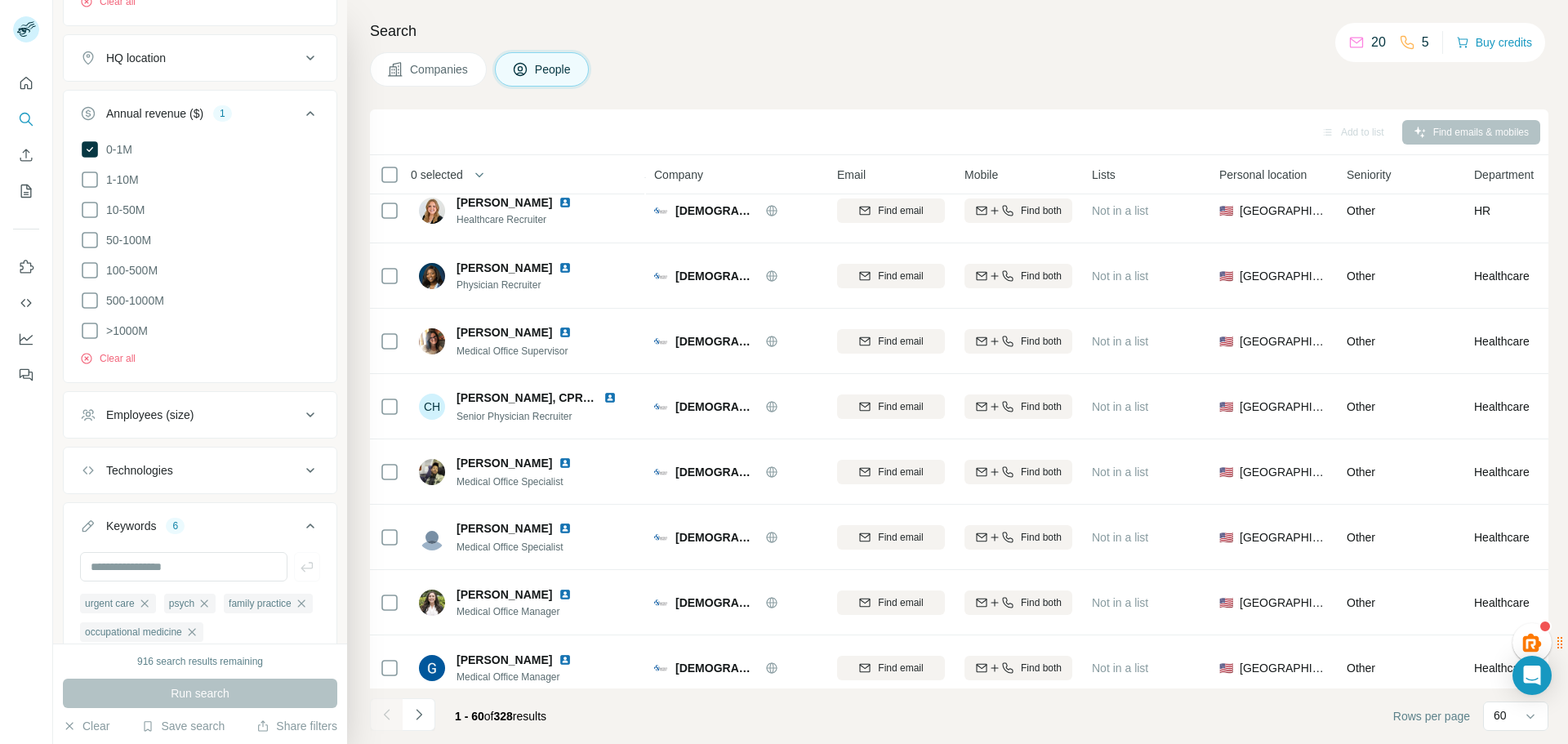
click at [700, 175] on span "Company" at bounding box center [678, 175] width 49 height 16
click at [708, 180] on div "Company" at bounding box center [736, 175] width 163 height 19
click at [712, 179] on div "Company" at bounding box center [736, 175] width 163 height 19
click at [434, 73] on span "Companies" at bounding box center [440, 68] width 60 height 16
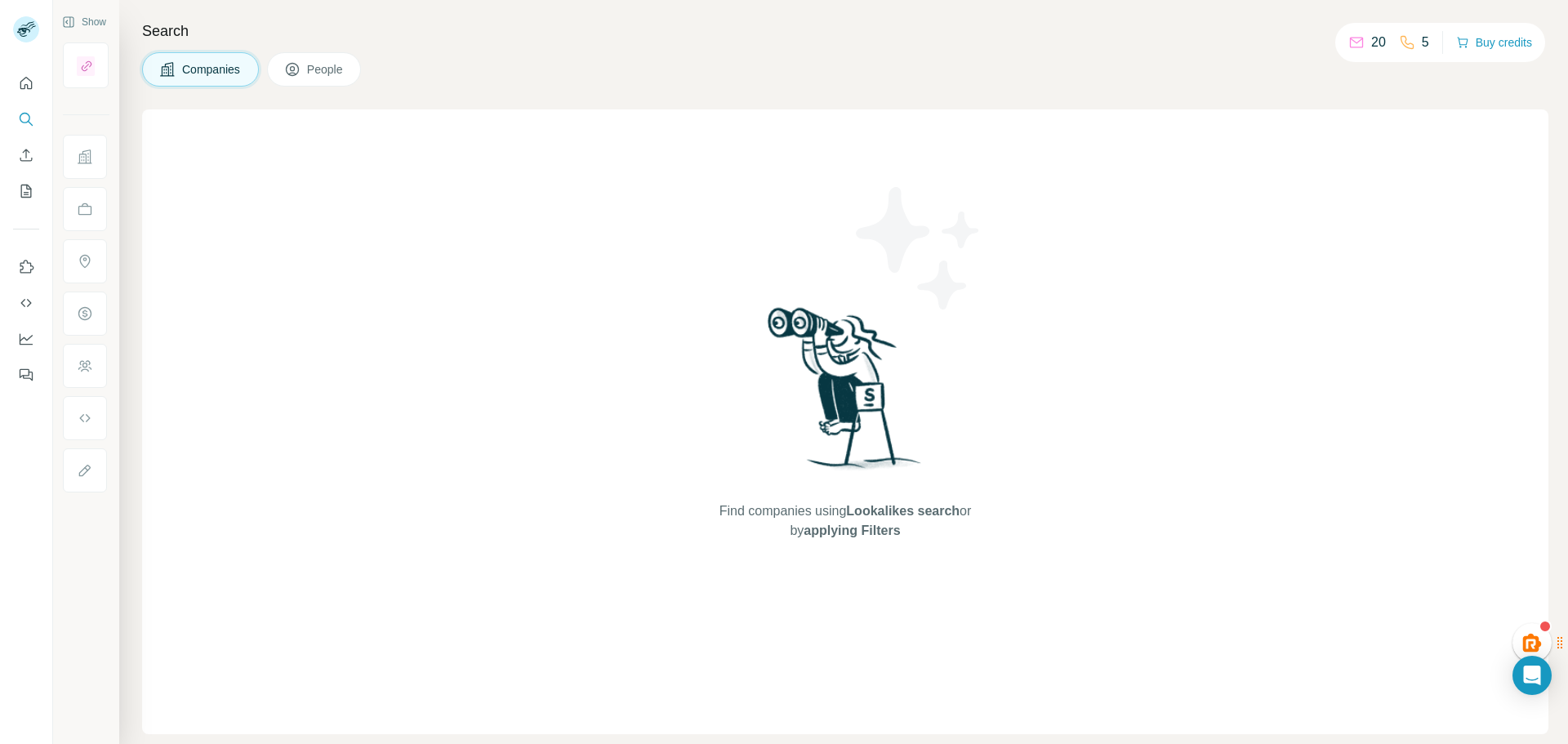
scroll to position [0, 0]
click at [324, 70] on span "People" at bounding box center [326, 68] width 38 height 16
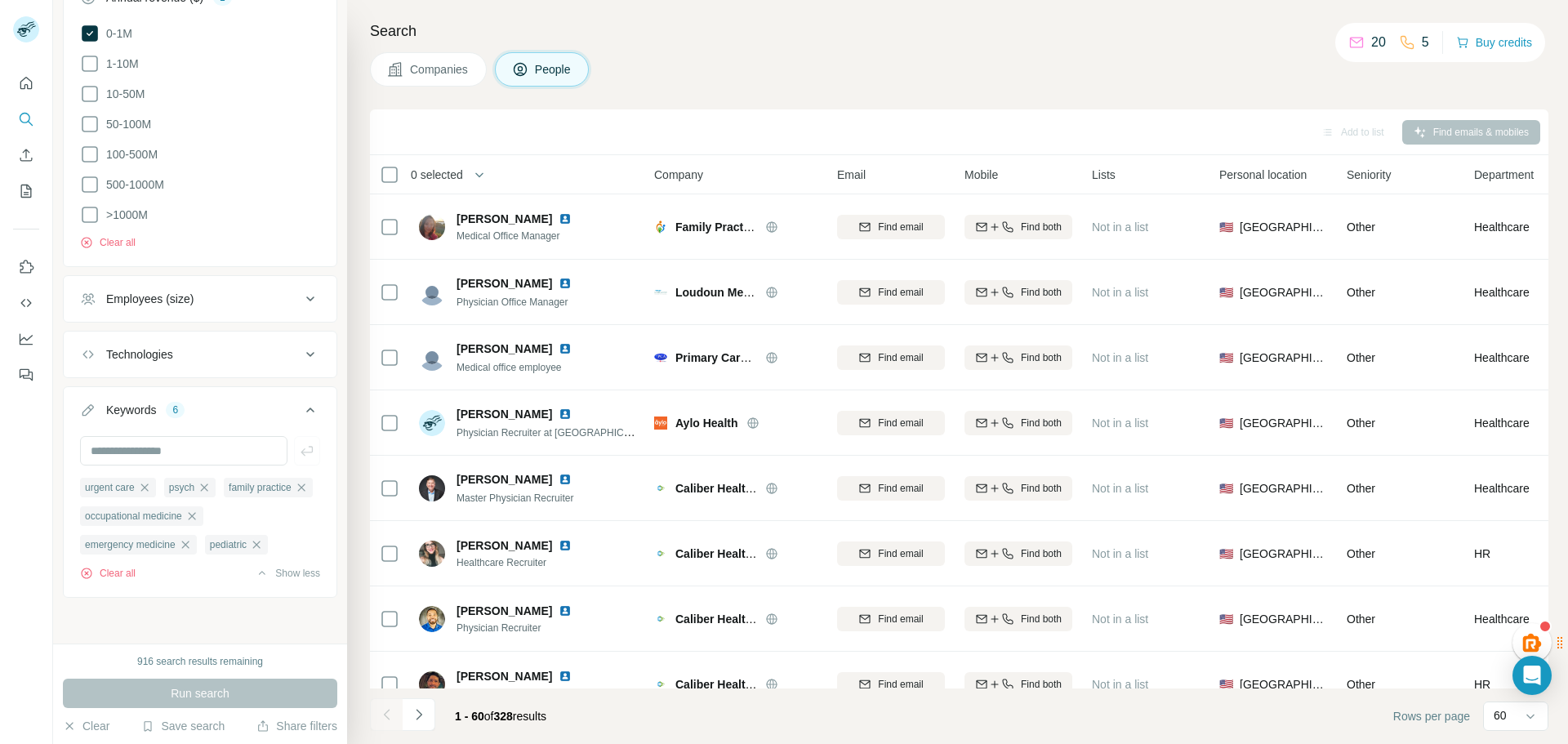
scroll to position [911, 0]
click at [219, 705] on div "Run search" at bounding box center [200, 692] width 274 height 29
click at [218, 692] on div "Run search" at bounding box center [200, 692] width 274 height 29
drag, startPoint x: 206, startPoint y: 589, endPoint x: 205, endPoint y: 560, distance: 29.0
click at [206, 587] on div "urgent care psych family practice occupational medicine emergency medicine pedi…" at bounding box center [200, 515] width 273 height 158
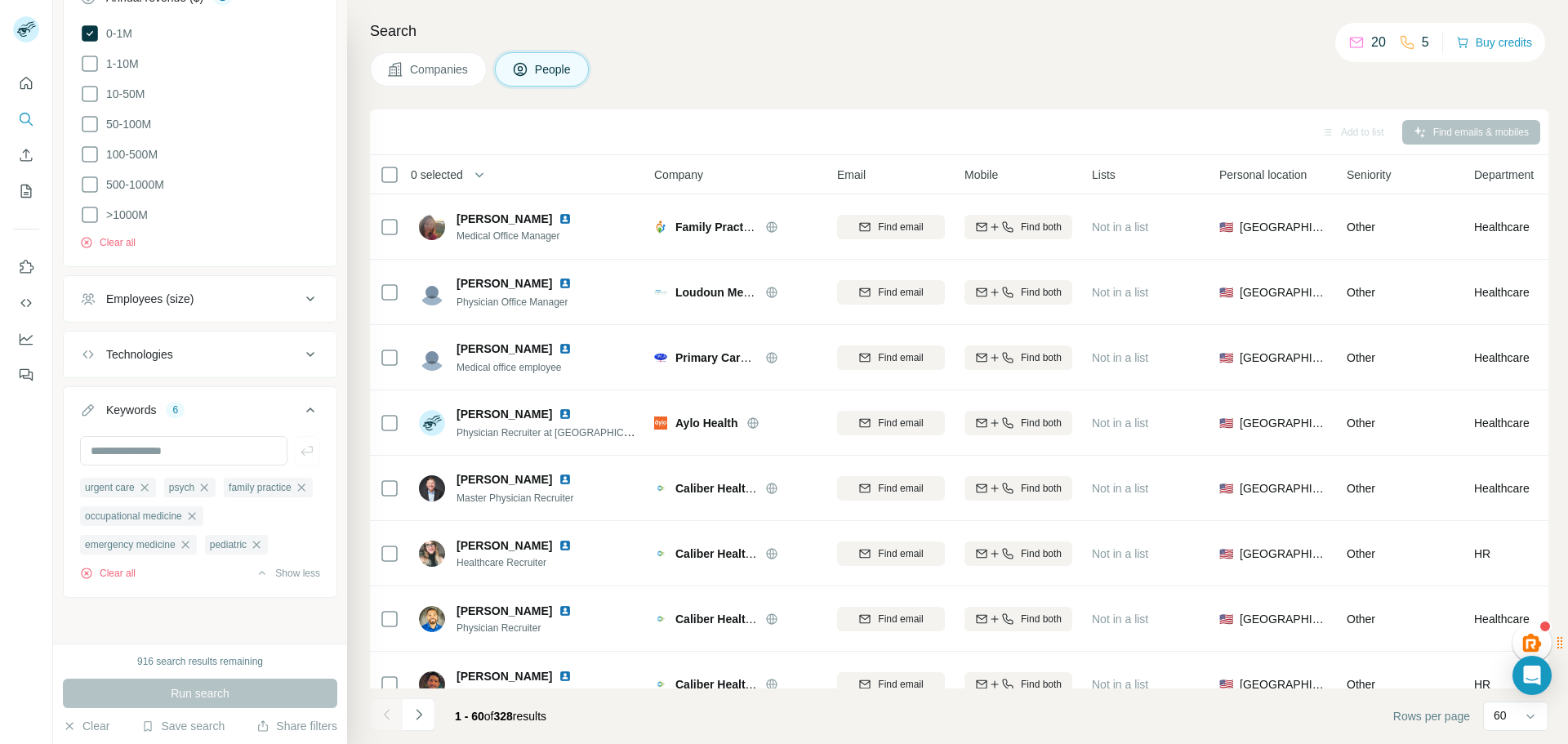
click at [205, 346] on div "Technologies" at bounding box center [190, 354] width 221 height 16
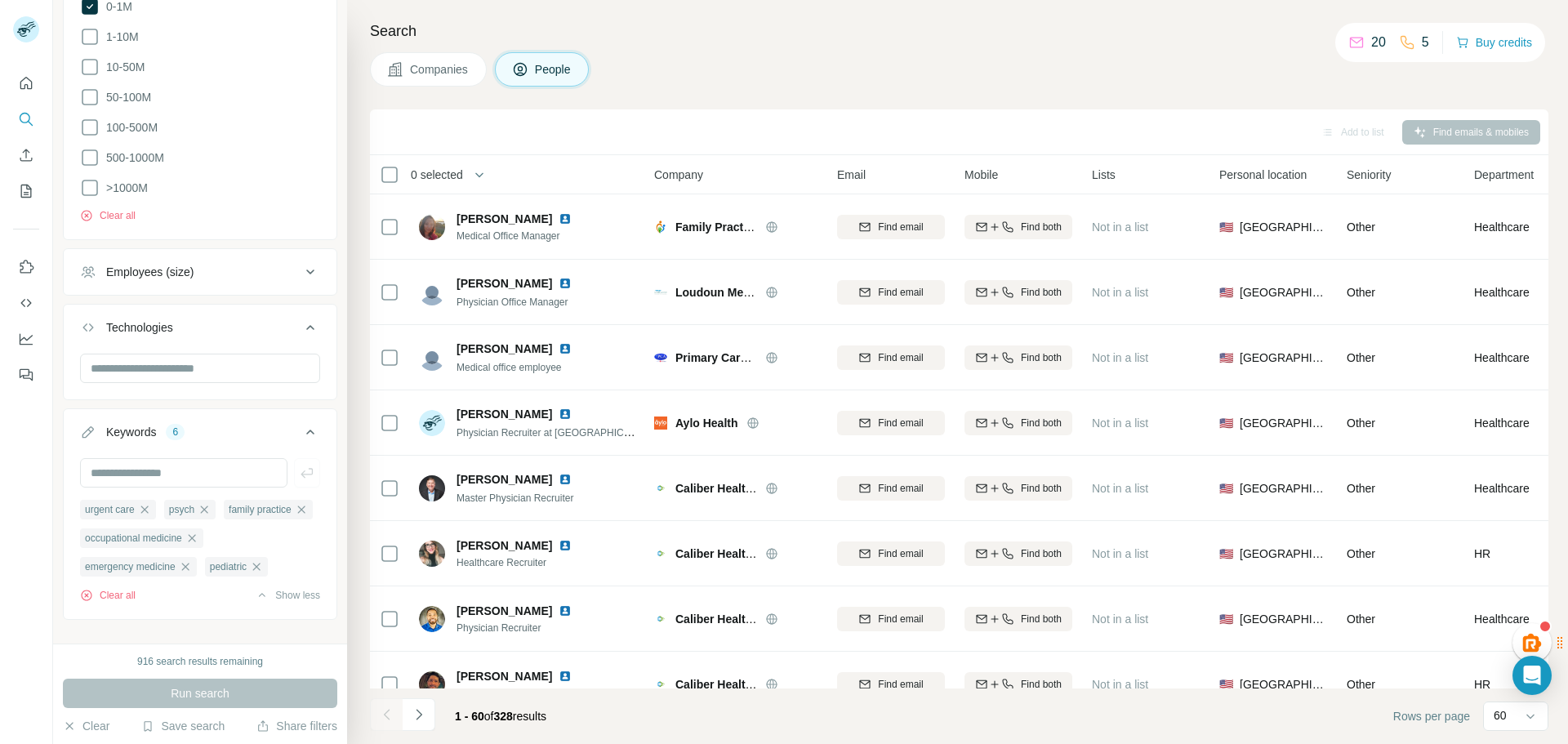
click at [202, 273] on div "Employees (size)" at bounding box center [190, 271] width 221 height 16
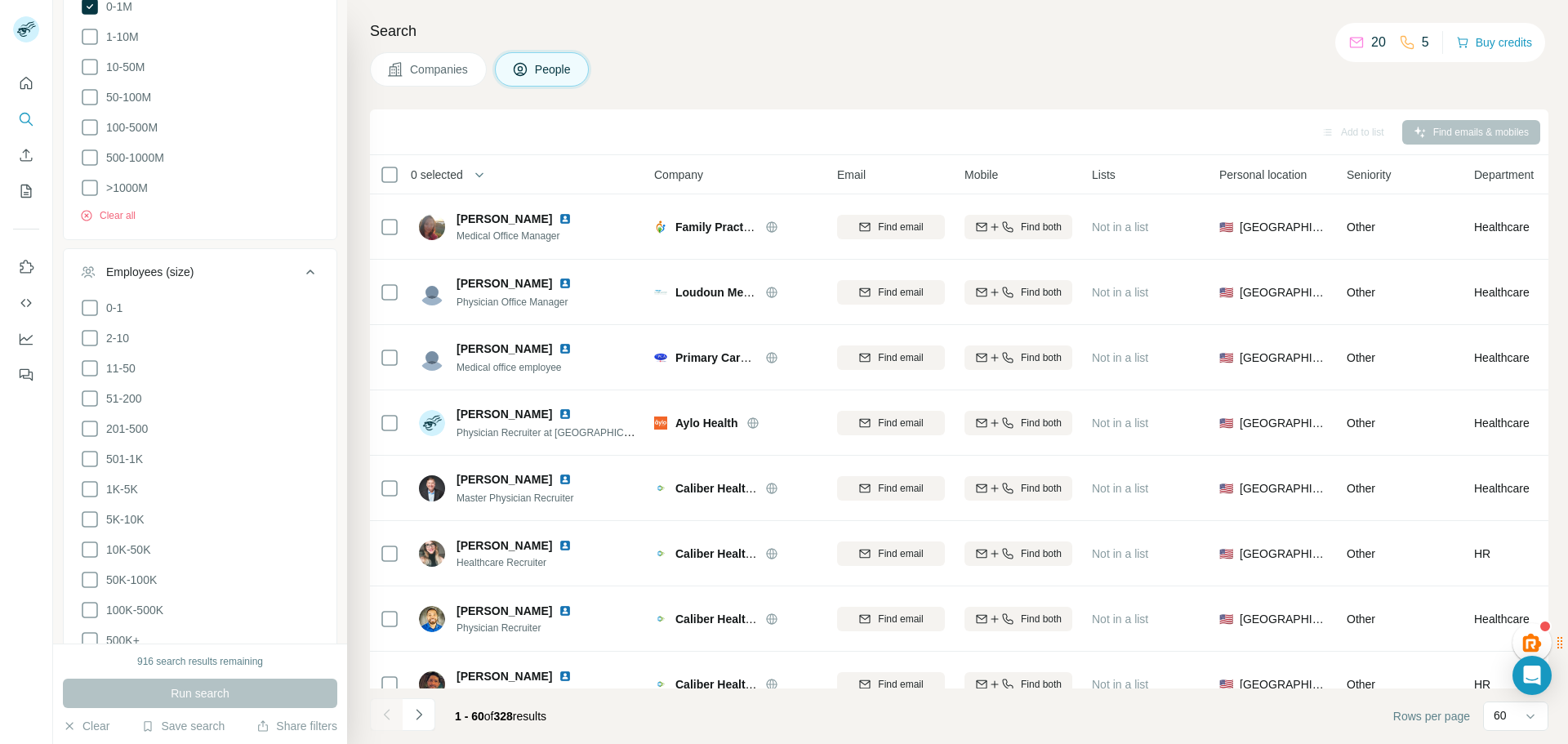
click at [204, 268] on div "Employees (size)" at bounding box center [190, 271] width 221 height 16
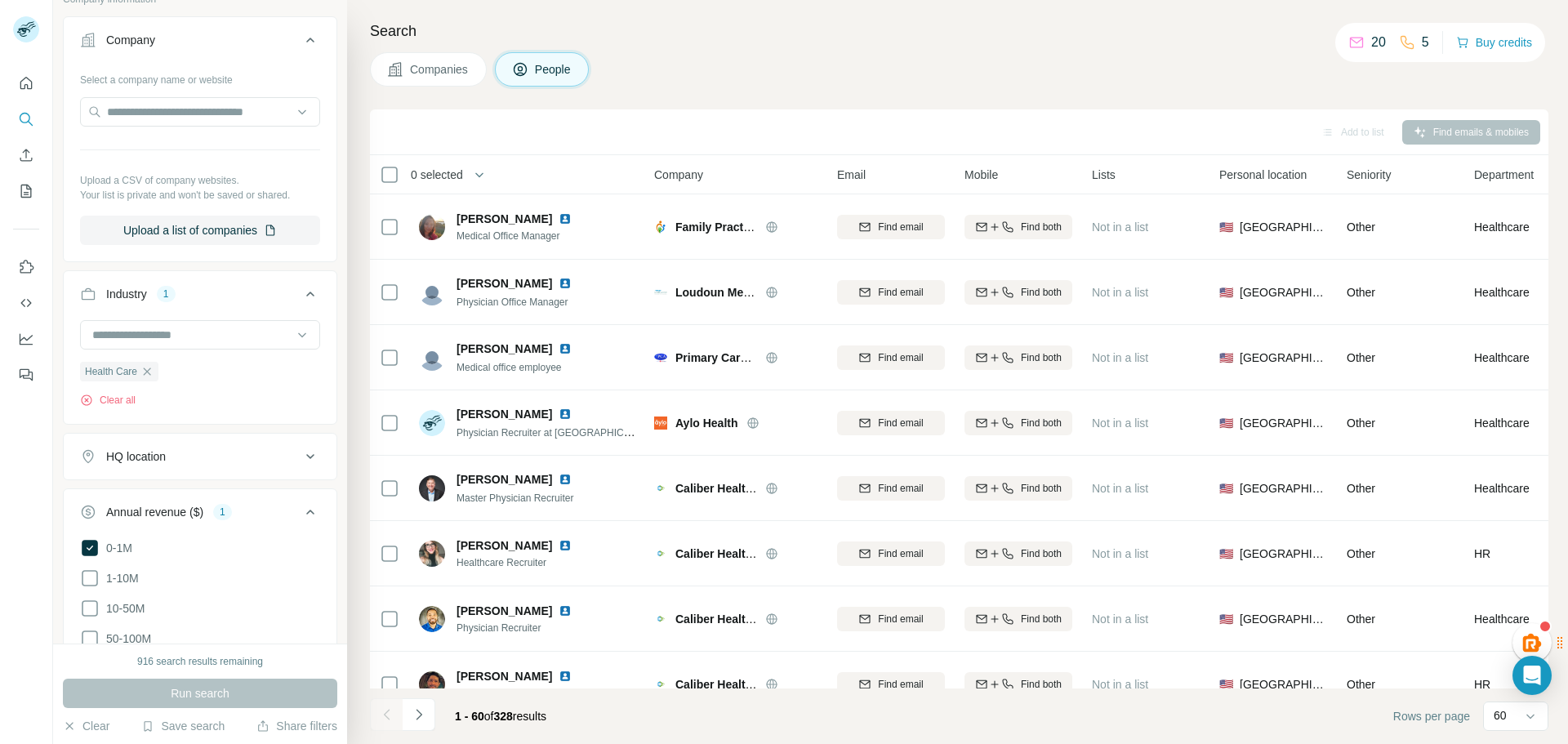
scroll to position [490, 0]
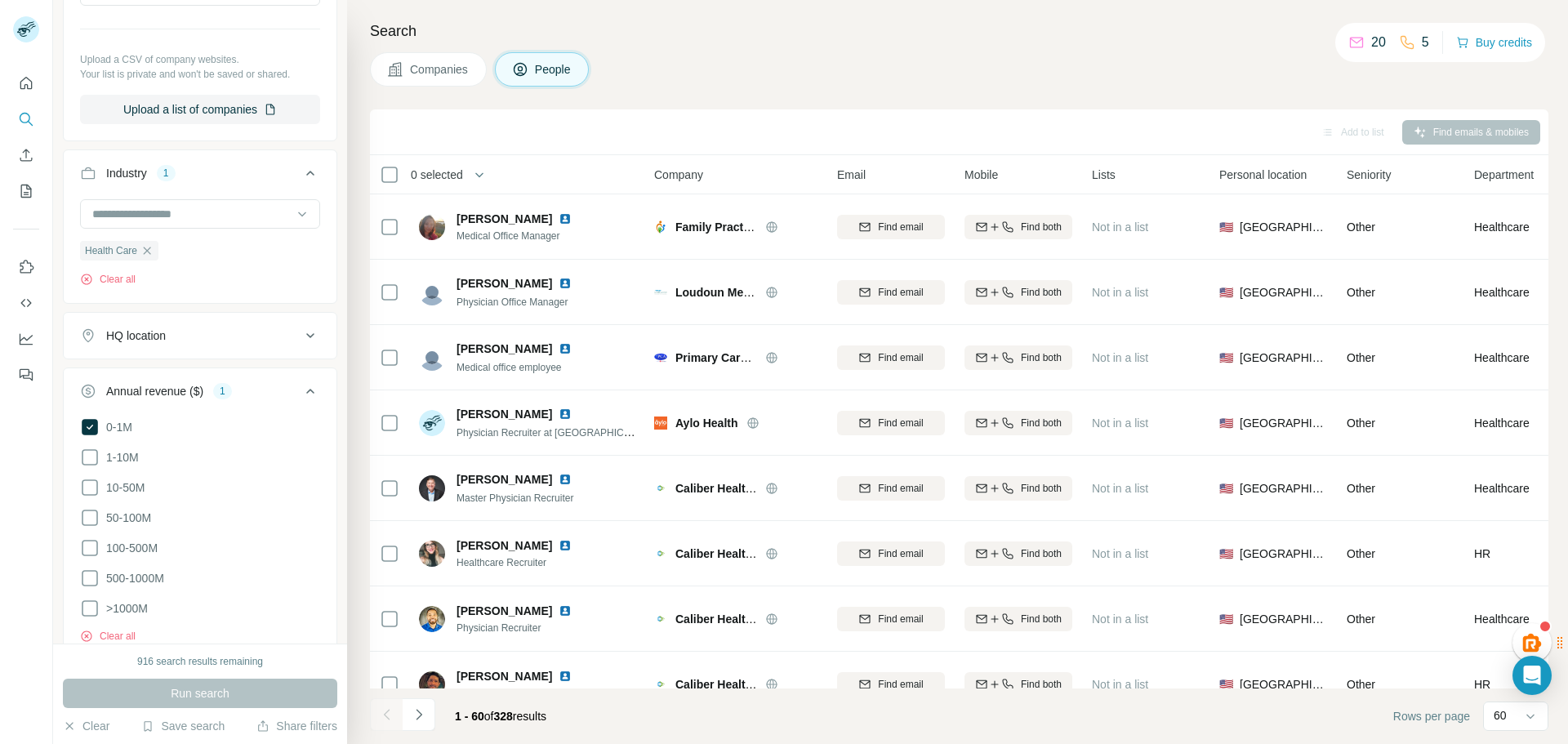
click at [212, 691] on div "Run search" at bounding box center [200, 692] width 274 height 29
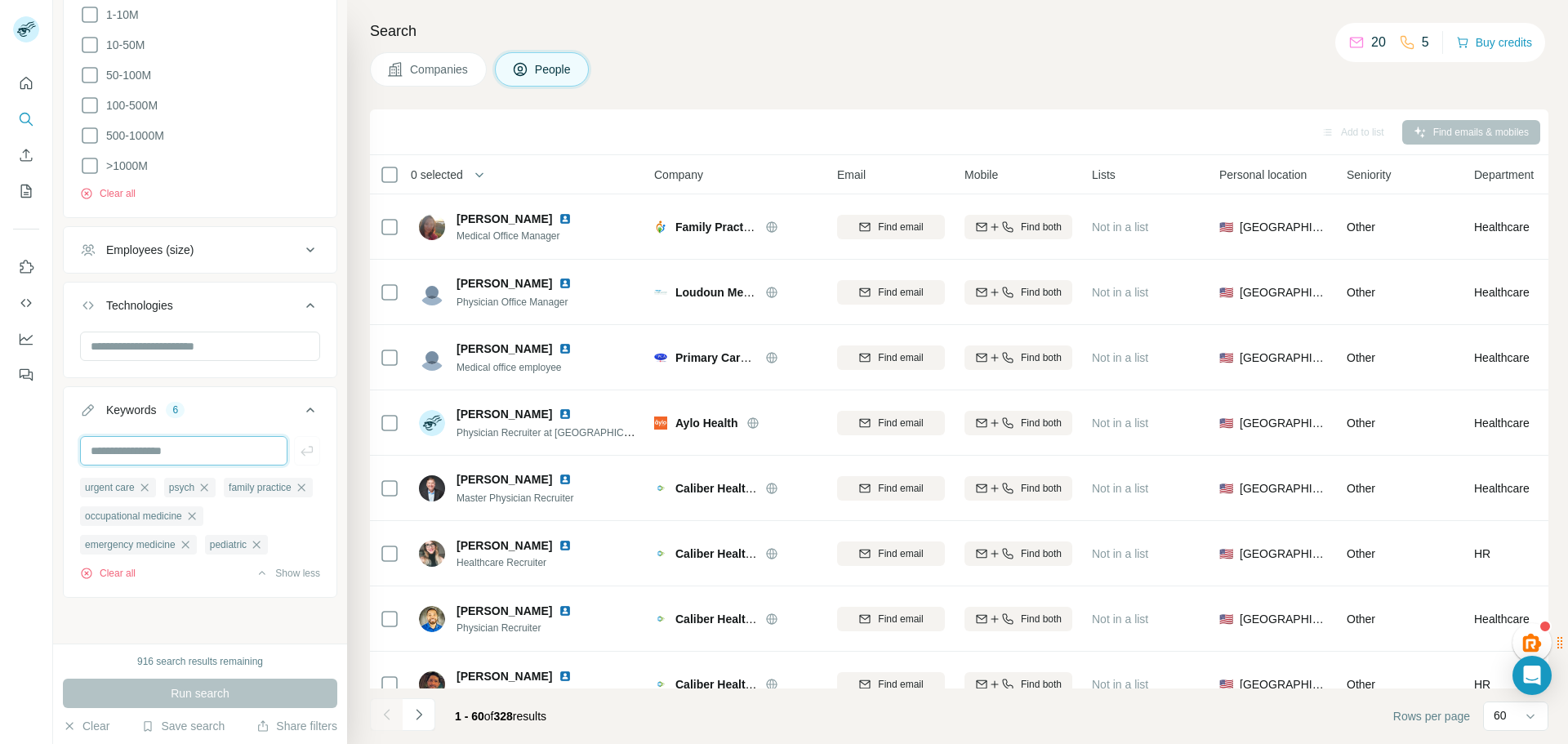
click at [208, 436] on input "text" at bounding box center [183, 450] width 207 height 29
click at [129, 619] on div "New search Hide Company lookalikes Personal information Job title 5 Seniority D…" at bounding box center [200, 322] width 294 height 644
click at [173, 661] on div "916 search results remaining" at bounding box center [200, 661] width 126 height 15
click at [184, 687] on div "Run search" at bounding box center [200, 692] width 274 height 29
click at [186, 694] on div "Run search" at bounding box center [200, 692] width 274 height 29
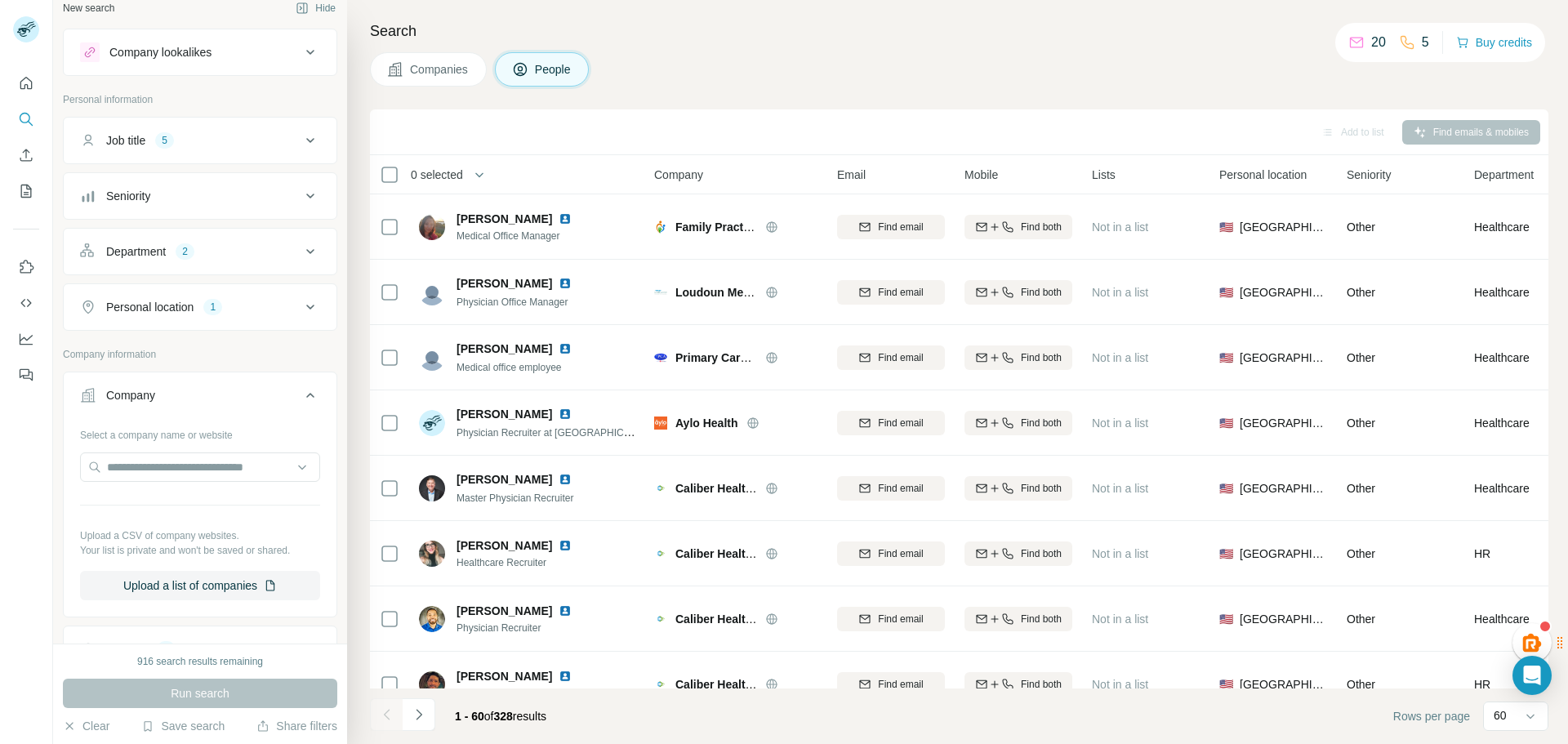
scroll to position [0, 0]
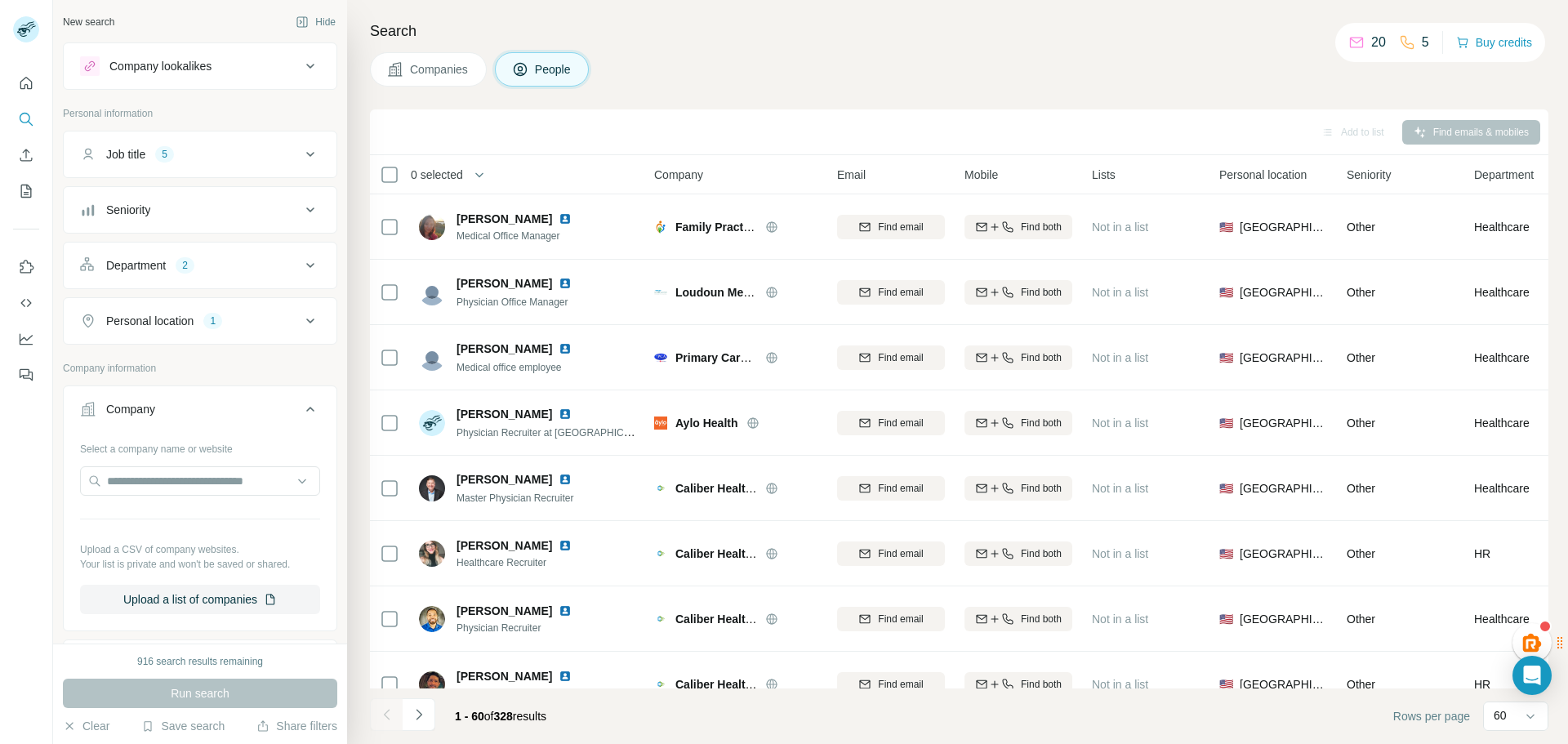
click at [287, 67] on div "Company lookalikes" at bounding box center [190, 66] width 221 height 20
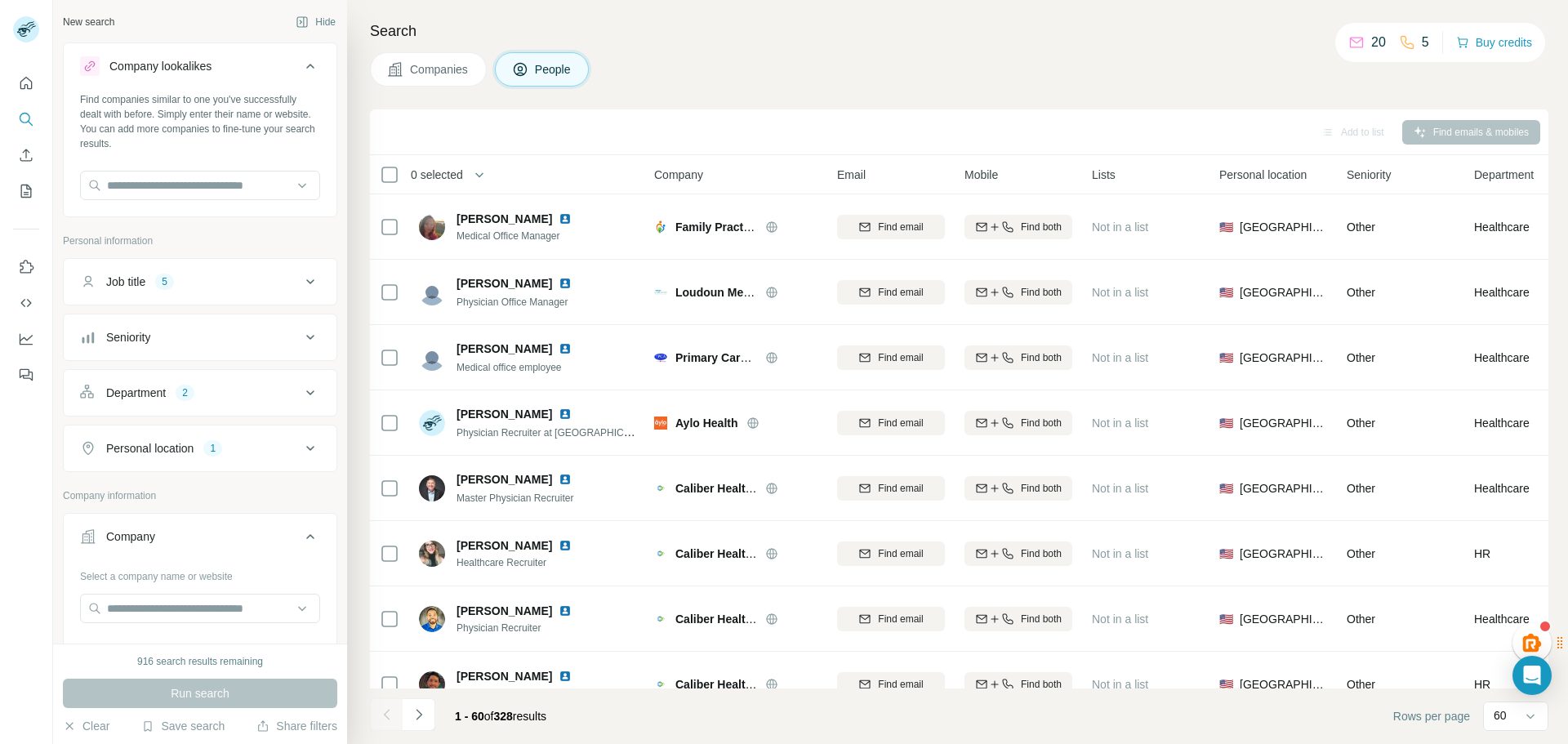
click at [300, 66] on icon at bounding box center [310, 66] width 20 height 20
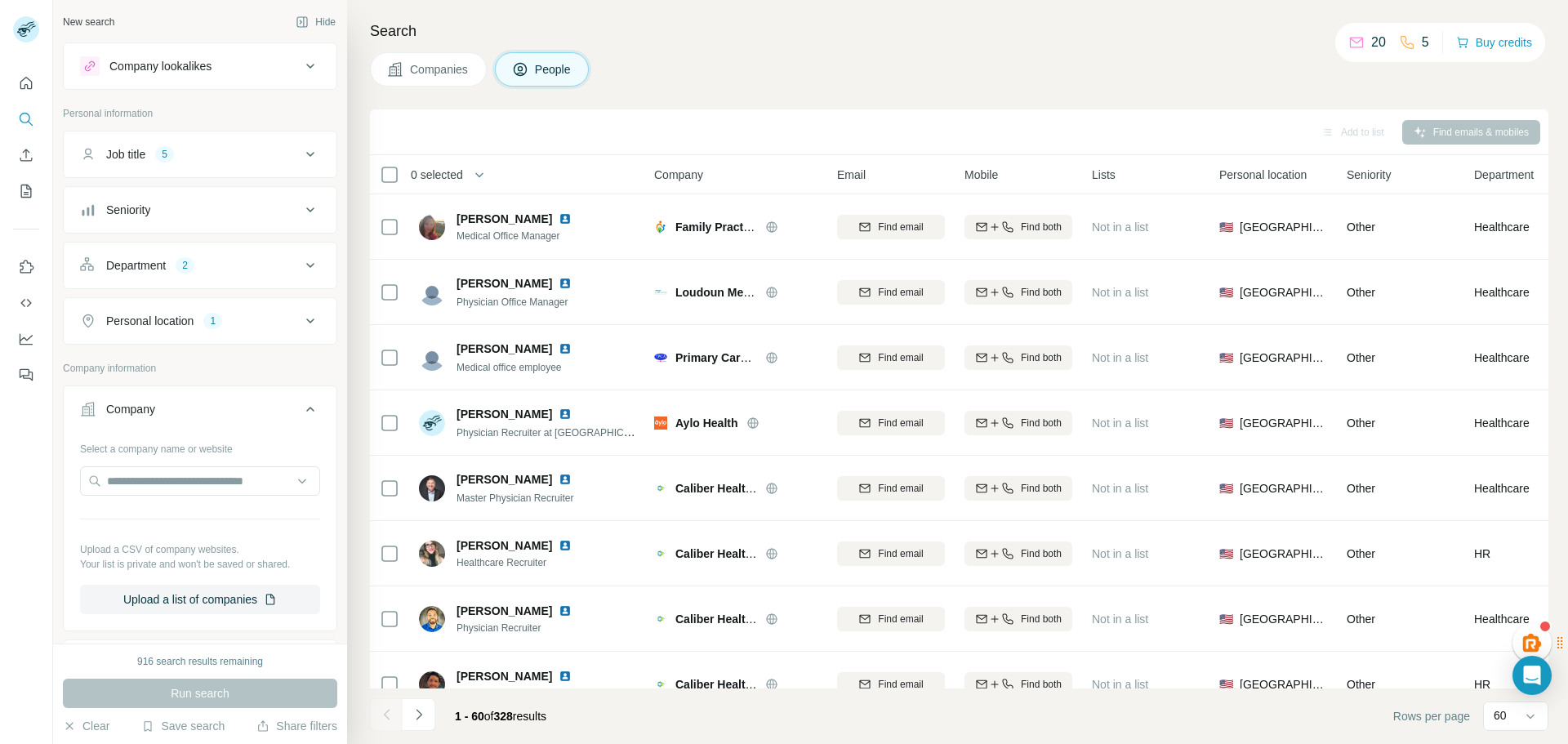
click at [300, 157] on icon at bounding box center [310, 154] width 20 height 20
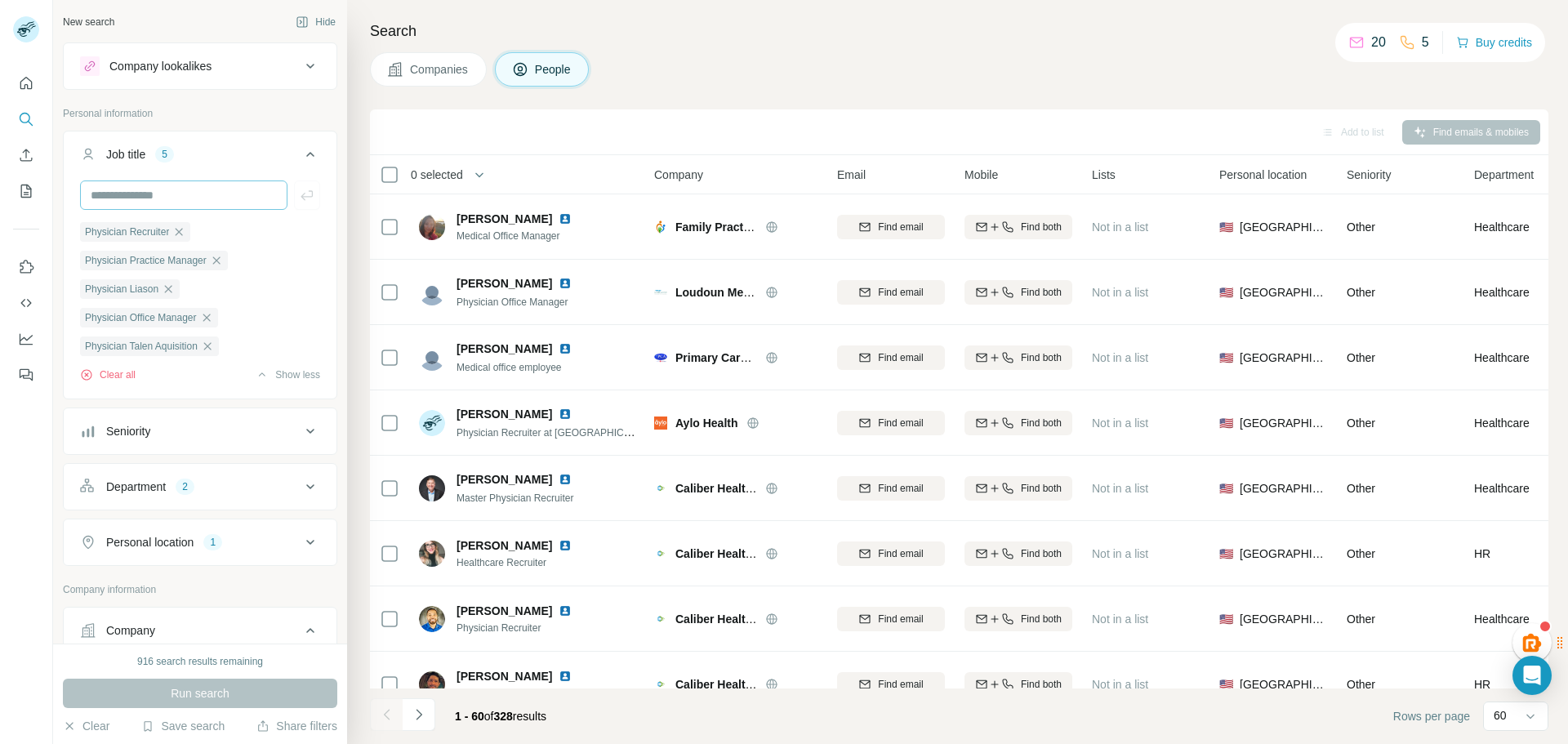
drag, startPoint x: 288, startPoint y: 157, endPoint x: 218, endPoint y: 192, distance: 78.3
click at [219, 183] on div "Job title 5 Physician Recruiter Physician Practice Manager Physician Liason Phy…" at bounding box center [200, 265] width 274 height 268
click at [218, 192] on input "text" at bounding box center [183, 194] width 207 height 29
type input "**********"
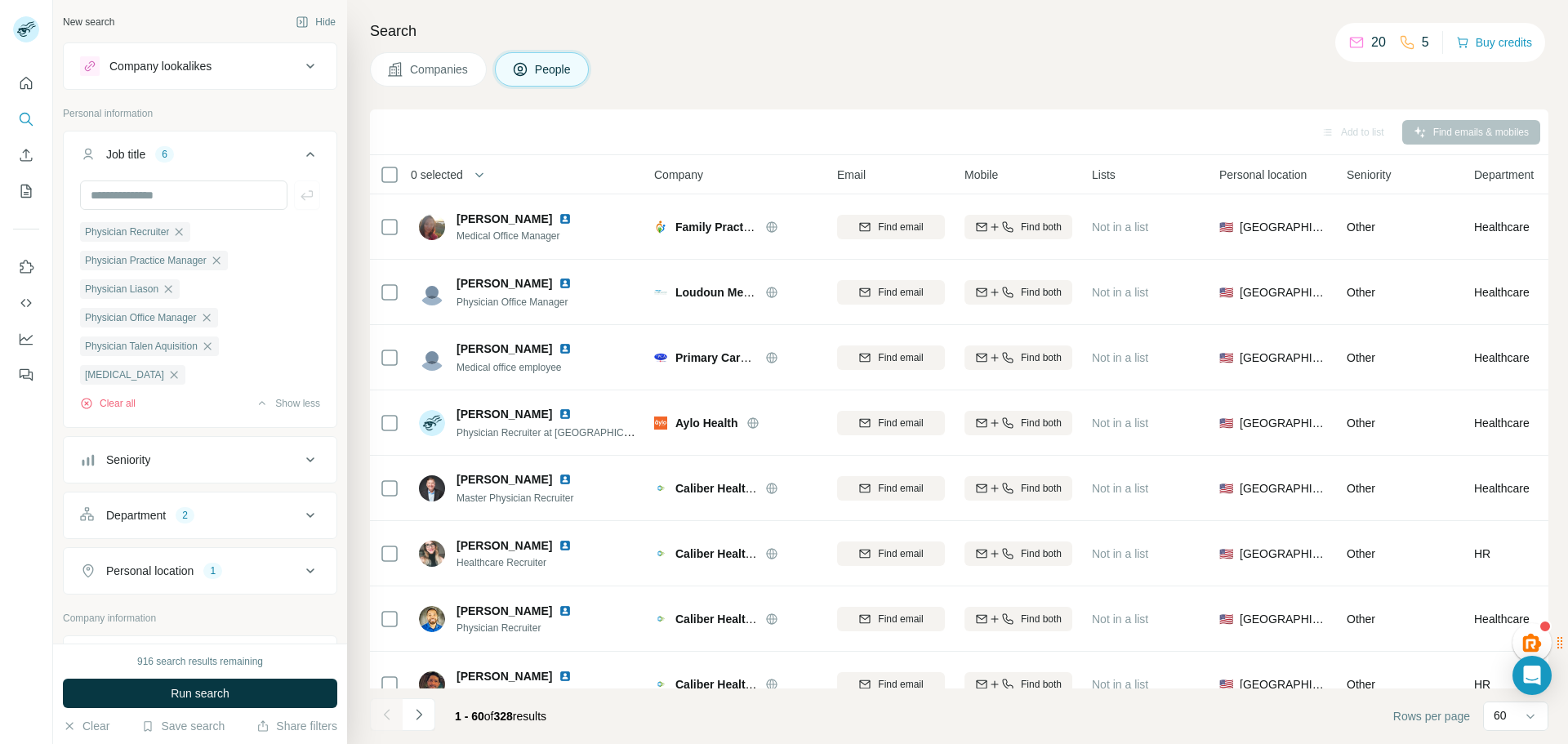
click at [240, 463] on div "Seniority" at bounding box center [190, 459] width 221 height 16
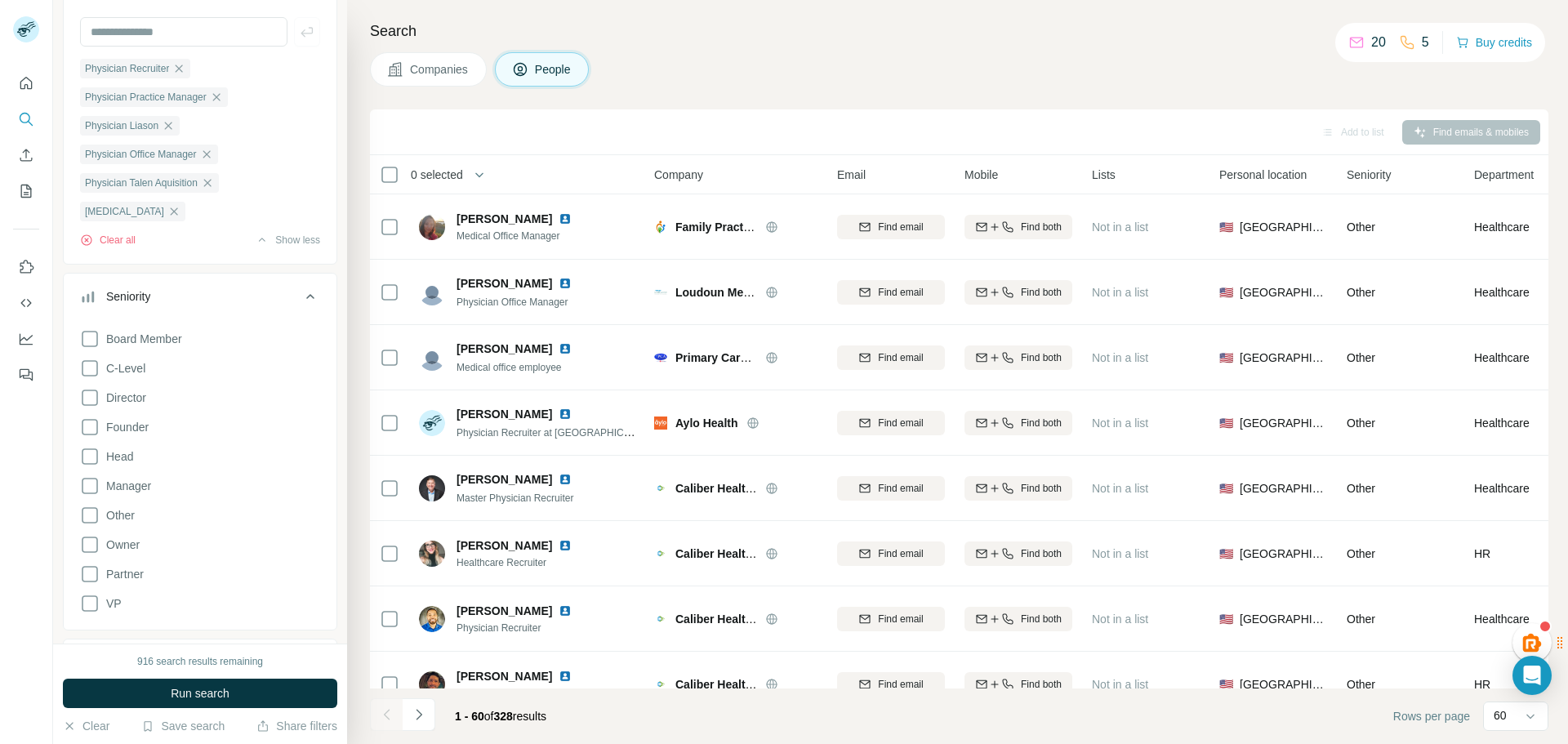
click at [300, 301] on icon at bounding box center [310, 296] width 20 height 20
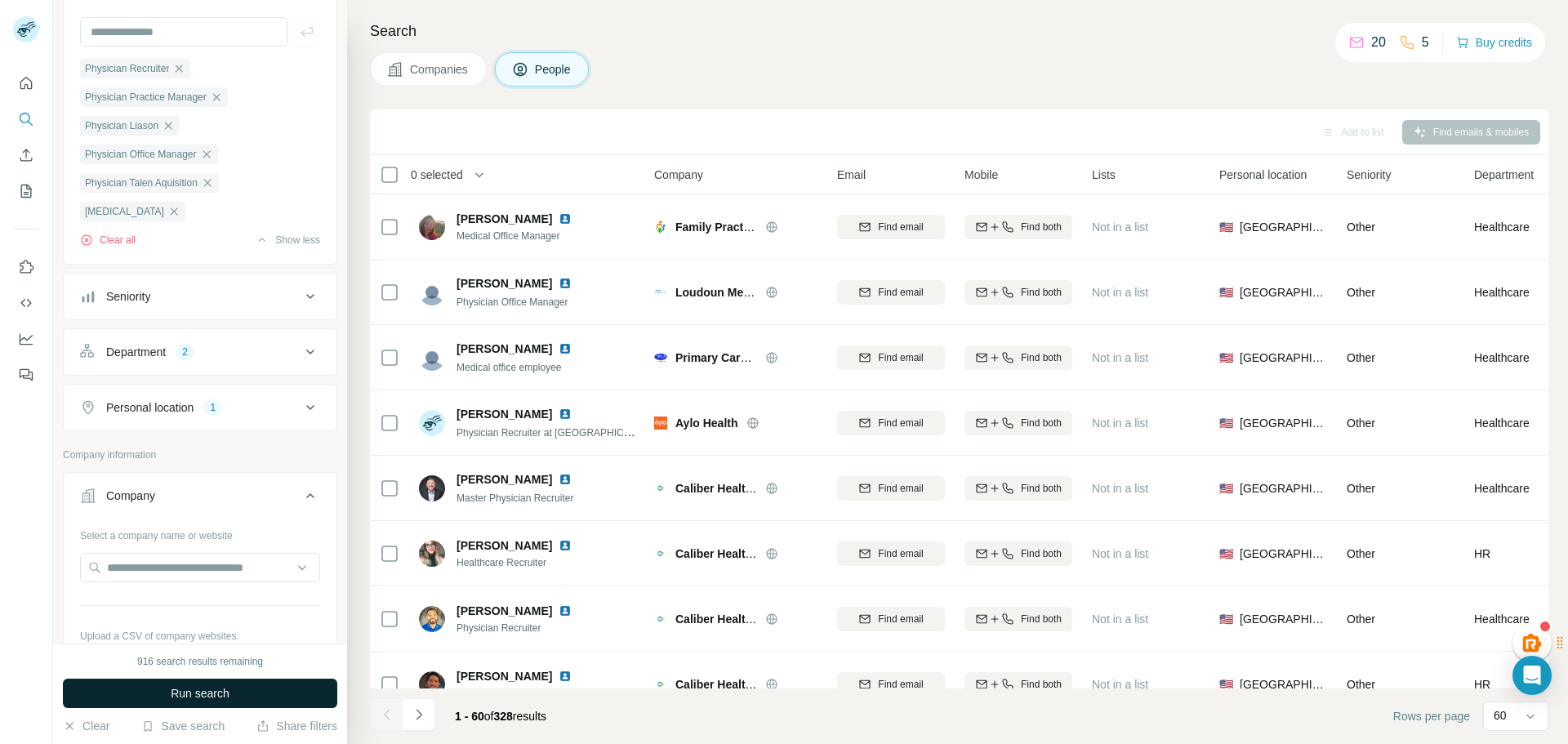
click at [224, 687] on span "Run search" at bounding box center [200, 692] width 59 height 16
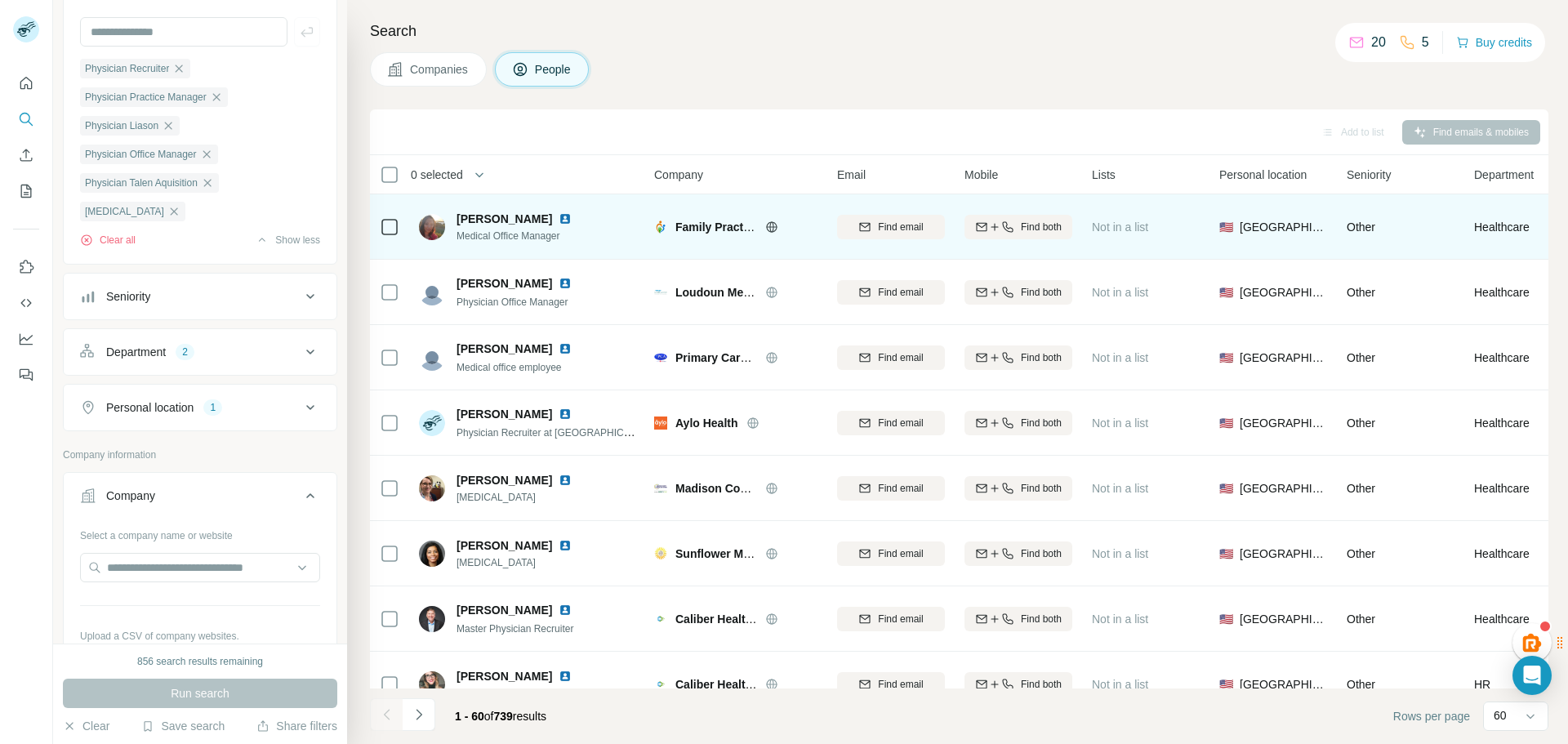
click at [763, 229] on div "Family Practice Doctors" at bounding box center [746, 226] width 142 height 16
click at [769, 229] on icon at bounding box center [772, 227] width 13 height 13
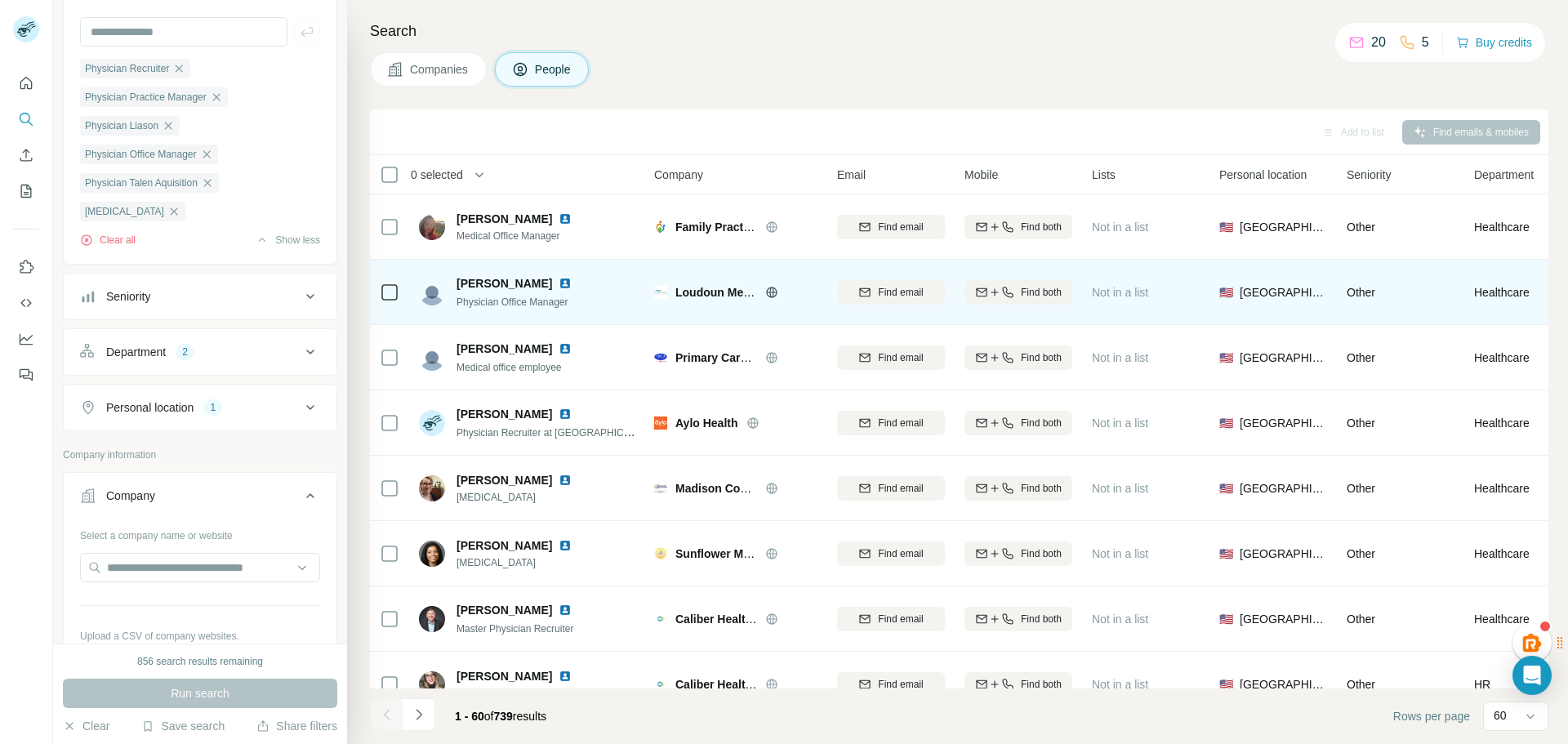
click at [400, 231] on td at bounding box center [389, 227] width 39 height 66
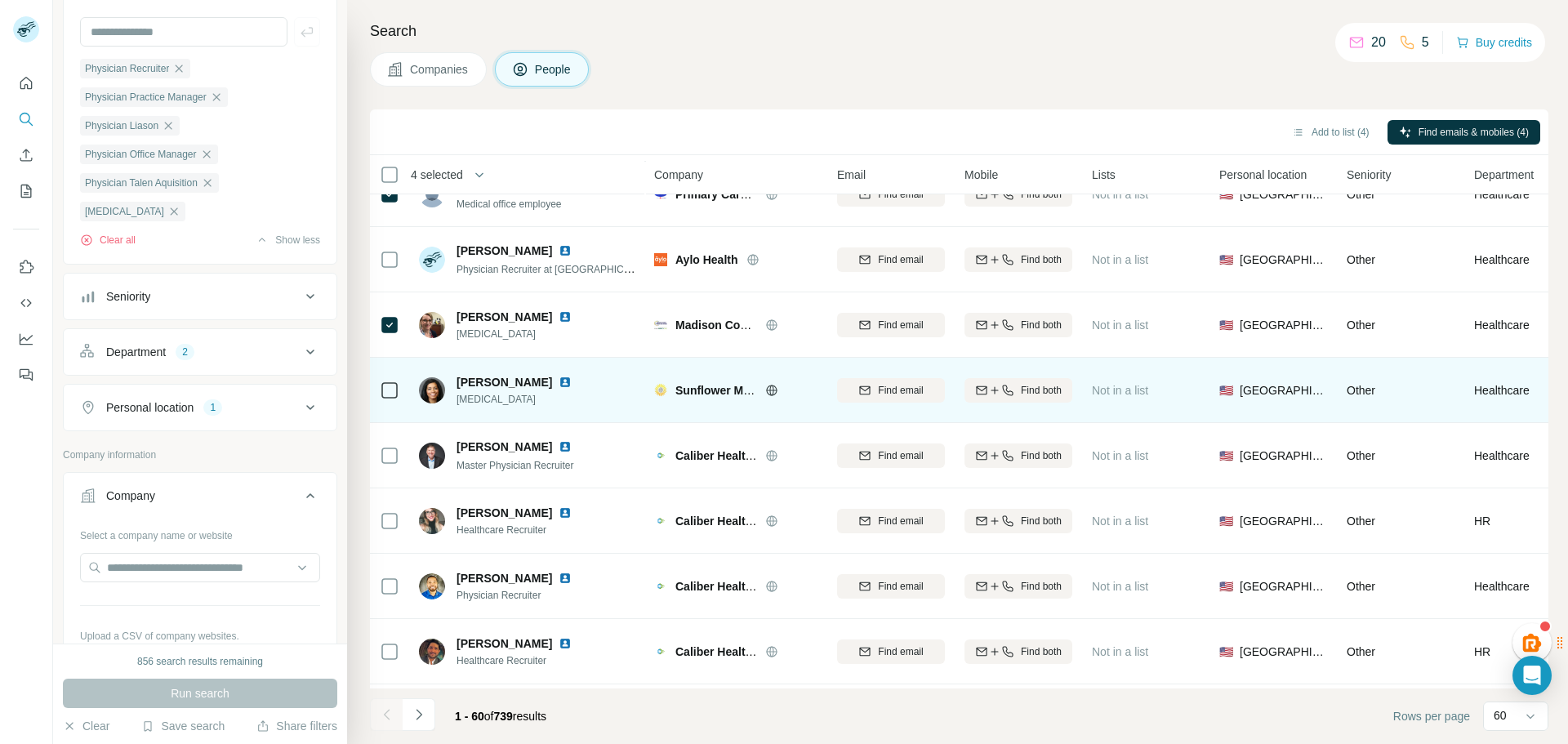
click at [375, 390] on td at bounding box center [389, 390] width 39 height 66
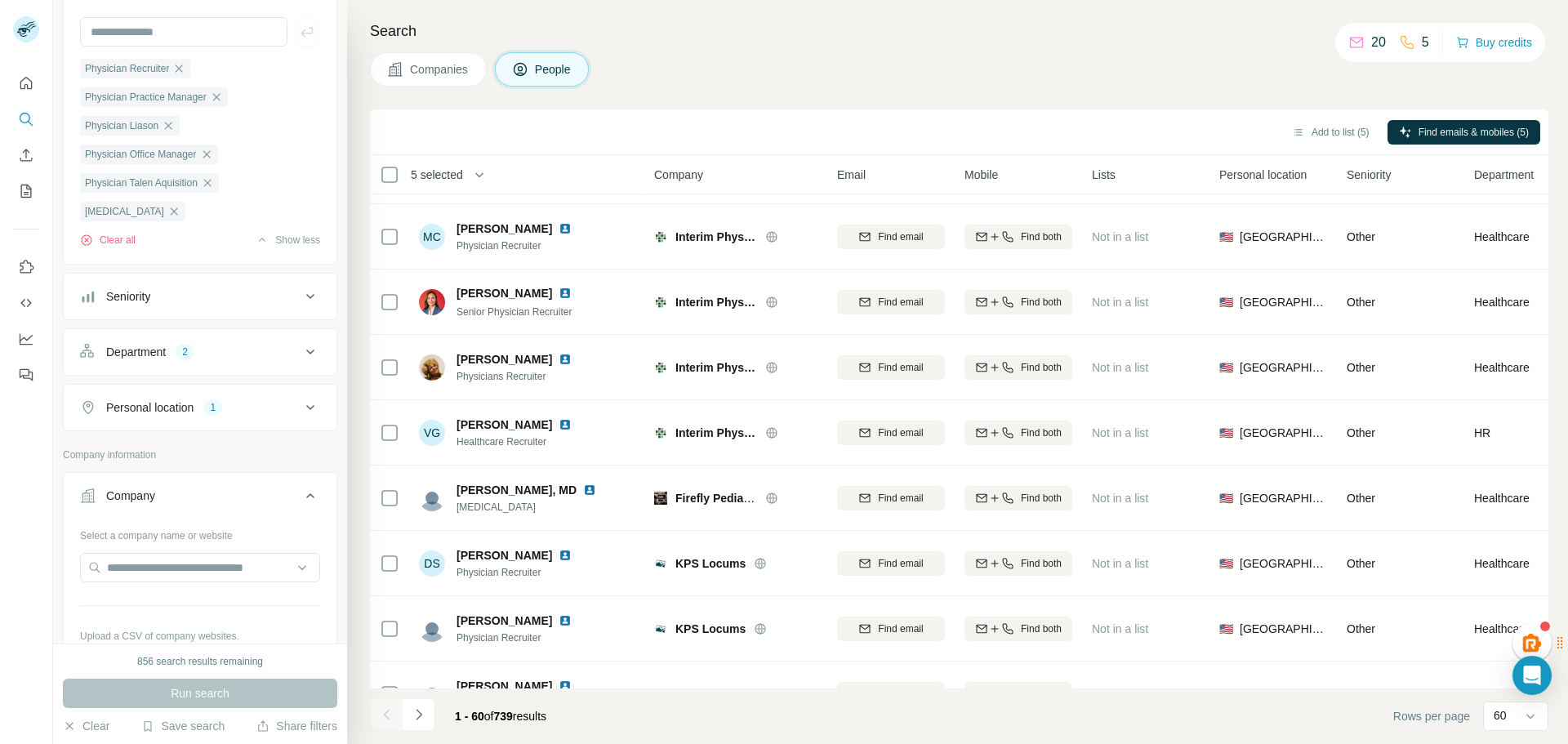
scroll to position [1307, 0]
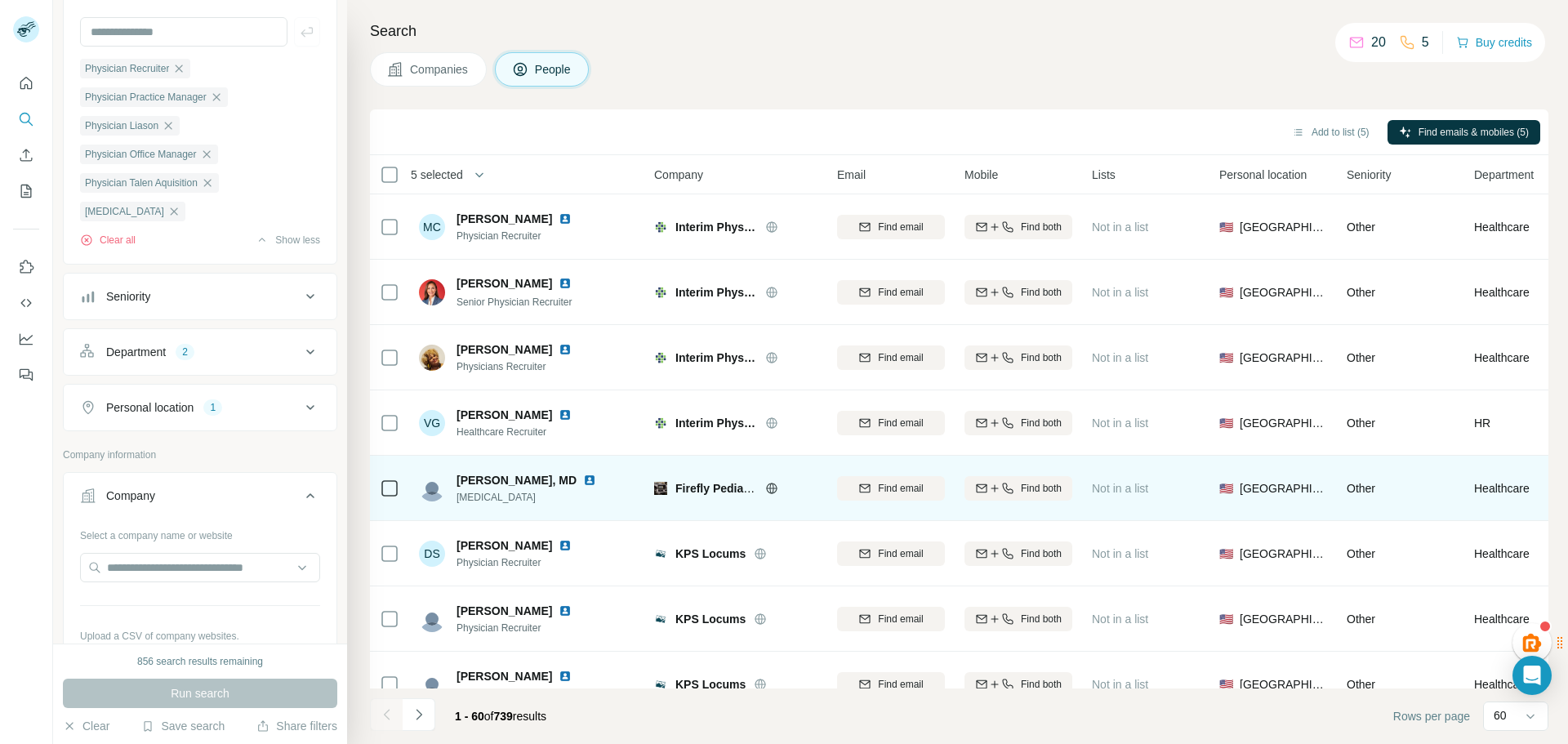
click at [398, 483] on icon at bounding box center [389, 488] width 20 height 20
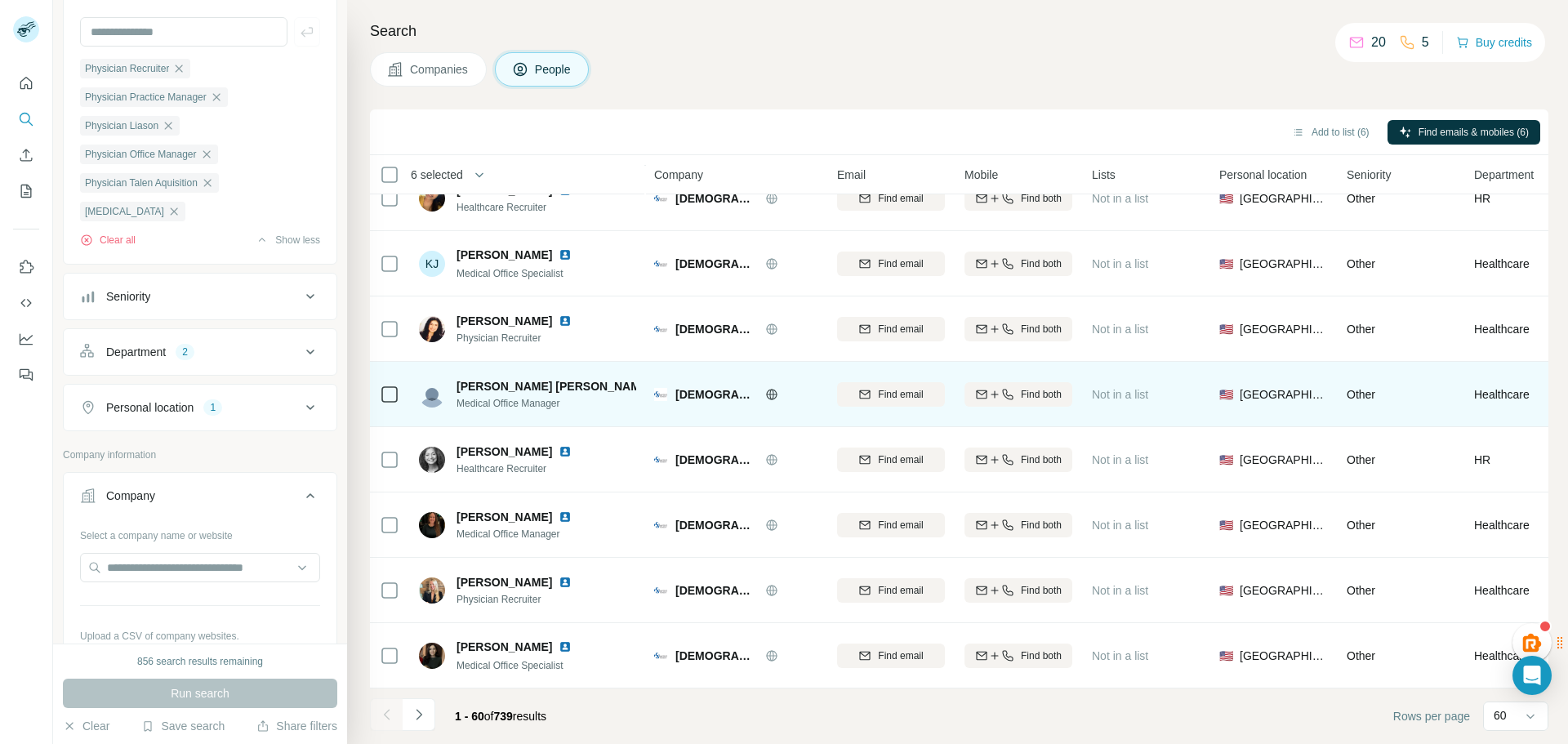
scroll to position [3434, 0]
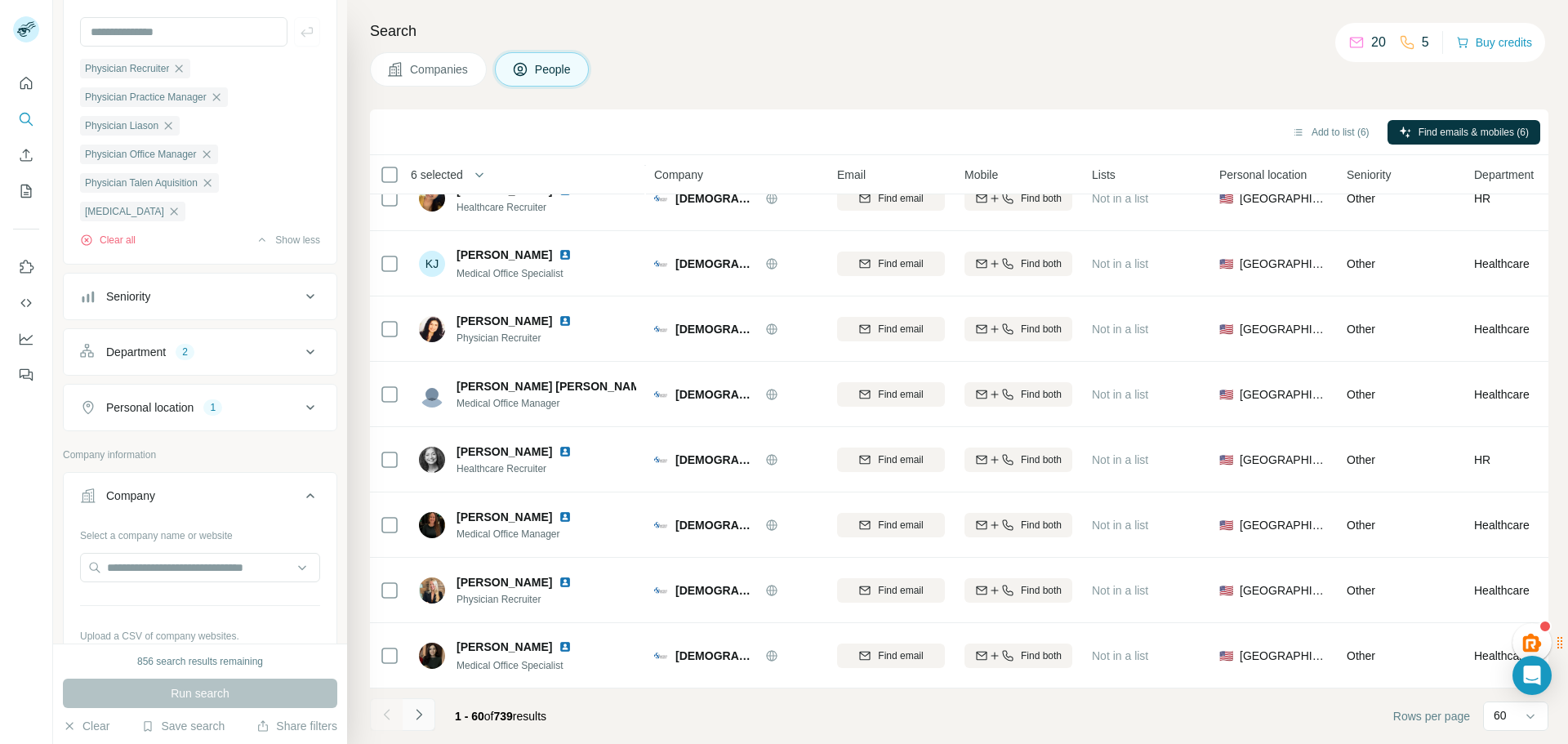
click at [424, 714] on icon "Navigate to next page" at bounding box center [419, 714] width 16 height 16
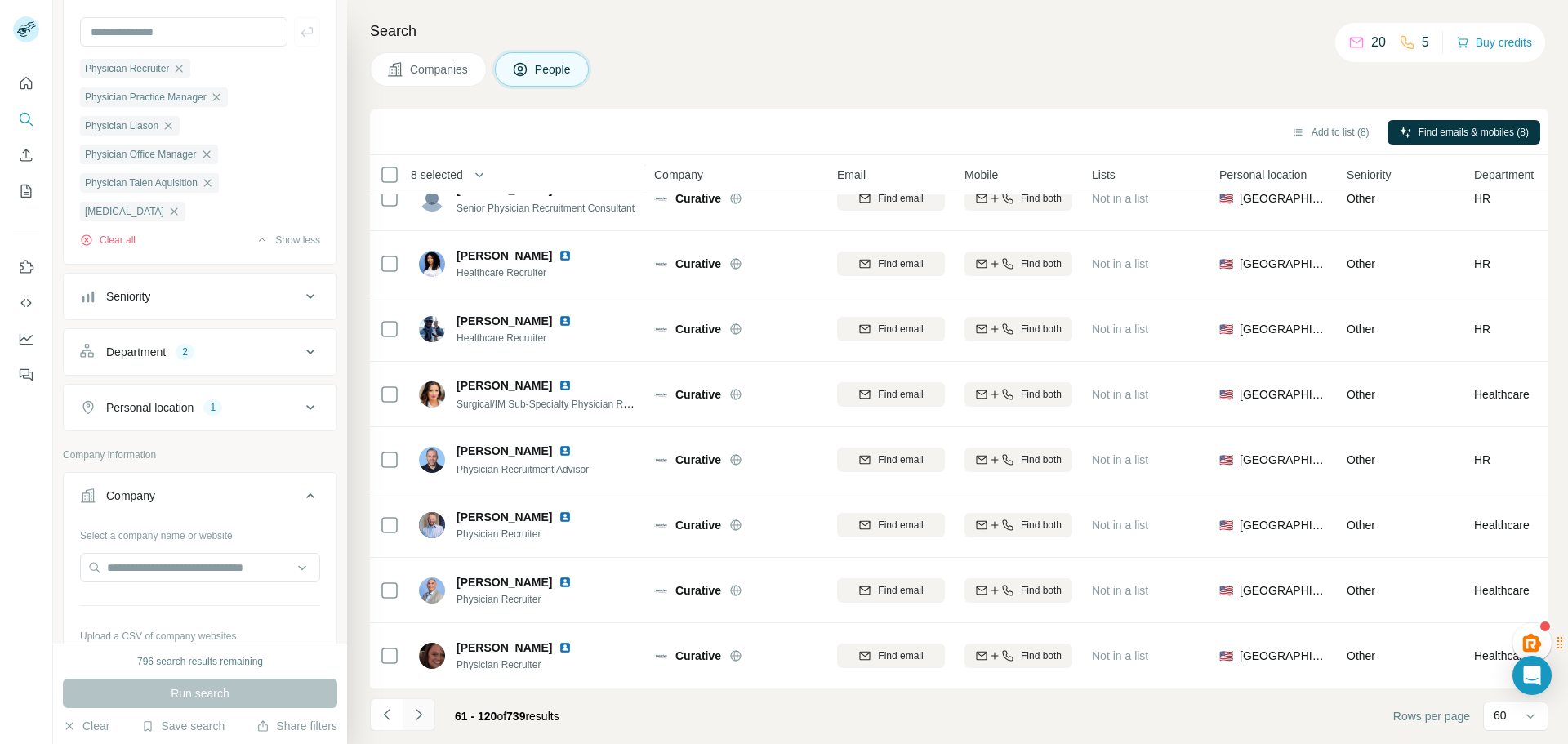
click at [417, 710] on icon "Navigate to next page" at bounding box center [419, 714] width 6 height 10
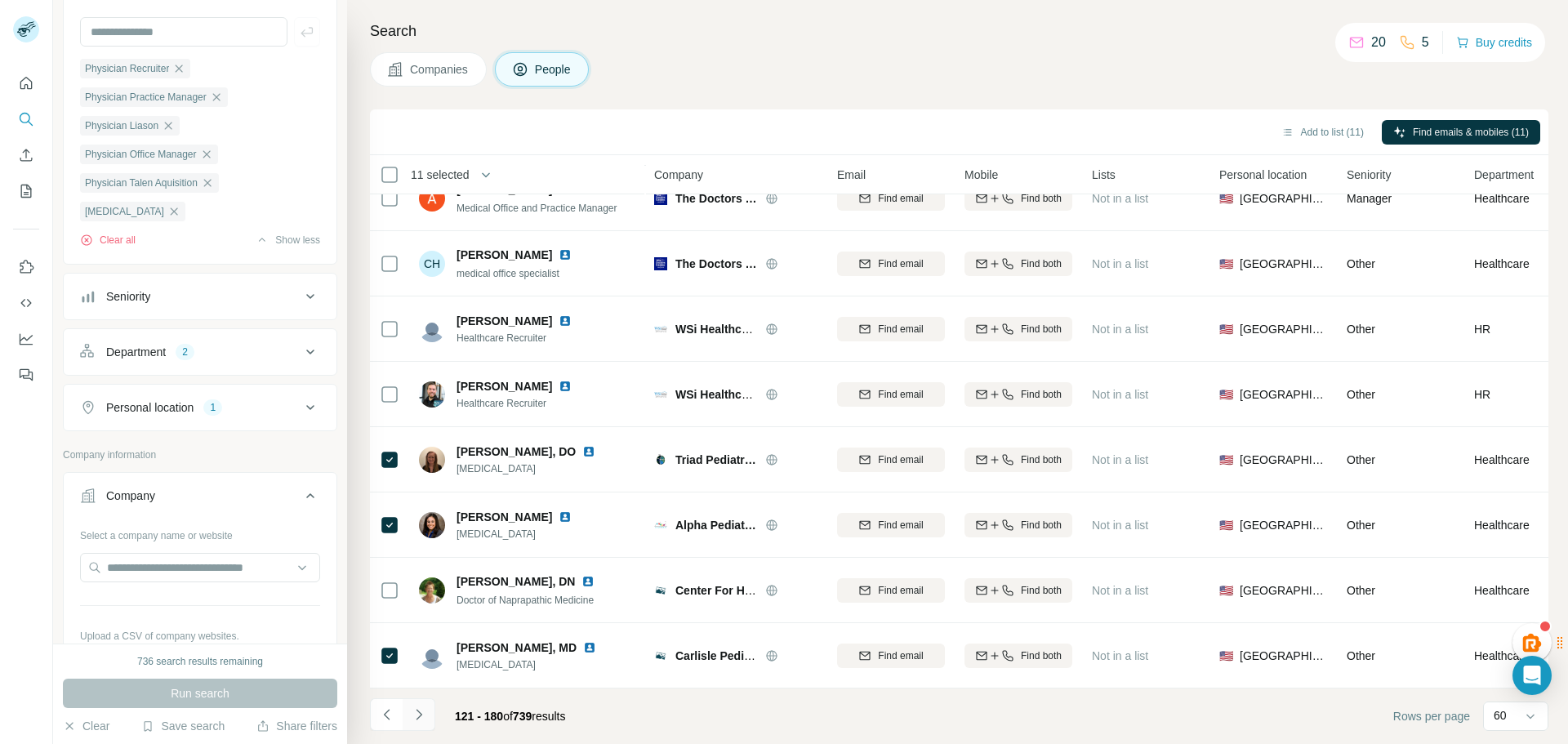
click at [412, 712] on icon "Navigate to next page" at bounding box center [419, 714] width 16 height 16
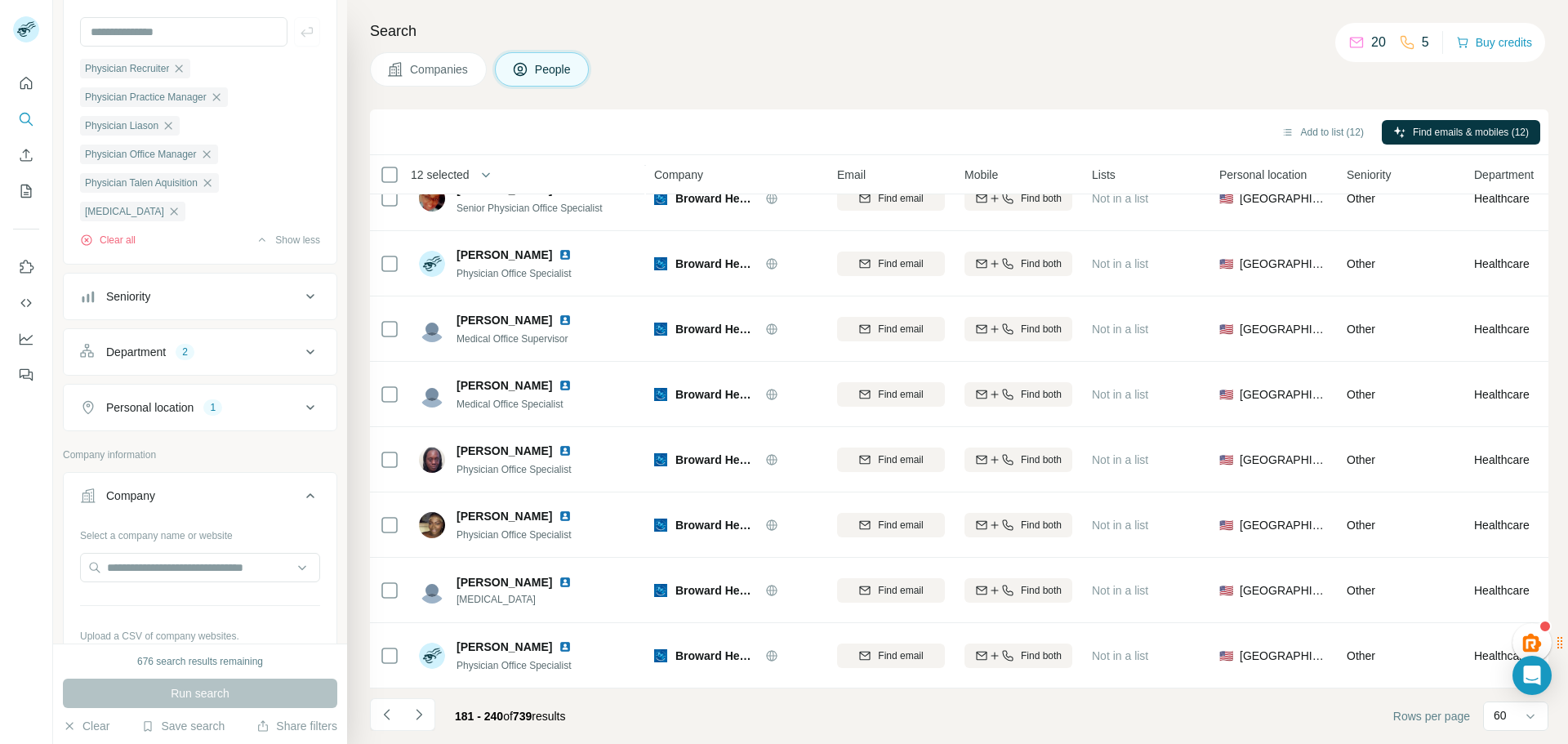
drag, startPoint x: 419, startPoint y: 712, endPoint x: 425, endPoint y: 700, distance: 13.4
click at [420, 711] on icon "Navigate to next page" at bounding box center [419, 714] width 16 height 16
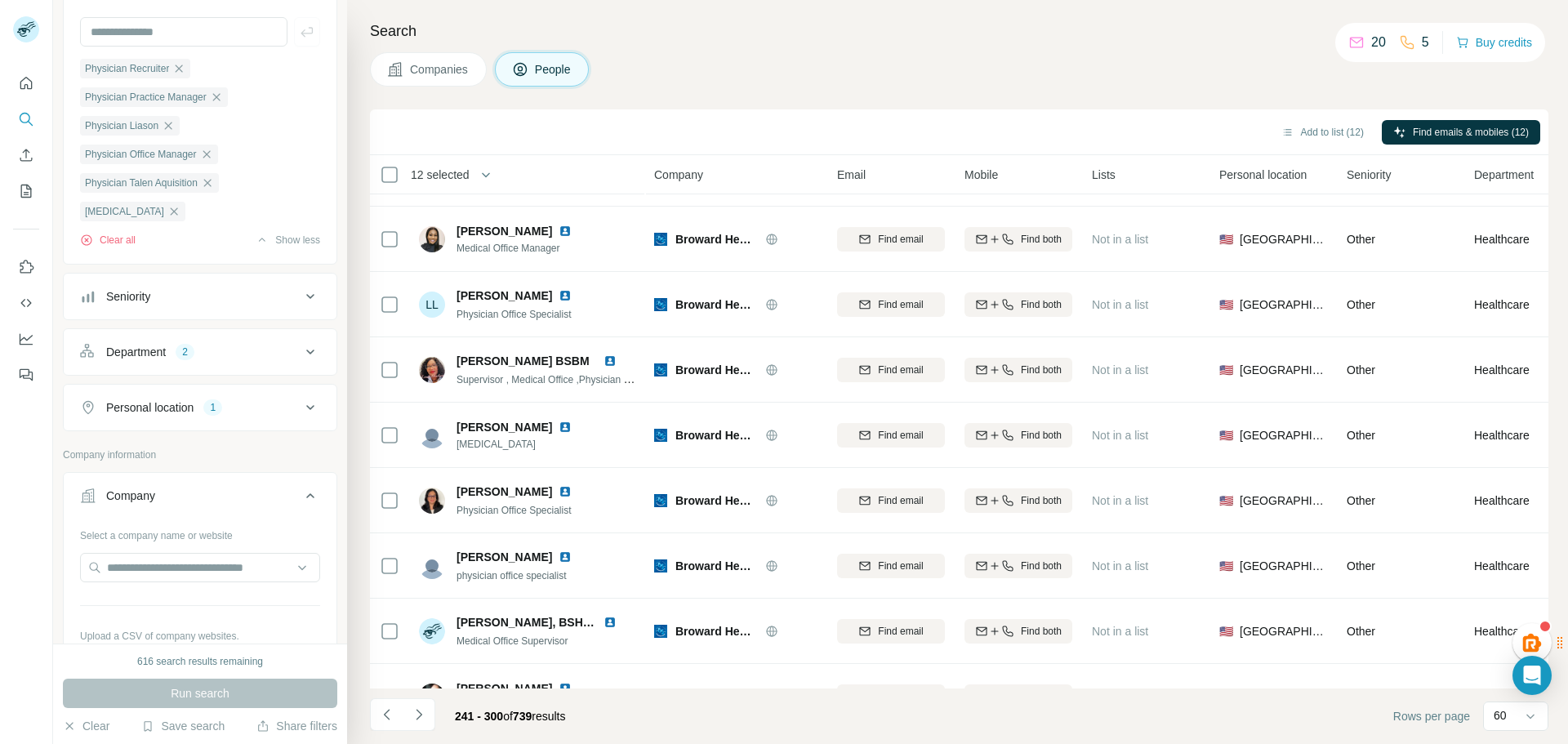
scroll to position [0, 0]
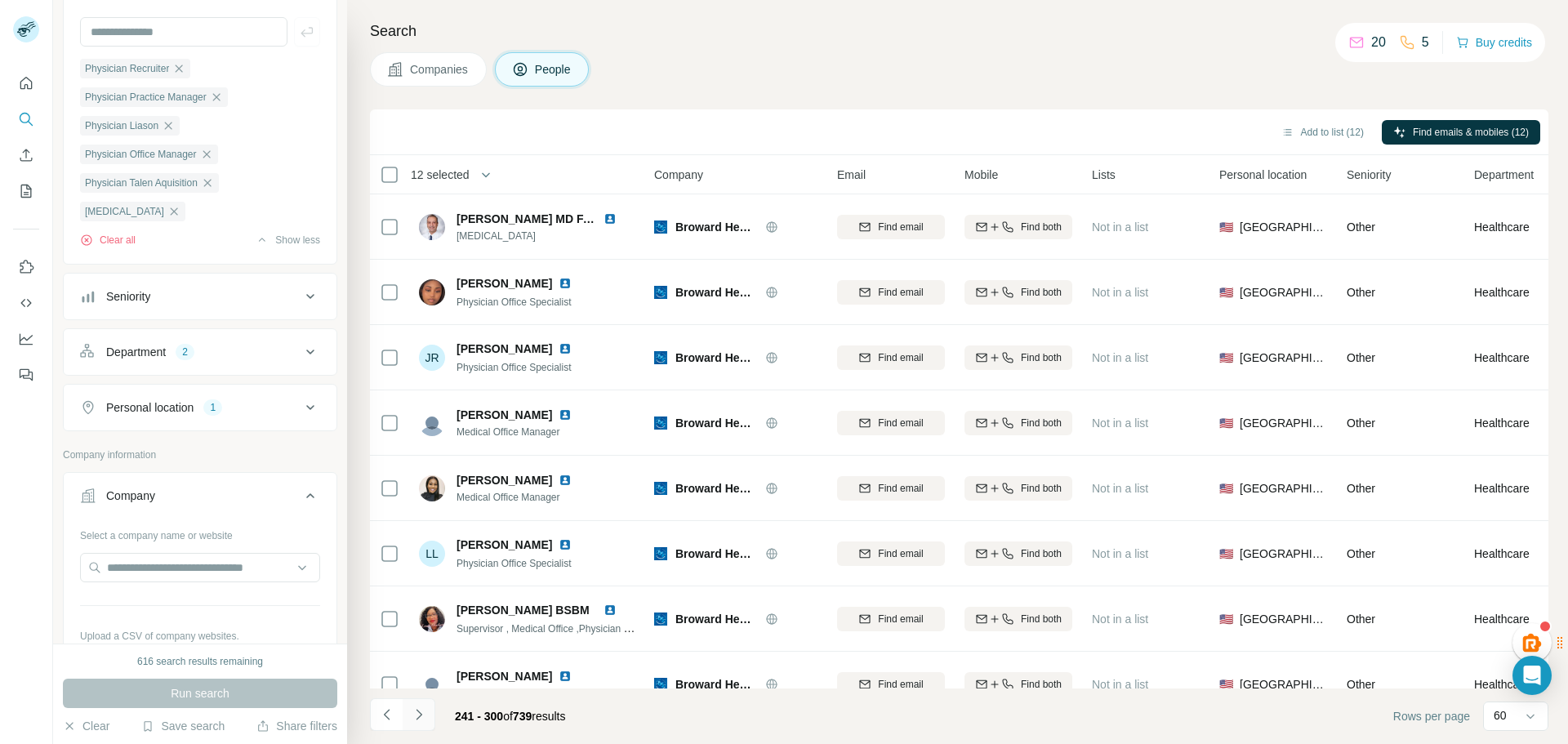
click at [411, 714] on icon "Navigate to next page" at bounding box center [419, 714] width 16 height 16
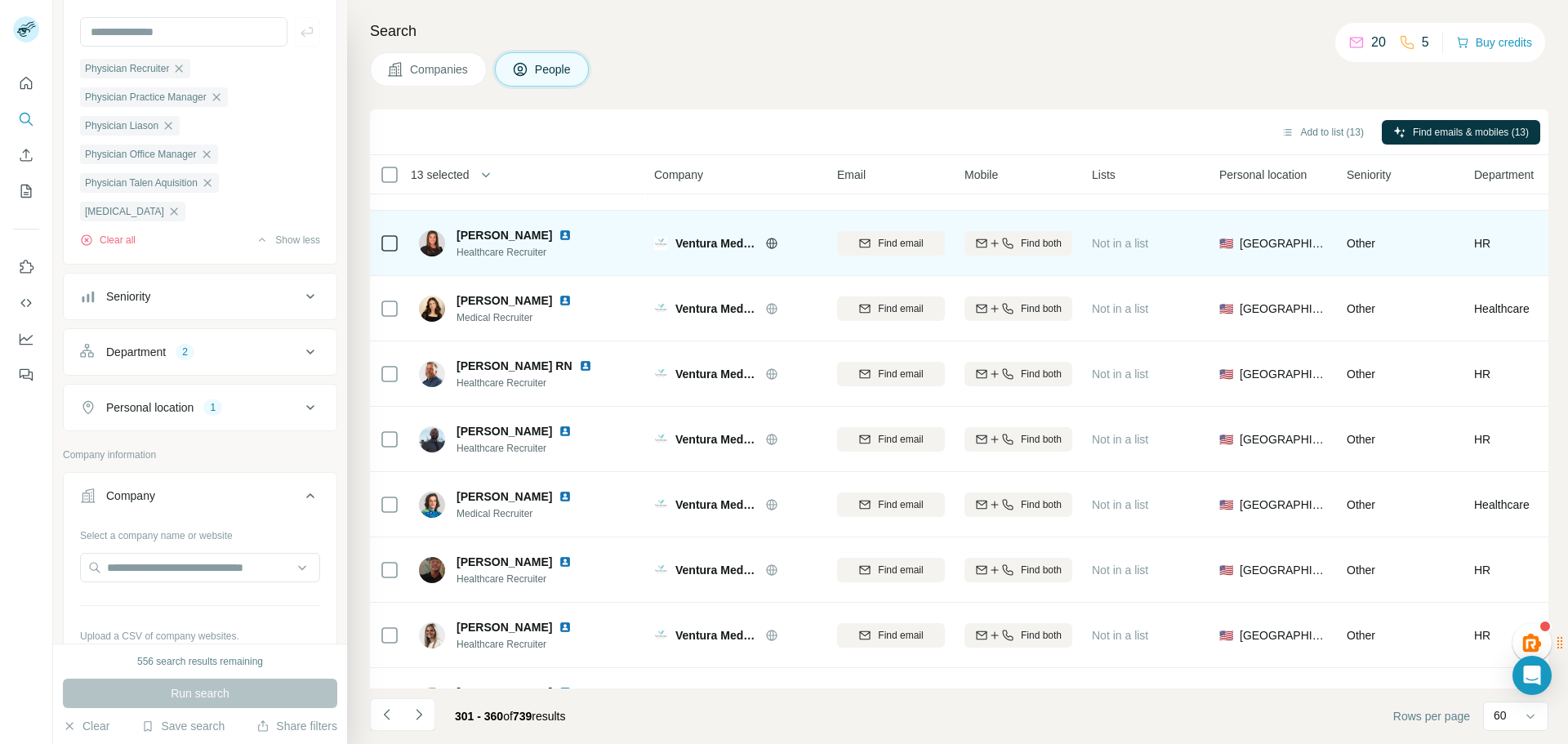
scroll to position [3434, 0]
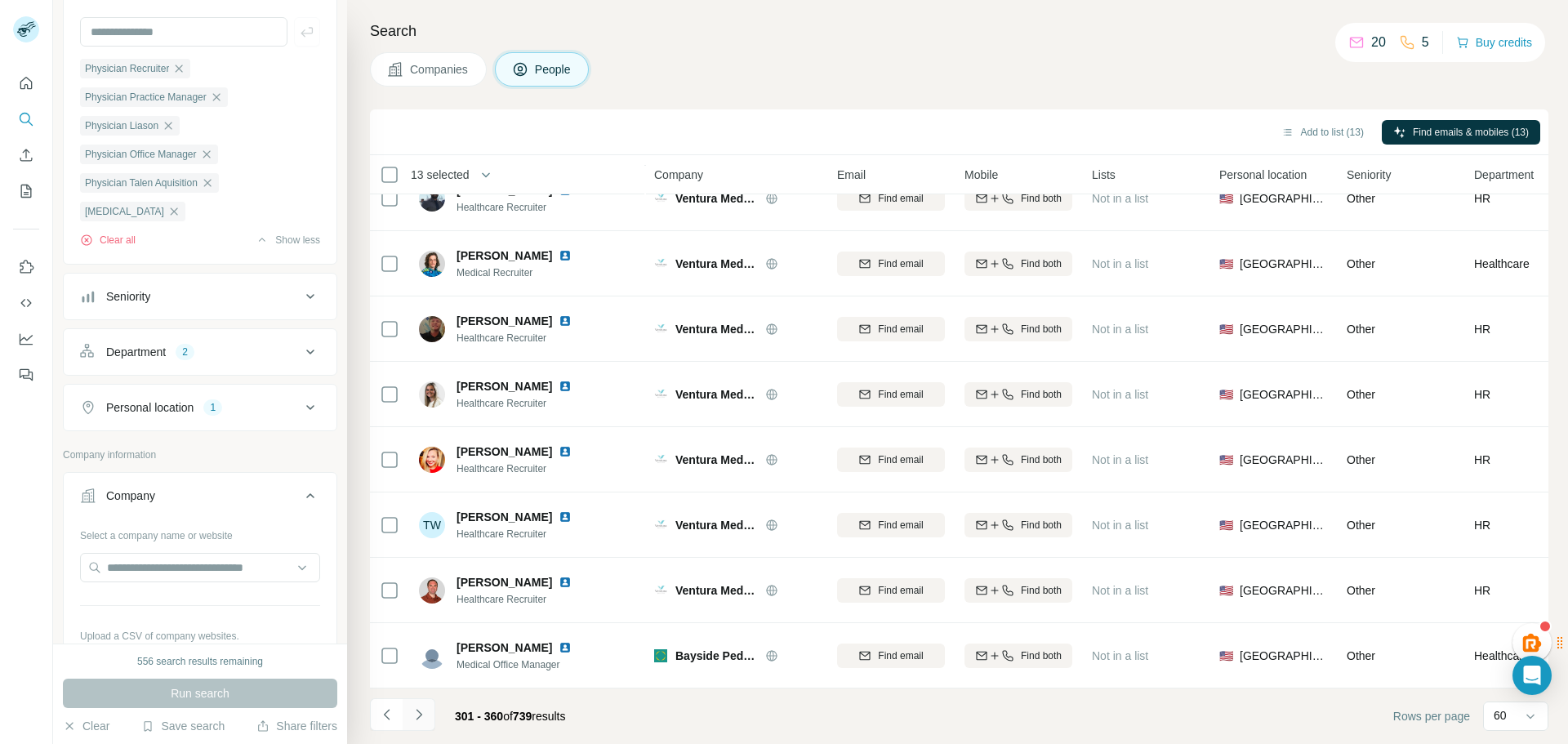
click at [422, 716] on icon "Navigate to next page" at bounding box center [419, 714] width 16 height 16
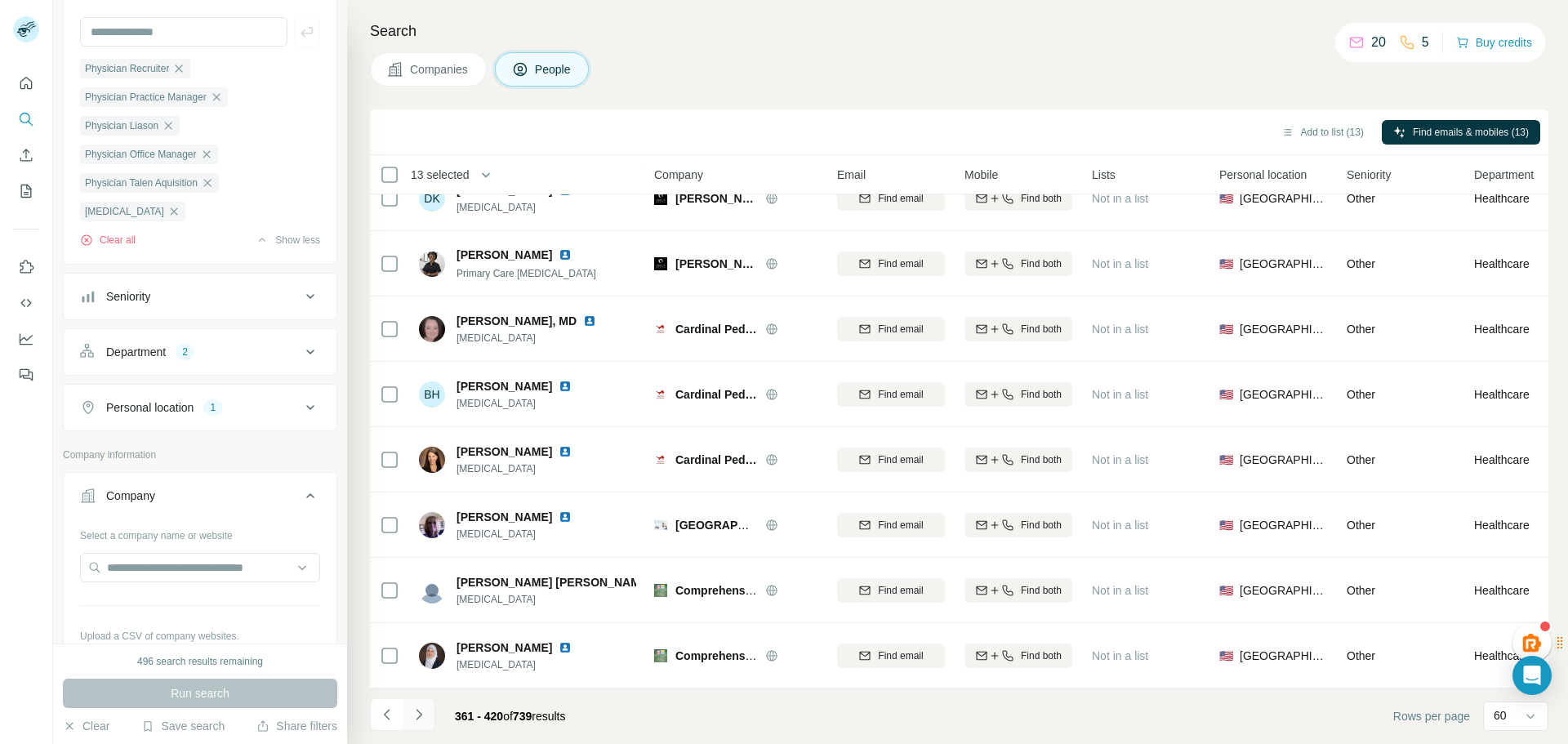
click at [425, 718] on icon "Navigate to next page" at bounding box center [419, 714] width 16 height 16
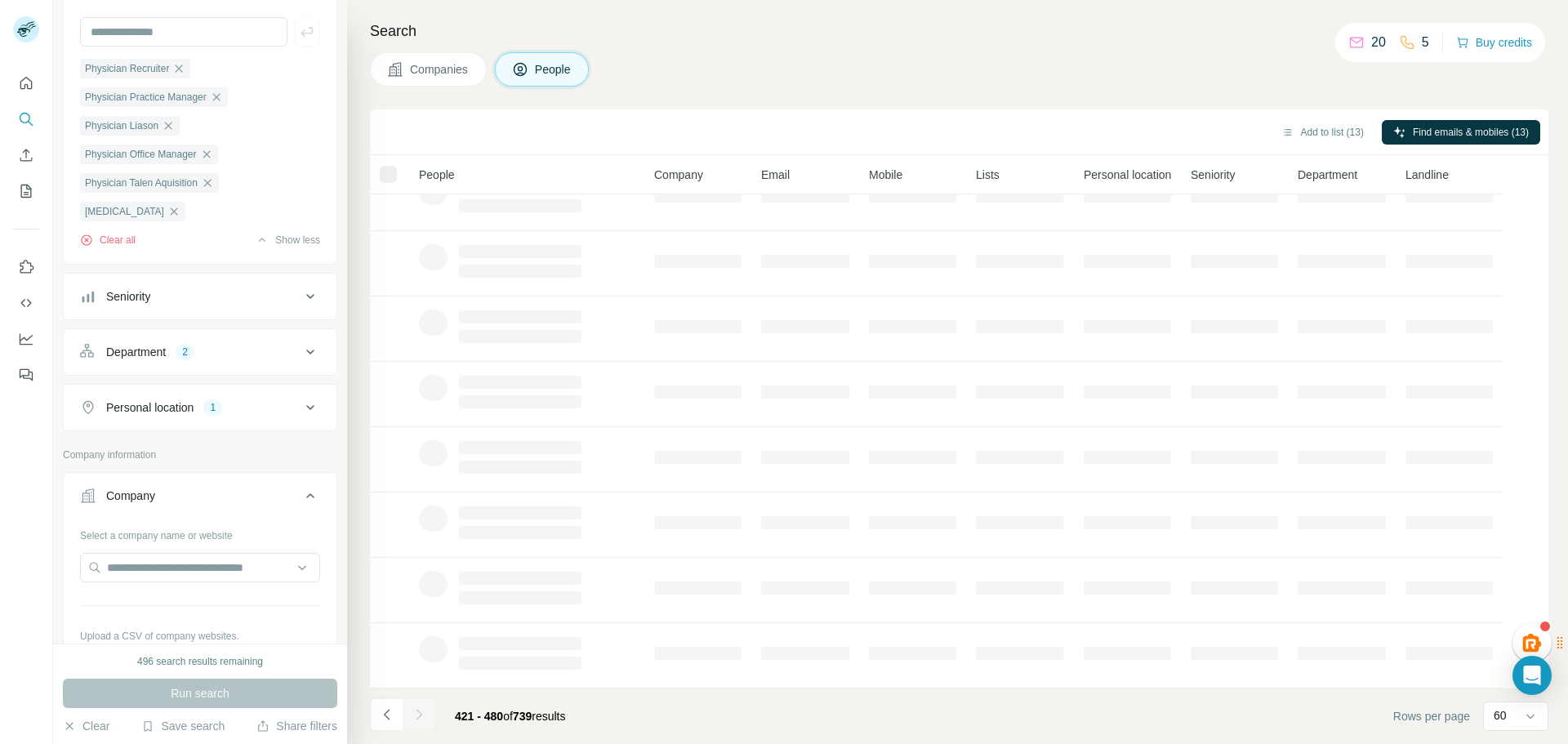
scroll to position [167, 0]
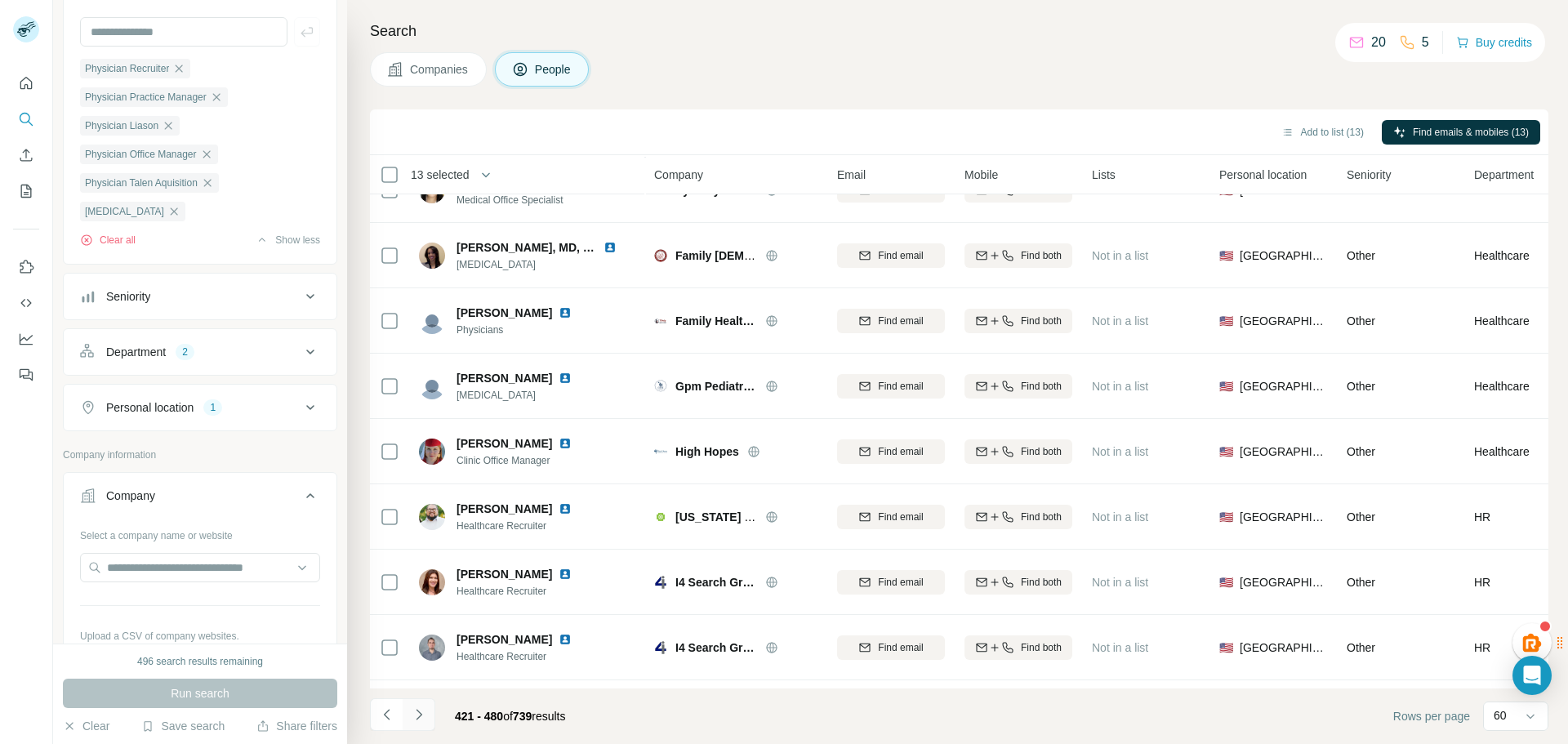
click at [425, 718] on icon "Navigate to next page" at bounding box center [419, 714] width 16 height 16
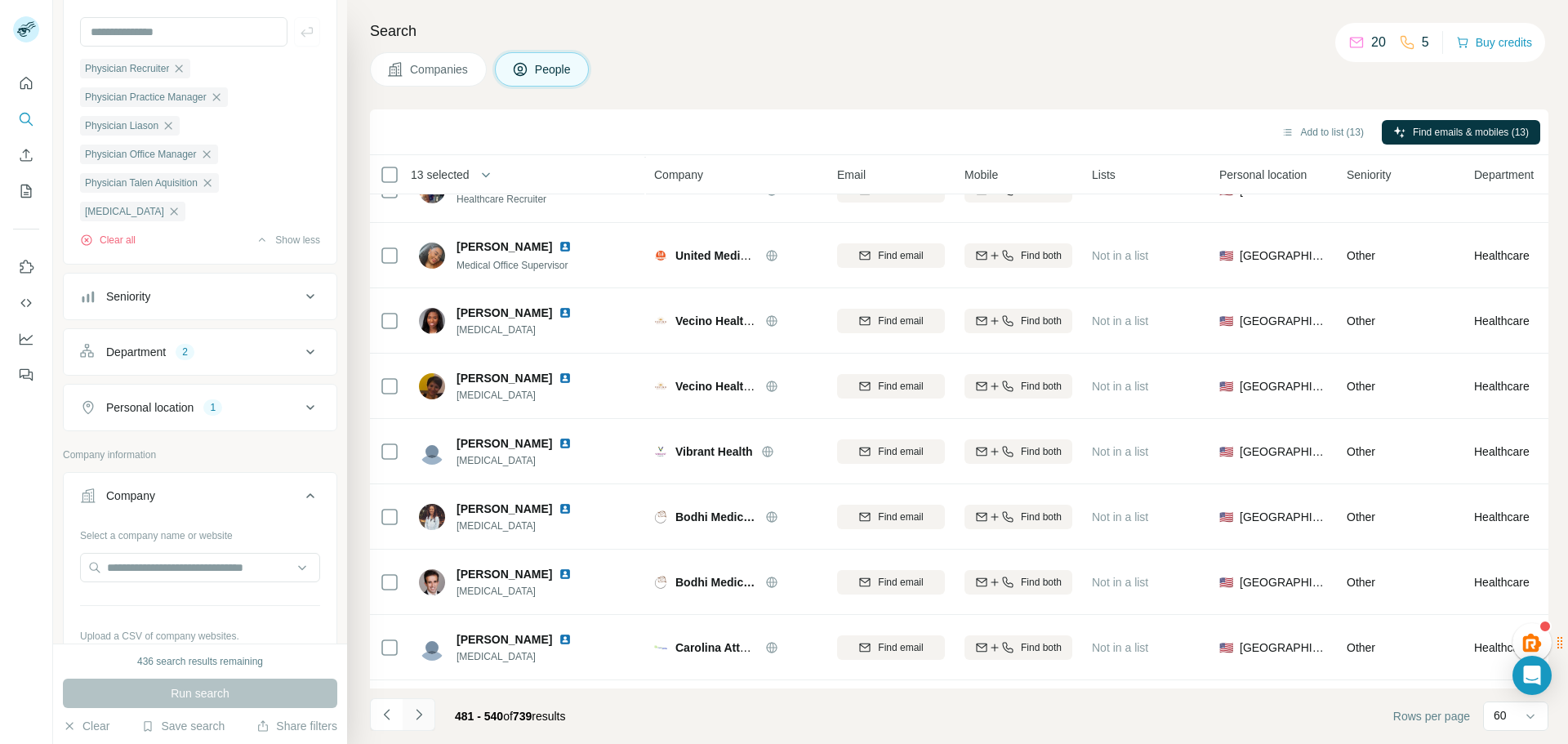
scroll to position [3434, 0]
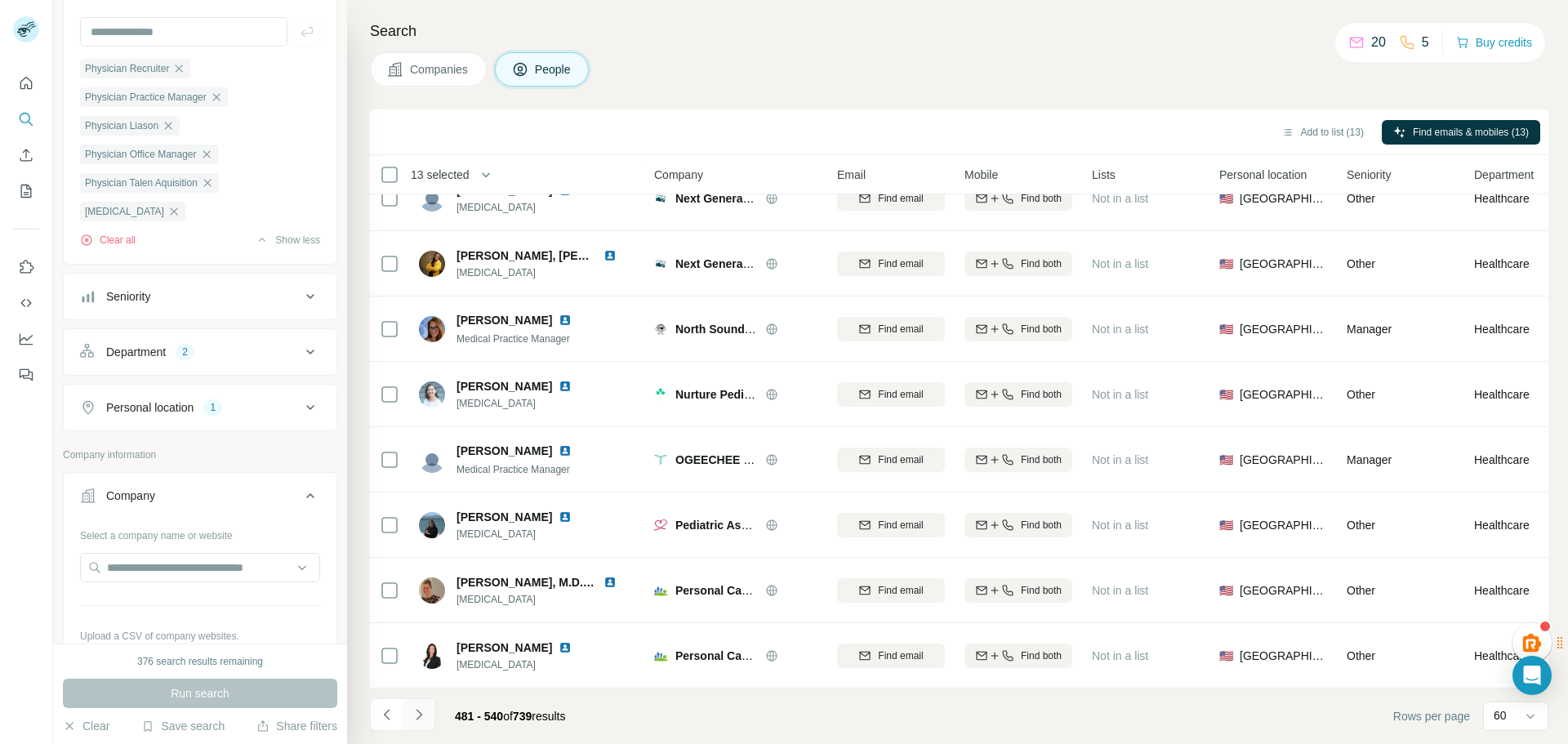
click at [425, 718] on icon "Navigate to next page" at bounding box center [419, 714] width 16 height 16
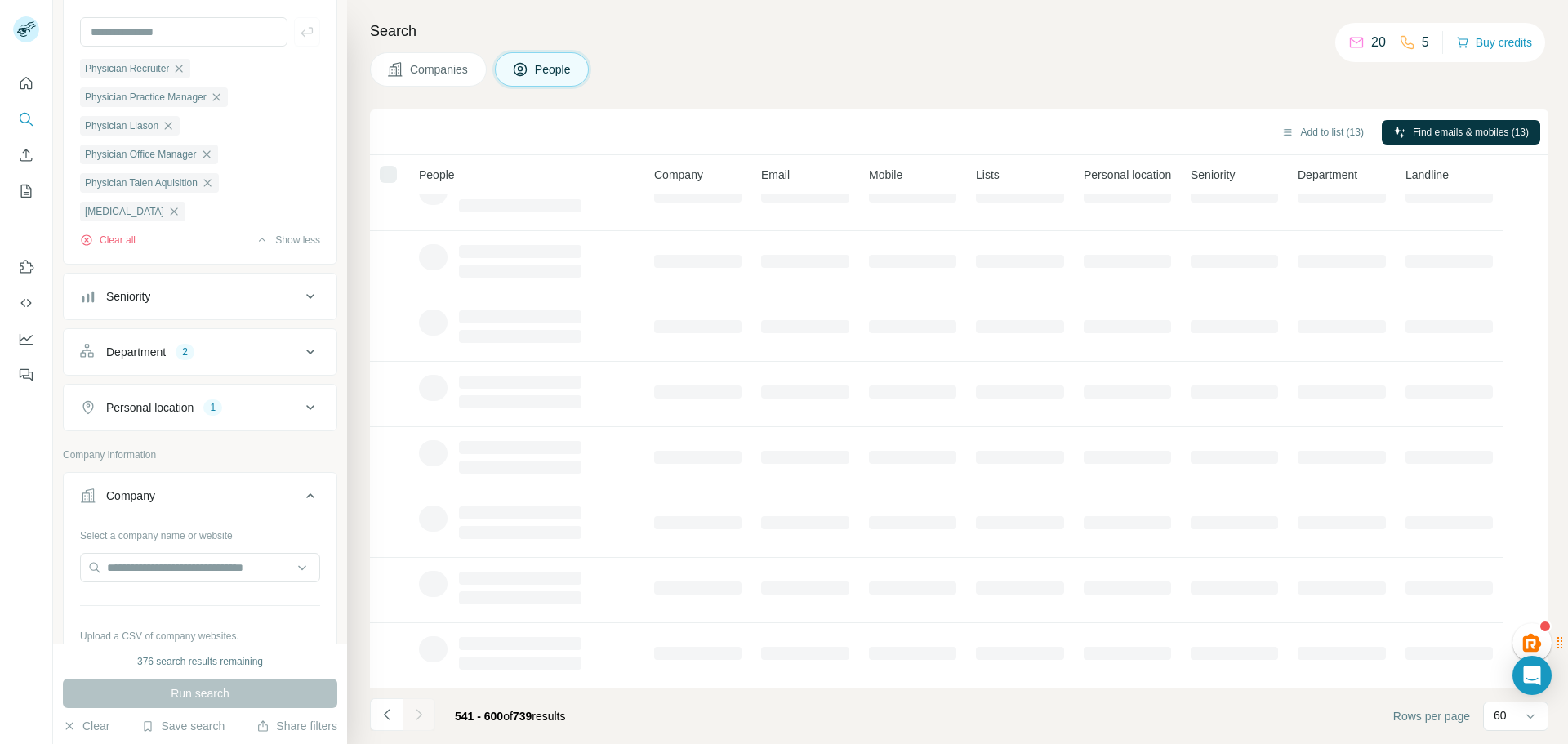
scroll to position [167, 0]
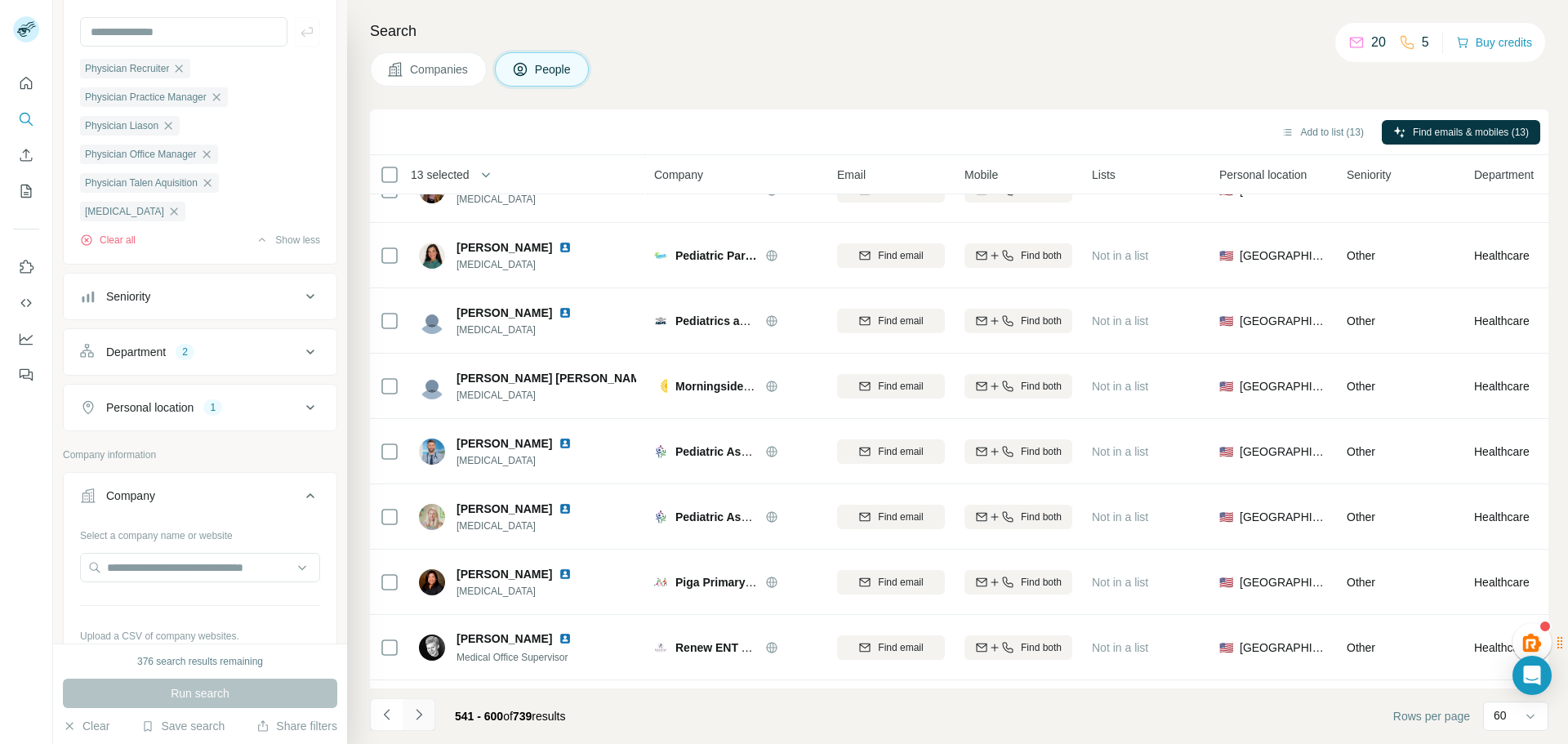
click at [422, 716] on icon "Navigate to next page" at bounding box center [419, 714] width 16 height 16
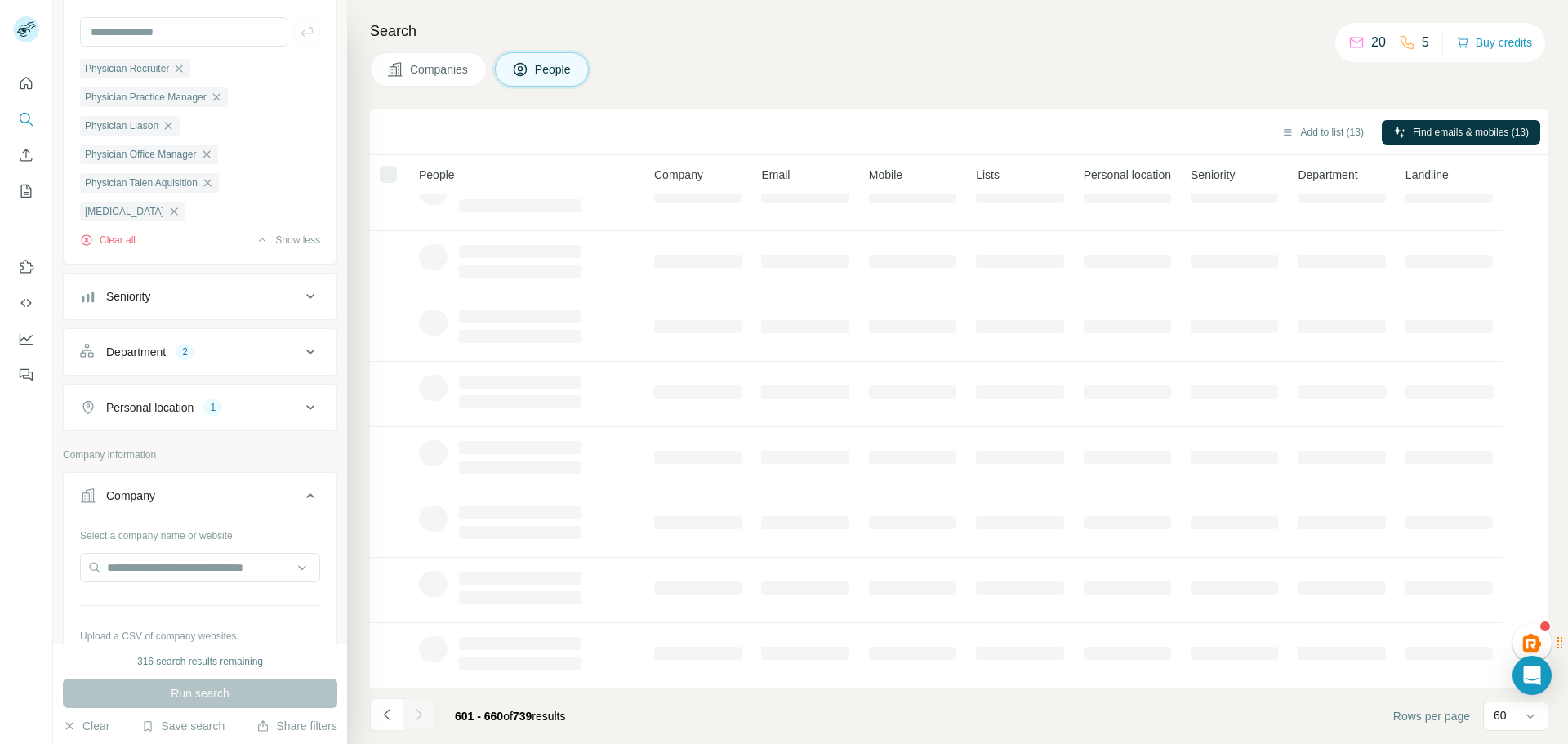
click at [422, 716] on icon "Navigate to next page" at bounding box center [419, 714] width 16 height 16
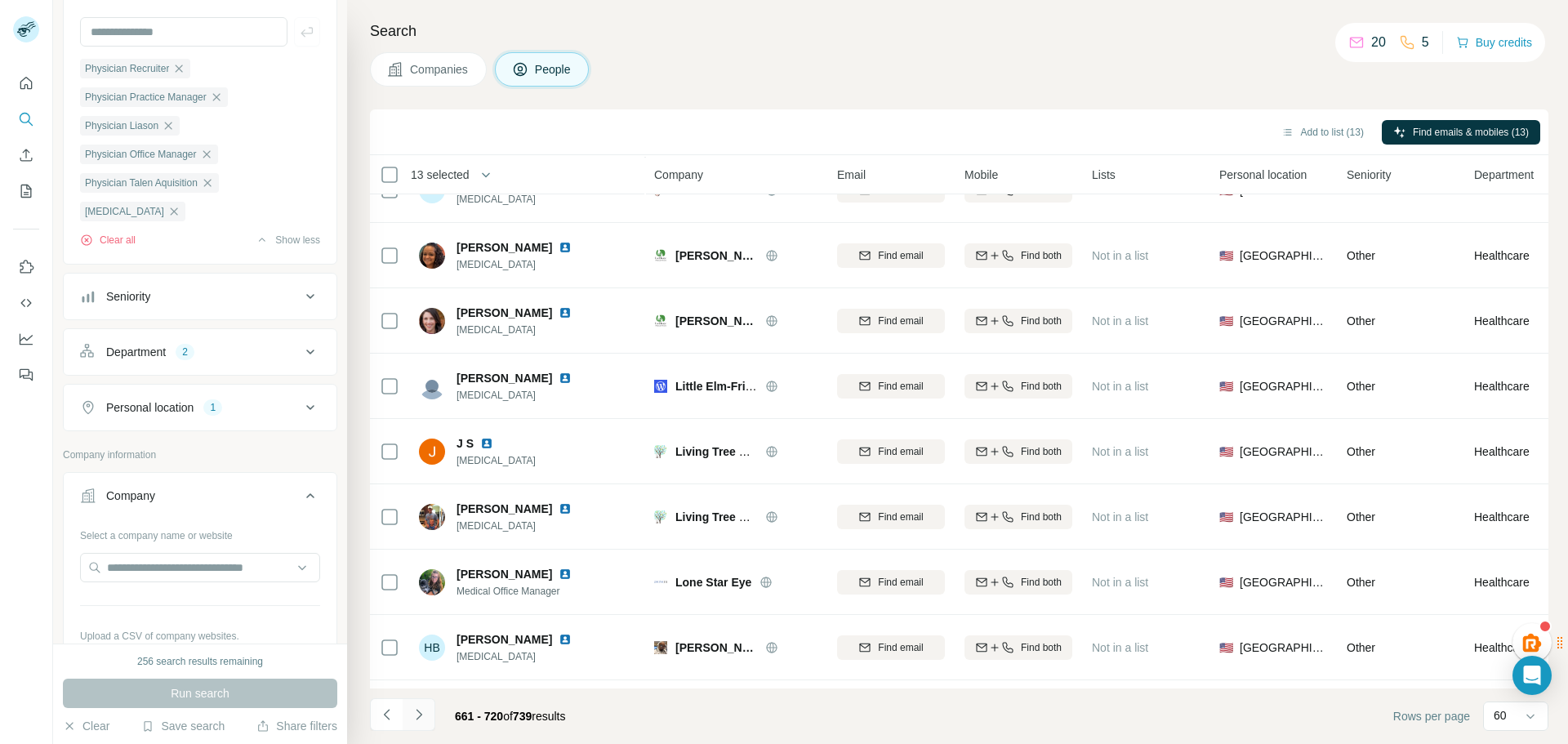
scroll to position [3434, 0]
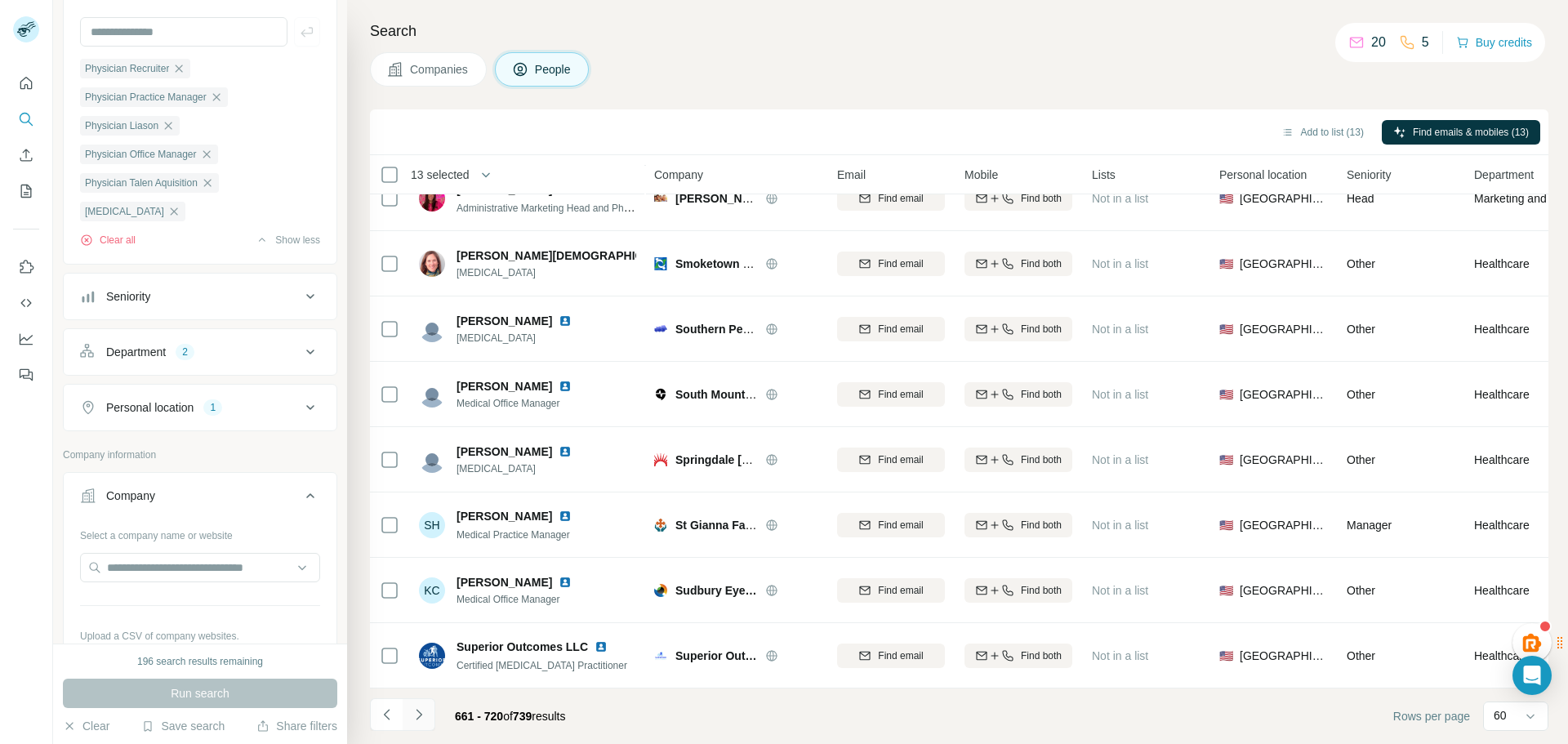
click at [422, 715] on icon "Navigate to next page" at bounding box center [419, 714] width 16 height 16
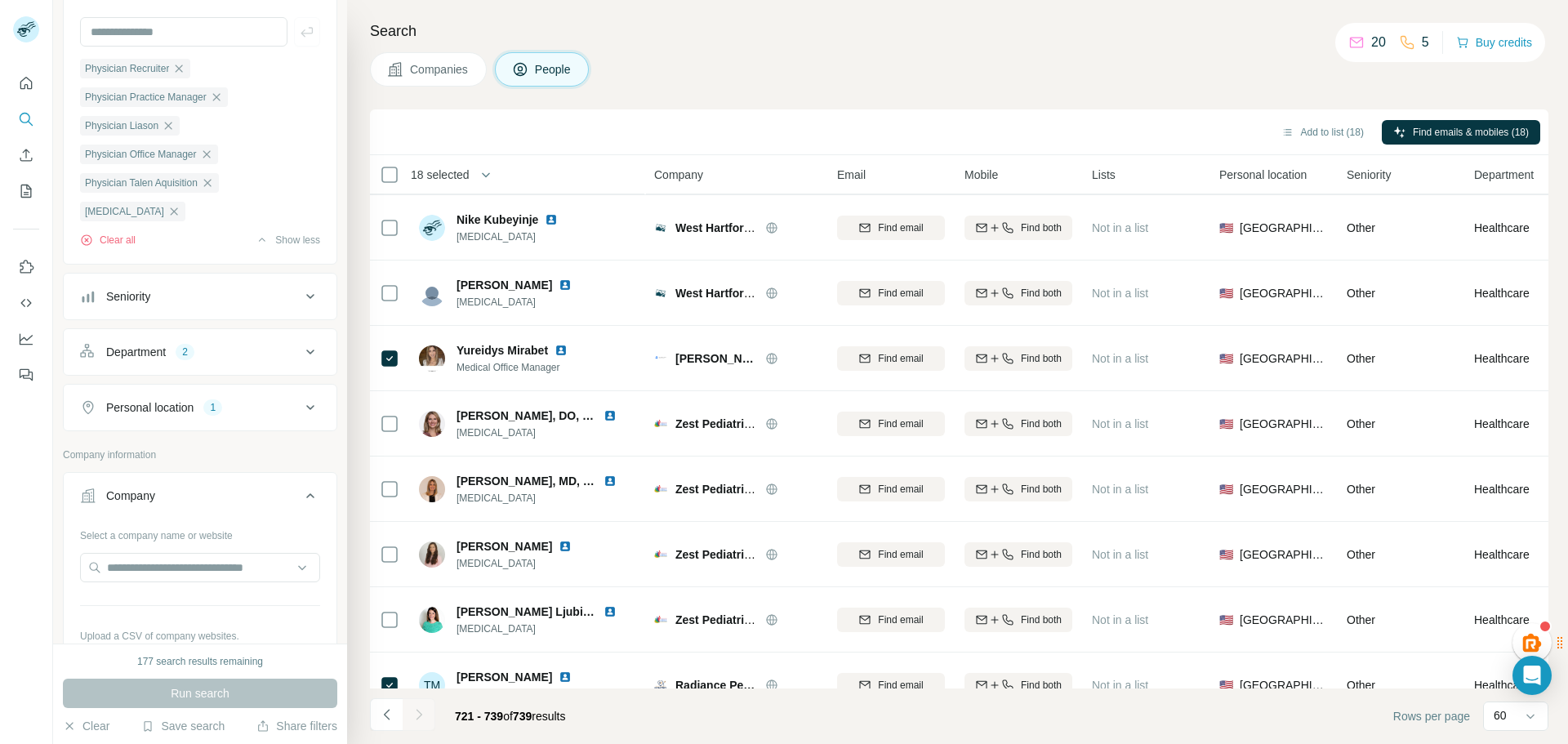
scroll to position [755, 0]
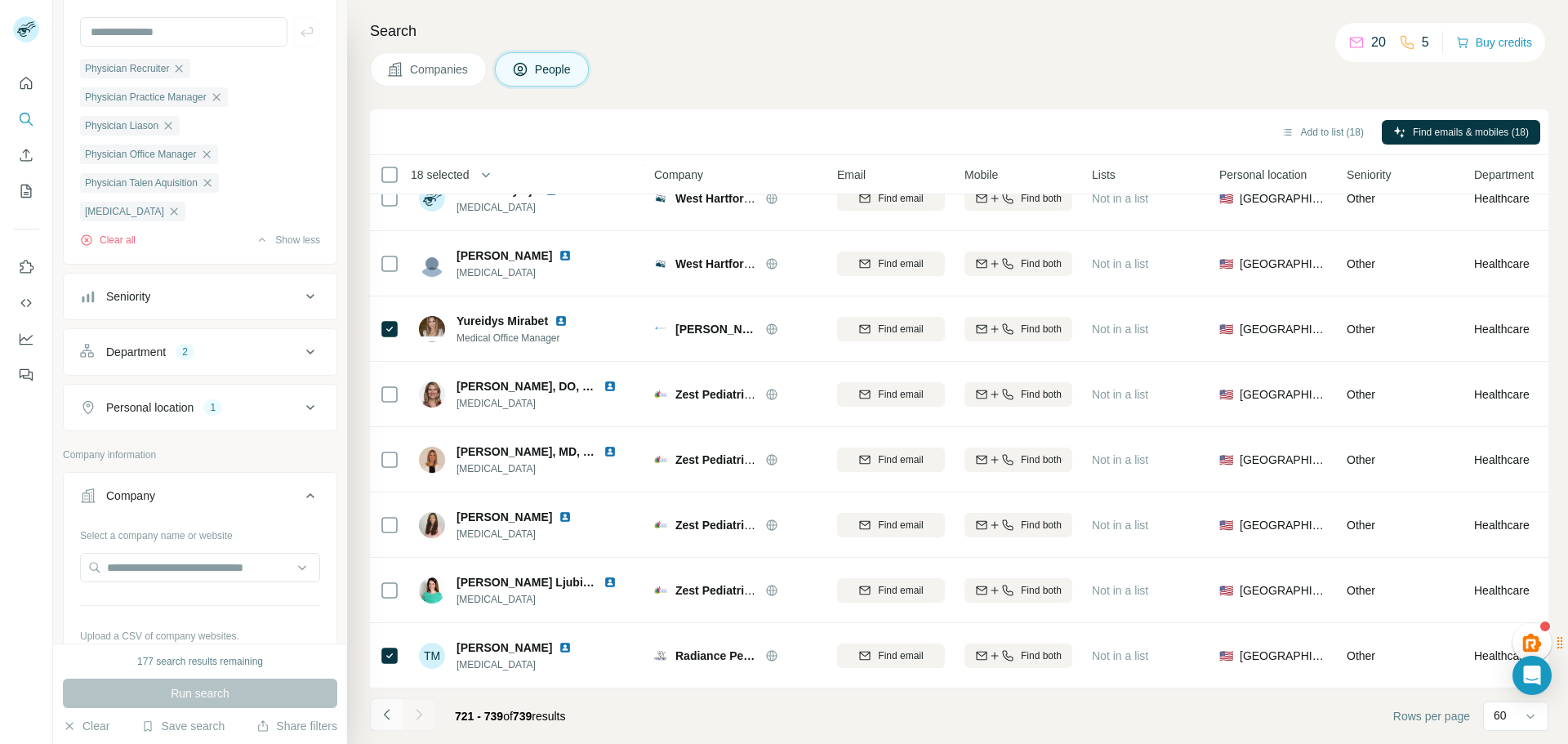
click at [385, 716] on icon "Navigate to previous page" at bounding box center [387, 714] width 16 height 16
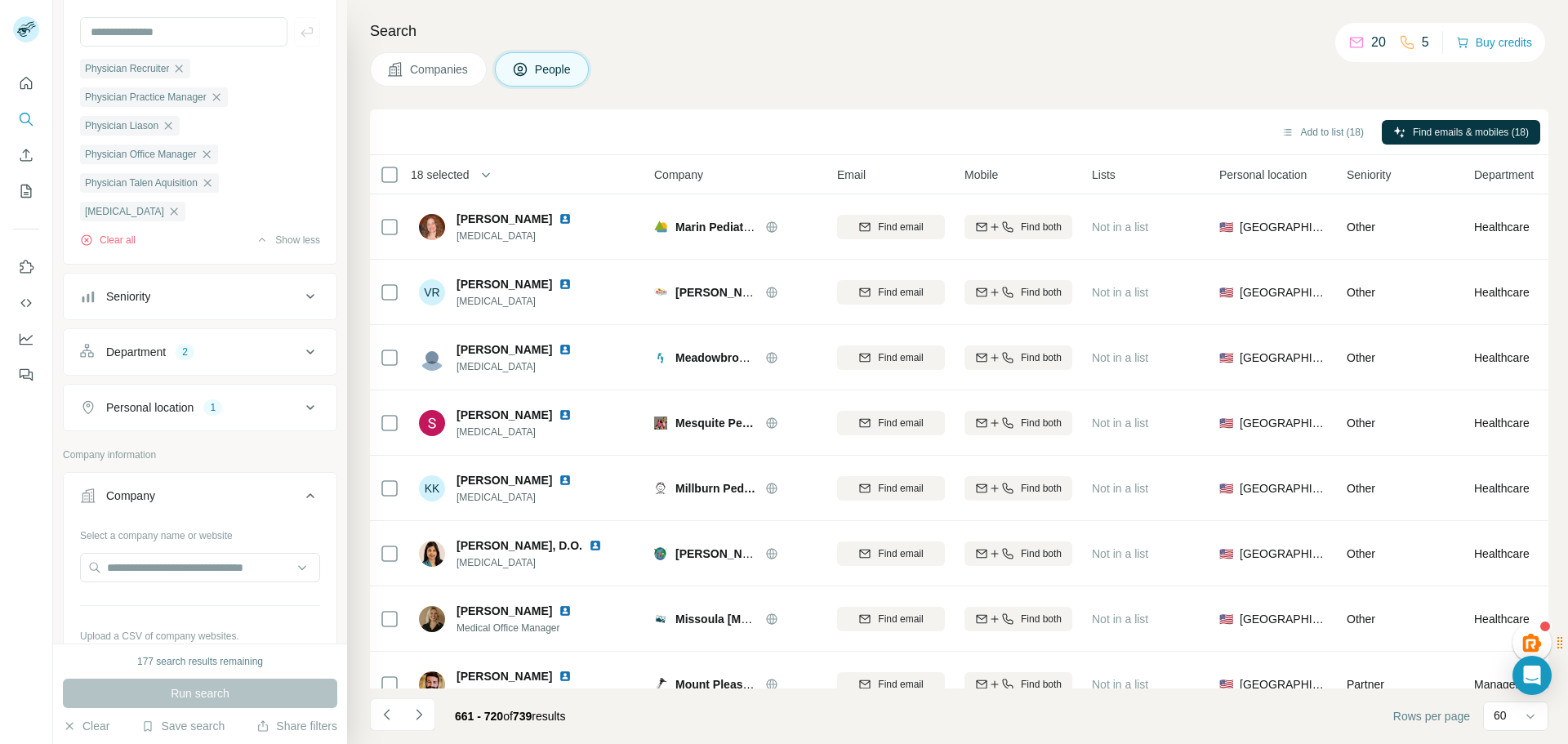
scroll to position [816, 0]
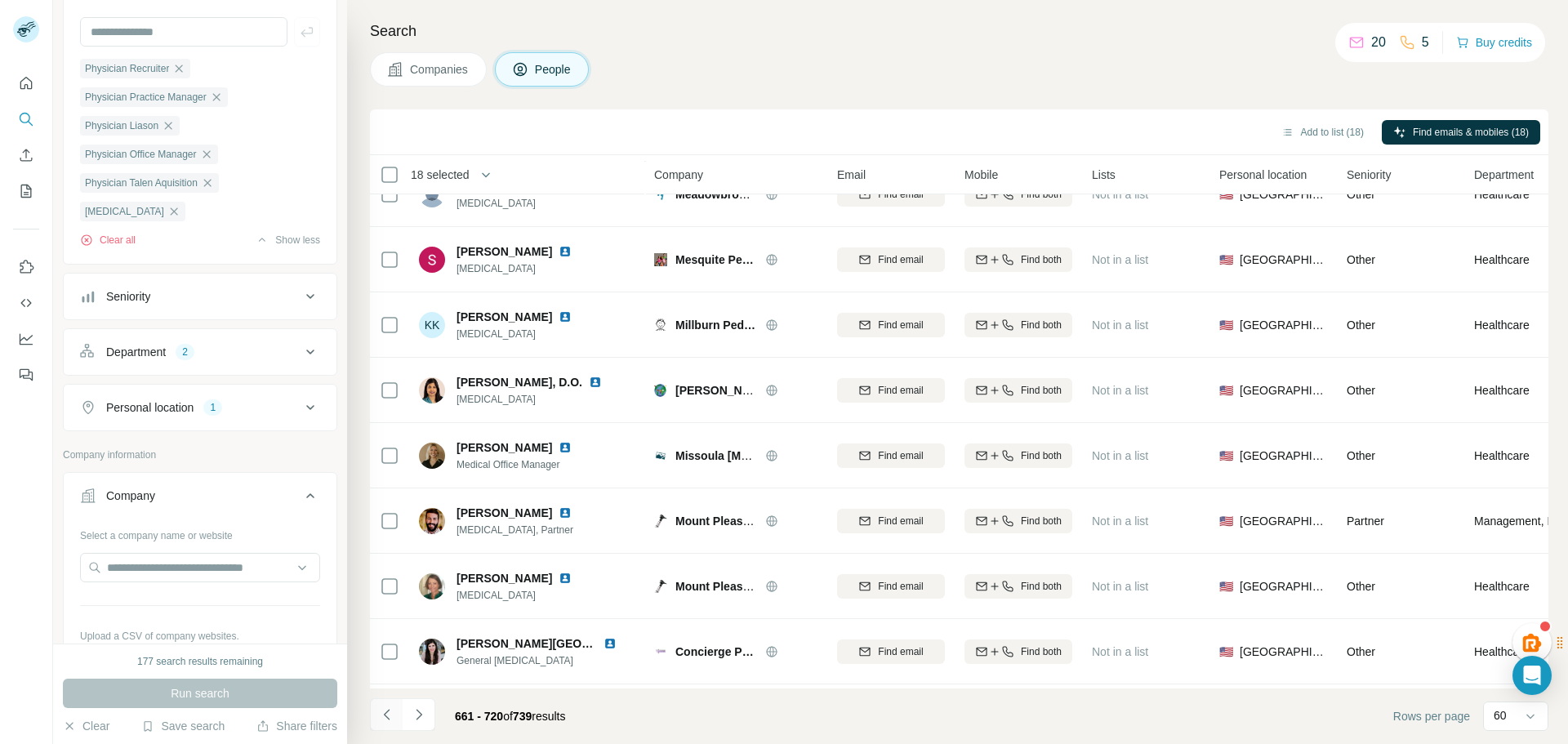
click at [393, 716] on icon "Navigate to previous page" at bounding box center [387, 714] width 16 height 16
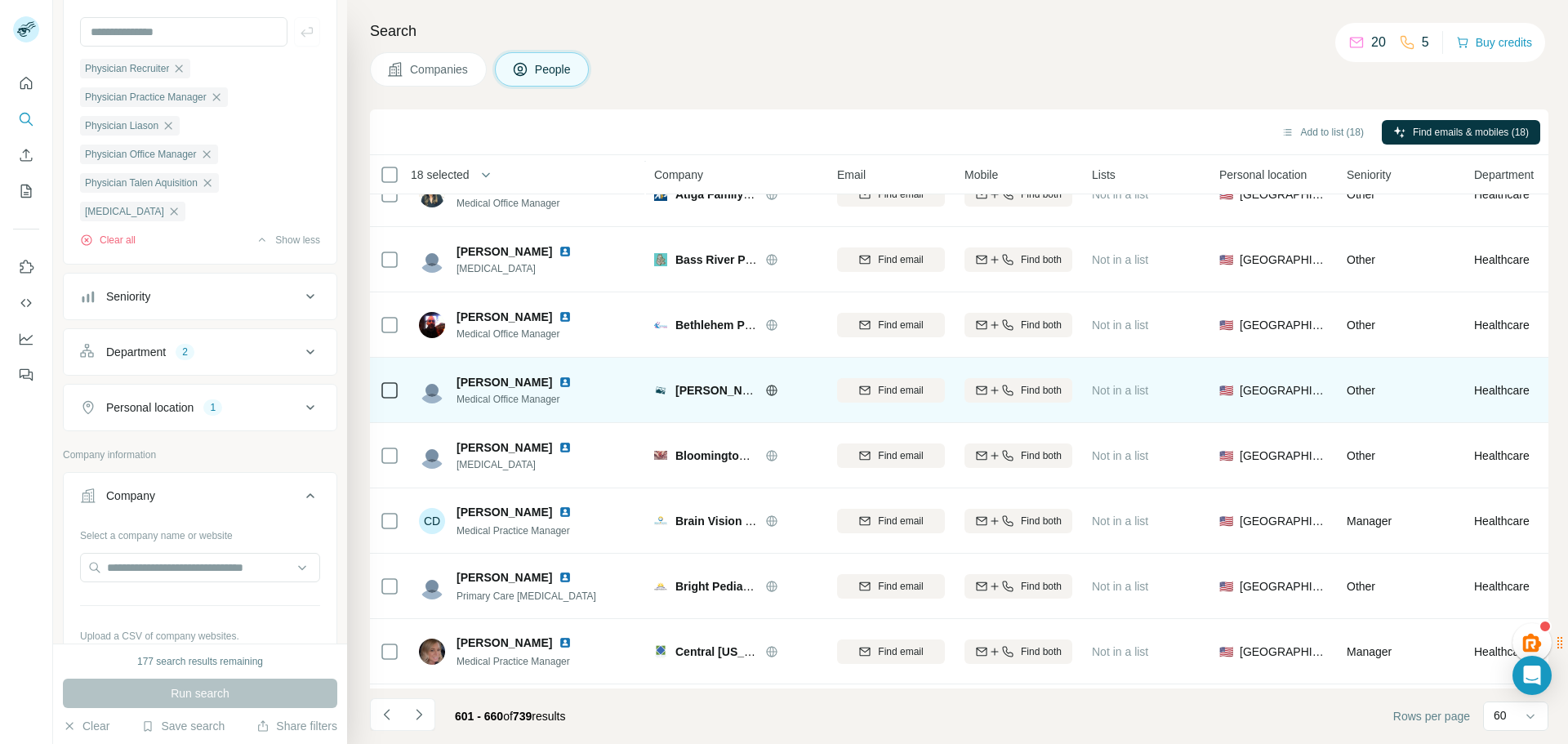
scroll to position [0, 0]
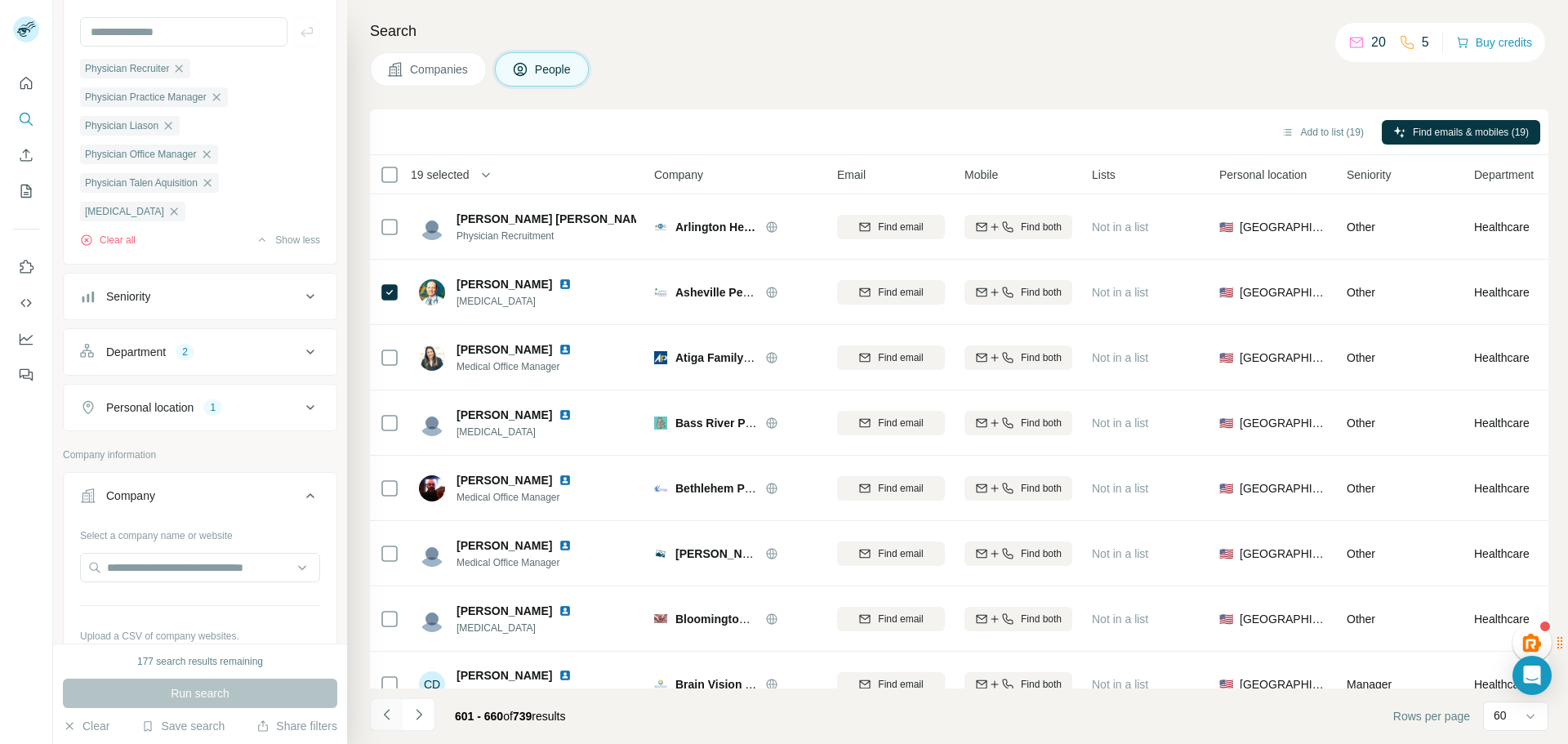
click at [386, 718] on icon "Navigate to previous page" at bounding box center [387, 714] width 16 height 16
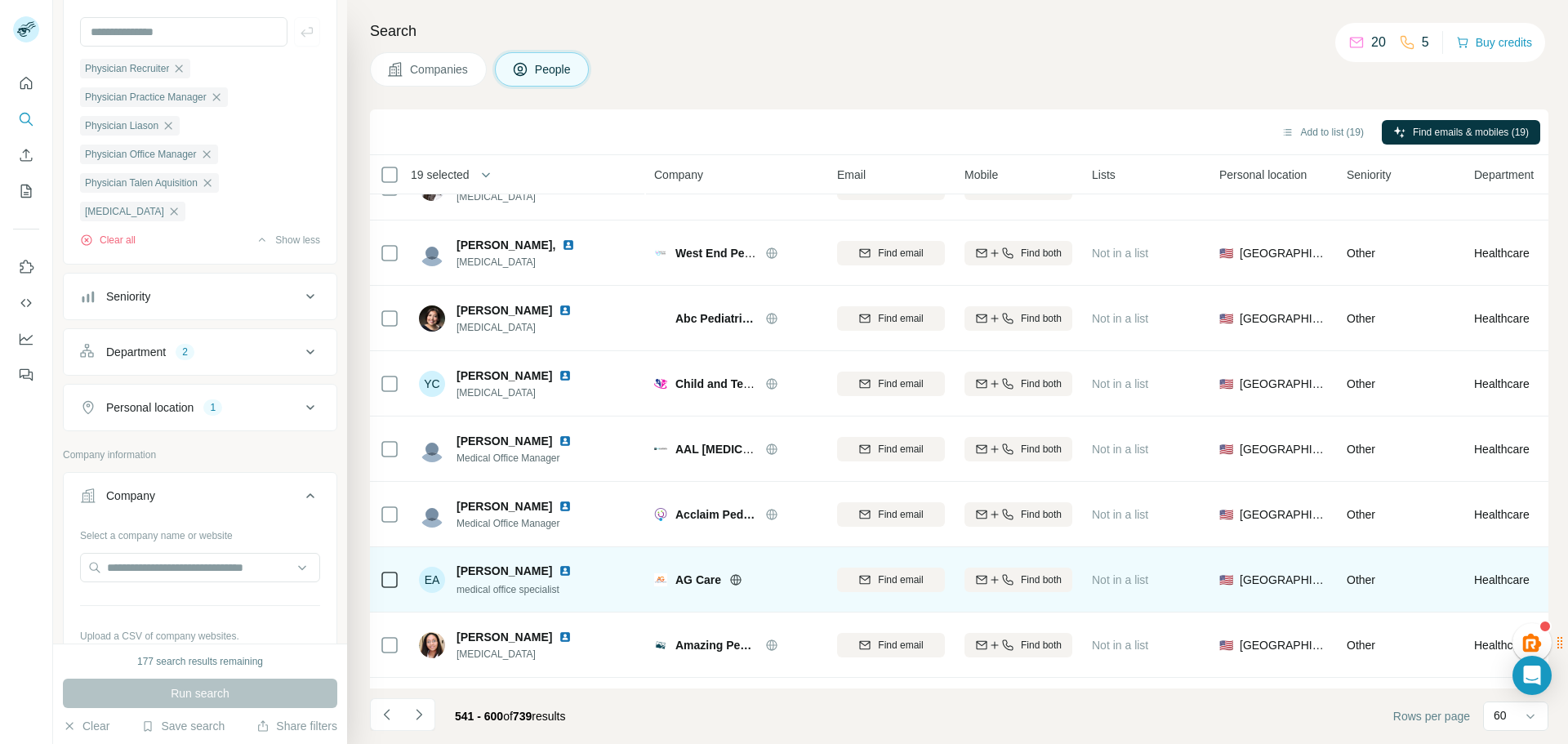
scroll to position [3434, 0]
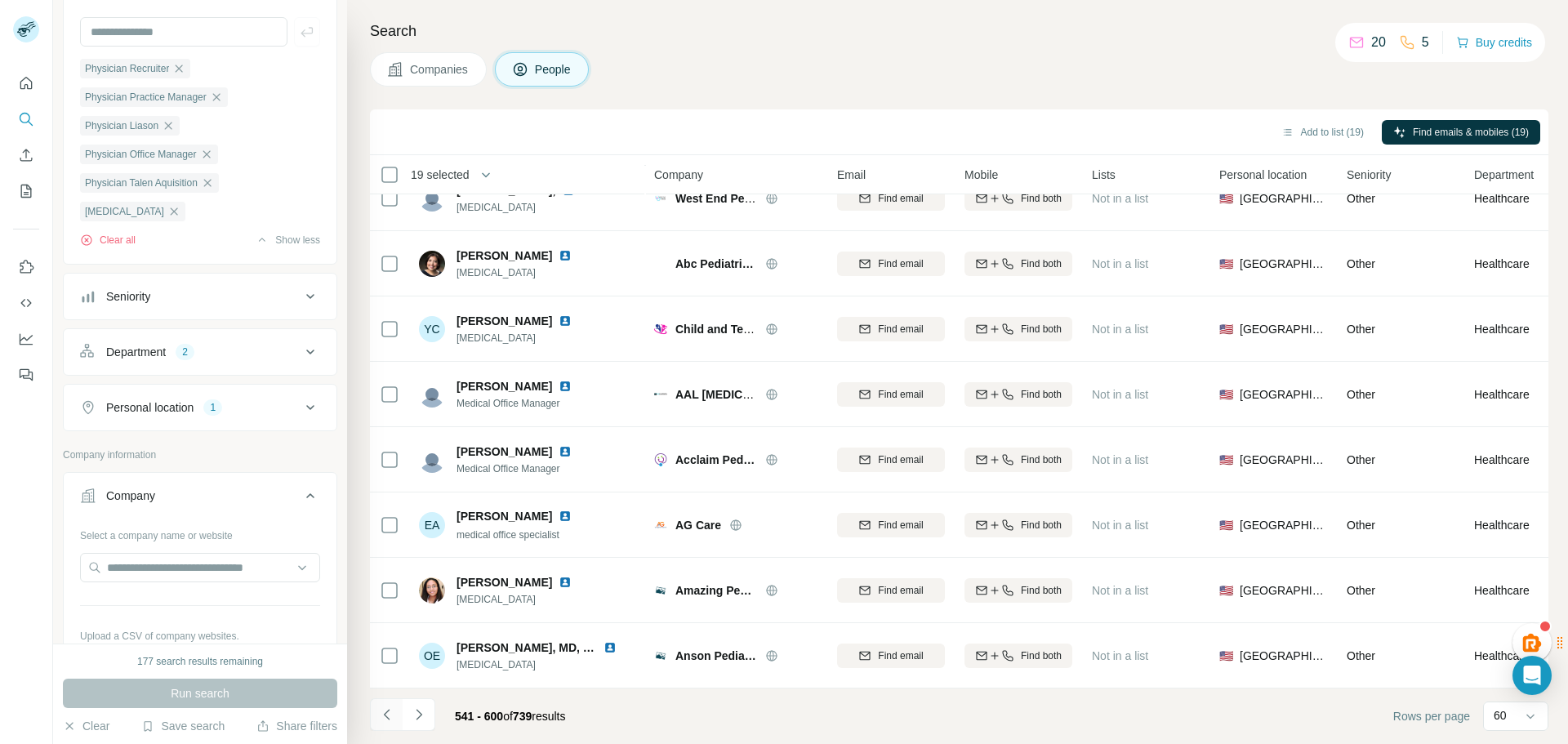
click at [382, 716] on icon "Navigate to previous page" at bounding box center [387, 714] width 16 height 16
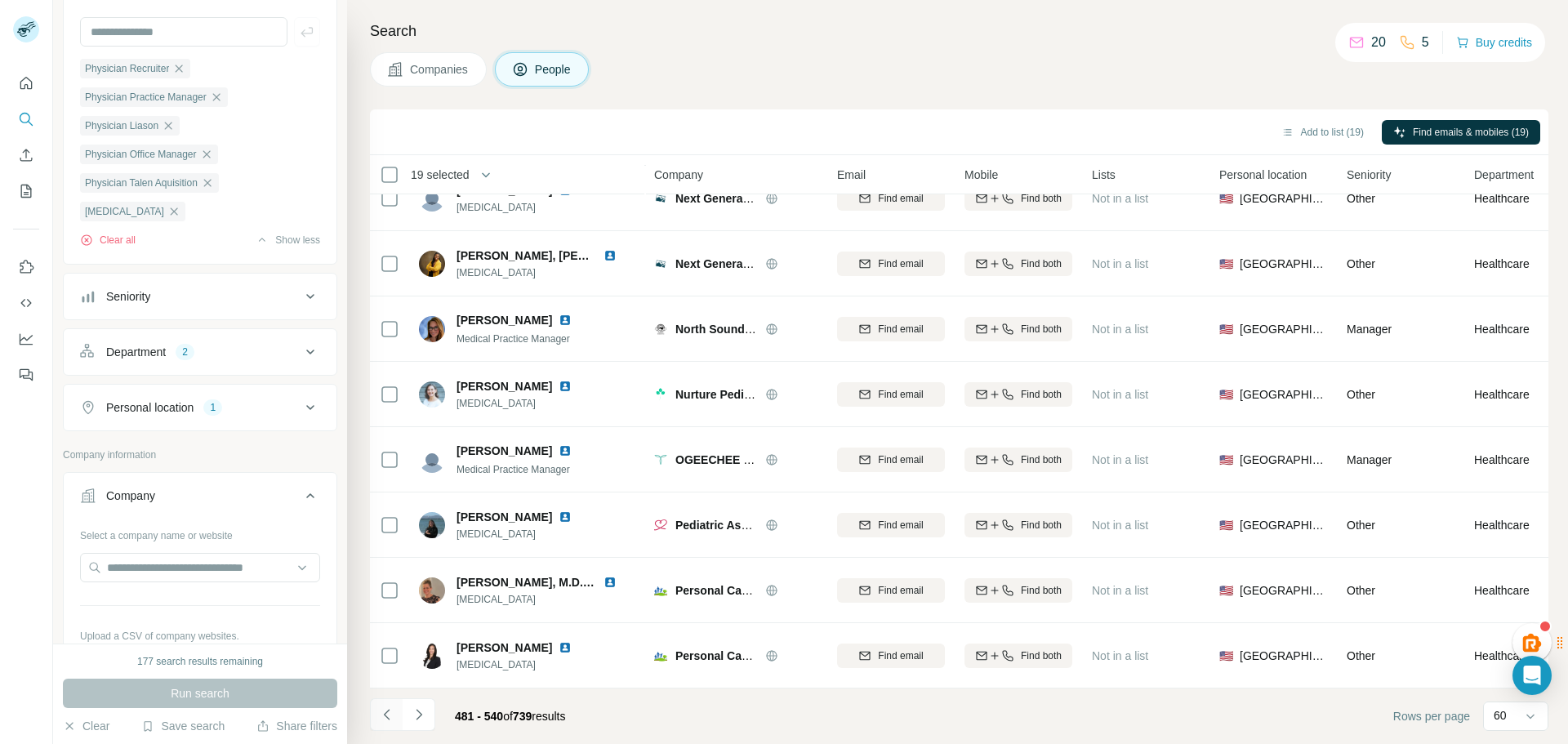
click at [390, 715] on icon "Navigate to previous page" at bounding box center [387, 714] width 16 height 16
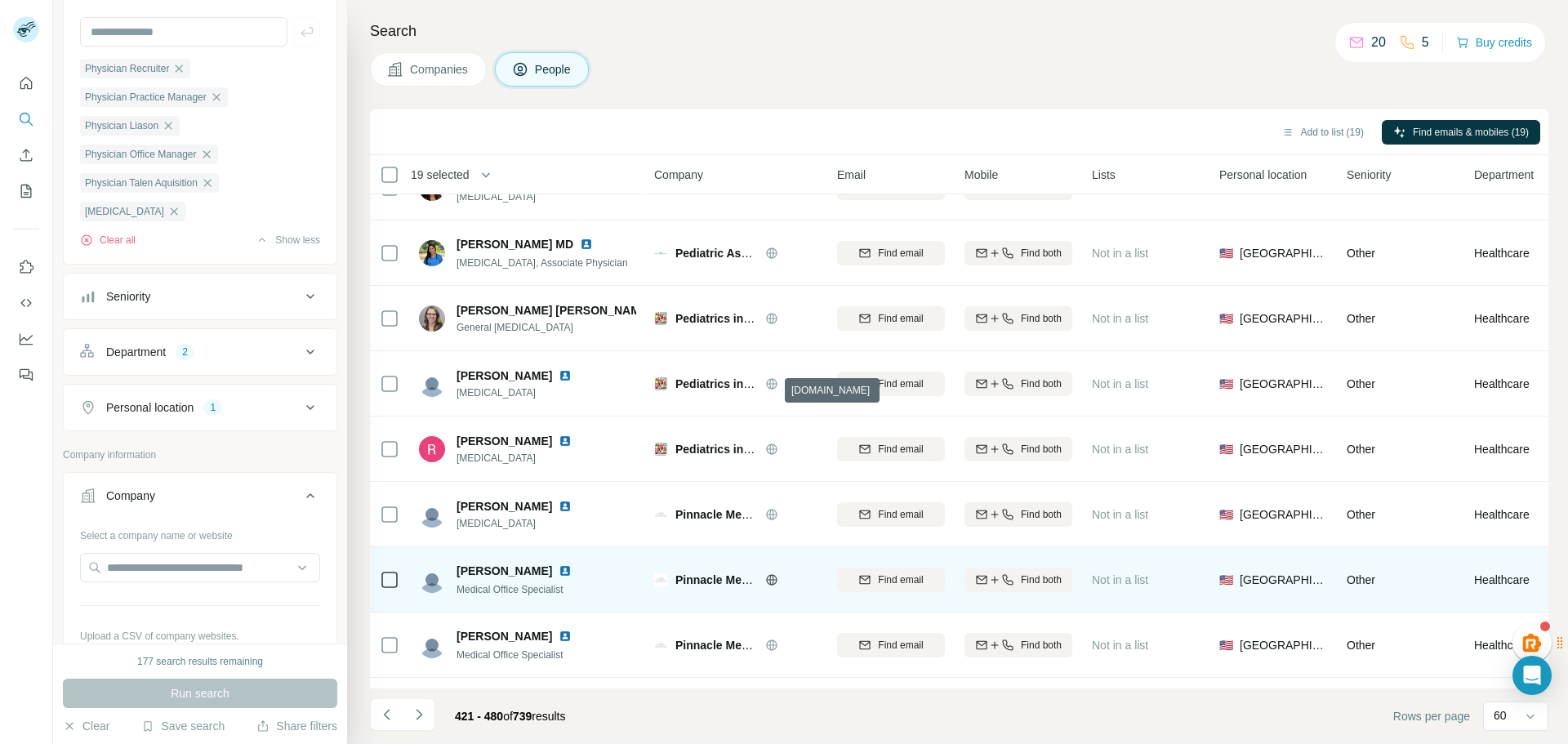
scroll to position [3434, 0]
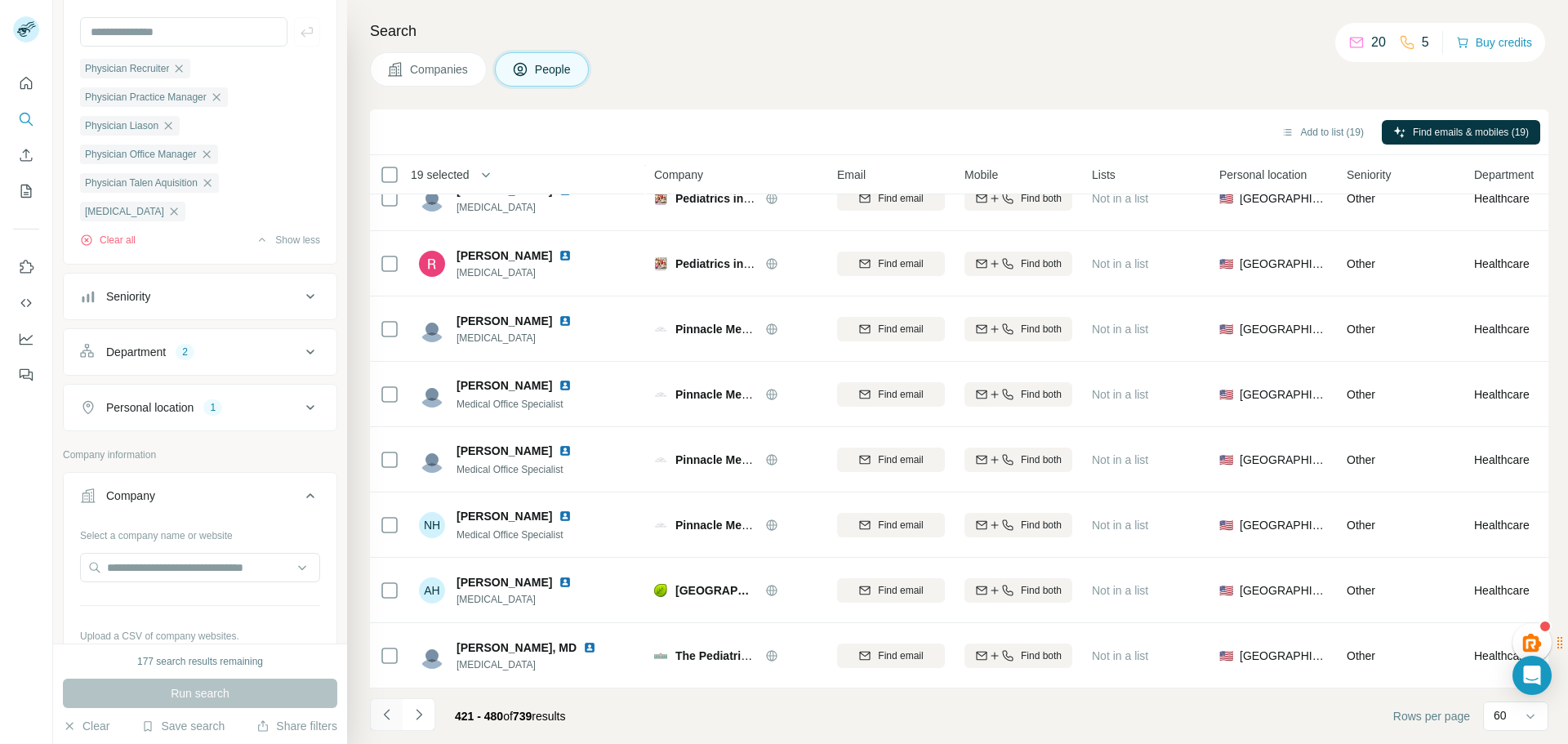
click at [387, 713] on icon "Navigate to previous page" at bounding box center [386, 714] width 6 height 10
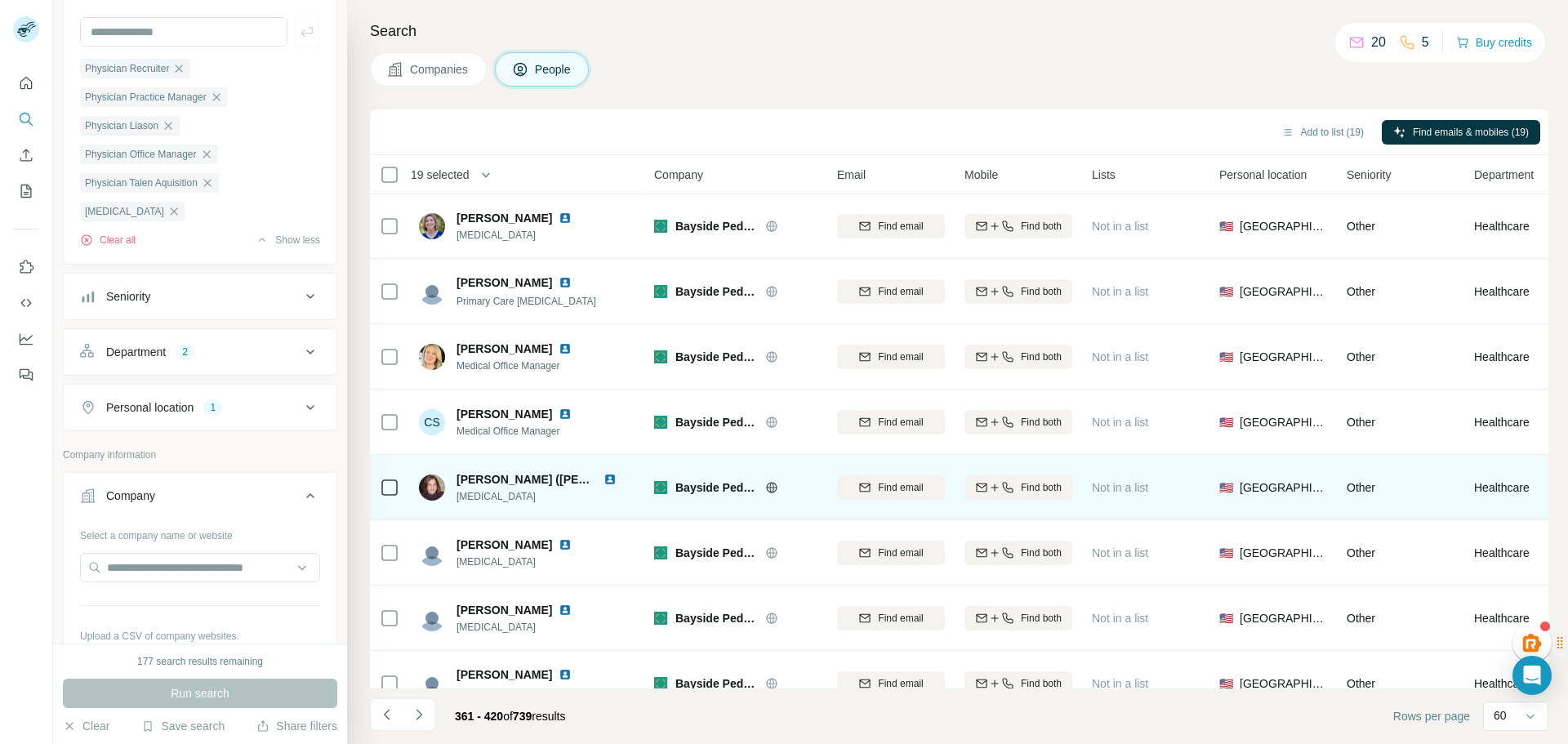
scroll to position [0, 0]
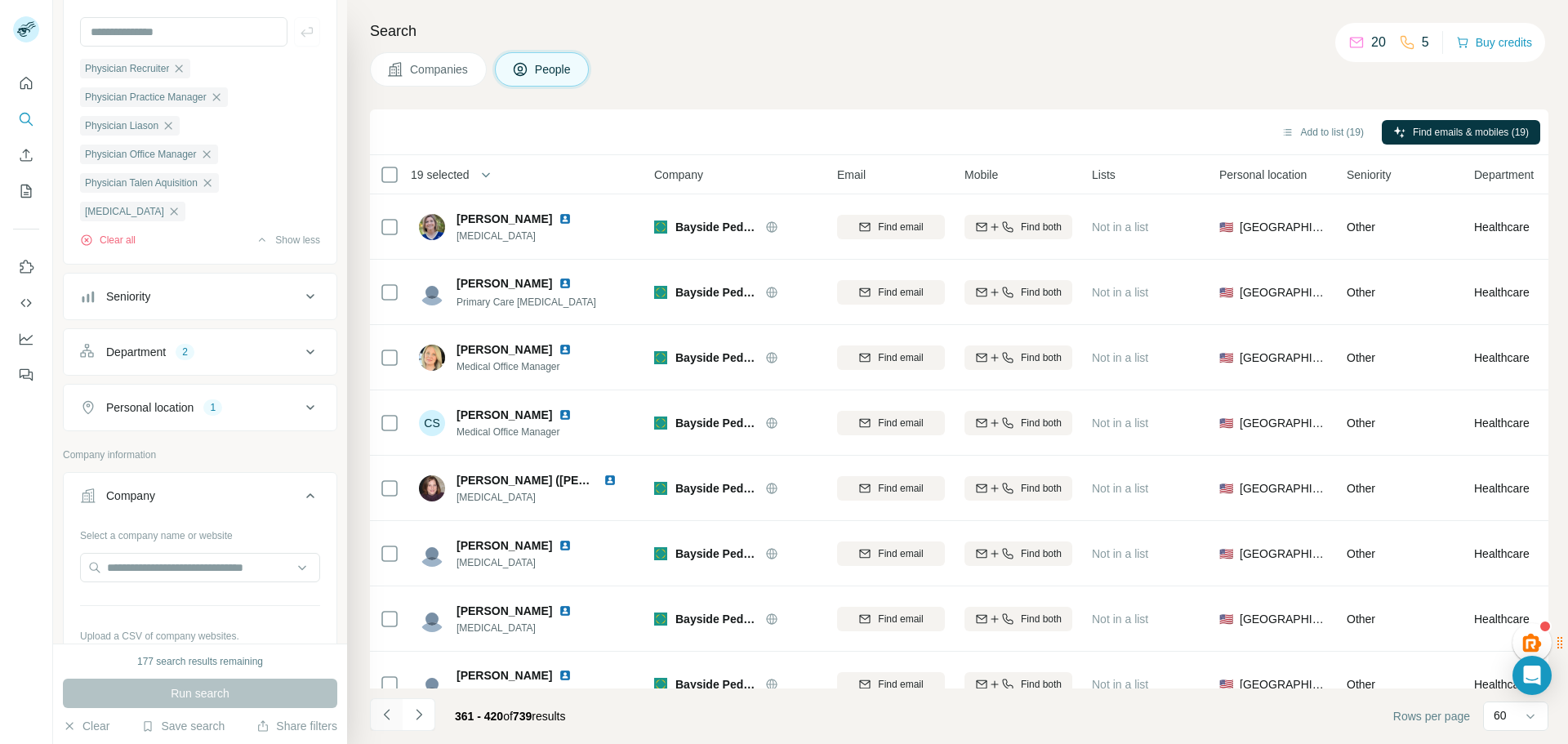
click at [390, 720] on icon "Navigate to previous page" at bounding box center [387, 714] width 16 height 16
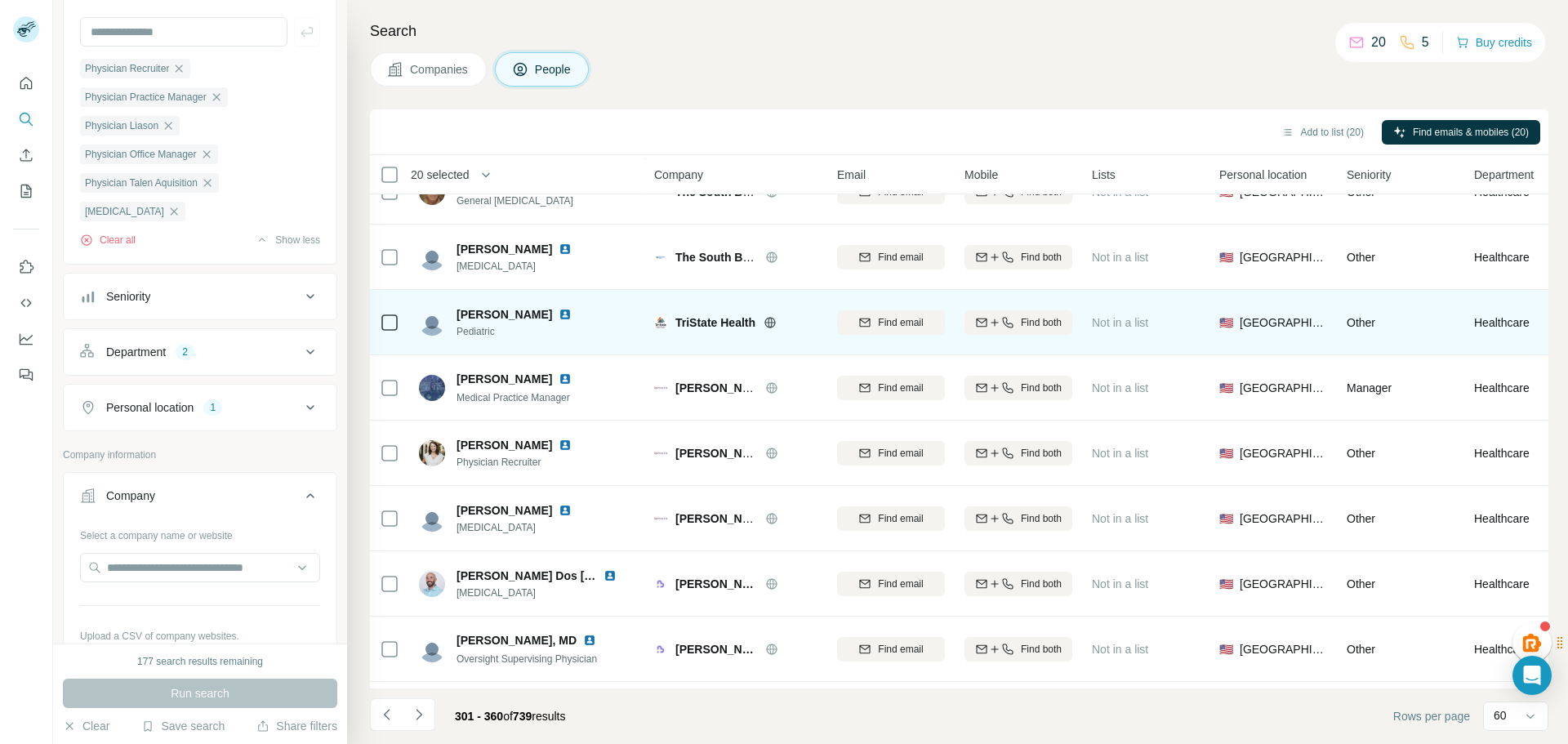
scroll to position [899, 0]
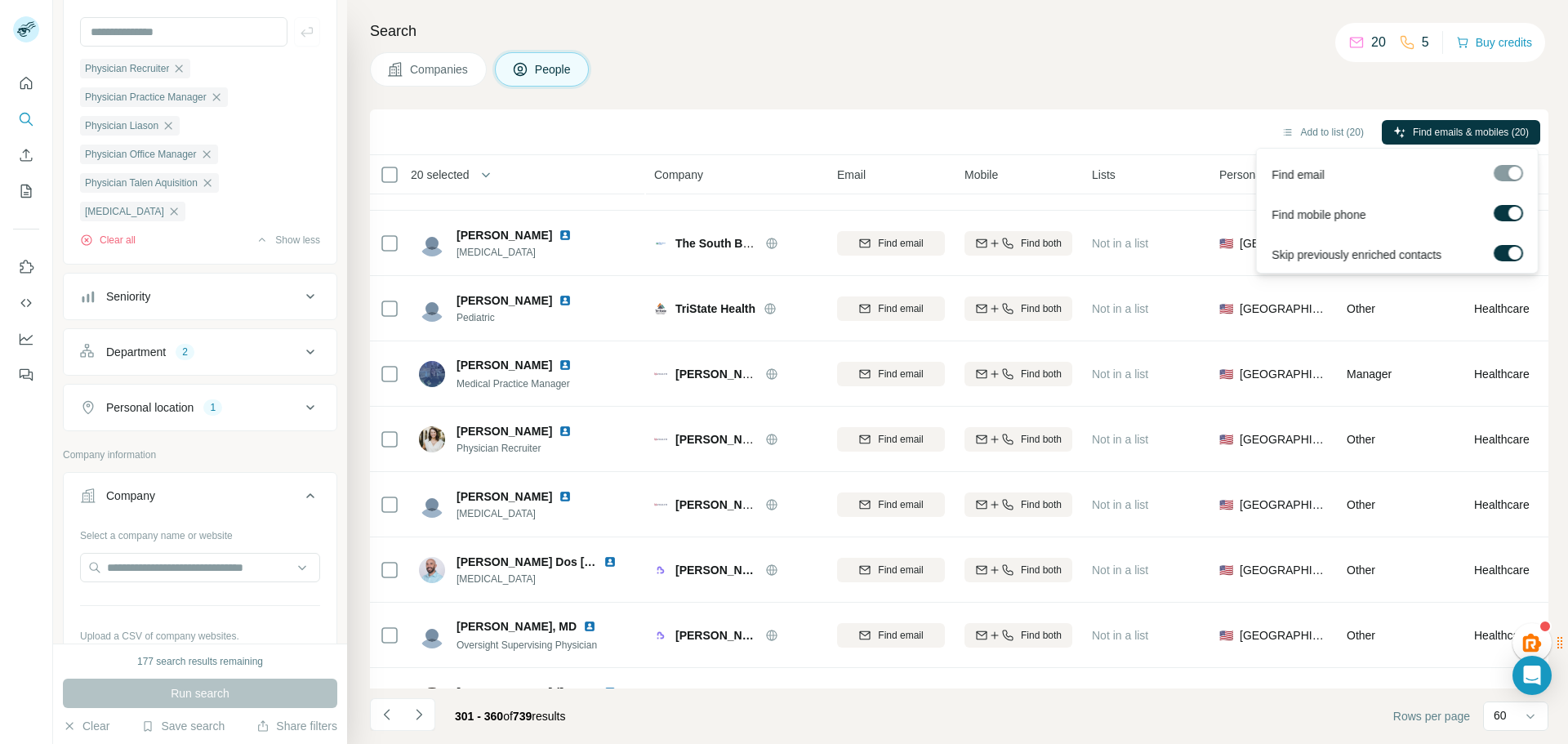
click at [1514, 208] on div at bounding box center [1515, 213] width 13 height 13
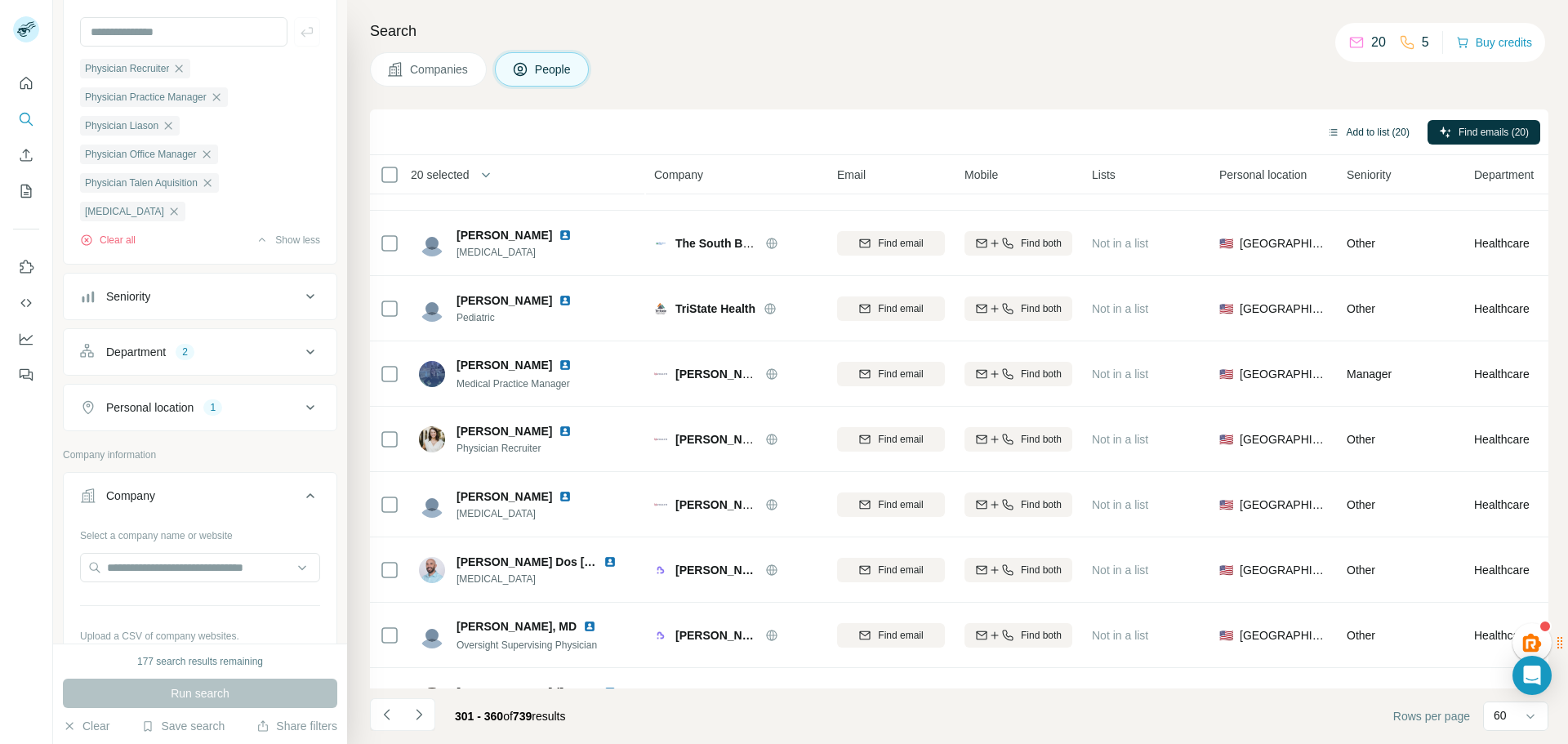
click at [1370, 133] on button "Add to list (20)" at bounding box center [1368, 132] width 105 height 24
click at [1367, 133] on body "New search Hide Company lookalikes Personal information Job title 6 Physician R…" at bounding box center [784, 372] width 1568 height 744
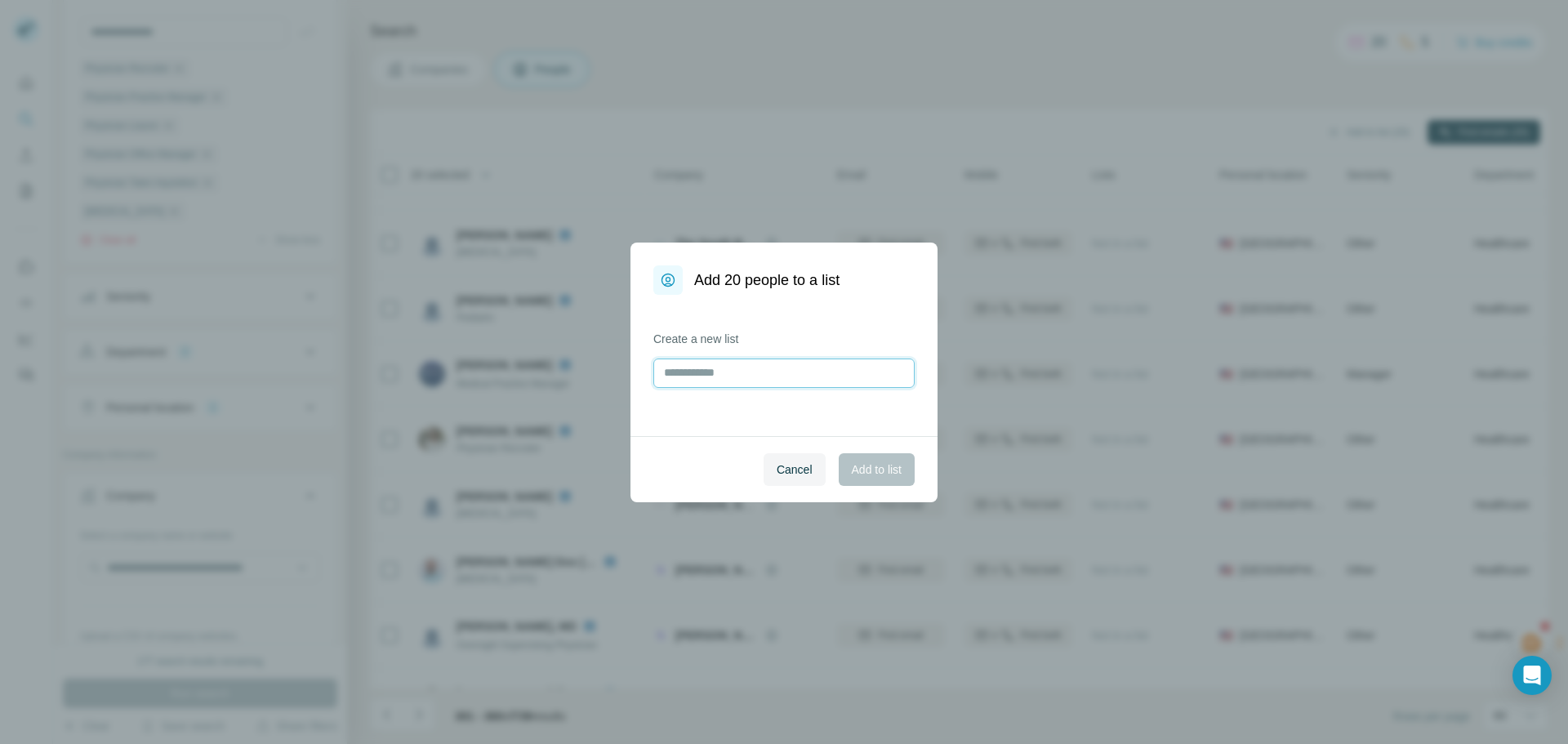
click at [829, 375] on input "text" at bounding box center [784, 372] width 262 height 29
type input "*****"
click at [892, 469] on span "Add to list" at bounding box center [876, 469] width 50 height 16
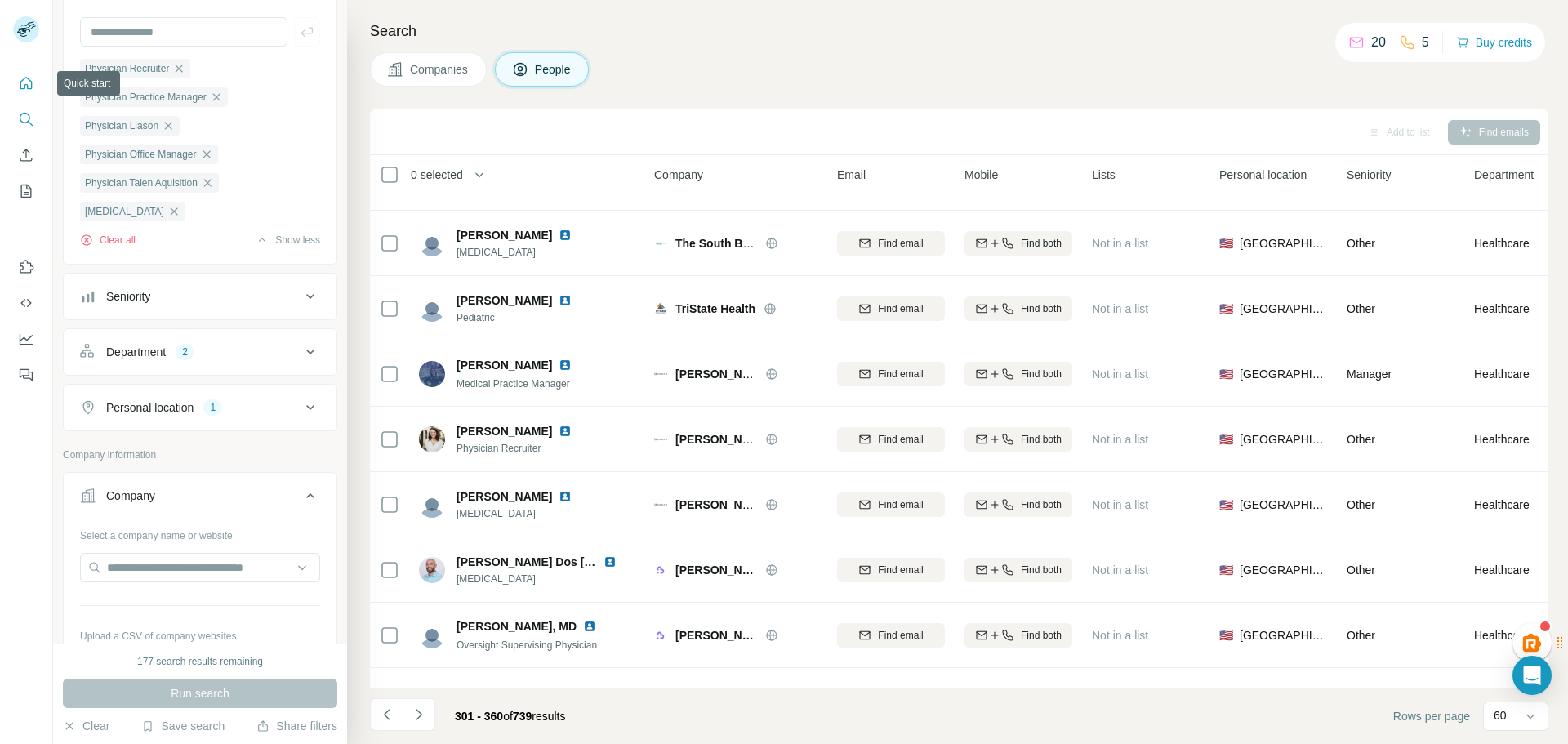
click at [23, 79] on icon "Quick start" at bounding box center [25, 83] width 16 height 16
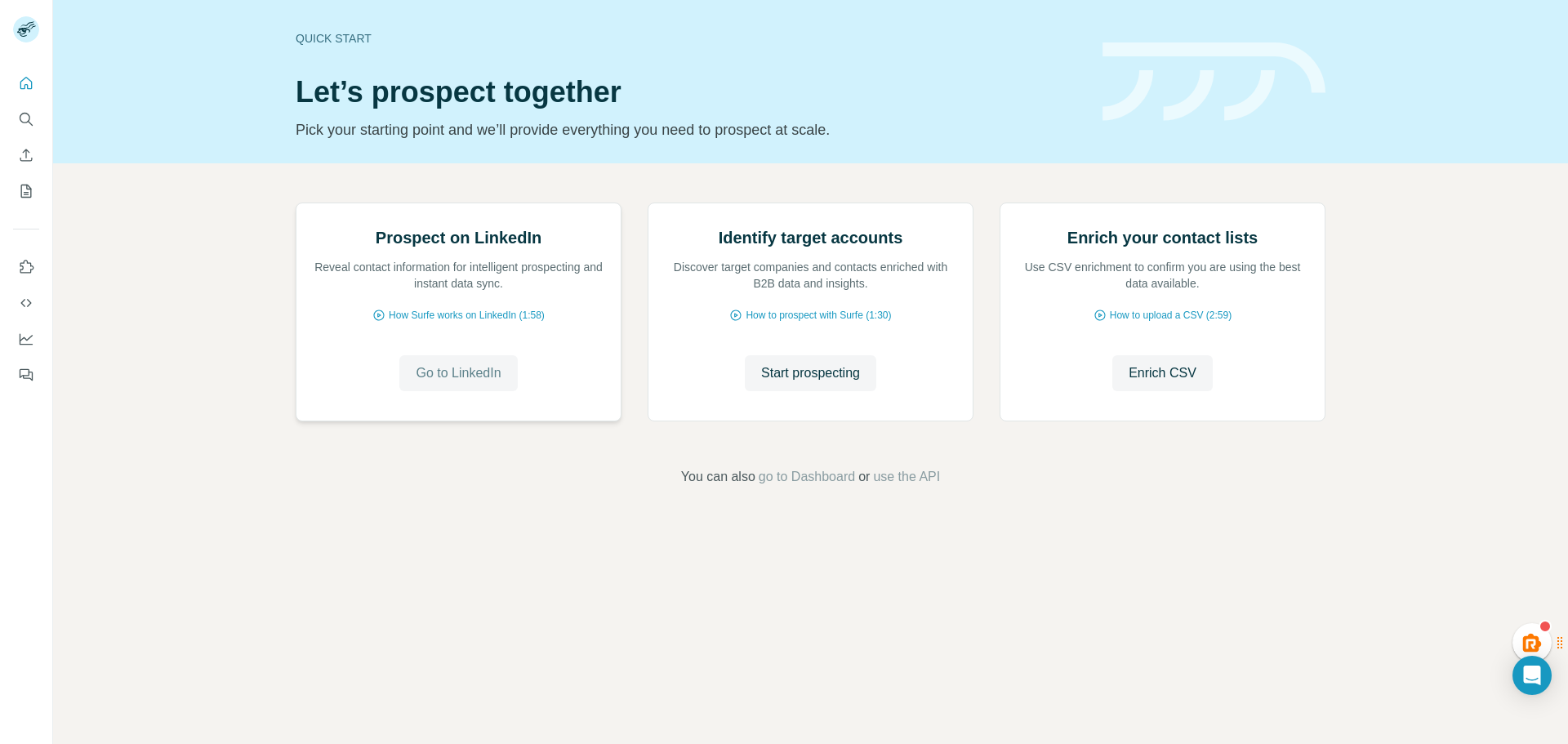
click at [432, 383] on span "Go to LinkedIn" at bounding box center [458, 372] width 85 height 20
click at [20, 192] on icon "My lists" at bounding box center [25, 190] width 16 height 16
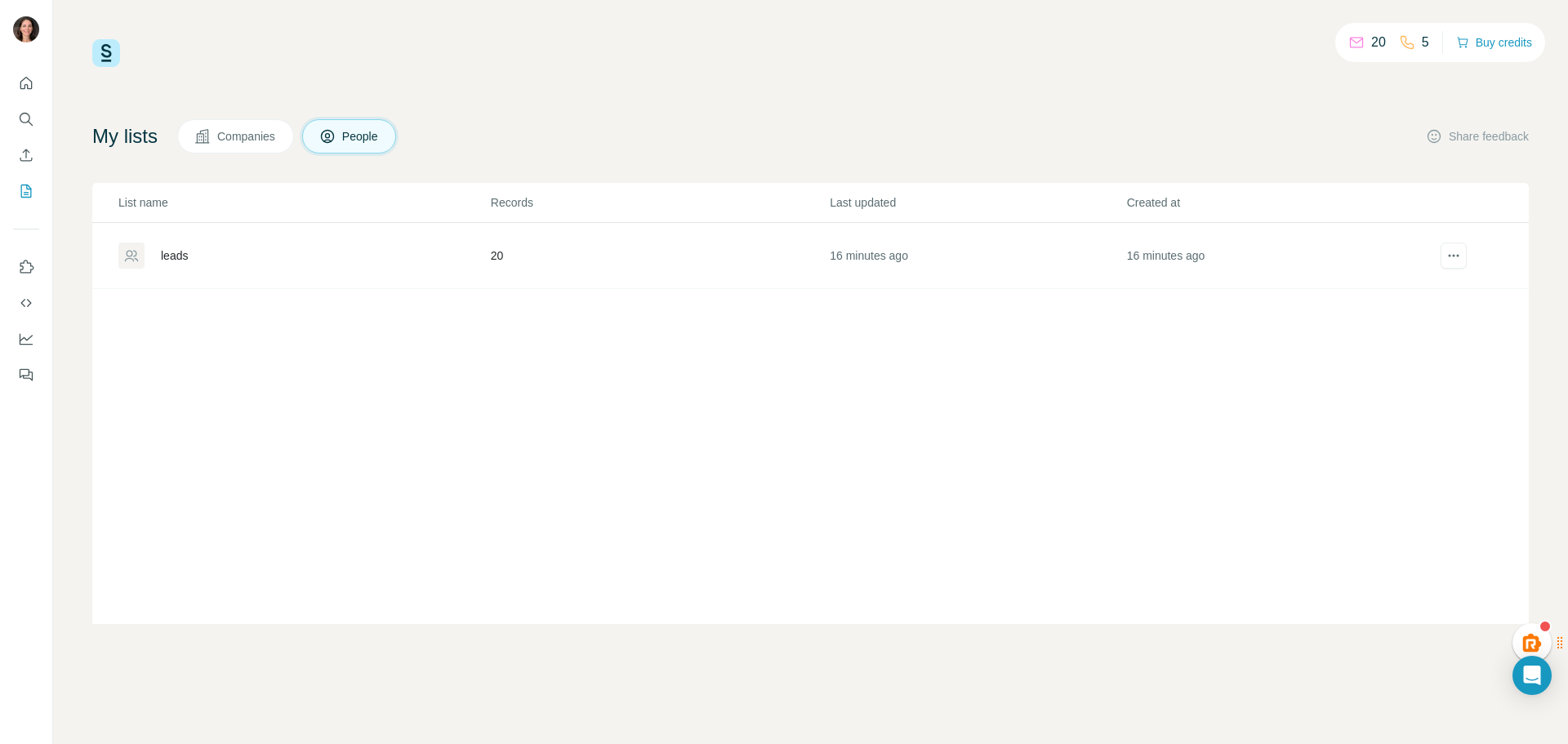
click at [174, 255] on div "leads" at bounding box center [174, 255] width 27 height 16
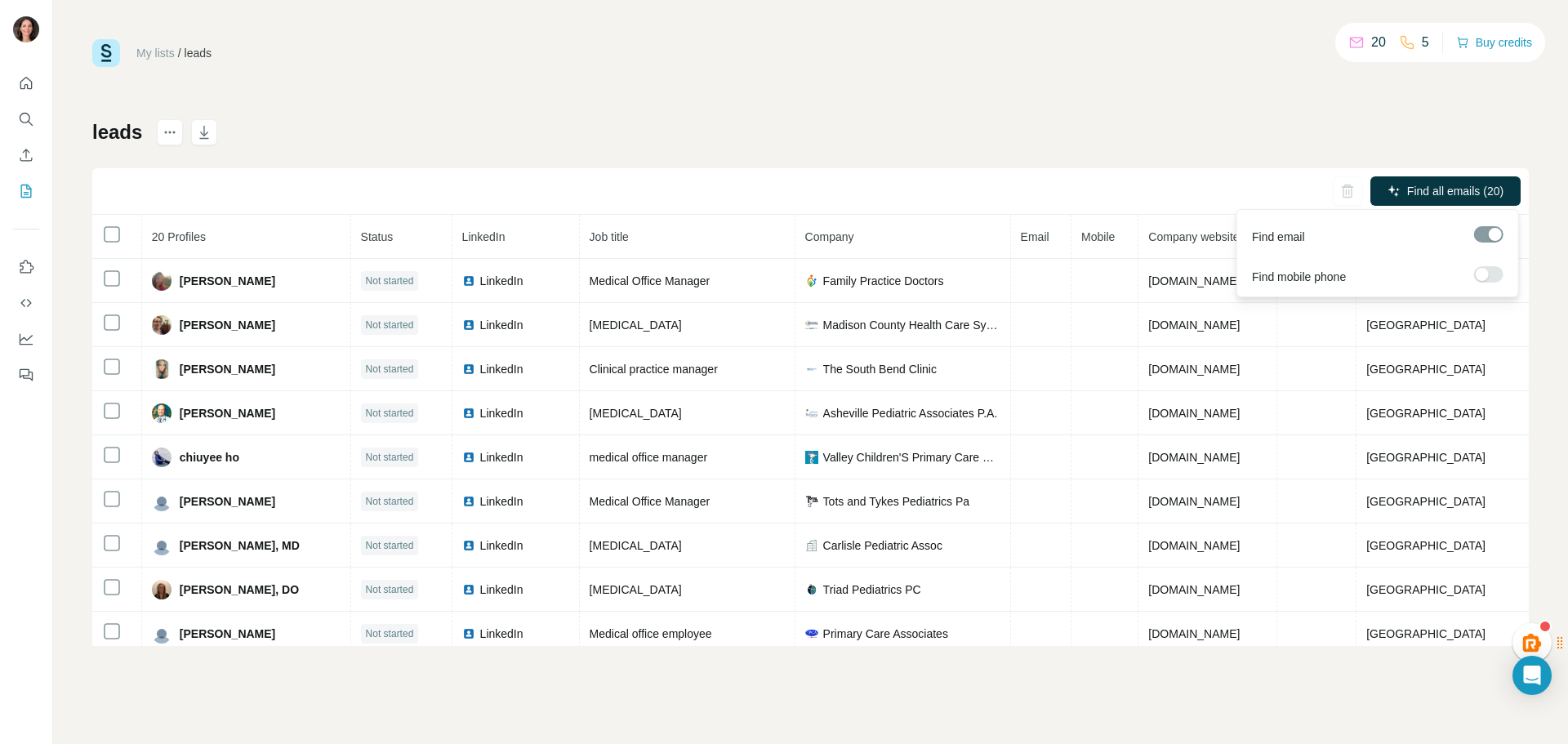
click at [1452, 191] on span "Find all emails (20)" at bounding box center [1455, 190] width 97 height 16
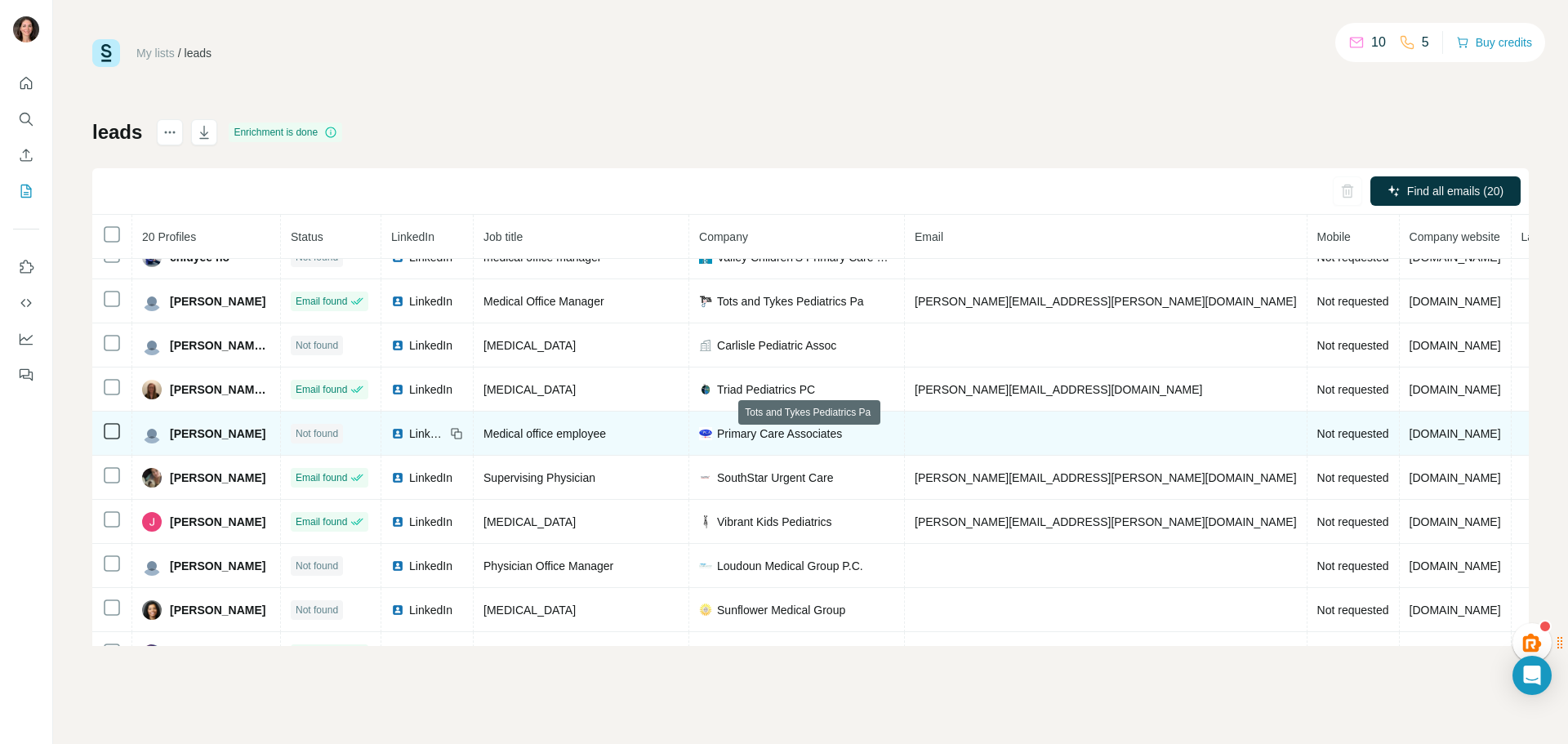
scroll to position [503, 0]
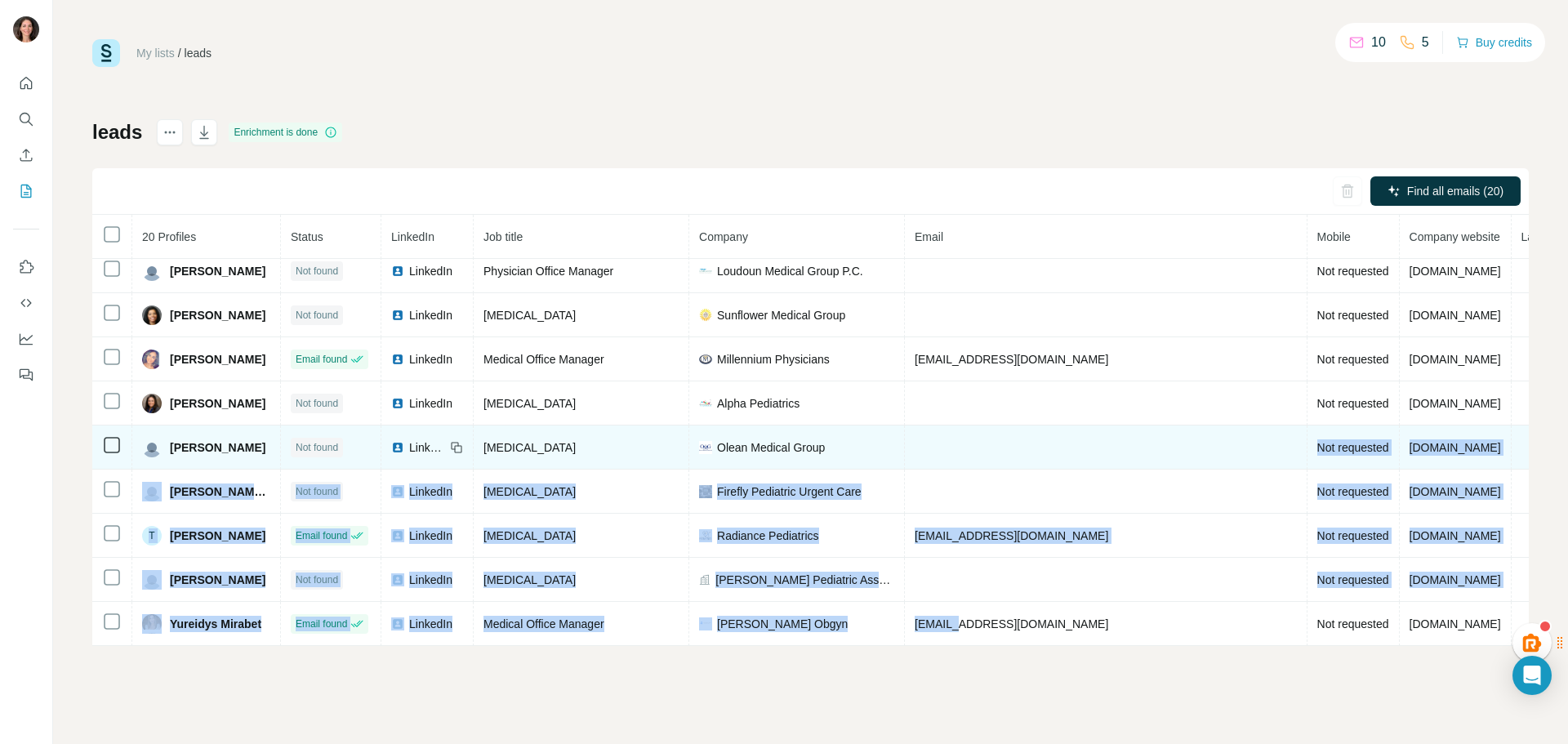
drag, startPoint x: 972, startPoint y: 628, endPoint x: 974, endPoint y: 443, distance: 185.0
click at [974, 443] on tbody "Amalia Torres Email found LinkedIn Medical Office Manager Family Practice Docto…" at bounding box center [903, 205] width 1621 height 882
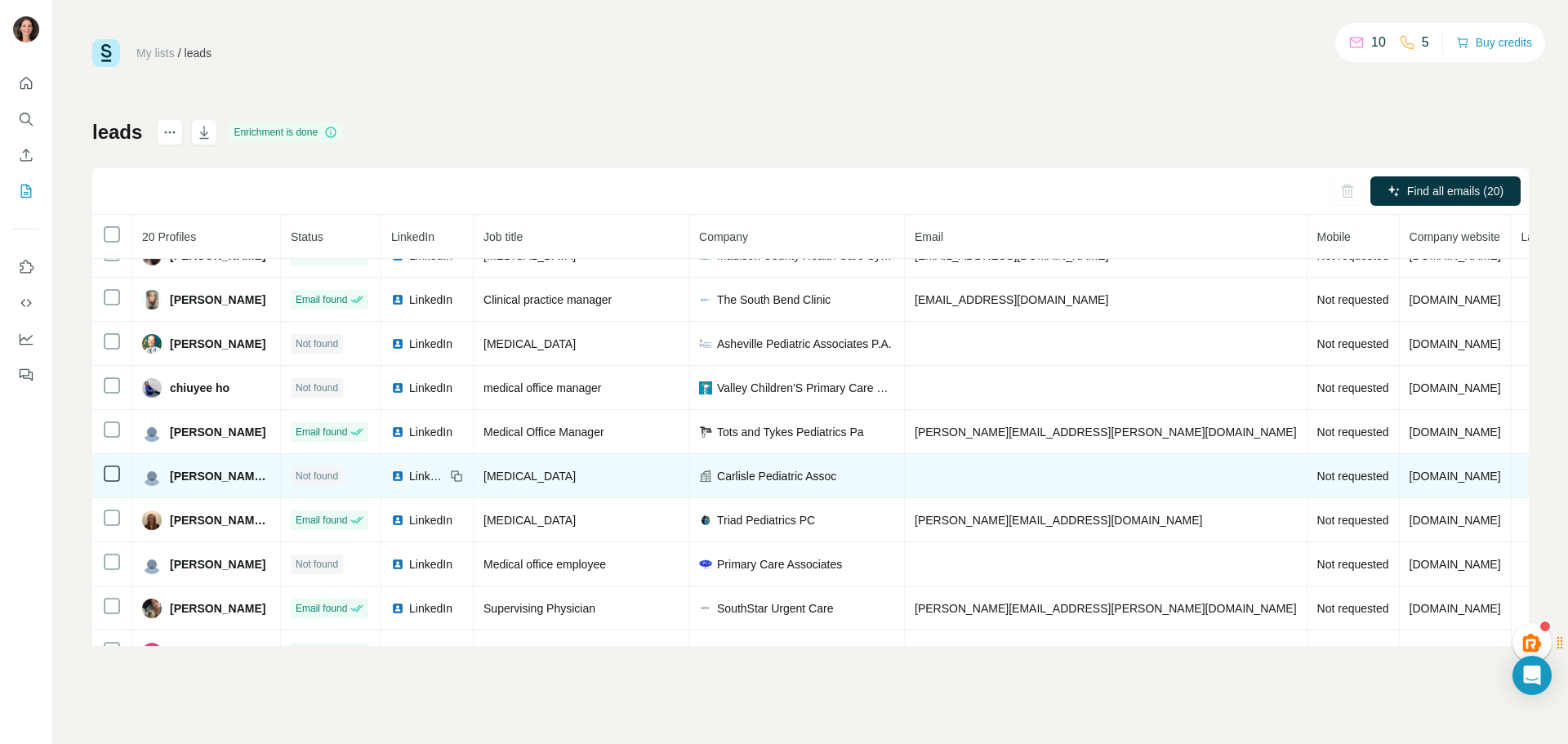
scroll to position [0, 0]
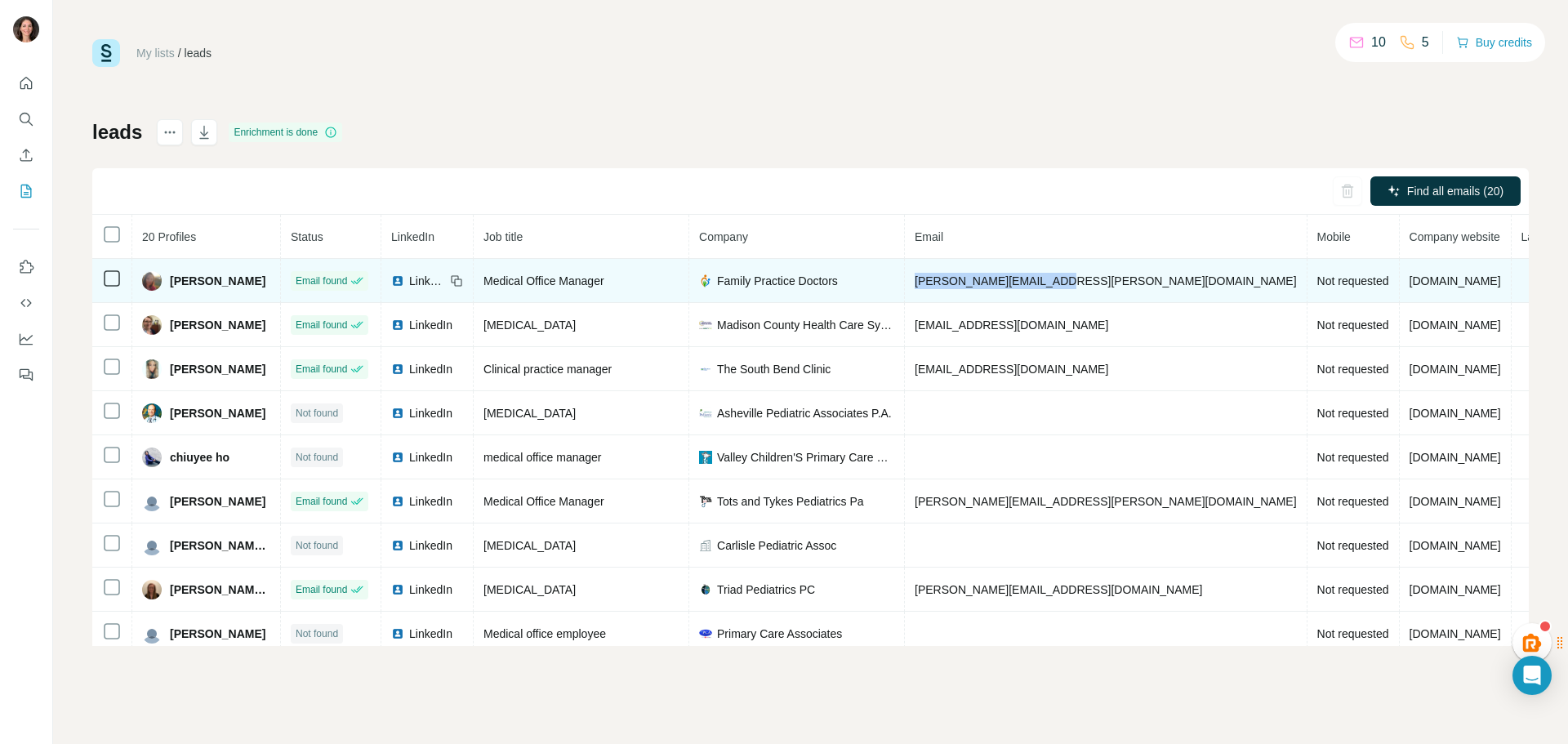
drag, startPoint x: 1072, startPoint y: 279, endPoint x: 932, endPoint y: 277, distance: 140.0
click at [932, 277] on td "amalia.torres@fpdrs.com" at bounding box center [1105, 281] width 403 height 44
copy span "amalia.torres@fpdrs.com"
click at [797, 287] on span "Family Practice Doctors" at bounding box center [777, 281] width 121 height 16
drag, startPoint x: 1070, startPoint y: 281, endPoint x: 1012, endPoint y: 282, distance: 58.0
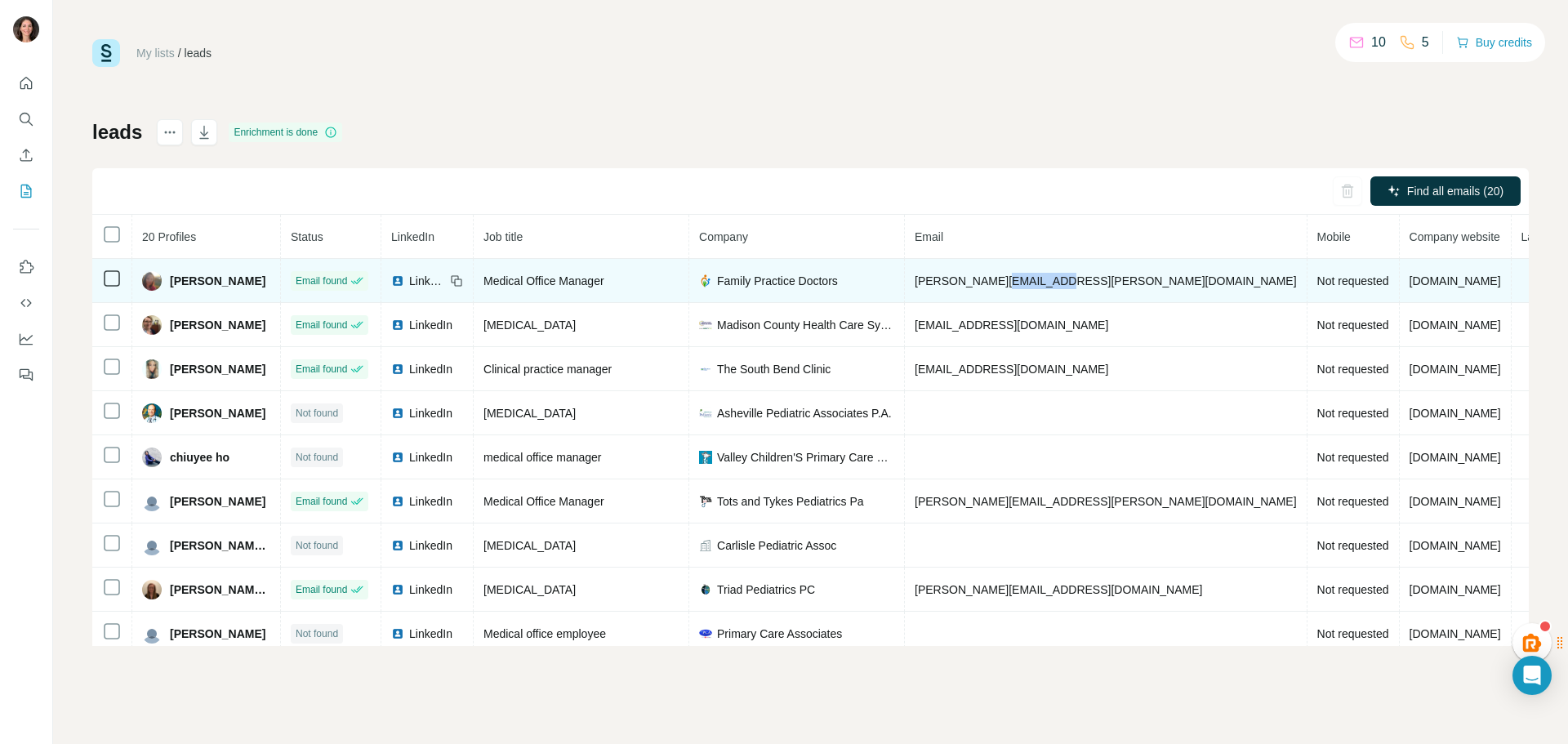
click at [1012, 282] on td "amalia.torres@fpdrs.com" at bounding box center [1105, 281] width 403 height 44
copy span "[DOMAIN_NAME]"
click at [1073, 276] on td "amalia.torres@fpdrs.com" at bounding box center [1105, 281] width 403 height 44
drag, startPoint x: 1074, startPoint y: 279, endPoint x: 932, endPoint y: 274, distance: 142.1
click at [932, 274] on td "amalia.torres@fpdrs.com" at bounding box center [1105, 281] width 403 height 44
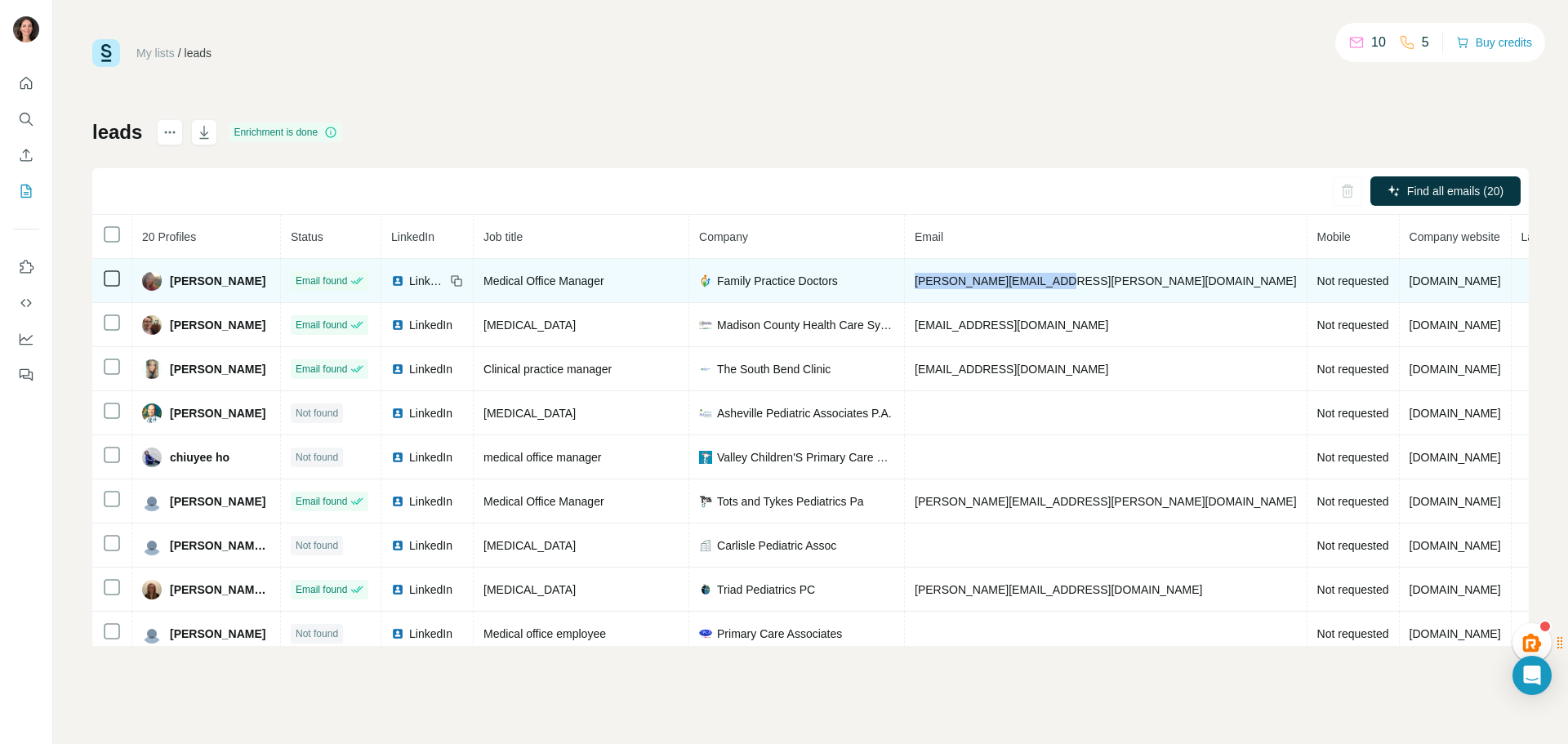
copy span "amalia.torres@fpdrs.com"
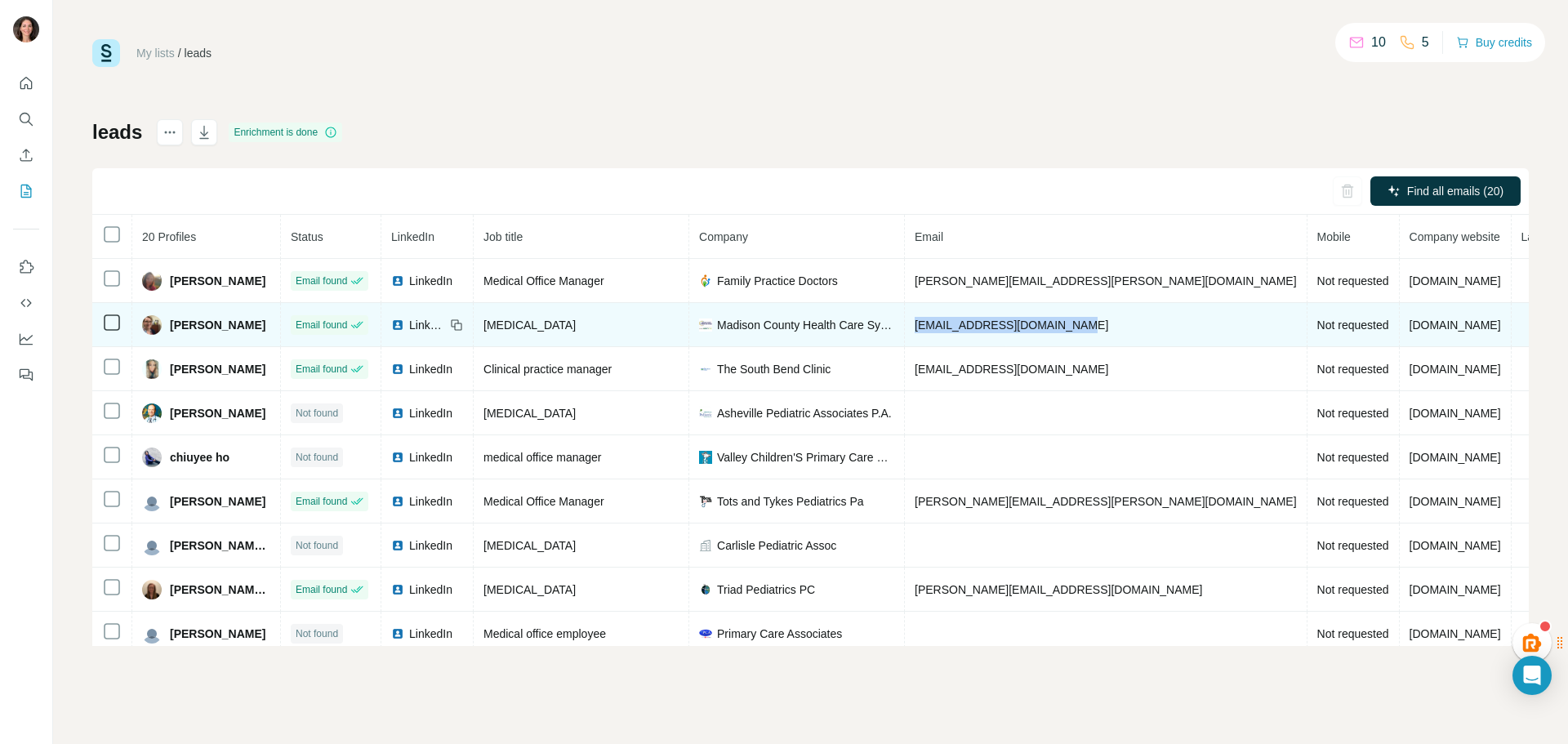
drag, startPoint x: 1110, startPoint y: 331, endPoint x: 922, endPoint y: 326, distance: 188.1
click at [922, 326] on td "akimball@madisonhealth.com" at bounding box center [1105, 325] width 403 height 44
copy span "akimball@madisonhealth.com"
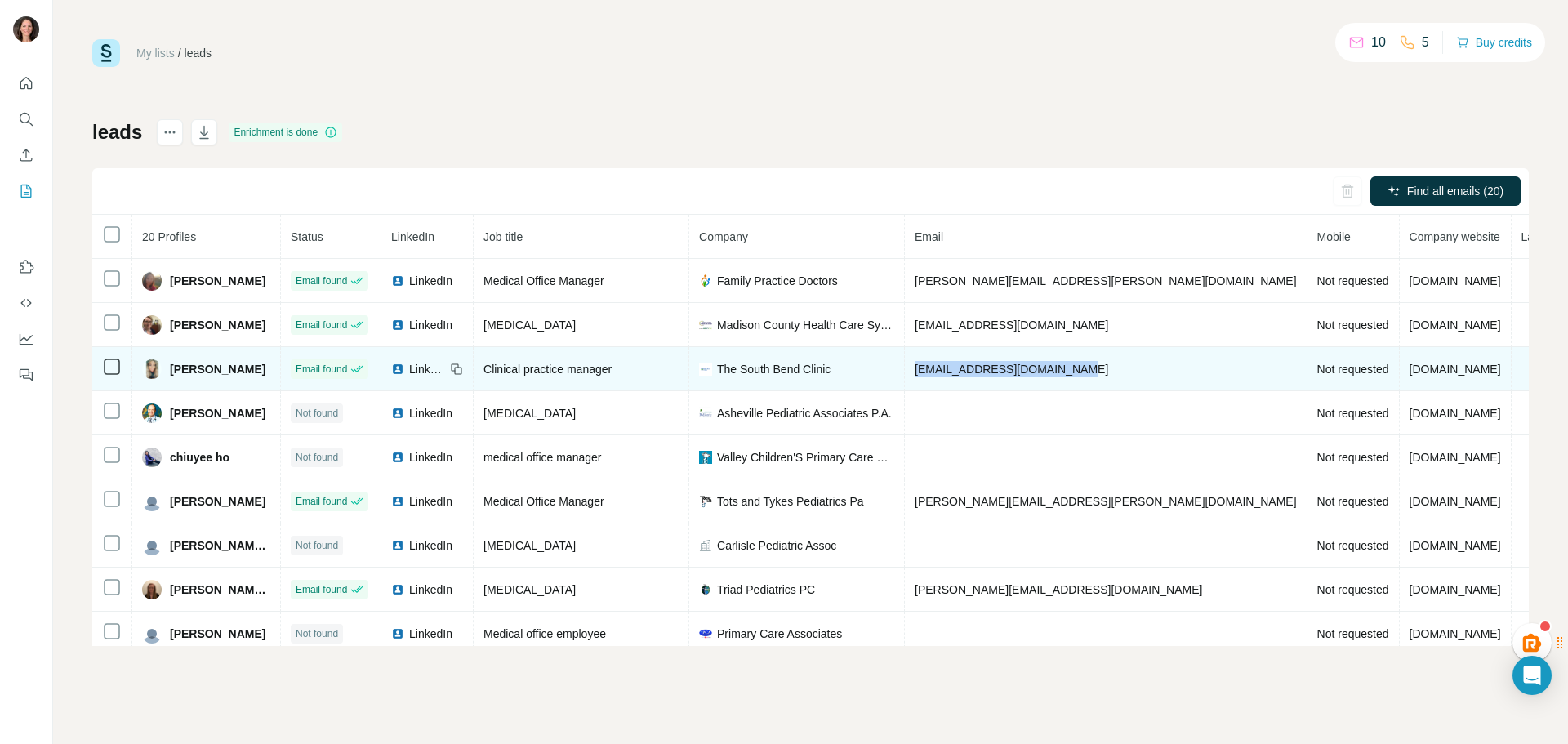
drag, startPoint x: 1099, startPoint y: 366, endPoint x: 918, endPoint y: 367, distance: 181.0
click at [918, 367] on tr "April Foust Email found LinkedIn Clinical practice manager The South Bend Clini…" at bounding box center [903, 369] width 1621 height 44
copy tr "afoust@southbendclinic.com"
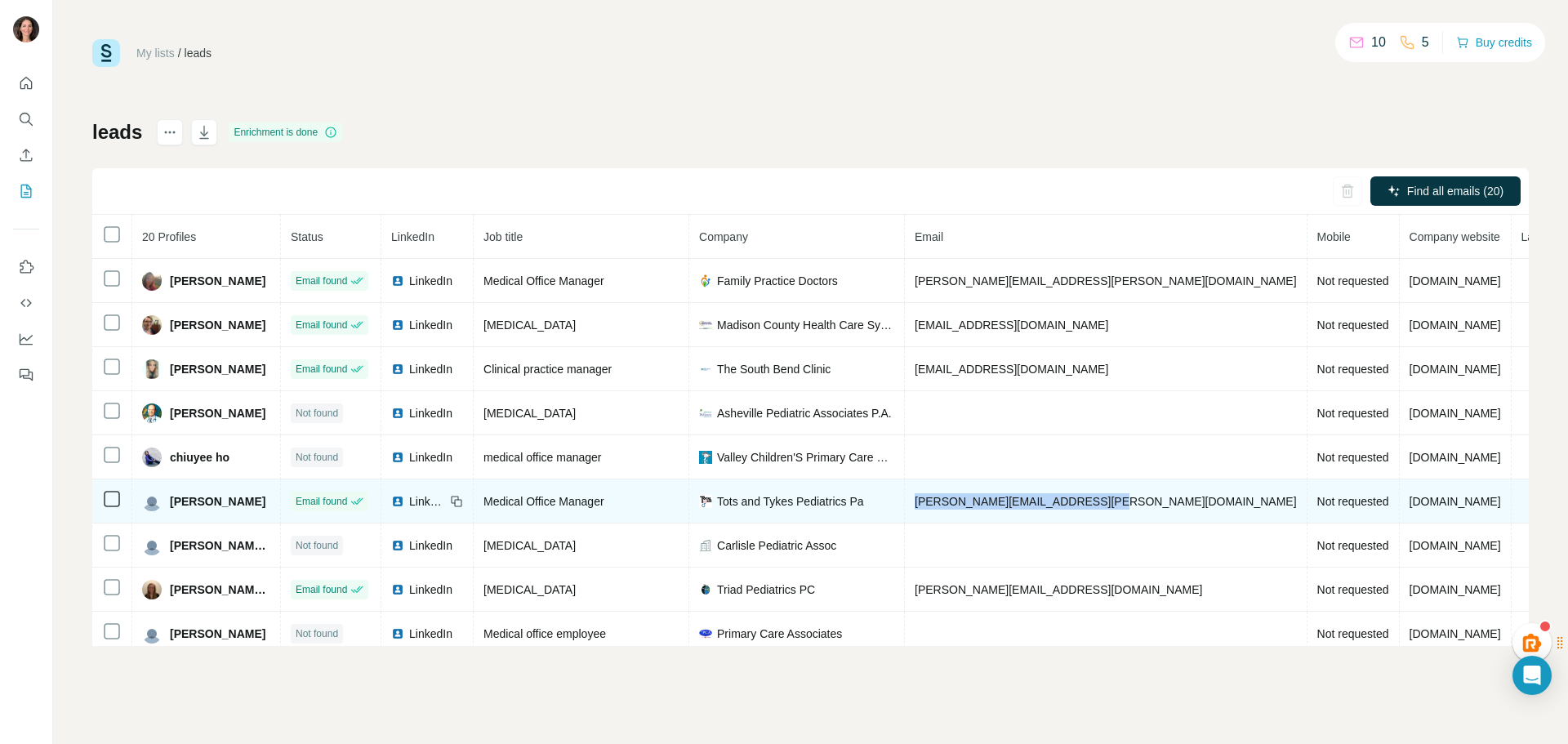
drag, startPoint x: 954, startPoint y: 498, endPoint x: 1118, endPoint y: 501, distance: 164.0
click at [1118, 501] on td "denise.arteaga@totsandtykes.com" at bounding box center [1105, 501] width 403 height 44
copy span "denise.arteaga@totsandtykes.com"
